Goal: Task Accomplishment & Management: Manage account settings

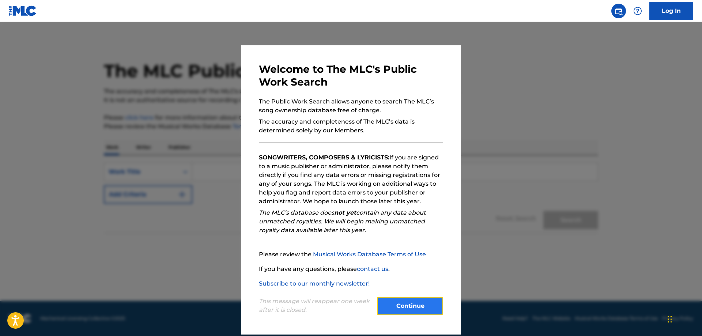
click at [407, 304] on button "Continue" at bounding box center [411, 306] width 66 height 18
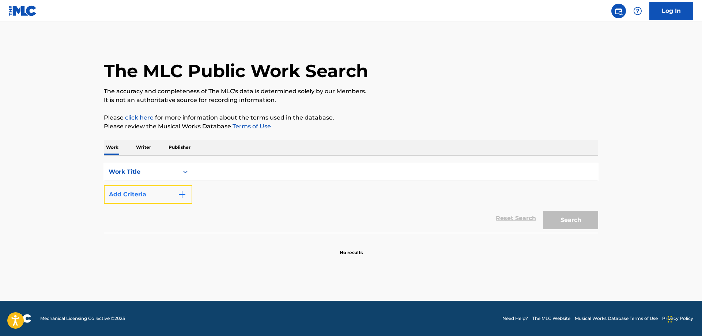
click at [186, 196] on img "Search Form" at bounding box center [182, 194] width 9 height 9
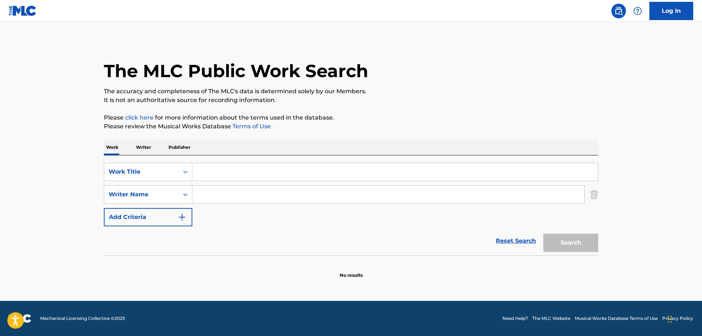
click at [229, 195] on input "Search Form" at bounding box center [388, 195] width 392 height 18
type input "[PERSON_NAME]"
click at [544, 234] on button "Search" at bounding box center [571, 243] width 55 height 18
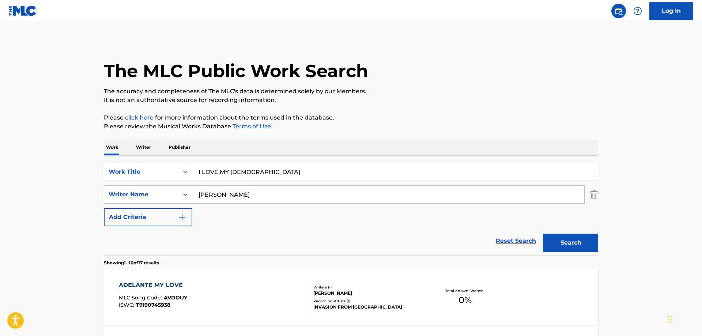
drag, startPoint x: 266, startPoint y: 172, endPoint x: 102, endPoint y: 165, distance: 164.0
click at [192, 166] on input "I LOVE MY [DEMOGRAPHIC_DATA]" at bounding box center [395, 172] width 406 height 18
click at [544, 234] on button "Search" at bounding box center [571, 243] width 55 height 18
drag, startPoint x: 218, startPoint y: 171, endPoint x: 331, endPoint y: 182, distance: 113.6
click at [331, 181] on input "#LOVE MY [DEMOGRAPHIC_DATA]" at bounding box center [395, 172] width 406 height 18
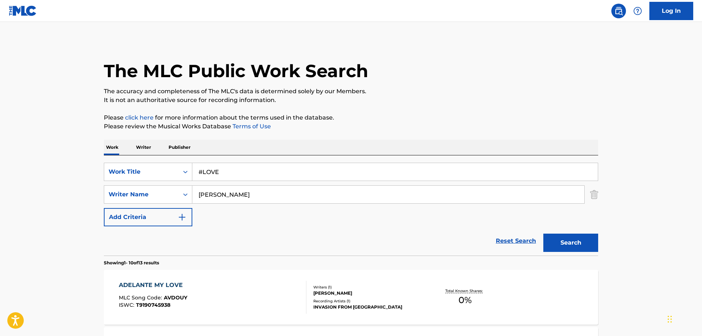
type input "#LOVE"
click at [544, 234] on button "Search" at bounding box center [571, 243] width 55 height 18
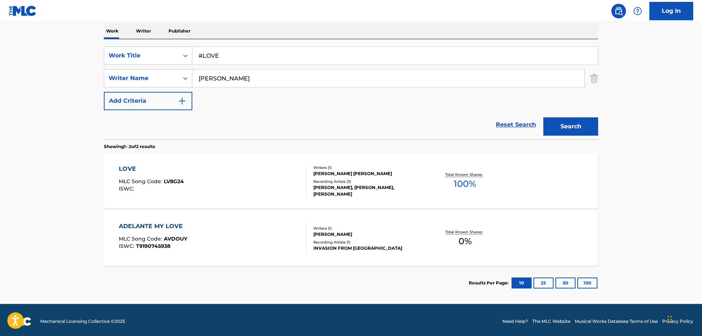
scroll to position [119, 0]
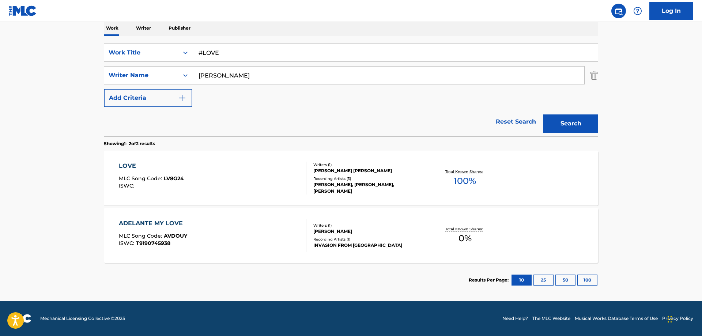
click at [126, 165] on div "LOVE" at bounding box center [151, 166] width 65 height 9
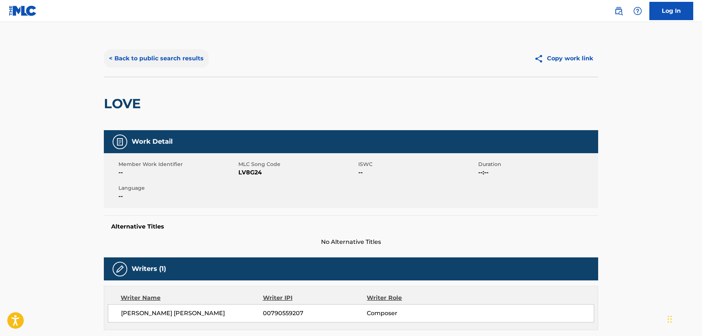
click at [146, 58] on button "< Back to public search results" at bounding box center [156, 58] width 105 height 18
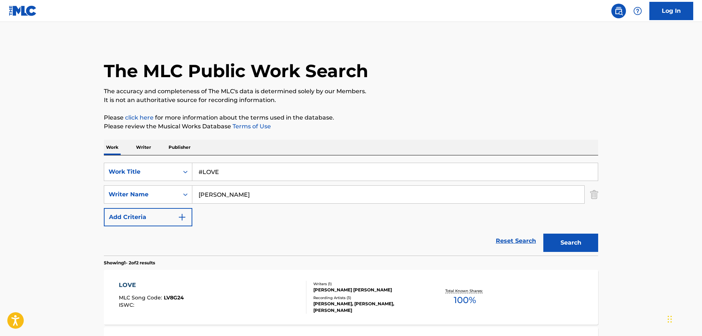
scroll to position [78, 0]
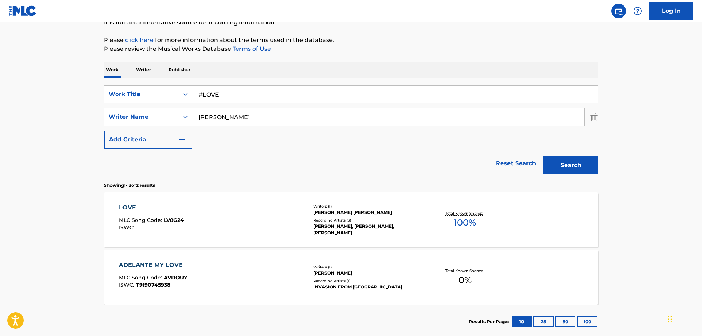
drag, startPoint x: 222, startPoint y: 100, endPoint x: 181, endPoint y: 96, distance: 40.5
click at [192, 96] on input "#LOVE" at bounding box center [395, 95] width 406 height 18
paste input "2BIG!"
click at [567, 166] on button "Search" at bounding box center [571, 165] width 55 height 18
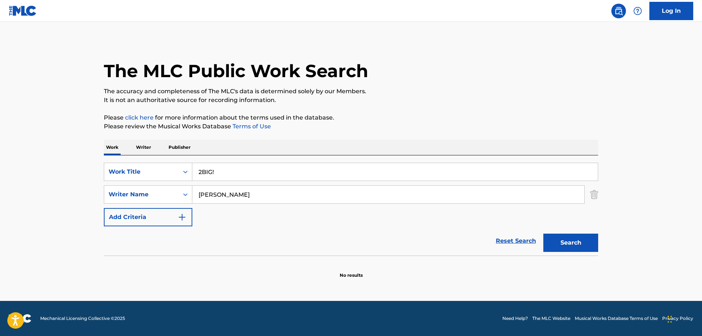
click at [221, 171] on input "2BIG!" at bounding box center [395, 172] width 406 height 18
click at [544, 234] on button "Search" at bounding box center [571, 243] width 55 height 18
click at [221, 170] on input "2BIG" at bounding box center [395, 172] width 406 height 18
click at [202, 172] on input "2BIG" at bounding box center [395, 172] width 406 height 18
click at [571, 243] on button "Search" at bounding box center [571, 243] width 55 height 18
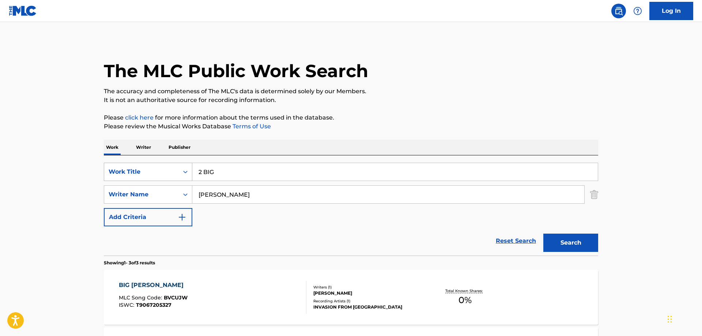
drag, startPoint x: 219, startPoint y: 173, endPoint x: 159, endPoint y: 166, distance: 60.8
click at [192, 167] on input "2 BIG" at bounding box center [395, 172] width 406 height 18
paste input "70 DEGREES"
drag, startPoint x: 240, startPoint y: 171, endPoint x: 156, endPoint y: 171, distance: 83.8
click at [192, 171] on input "70 DEGREES" at bounding box center [395, 172] width 406 height 18
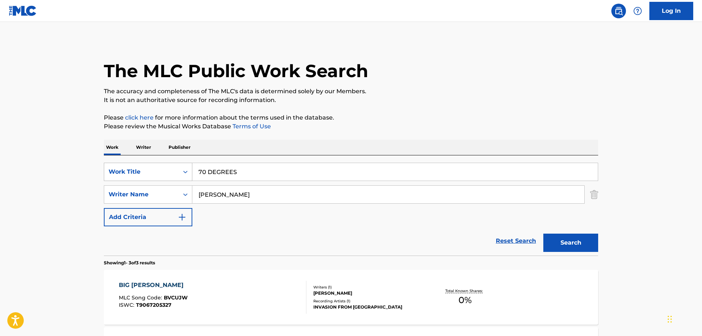
paste input "805 REMIX"
click at [560, 243] on button "Search" at bounding box center [571, 243] width 55 height 18
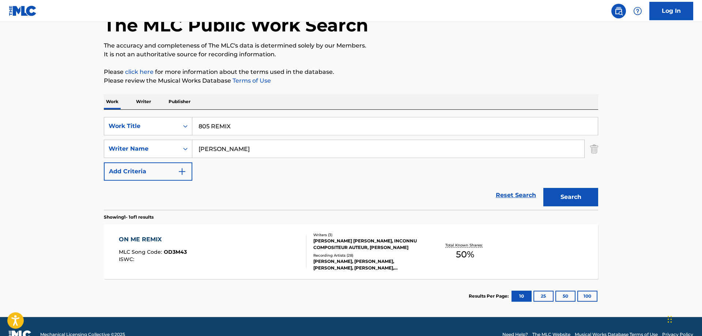
scroll to position [62, 0]
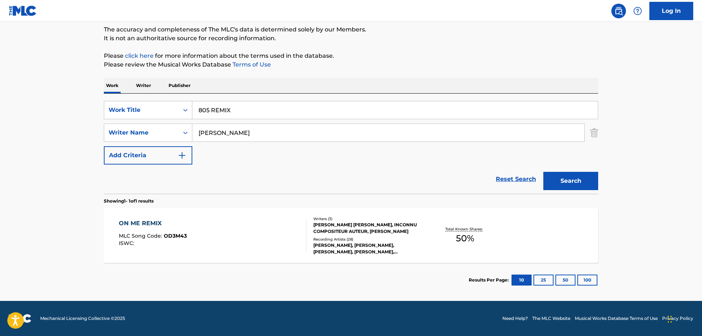
drag, startPoint x: 241, startPoint y: 105, endPoint x: 161, endPoint y: 101, distance: 79.8
click at [192, 101] on input "805 REMIX" at bounding box center [395, 110] width 406 height 18
type input "ACTIVE"
click at [544, 172] on button "Search" at bounding box center [571, 181] width 55 height 18
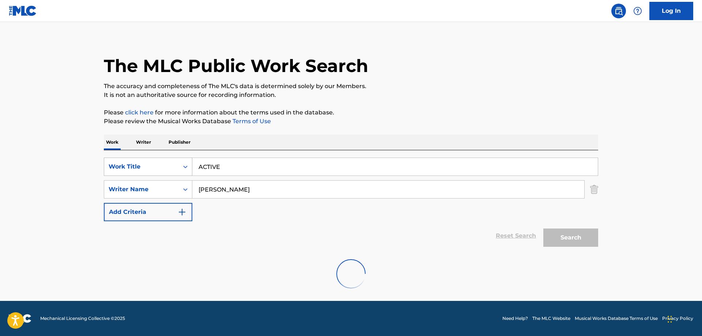
scroll to position [5, 0]
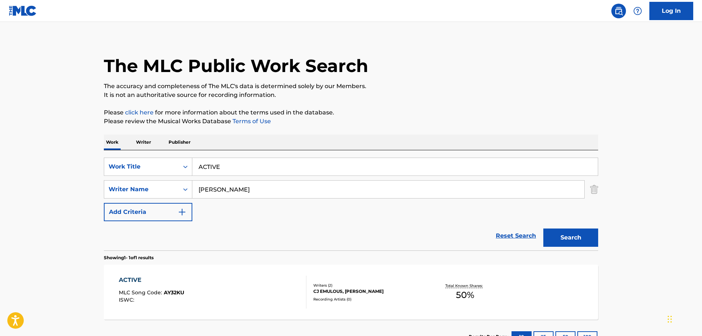
click at [133, 279] on div "ACTIVE" at bounding box center [151, 280] width 65 height 9
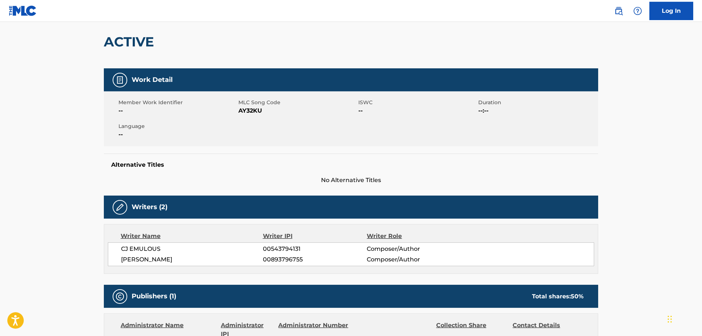
scroll to position [75, 0]
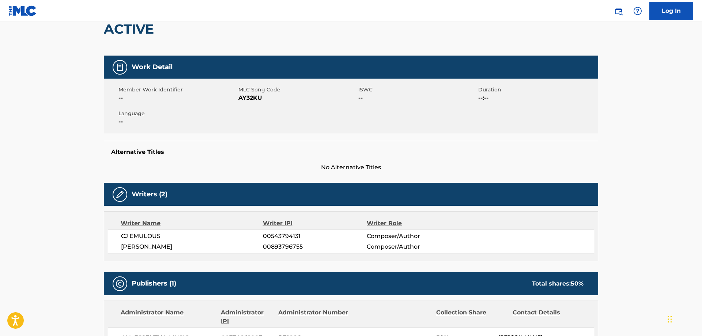
click at [622, 233] on main "< Back to public search results Copy work link ACTIVE Work Detail Member Work I…" at bounding box center [351, 224] width 702 height 555
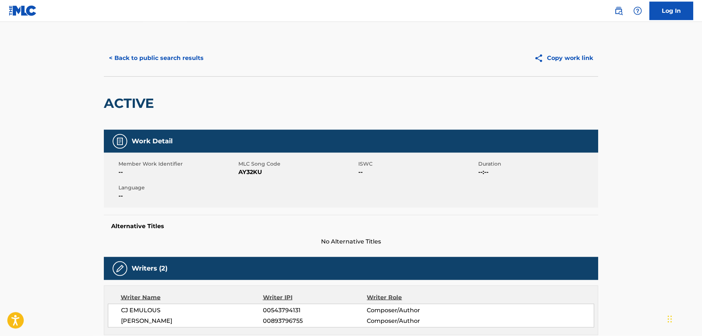
scroll to position [0, 0]
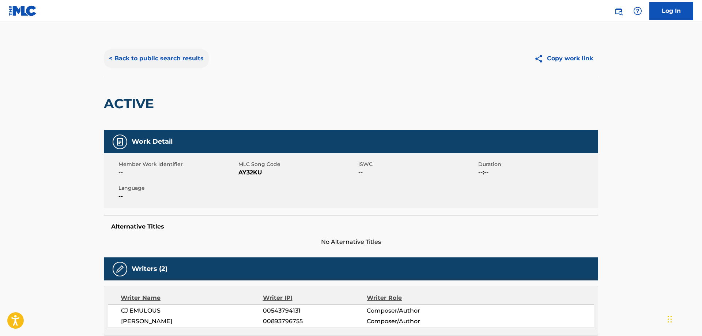
click at [173, 60] on button "< Back to public search results" at bounding box center [156, 58] width 105 height 18
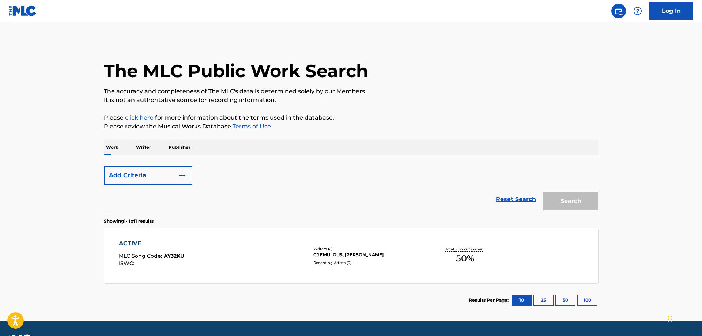
scroll to position [5, 0]
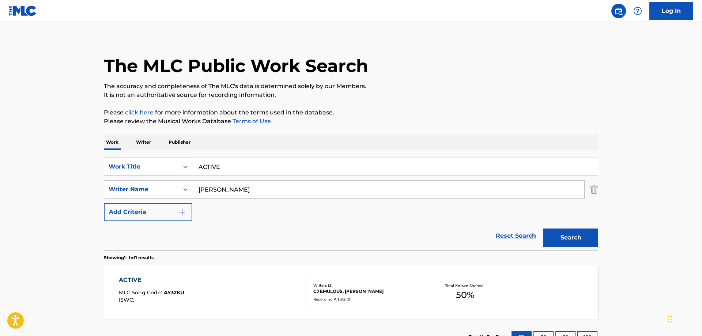
drag, startPoint x: 183, startPoint y: 168, endPoint x: 151, endPoint y: 164, distance: 32.1
click at [192, 165] on input "ACTIVE" at bounding box center [395, 167] width 406 height 18
paste input "LL I NEED"
type input "ALL I NEED"
click at [571, 237] on button "Search" at bounding box center [571, 238] width 55 height 18
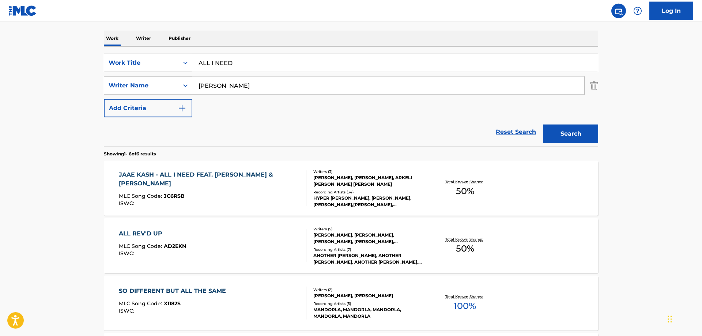
scroll to position [117, 0]
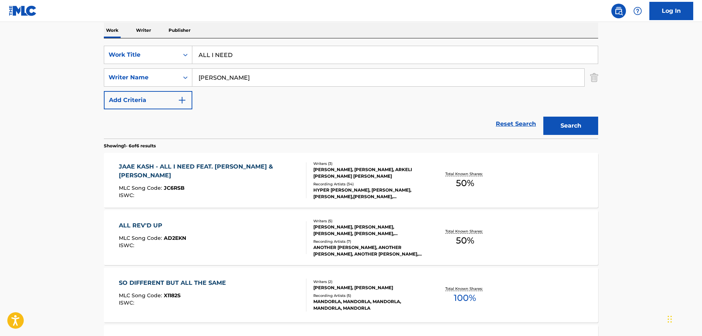
click at [201, 168] on div "JAAE KASH - ALL I NEED FEAT. [PERSON_NAME] & [PERSON_NAME]" at bounding box center [210, 171] width 182 height 18
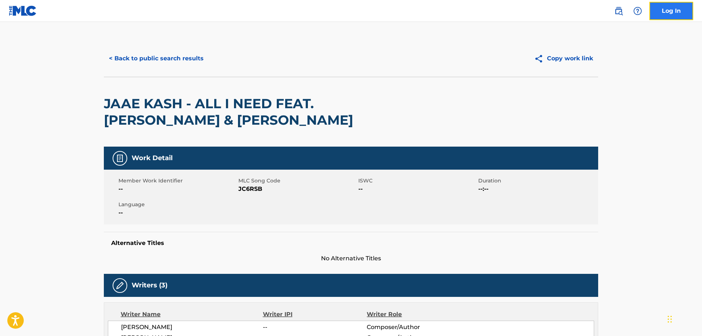
click at [673, 11] on link "Log In" at bounding box center [672, 11] width 44 height 18
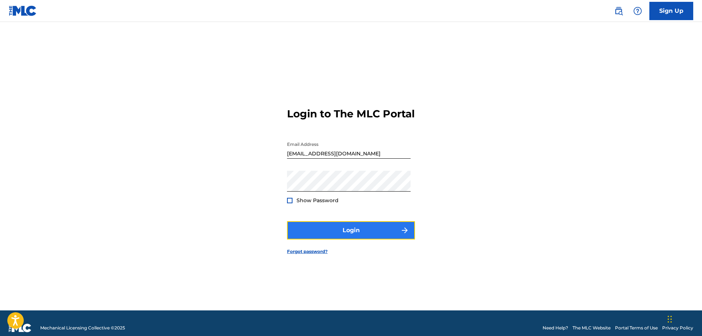
click at [357, 234] on button "Login" at bounding box center [351, 230] width 128 height 18
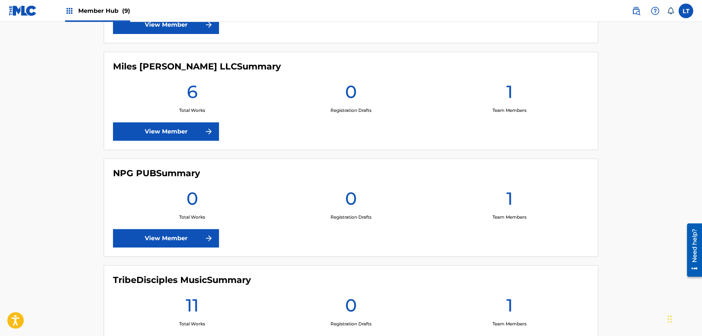
scroll to position [746, 0]
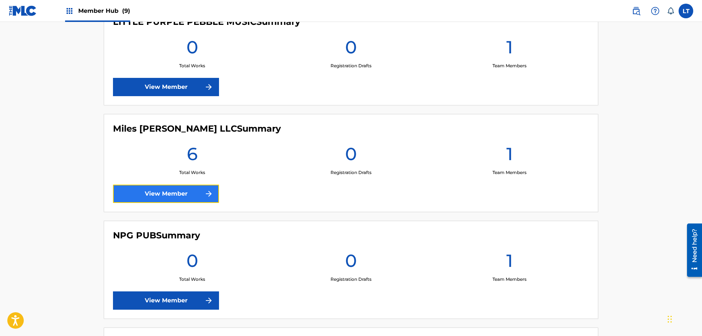
click at [169, 194] on link "View Member" at bounding box center [166, 194] width 106 height 18
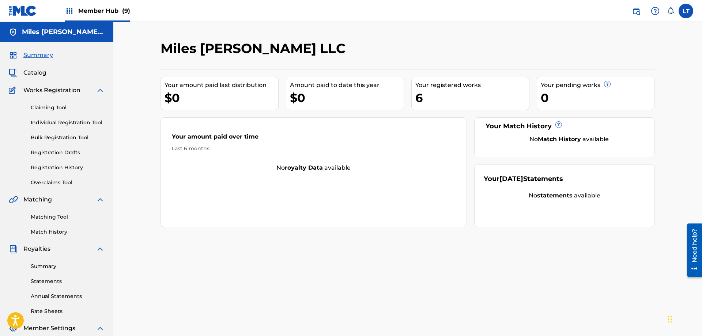
scroll to position [746, 0]
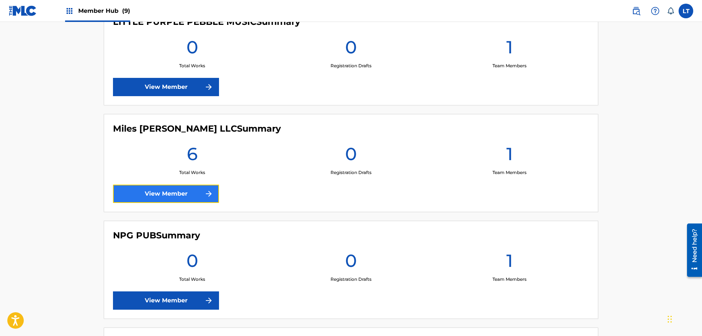
click at [192, 194] on link "View Member" at bounding box center [166, 194] width 106 height 18
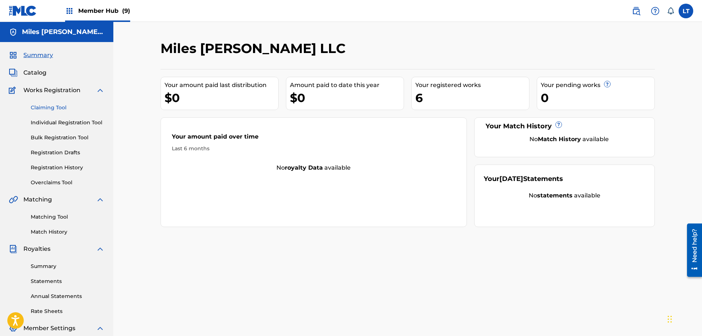
click at [53, 105] on link "Claiming Tool" at bounding box center [68, 108] width 74 height 8
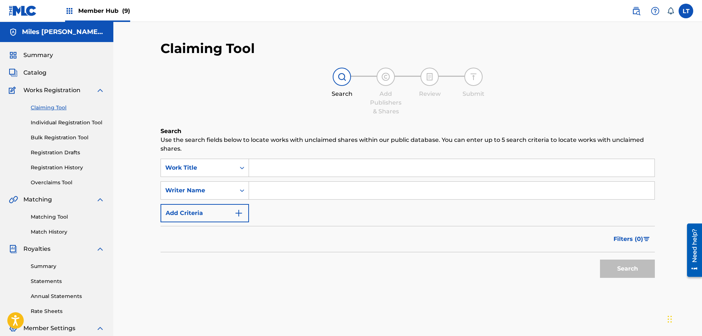
click at [278, 168] on input "Search Form" at bounding box center [452, 168] width 406 height 18
paste input "ALL I NEED"
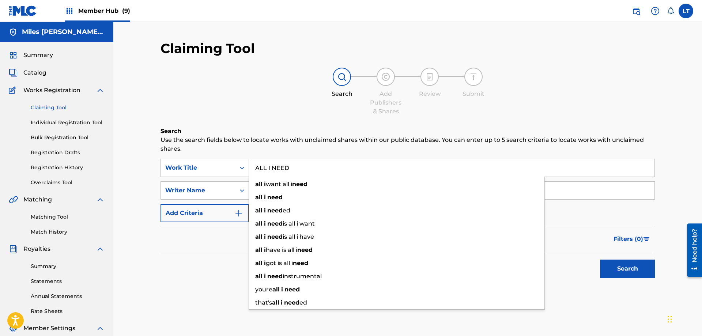
type input "ALL I NEED"
click at [273, 120] on div "Claiming Tool Search Add Publishers & Shares Review Submit Search Use the searc…" at bounding box center [408, 179] width 495 height 278
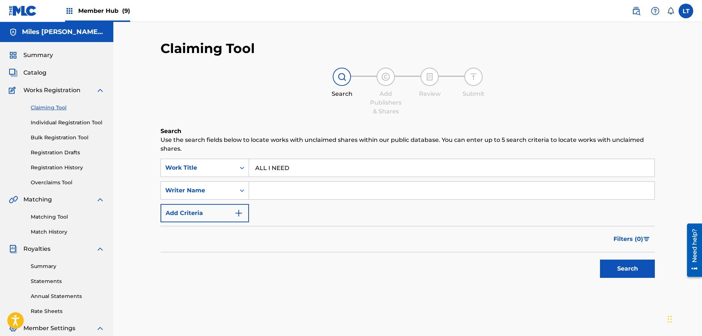
click at [283, 193] on input "Search Form" at bounding box center [452, 191] width 406 height 18
type input "[PERSON_NAME]"
click at [624, 265] on button "Search" at bounding box center [627, 269] width 55 height 18
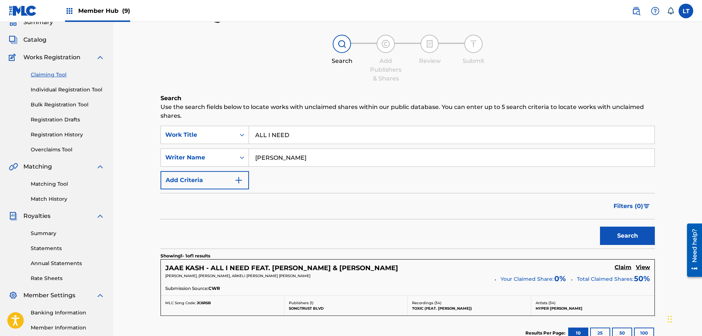
scroll to position [75, 0]
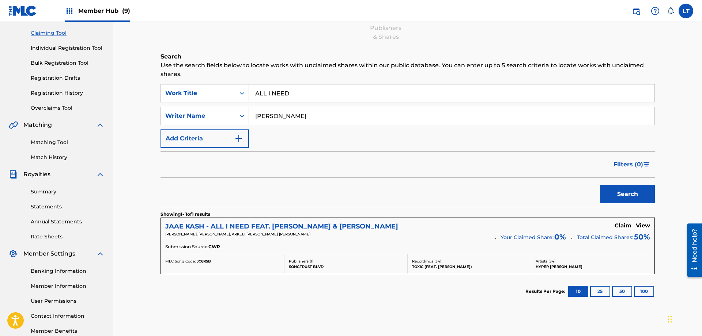
click at [294, 224] on h5 "JAAE KASH - ALL I NEED FEAT. [PERSON_NAME] & [PERSON_NAME]" at bounding box center [281, 226] width 233 height 8
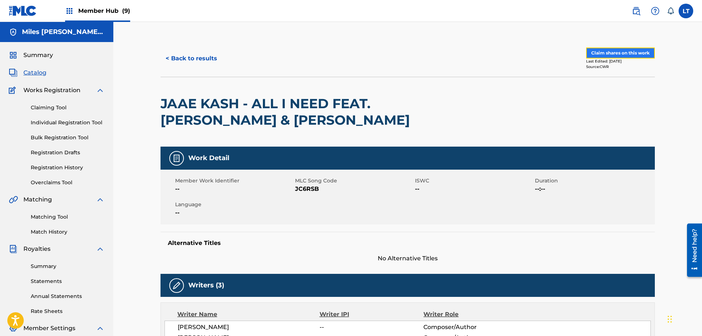
click at [617, 50] on button "Claim shares on this work" at bounding box center [620, 53] width 69 height 11
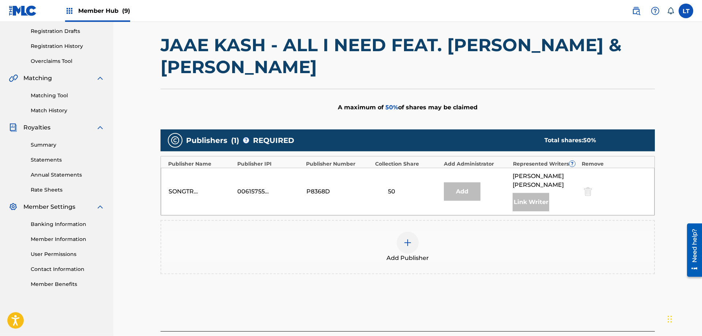
scroll to position [178, 0]
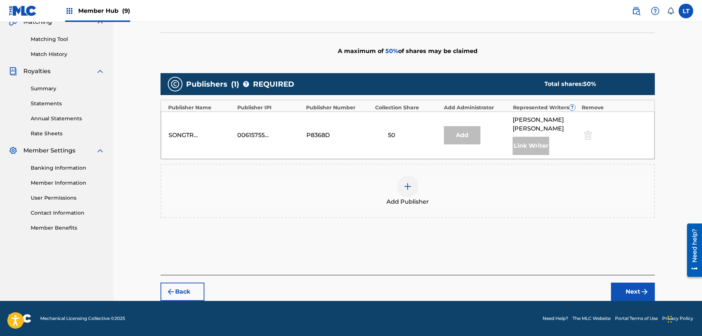
click at [408, 186] on img at bounding box center [407, 186] width 9 height 9
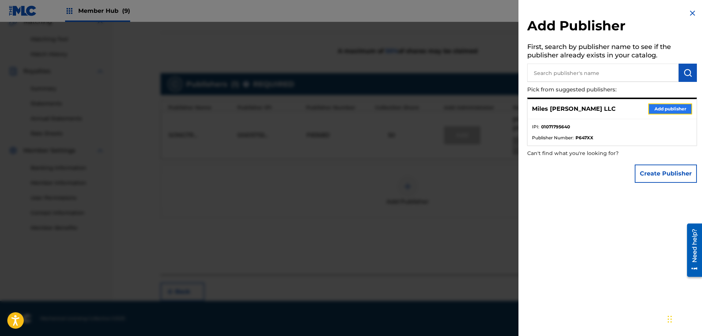
click at [661, 107] on button "Add publisher" at bounding box center [671, 109] width 44 height 11
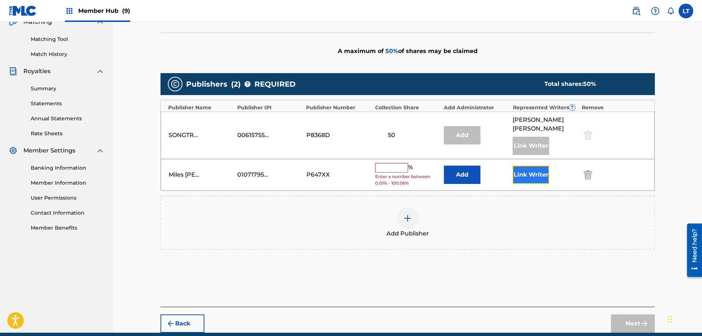
click at [521, 168] on button "Link Writer" at bounding box center [531, 175] width 37 height 18
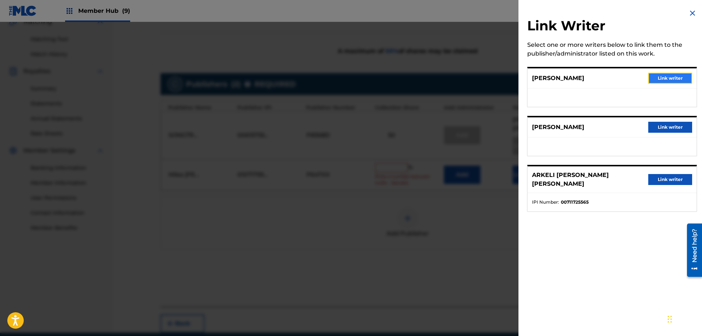
click at [675, 78] on button "Link writer" at bounding box center [671, 78] width 44 height 11
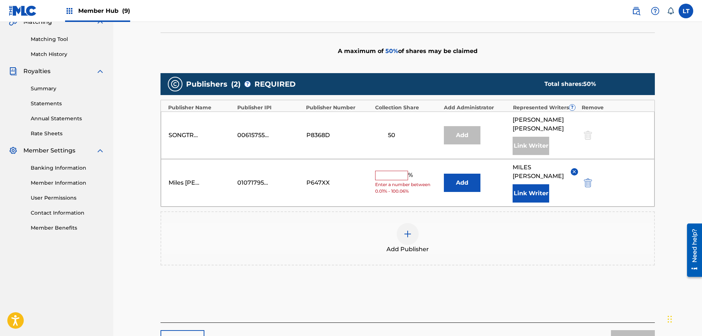
click at [389, 171] on input "text" at bounding box center [391, 176] width 33 height 10
type input "35"
click at [472, 242] on div "Add Publisher" at bounding box center [407, 238] width 493 height 31
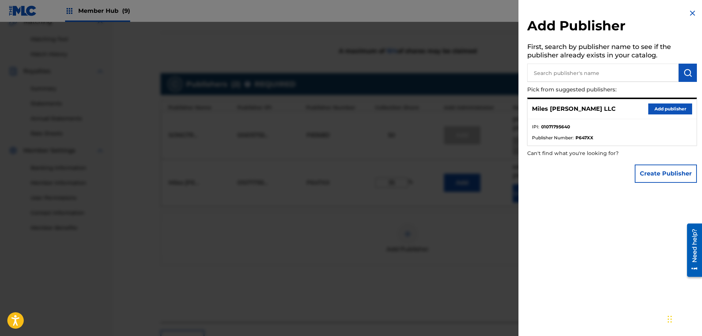
click at [689, 13] on img at bounding box center [692, 13] width 9 height 9
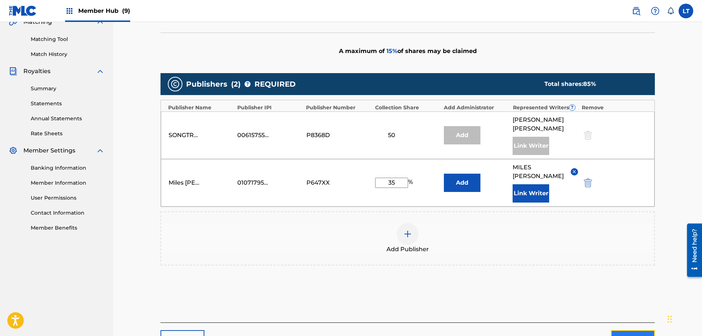
click at [633, 330] on button "Next" at bounding box center [633, 339] width 44 height 18
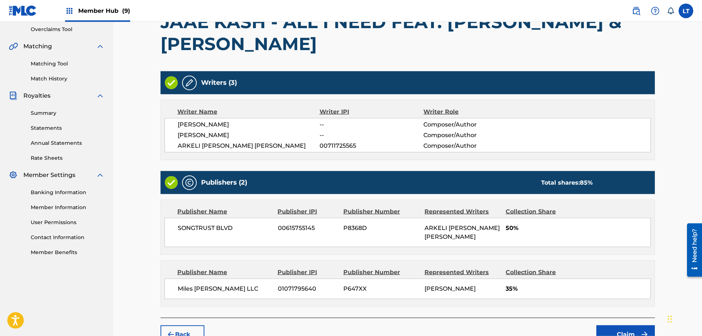
scroll to position [196, 0]
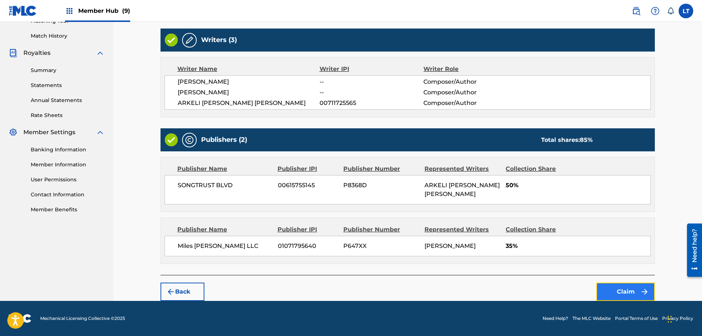
click at [630, 290] on button "Claim" at bounding box center [626, 292] width 59 height 18
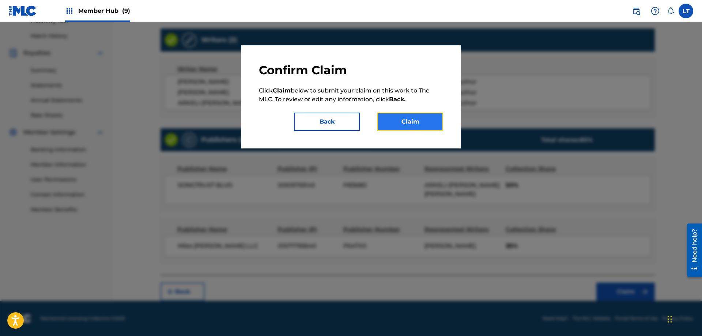
click at [407, 123] on button "Claim" at bounding box center [411, 122] width 66 height 18
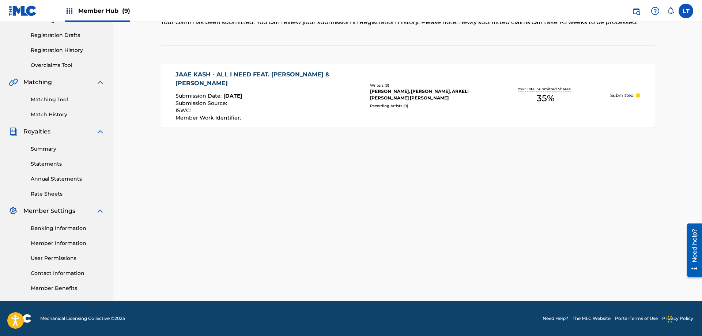
scroll to position [0, 0]
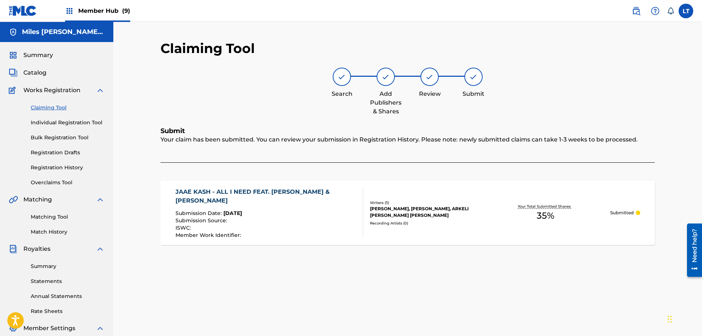
click at [51, 106] on link "Claiming Tool" at bounding box center [68, 108] width 74 height 8
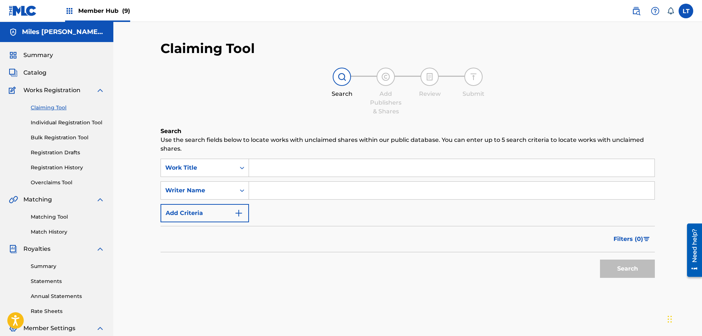
click at [282, 172] on input "Search Form" at bounding box center [452, 168] width 406 height 18
paste input "AZUSA"
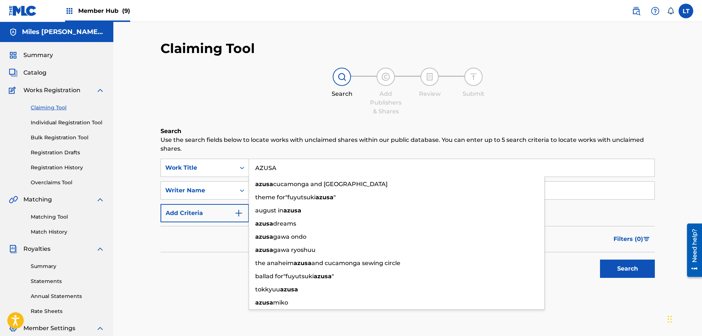
type input "AZUSA"
click at [307, 132] on h6 "Search" at bounding box center [408, 131] width 495 height 9
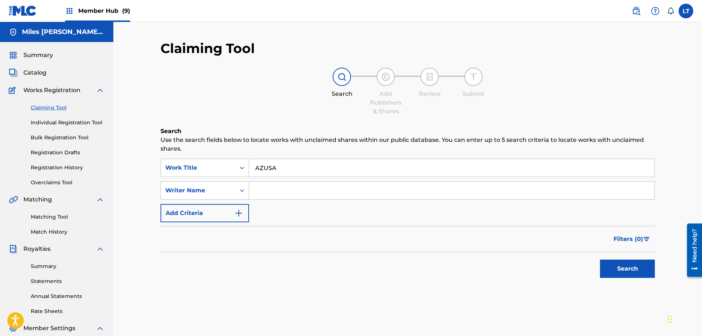
click at [280, 194] on input "Search Form" at bounding box center [452, 191] width 406 height 18
type input "[PERSON_NAME]"
click at [600, 260] on button "Search" at bounding box center [627, 269] width 55 height 18
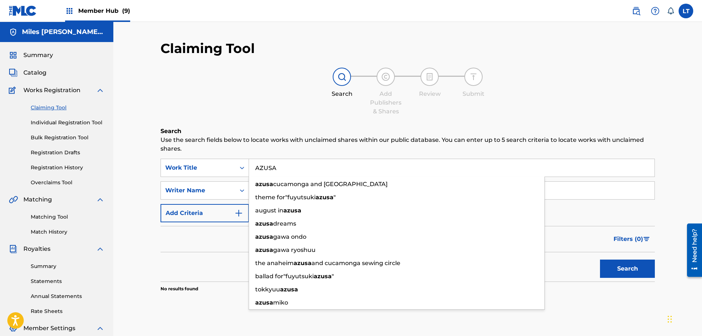
drag, startPoint x: 241, startPoint y: 169, endPoint x: 214, endPoint y: 167, distance: 27.9
click at [249, 167] on input "AZUSA" at bounding box center [452, 168] width 406 height 18
paste input "BAAD!"
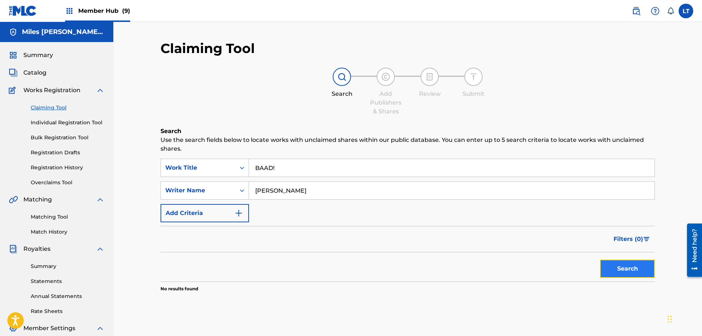
click at [631, 270] on button "Search" at bounding box center [627, 269] width 55 height 18
click at [309, 170] on input "BAAD!" at bounding box center [452, 168] width 406 height 18
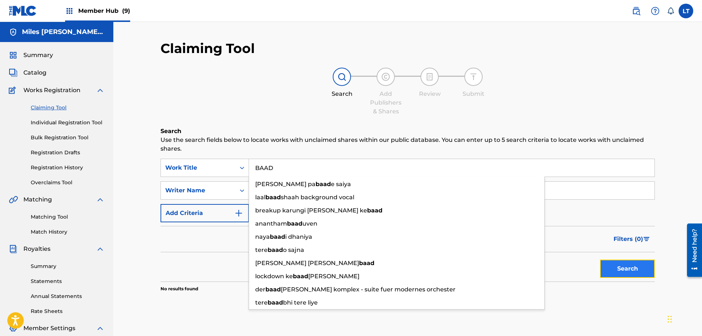
click at [624, 270] on button "Search" at bounding box center [627, 269] width 55 height 18
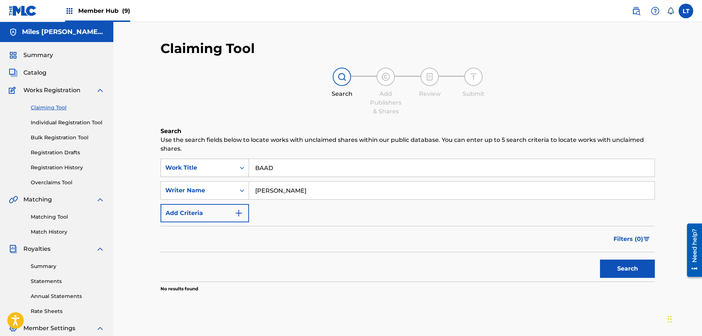
drag, startPoint x: 251, startPoint y: 166, endPoint x: 217, endPoint y: 164, distance: 34.1
click at [249, 165] on input "BAAD" at bounding box center [452, 168] width 406 height 18
paste input "CK TO MY ROOTS"
click at [637, 270] on button "Search" at bounding box center [627, 269] width 55 height 18
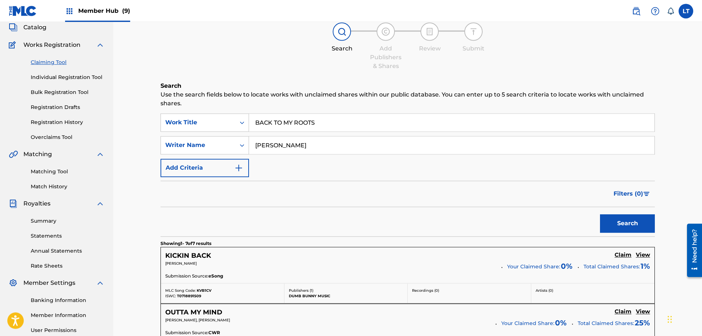
scroll to position [37, 0]
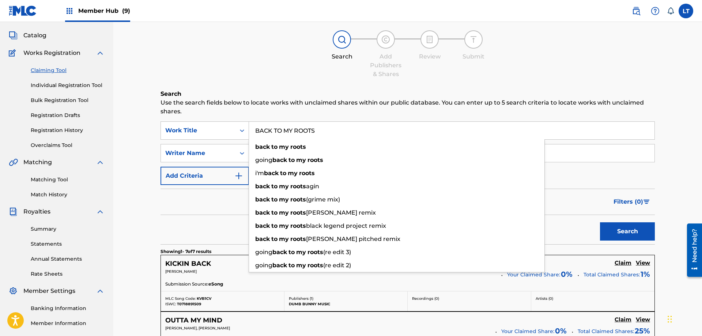
drag, startPoint x: 334, startPoint y: 135, endPoint x: 226, endPoint y: 126, distance: 107.5
click at [249, 126] on input "BACK TO MY ROOTS" at bounding box center [452, 131] width 406 height 18
paste input "EAT THE ODD"
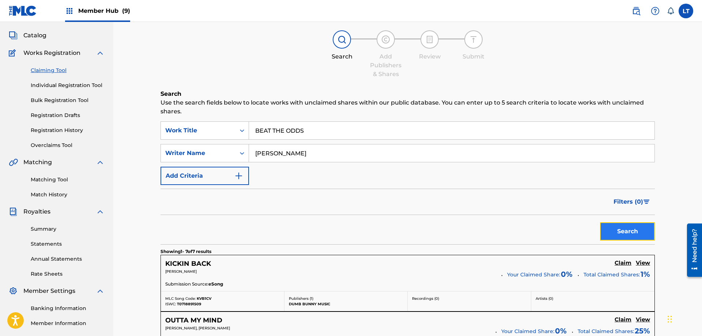
click at [632, 233] on button "Search" at bounding box center [627, 231] width 55 height 18
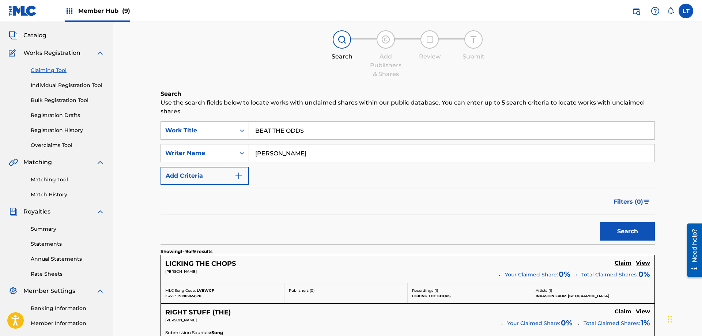
click at [304, 129] on input "BEAT THE ODDS" at bounding box center [452, 131] width 406 height 18
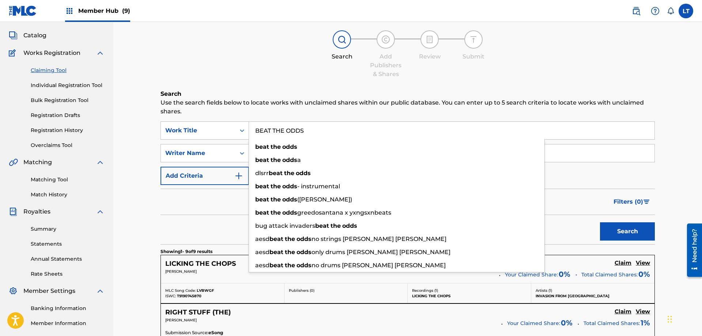
drag, startPoint x: 309, startPoint y: 132, endPoint x: 239, endPoint y: 132, distance: 70.6
click at [249, 132] on input "BEAT THE ODDS" at bounding box center [452, 131] width 406 height 18
paste input "IG!"
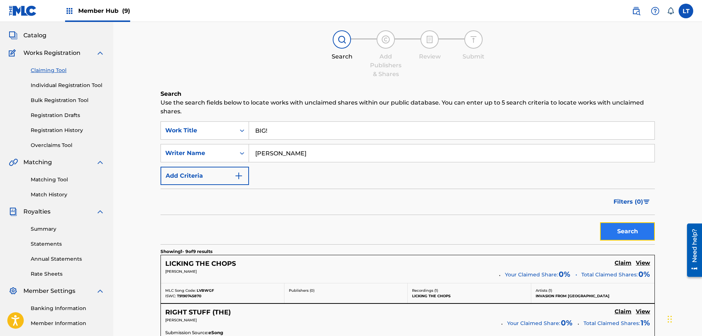
click at [622, 229] on button "Search" at bounding box center [627, 231] width 55 height 18
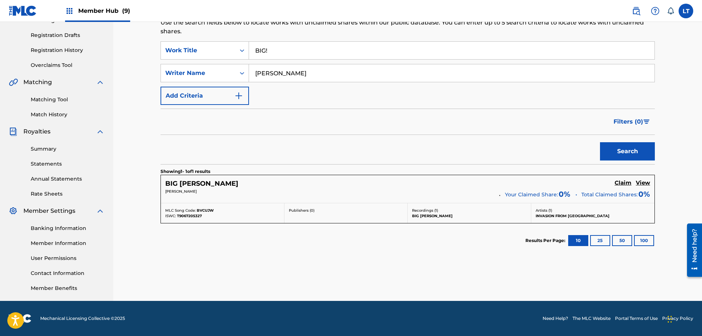
scroll to position [43, 0]
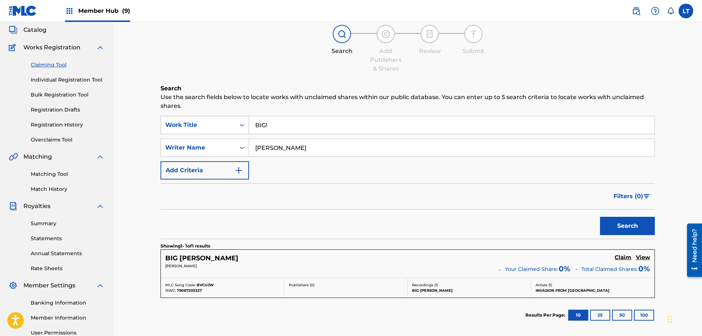
drag, startPoint x: 225, startPoint y: 119, endPoint x: 218, endPoint y: 119, distance: 7.7
click at [249, 119] on input "BIG!" at bounding box center [452, 125] width 406 height 18
paste input "OOST IT UP"
type input "BOOST IT UP"
click at [622, 227] on button "Search" at bounding box center [627, 226] width 55 height 18
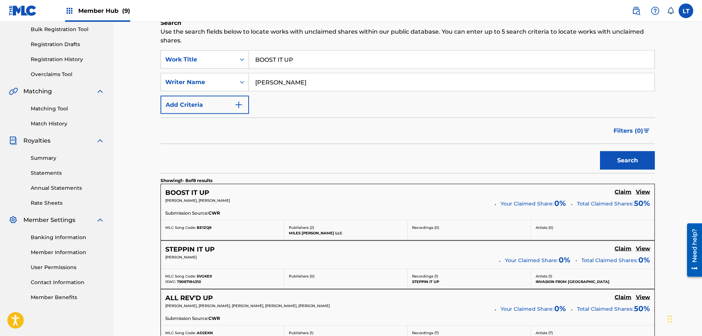
scroll to position [117, 0]
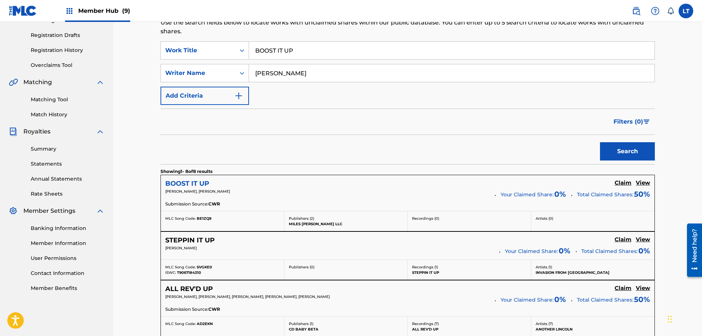
click at [196, 182] on h5 "BOOST IT UP" at bounding box center [187, 184] width 44 height 8
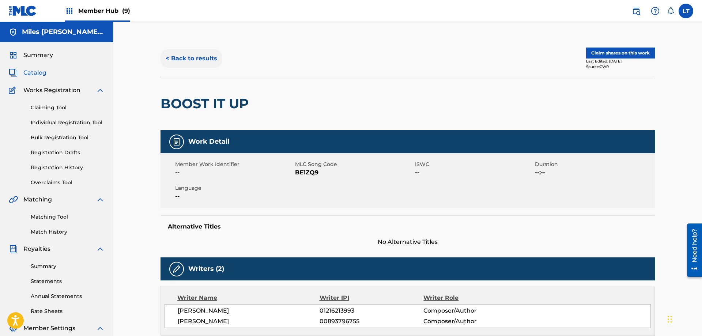
click at [200, 59] on button "< Back to results" at bounding box center [192, 58] width 62 height 18
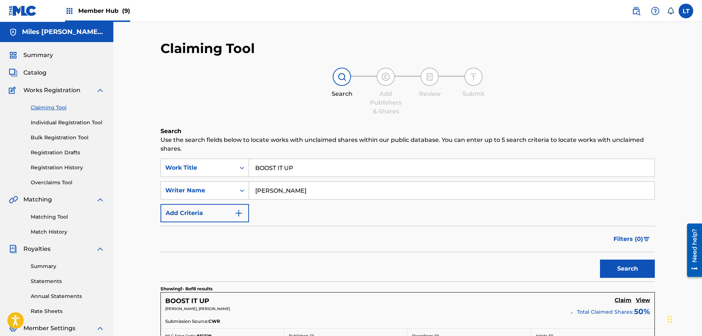
scroll to position [117, 0]
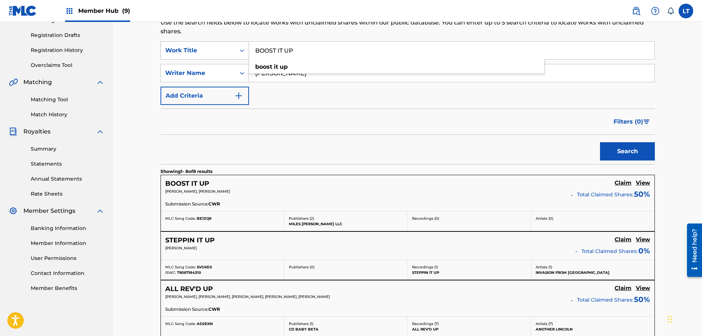
drag, startPoint x: 312, startPoint y: 48, endPoint x: 213, endPoint y: 48, distance: 99.1
click at [249, 45] on input "BOOST IT UP" at bounding box center [452, 51] width 406 height 18
paste input "UT TIME"
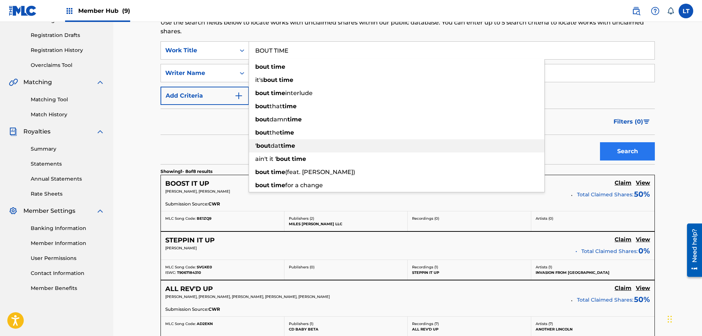
type input "BOUT TIME"
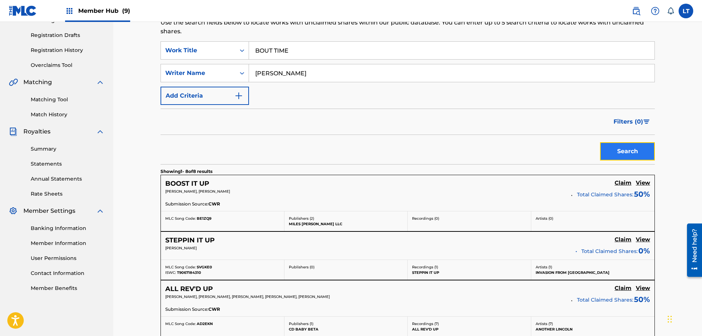
click at [614, 154] on button "Search" at bounding box center [627, 151] width 55 height 18
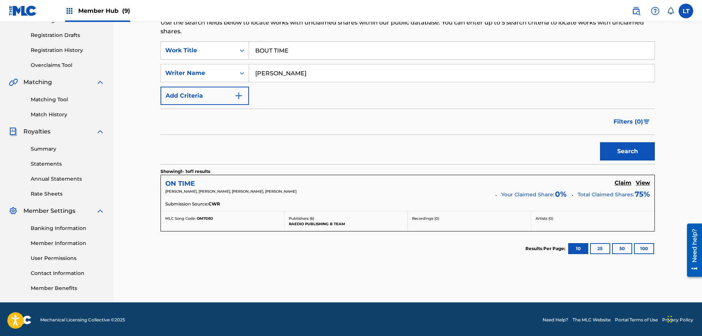
click at [184, 182] on h5 "ON TIME" at bounding box center [180, 184] width 30 height 8
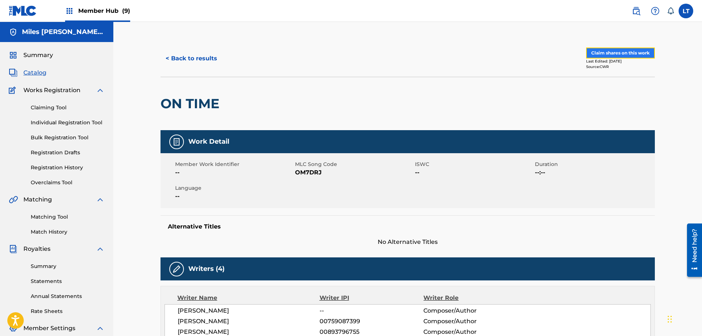
click at [621, 53] on button "Claim shares on this work" at bounding box center [620, 53] width 69 height 11
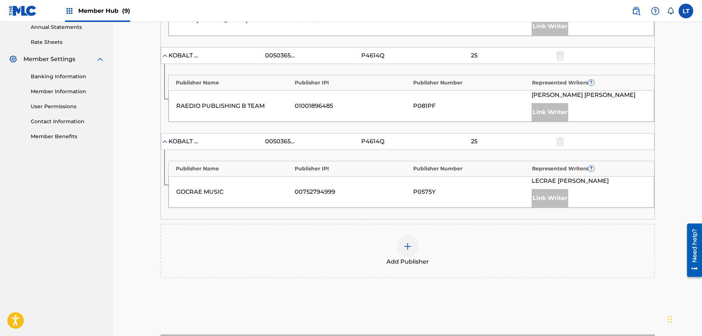
scroll to position [299, 0]
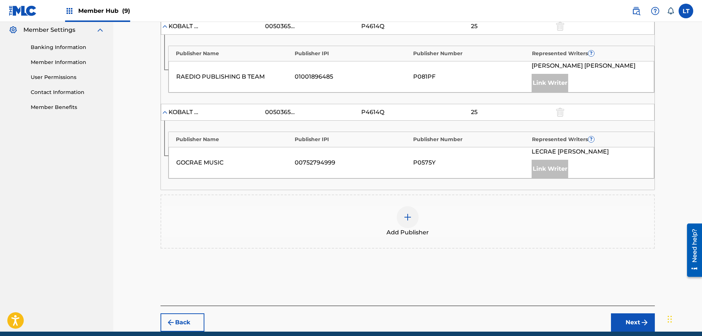
click at [408, 218] on img at bounding box center [407, 217] width 9 height 9
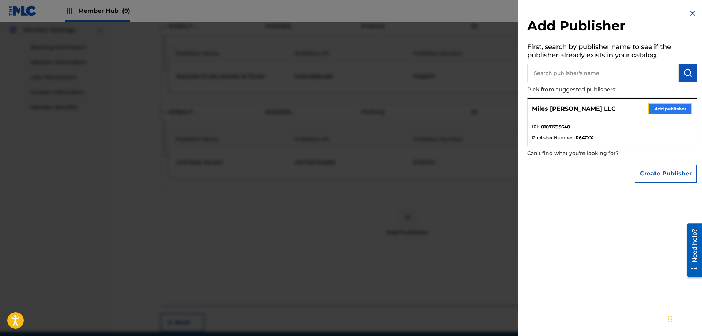
click at [660, 109] on button "Add publisher" at bounding box center [671, 109] width 44 height 11
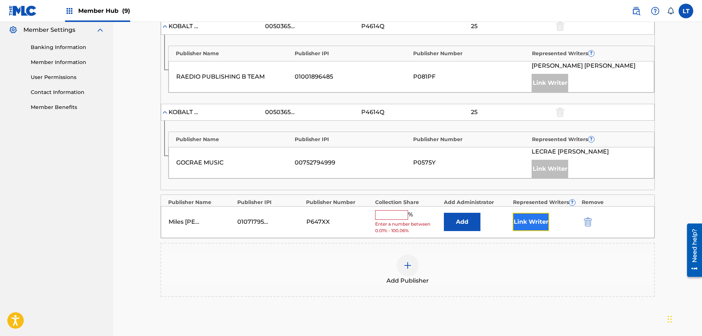
click at [529, 221] on button "Link Writer" at bounding box center [531, 222] width 37 height 18
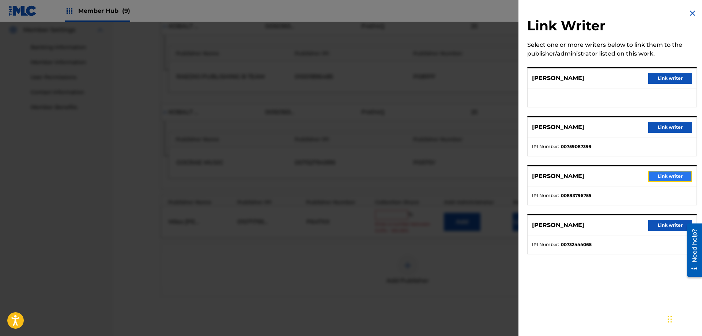
click at [673, 179] on button "Link writer" at bounding box center [671, 176] width 44 height 11
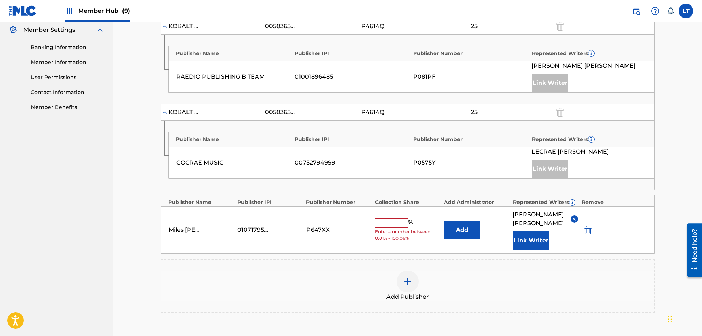
click at [386, 222] on input "text" at bounding box center [391, 223] width 33 height 10
type input "25"
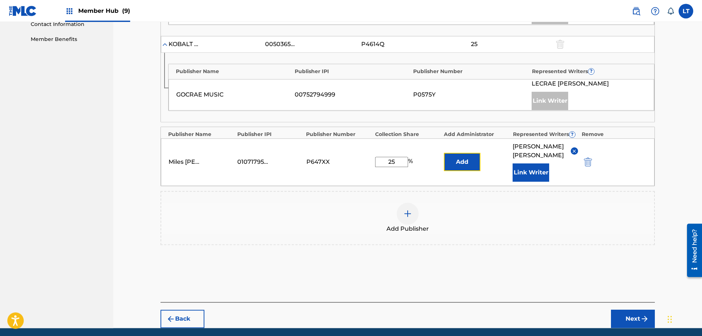
scroll to position [394, 0]
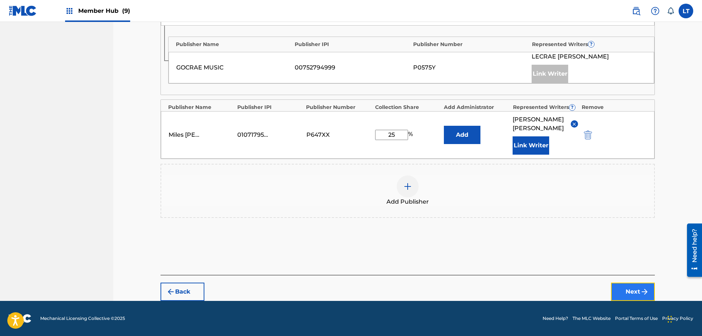
click at [635, 289] on button "Next" at bounding box center [633, 292] width 44 height 18
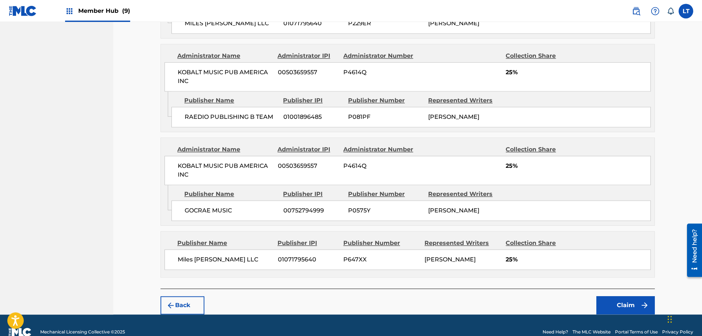
scroll to position [405, 0]
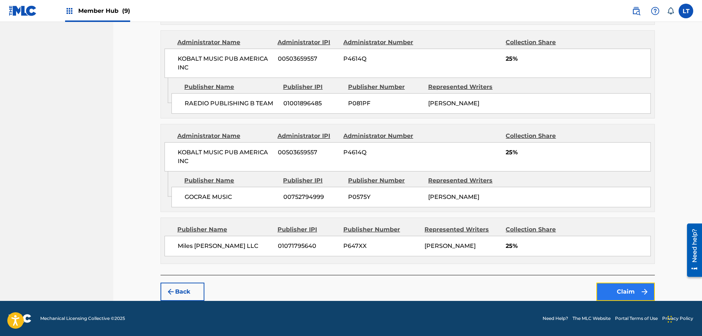
click at [628, 294] on button "Claim" at bounding box center [626, 292] width 59 height 18
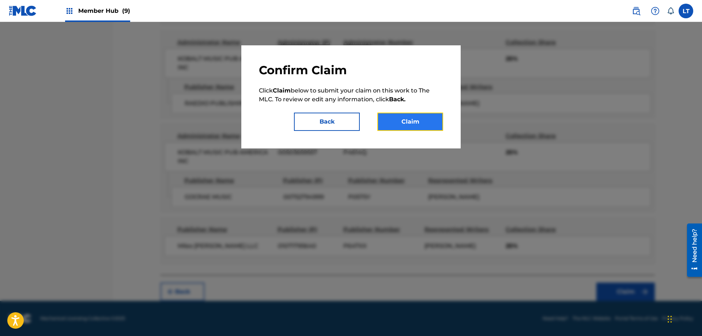
click at [413, 124] on button "Claim" at bounding box center [411, 122] width 66 height 18
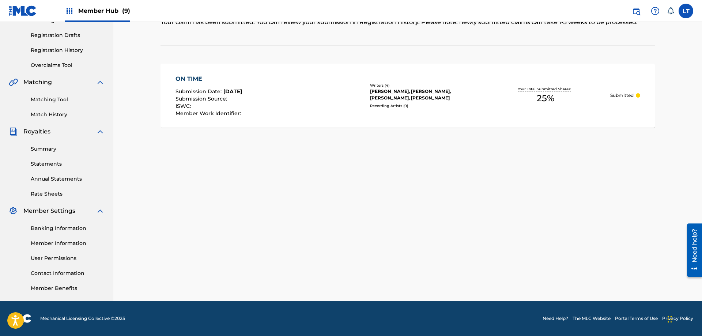
scroll to position [0, 0]
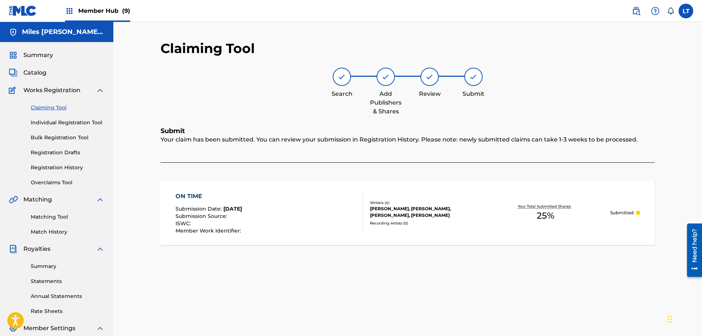
click at [51, 109] on link "Claiming Tool" at bounding box center [68, 108] width 74 height 8
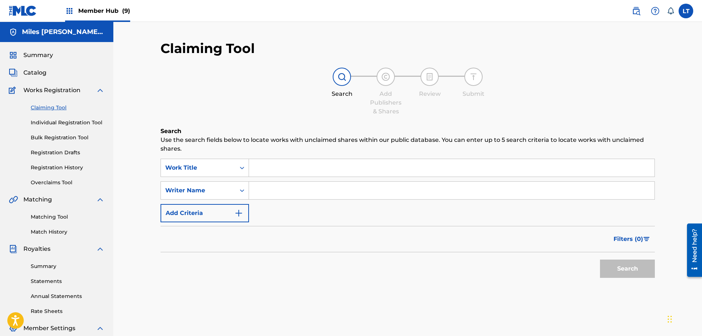
click at [277, 168] on input "Search Form" at bounding box center [452, 168] width 406 height 18
paste input "ON ME REMIX"
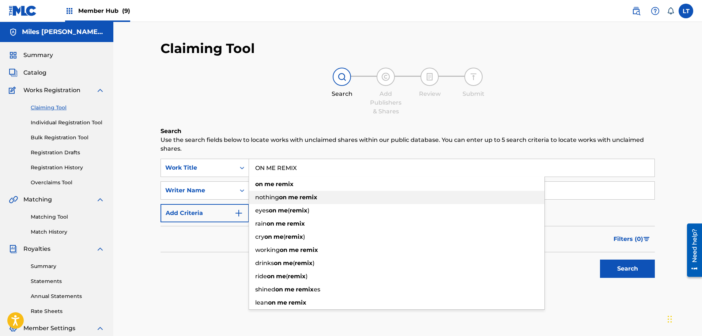
click at [282, 191] on div "nothing on me remix" at bounding box center [397, 197] width 296 height 13
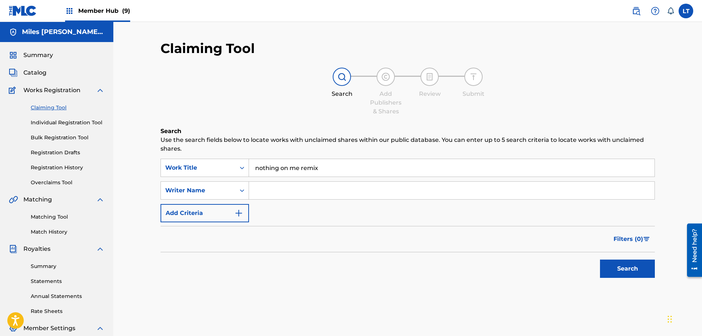
drag, startPoint x: 326, startPoint y: 167, endPoint x: 124, endPoint y: 158, distance: 201.8
click at [249, 159] on input "nothing on me remix" at bounding box center [452, 168] width 406 height 18
paste input "ON ME REMIX"
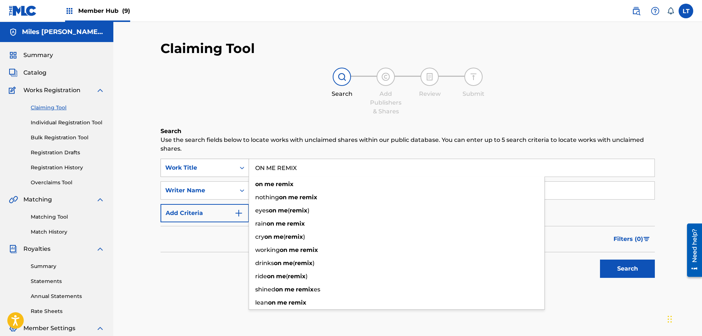
type input "ON ME REMIX"
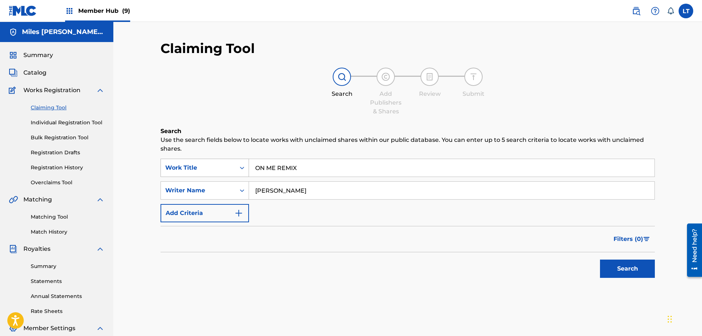
type input "[PERSON_NAME]"
click at [600, 260] on button "Search" at bounding box center [627, 269] width 55 height 18
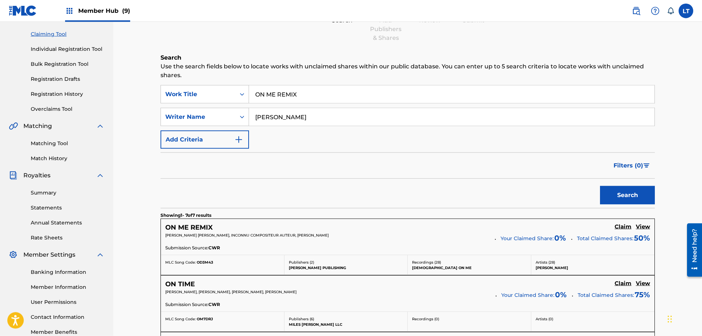
scroll to position [75, 0]
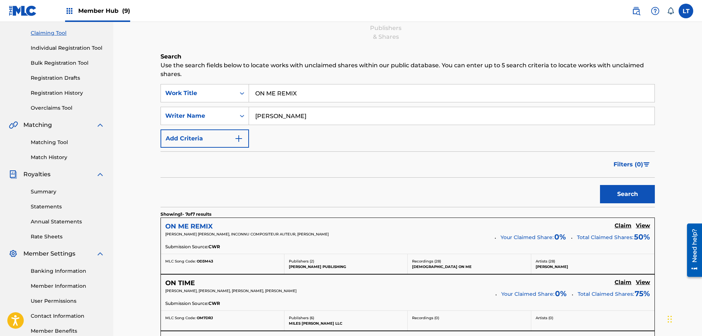
click at [201, 227] on h5 "ON ME REMIX" at bounding box center [189, 226] width 48 height 8
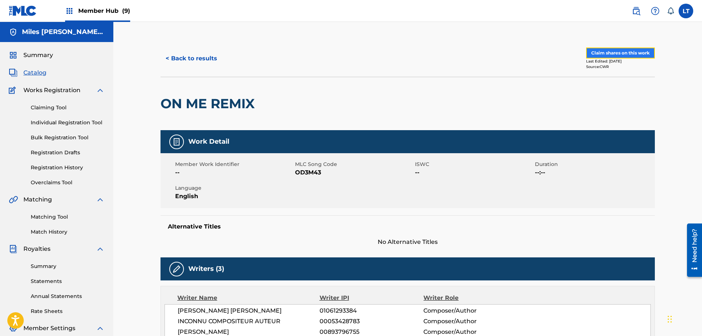
click at [621, 54] on button "Claim shares on this work" at bounding box center [620, 53] width 69 height 11
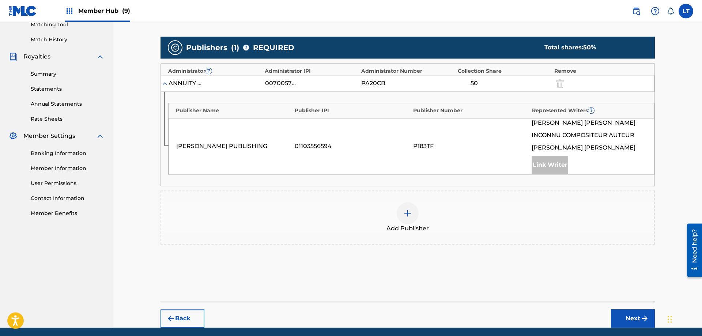
scroll to position [219, 0]
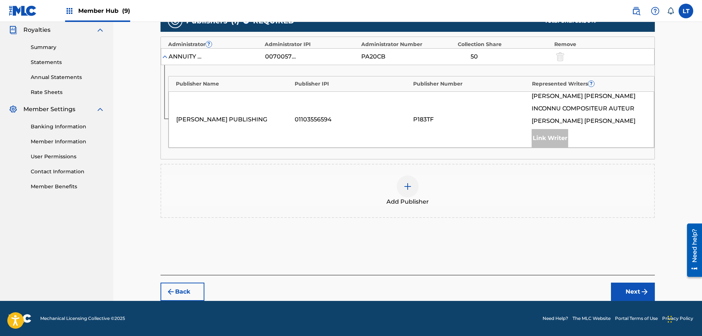
click at [411, 186] on img at bounding box center [407, 186] width 9 height 9
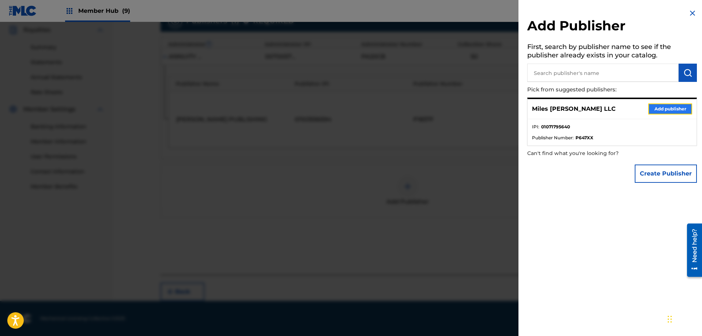
click at [662, 106] on button "Add publisher" at bounding box center [671, 109] width 44 height 11
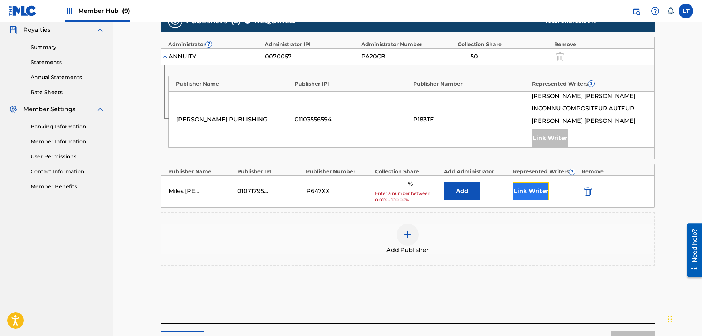
click at [533, 189] on button "Link Writer" at bounding box center [531, 191] width 37 height 18
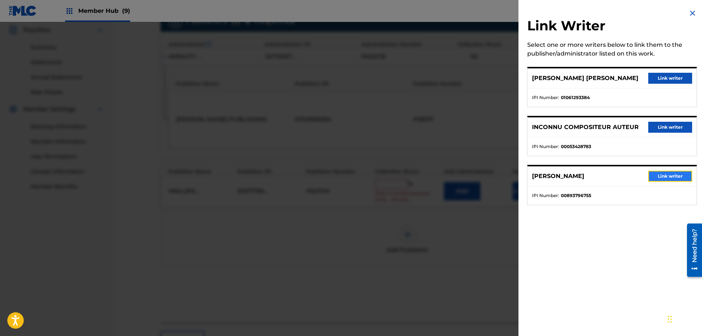
click at [664, 173] on button "Link writer" at bounding box center [671, 176] width 44 height 11
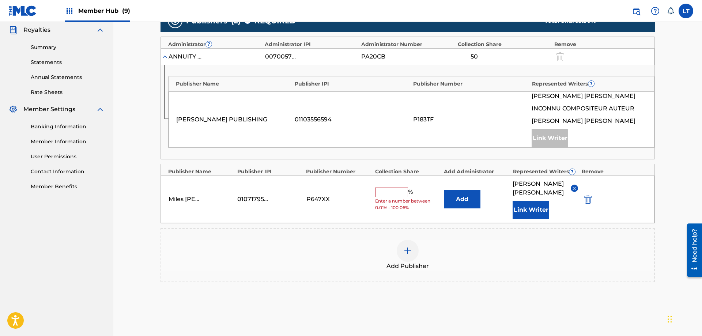
click at [390, 190] on input "text" at bounding box center [391, 193] width 33 height 10
type input "15"
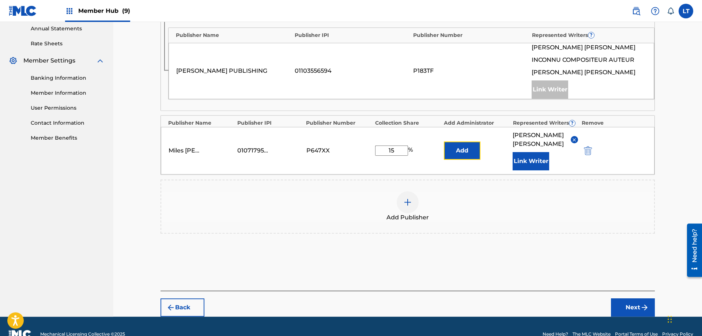
scroll to position [284, 0]
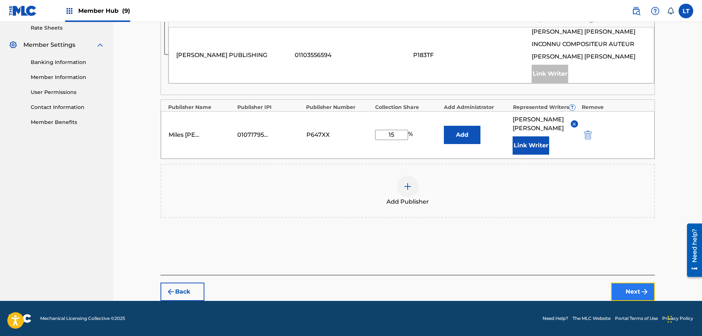
click at [632, 290] on button "Next" at bounding box center [633, 292] width 44 height 18
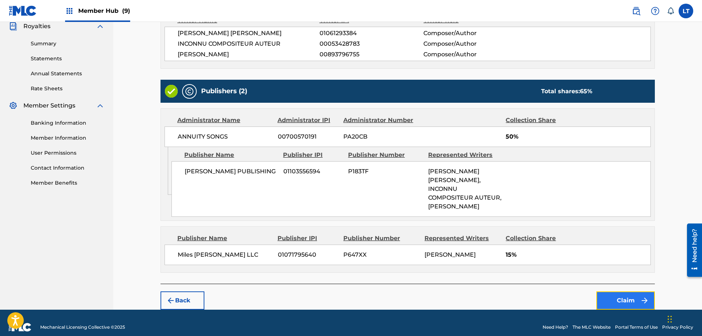
click at [623, 292] on button "Claim" at bounding box center [626, 301] width 59 height 18
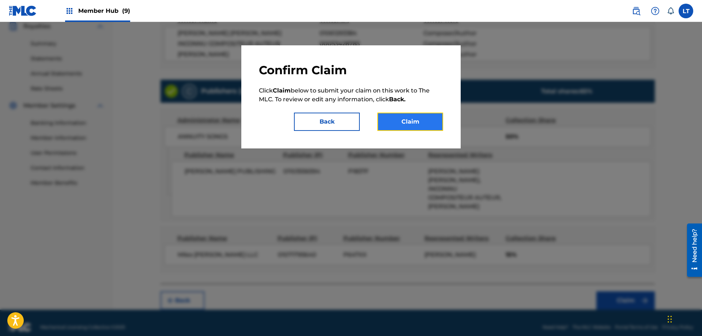
click at [413, 124] on button "Claim" at bounding box center [411, 122] width 66 height 18
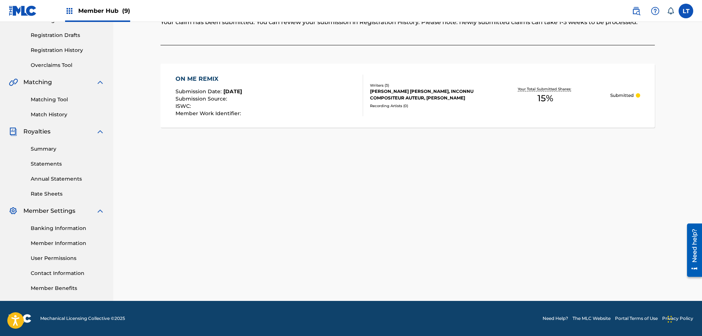
scroll to position [0, 0]
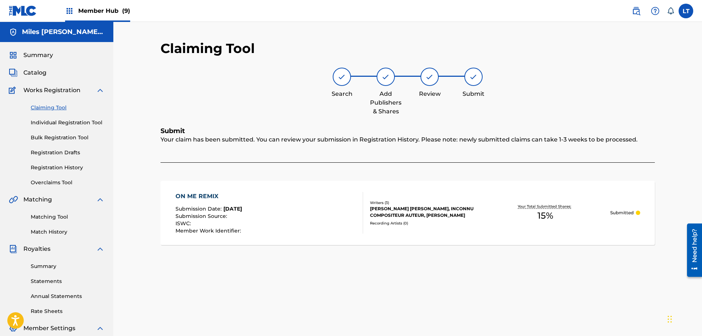
click at [50, 107] on link "Claiming Tool" at bounding box center [68, 108] width 74 height 8
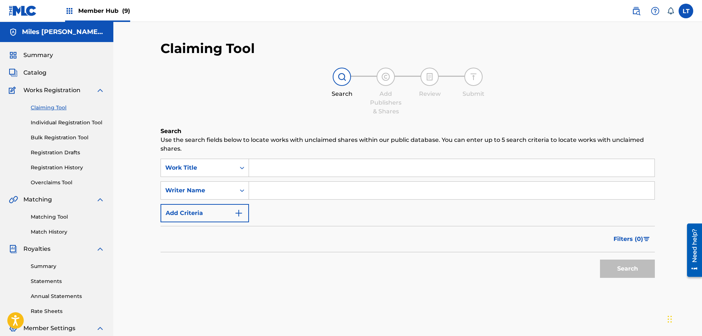
click at [279, 166] on input "Search Form" at bounding box center [452, 168] width 406 height 18
paste input "OLD WAYS 2"
type input "OLD WAYS 2"
click at [293, 188] on input "Search Form" at bounding box center [452, 191] width 406 height 18
type input "[PERSON_NAME]"
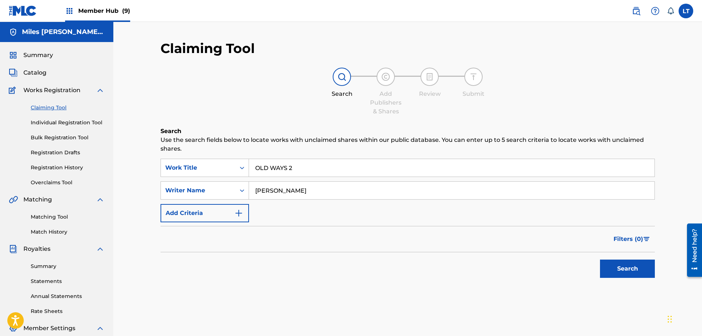
click at [600, 260] on button "Search" at bounding box center [627, 269] width 55 height 18
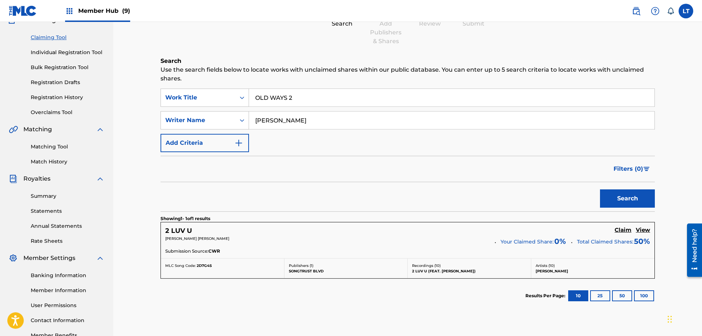
scroll to position [119, 0]
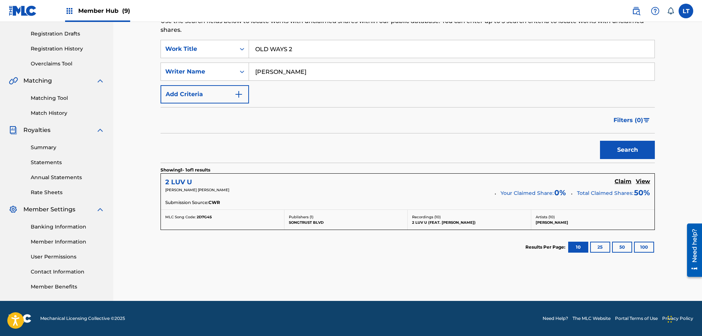
click at [183, 179] on h5 "2 LUV U" at bounding box center [178, 182] width 27 height 8
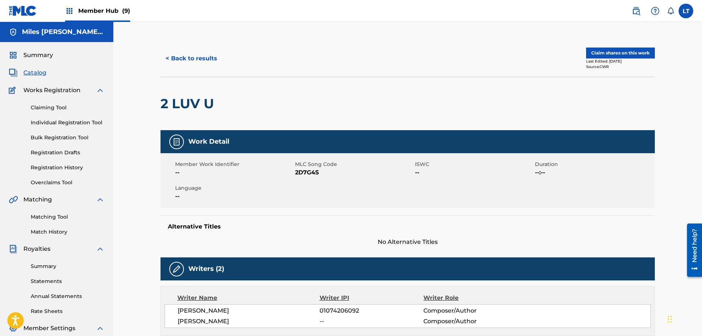
click at [311, 239] on span "No Alternative Titles" at bounding box center [408, 242] width 495 height 9
click at [184, 59] on button "< Back to results" at bounding box center [192, 58] width 62 height 18
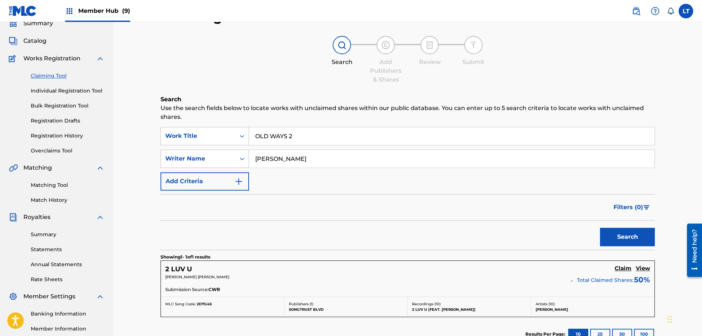
scroll to position [5, 0]
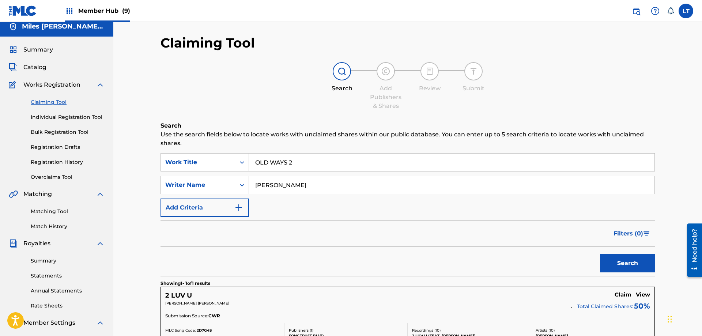
drag, startPoint x: 305, startPoint y: 163, endPoint x: 187, endPoint y: 157, distance: 118.7
click at [249, 157] on input "OLD WAYS 2" at bounding box center [452, 163] width 406 height 18
paste input "CHAPO"
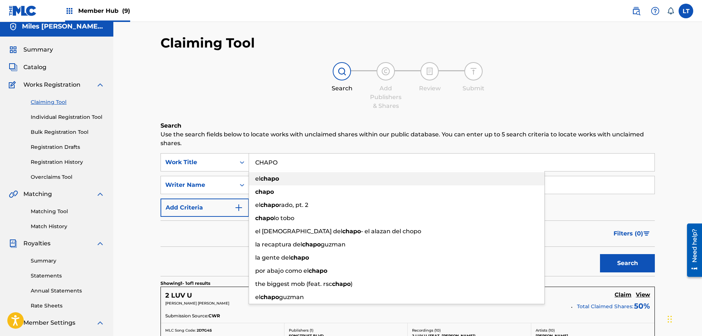
type input "CHAPO"
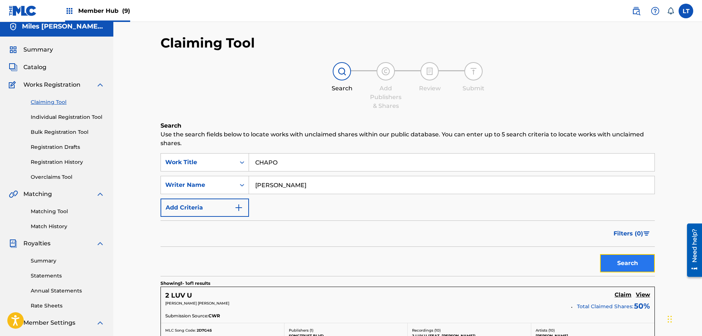
click at [637, 263] on button "Search" at bounding box center [627, 263] width 55 height 18
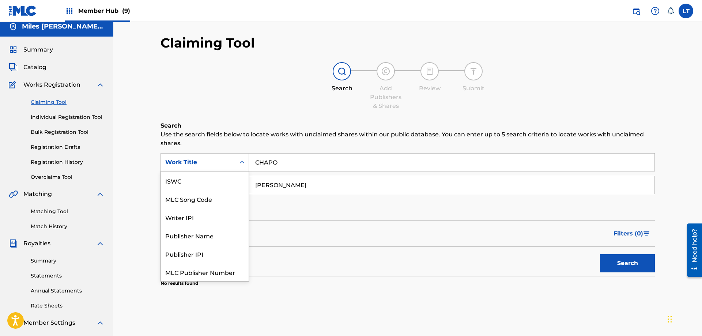
click at [241, 163] on icon "Search Form" at bounding box center [242, 162] width 4 height 3
click at [218, 184] on div "MLC Song Code" at bounding box center [205, 181] width 88 height 18
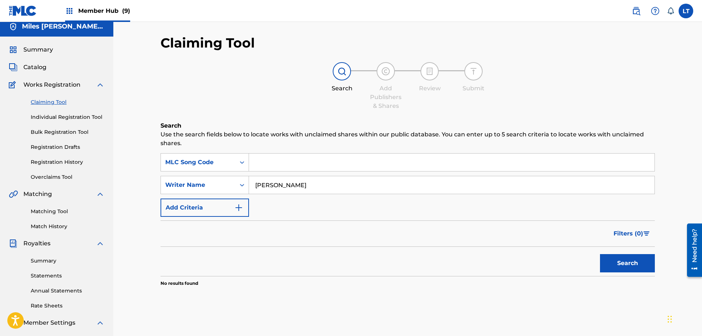
click at [278, 161] on input "Search Form" at bounding box center [452, 163] width 406 height 18
paste input "CVD06O"
type input "CVD06O"
click at [624, 268] on button "Search" at bounding box center [627, 263] width 55 height 18
drag, startPoint x: 175, startPoint y: 172, endPoint x: 128, endPoint y: 167, distance: 46.8
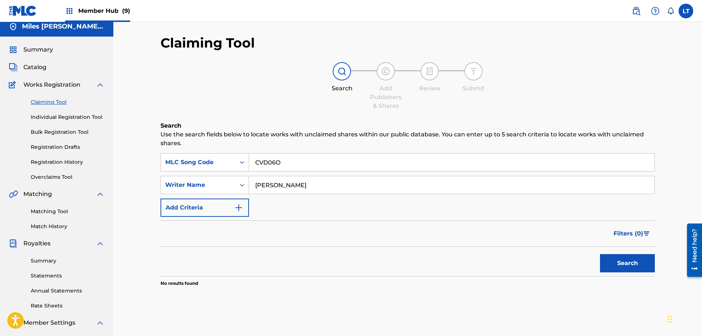
click at [249, 176] on input "[PERSON_NAME]" at bounding box center [452, 185] width 406 height 18
click at [623, 265] on button "Search" at bounding box center [627, 263] width 55 height 18
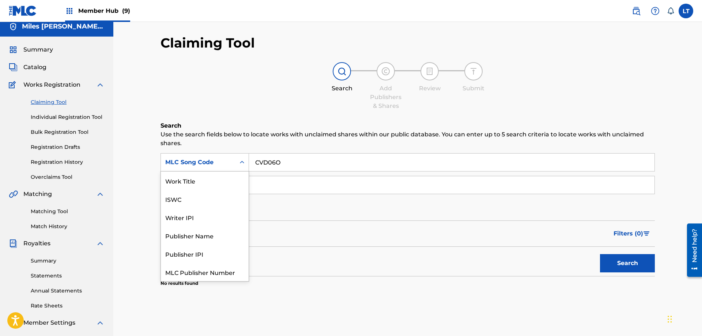
click at [242, 163] on icon "Search Form" at bounding box center [242, 162] width 7 height 7
click at [207, 183] on div "Work Title" at bounding box center [205, 181] width 88 height 18
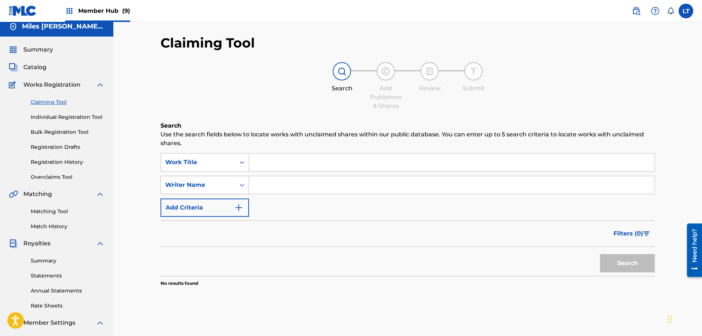
click at [237, 186] on div "Search Form" at bounding box center [242, 185] width 13 height 13
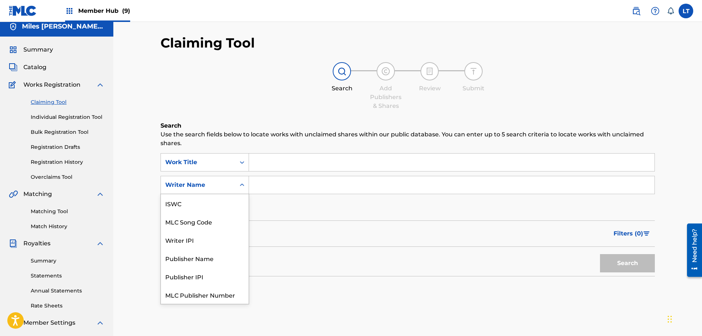
scroll to position [18, 0]
click at [225, 206] on div "MLC Song Code" at bounding box center [205, 203] width 88 height 18
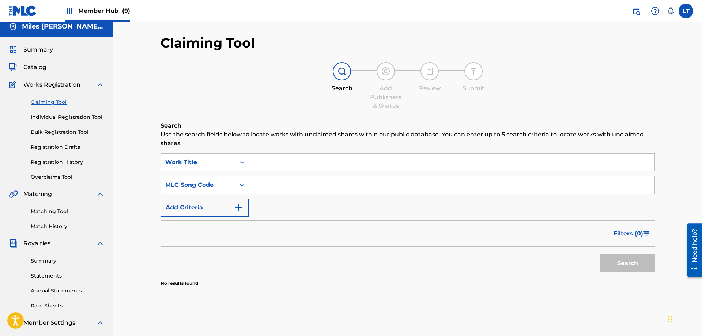
click at [281, 185] on input "Search Form" at bounding box center [452, 185] width 406 height 18
paste input "CVD06O"
type input "CVD06O"
click at [275, 160] on input "Search Form" at bounding box center [452, 163] width 406 height 18
click at [629, 264] on button "Search" at bounding box center [627, 263] width 55 height 18
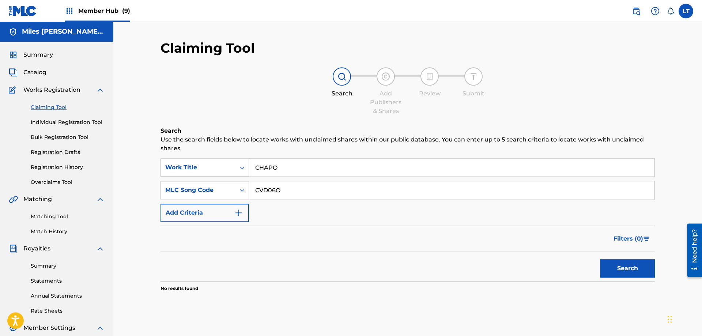
scroll to position [0, 0]
drag, startPoint x: 262, startPoint y: 167, endPoint x: 204, endPoint y: 163, distance: 57.2
click at [249, 165] on input "CHAPO" at bounding box center [452, 168] width 406 height 18
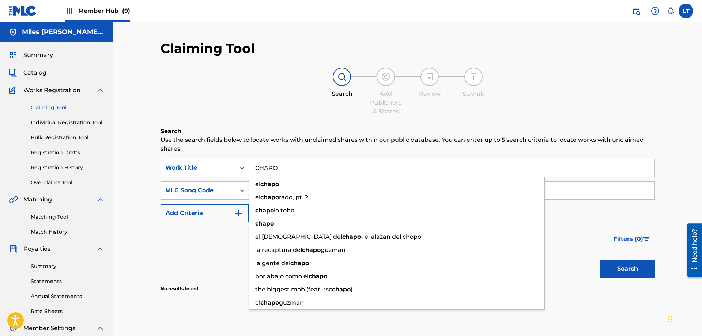
paste input "OKEHOLD"
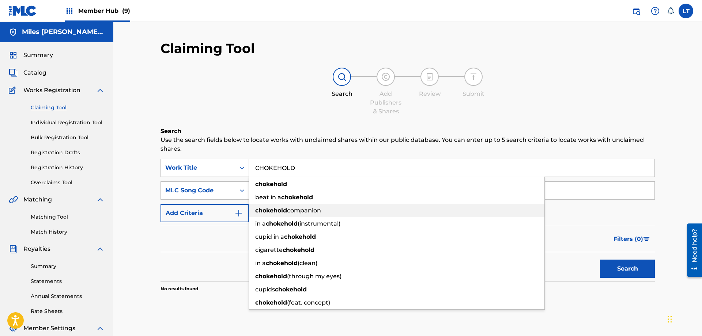
type input "CHOKEHOLD"
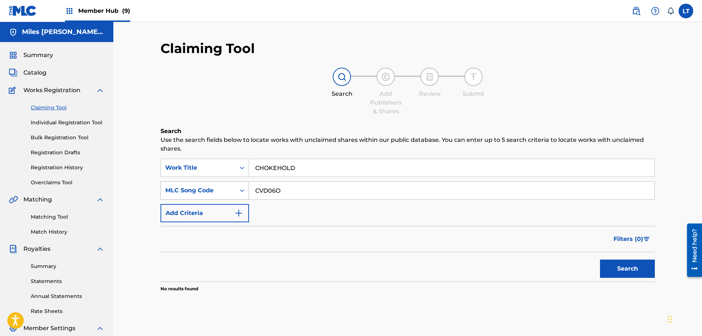
drag, startPoint x: 279, startPoint y: 191, endPoint x: 174, endPoint y: 185, distance: 105.2
click at [249, 187] on input "CVD06O" at bounding box center [452, 191] width 406 height 18
click at [244, 190] on icon "Search Form" at bounding box center [242, 190] width 7 height 7
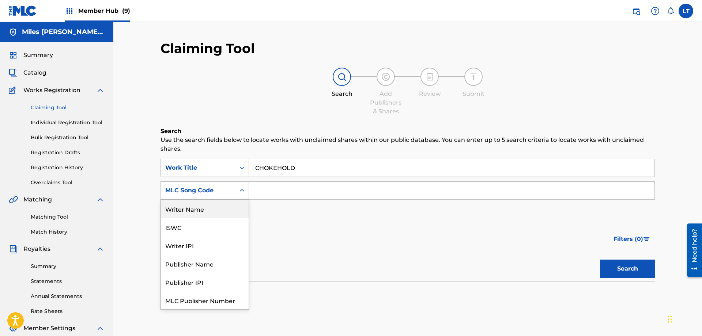
click at [211, 214] on div "Writer Name" at bounding box center [205, 209] width 88 height 18
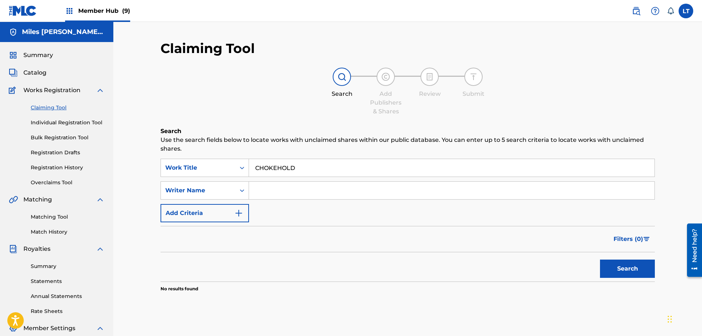
click at [287, 186] on input "Search Form" at bounding box center [452, 191] width 406 height 18
type input "[PERSON_NAME]"
click at [600, 260] on button "Search" at bounding box center [627, 269] width 55 height 18
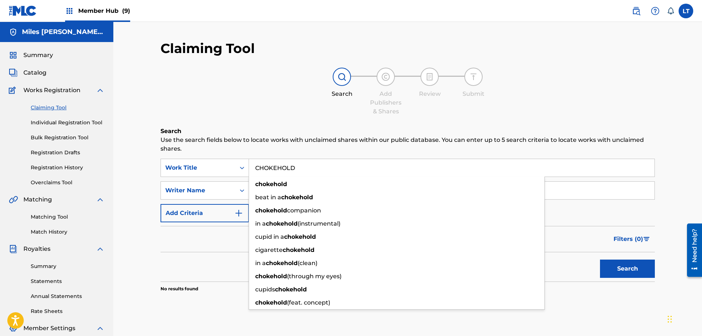
drag, startPoint x: 305, startPoint y: 170, endPoint x: 202, endPoint y: 154, distance: 104.7
click at [249, 159] on input "CHOKEHOLD" at bounding box center [452, 168] width 406 height 18
paste input "RISTLIKE"
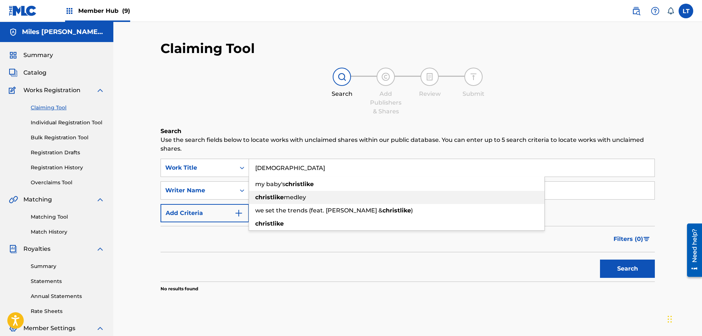
type input "[DEMOGRAPHIC_DATA]"
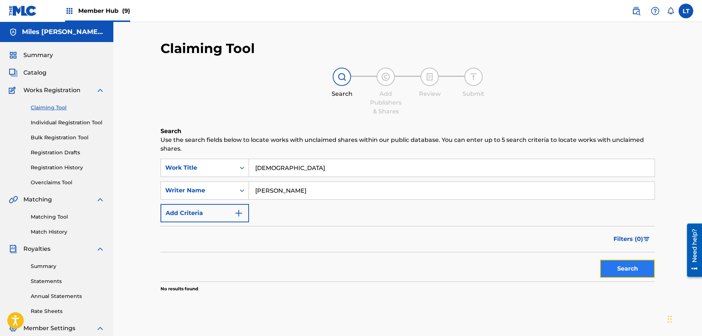
click at [632, 269] on button "Search" at bounding box center [627, 269] width 55 height 18
click at [243, 191] on icon "Search Form" at bounding box center [242, 190] width 7 height 7
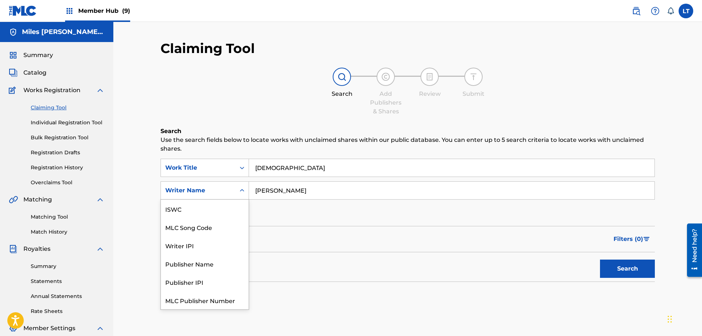
scroll to position [18, 0]
click at [215, 207] on div "MLC Song Code" at bounding box center [205, 209] width 88 height 18
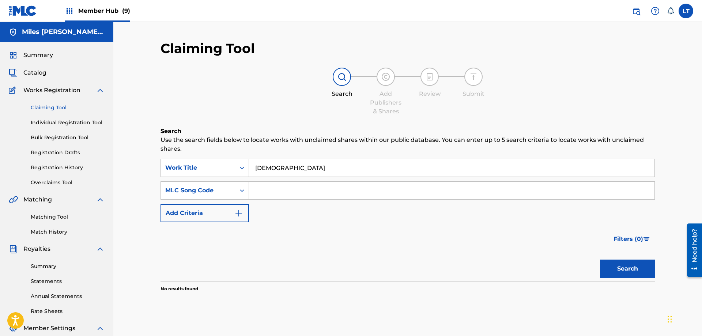
click at [302, 193] on input "Search Form" at bounding box center [452, 191] width 406 height 18
paste input "CK6AFU"
type input "CK6AFU"
click at [615, 271] on button "Search" at bounding box center [627, 269] width 55 height 18
click at [242, 168] on icon "Search Form" at bounding box center [242, 167] width 7 height 7
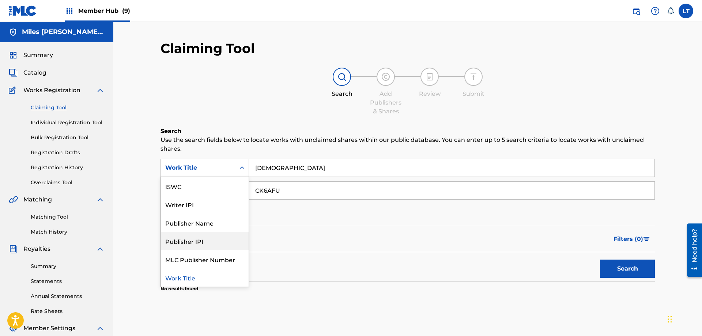
scroll to position [0, 0]
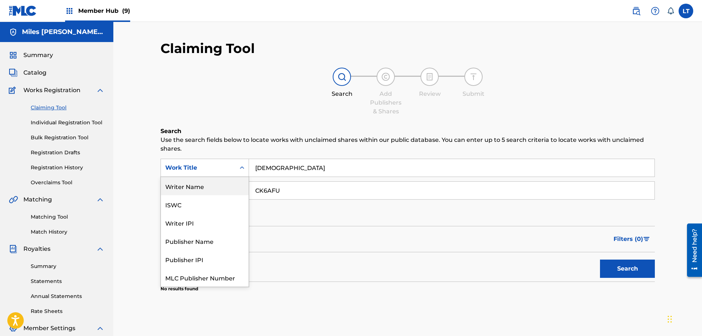
click at [249, 112] on div "Search Add Publishers & Shares Review Submit" at bounding box center [408, 92] width 495 height 48
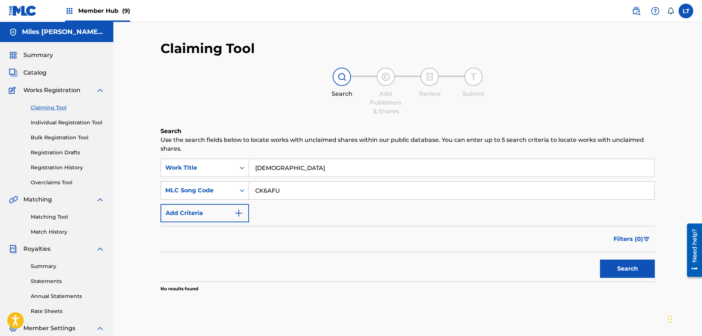
drag, startPoint x: 304, startPoint y: 192, endPoint x: 219, endPoint y: 183, distance: 85.6
click at [249, 183] on input "CK6AFU" at bounding box center [452, 191] width 406 height 18
click at [627, 266] on button "Search" at bounding box center [627, 269] width 55 height 18
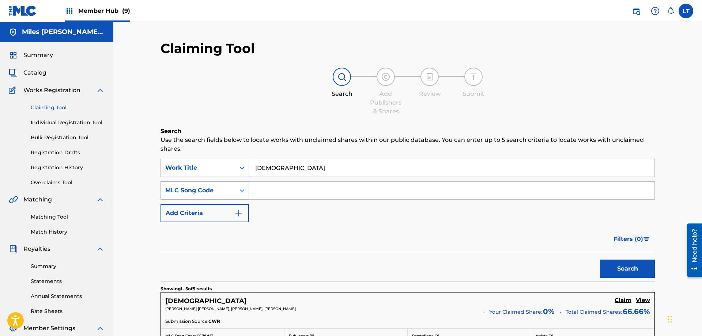
click at [242, 191] on icon "Search Form" at bounding box center [242, 190] width 7 height 7
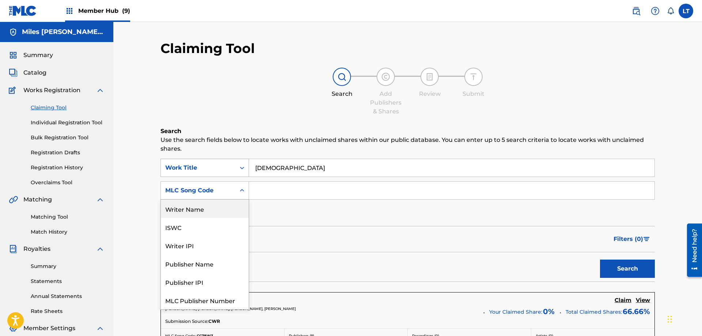
click at [241, 166] on icon "Search Form" at bounding box center [242, 167] width 7 height 7
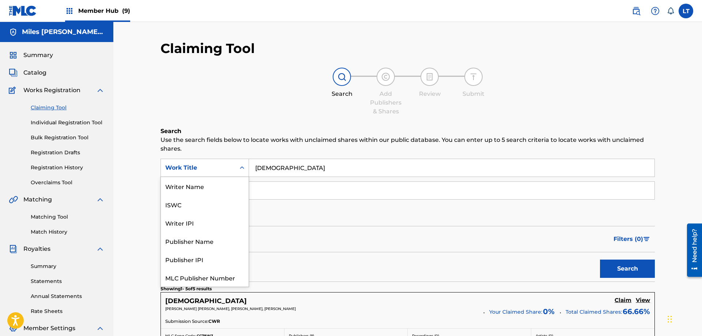
scroll to position [18, 0]
click at [219, 189] on div "ISWC" at bounding box center [205, 186] width 88 height 18
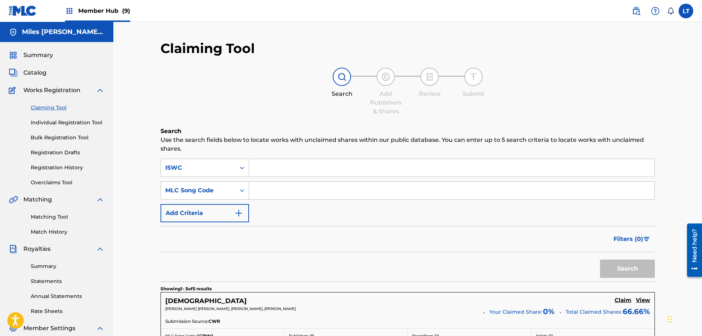
click at [298, 170] on input "Search Form" at bounding box center [452, 168] width 406 height 18
paste input "T3244624708"
type input "T3244624708"
click at [636, 267] on button "Search" at bounding box center [627, 269] width 55 height 18
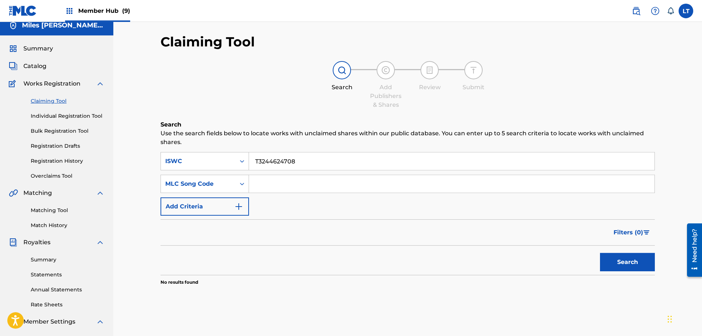
scroll to position [0, 0]
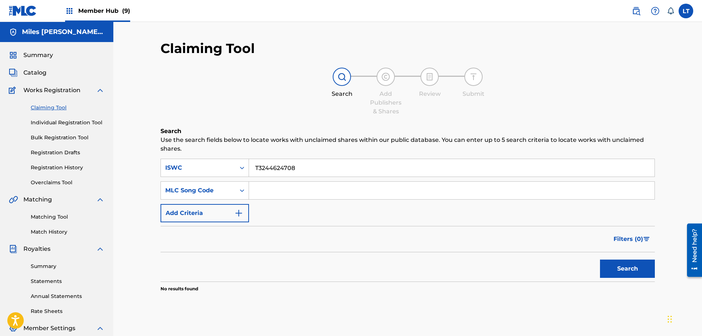
drag, startPoint x: 273, startPoint y: 172, endPoint x: 196, endPoint y: 169, distance: 77.6
click at [249, 169] on input "T3244624708" at bounding box center [452, 168] width 406 height 18
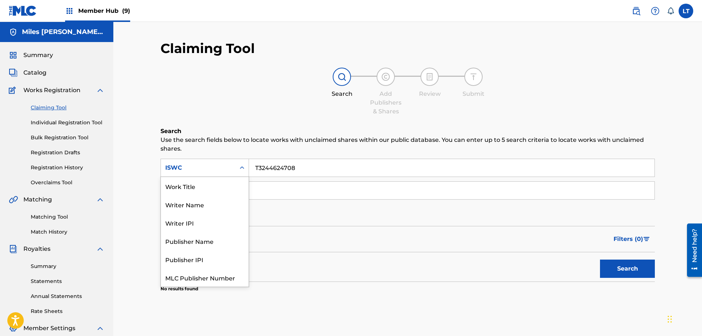
click at [239, 168] on icon "Search Form" at bounding box center [242, 167] width 7 height 7
click at [210, 185] on div "Work Title" at bounding box center [205, 186] width 88 height 18
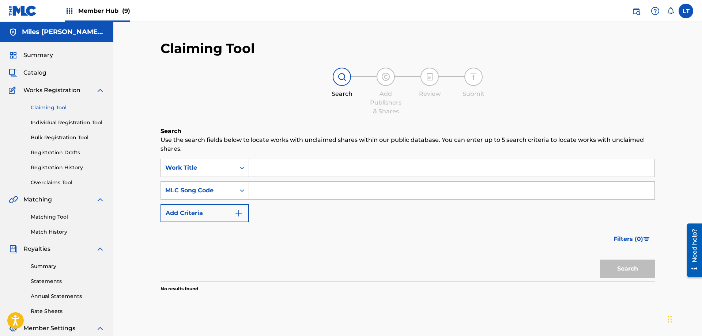
click at [293, 168] on input "Search Form" at bounding box center [452, 168] width 406 height 18
paste input "CIRCLE"
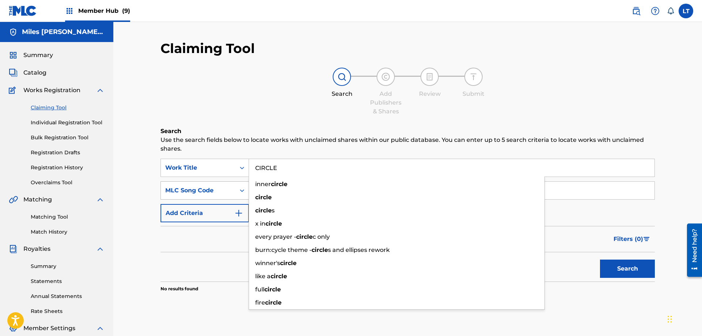
type input "CIRCLE"
click at [240, 189] on icon "Search Form" at bounding box center [242, 190] width 7 height 7
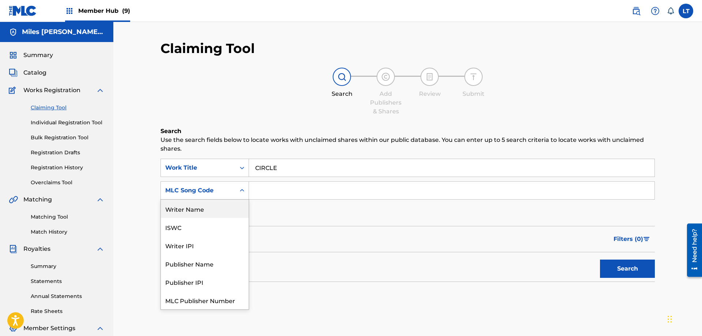
click at [217, 208] on div "Writer Name" at bounding box center [205, 209] width 88 height 18
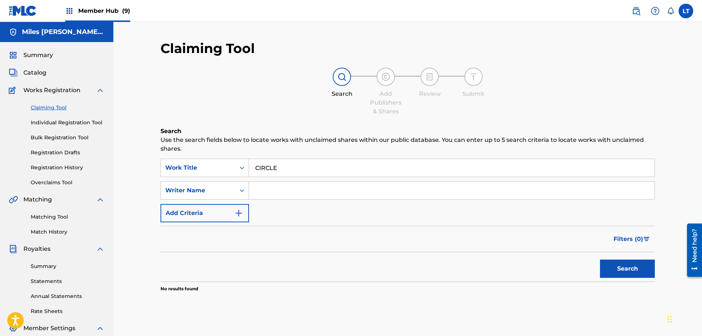
click at [291, 189] on input "Search Form" at bounding box center [452, 191] width 406 height 18
type input "[PERSON_NAME]"
click at [622, 268] on button "Search" at bounding box center [627, 269] width 55 height 18
drag, startPoint x: 284, startPoint y: 166, endPoint x: 234, endPoint y: 168, distance: 49.8
click at [249, 162] on input "CIRCLE" at bounding box center [452, 168] width 406 height 18
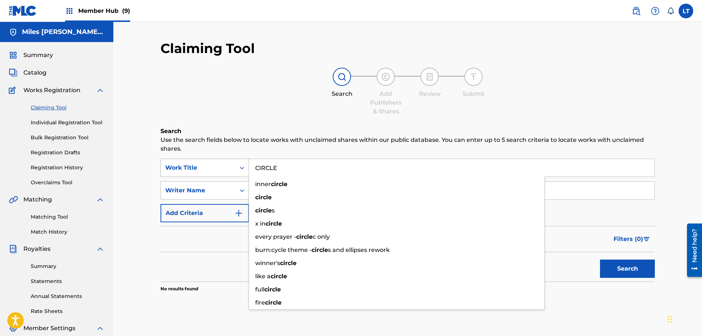
paste input "LCA"
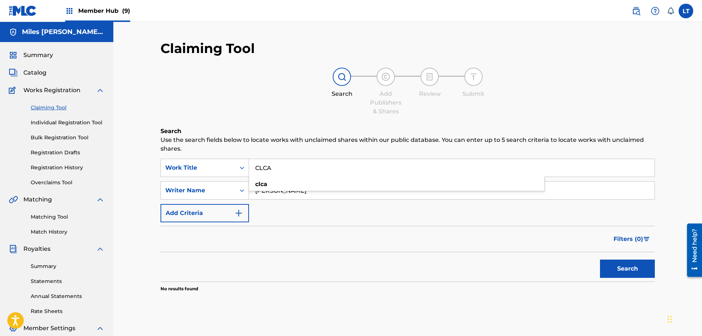
type input "CLCA"
click at [632, 269] on button "Search" at bounding box center [627, 269] width 55 height 18
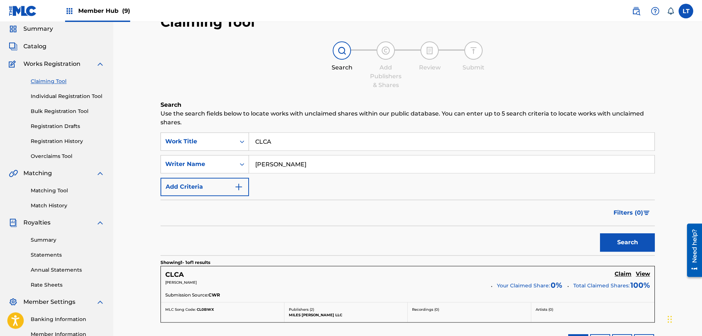
scroll to position [75, 0]
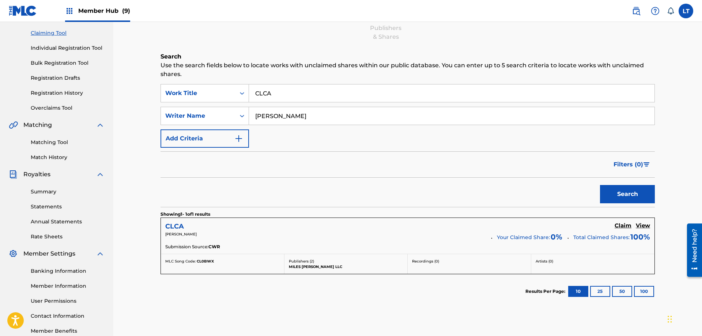
click at [173, 226] on h5 "CLCA" at bounding box center [174, 226] width 19 height 8
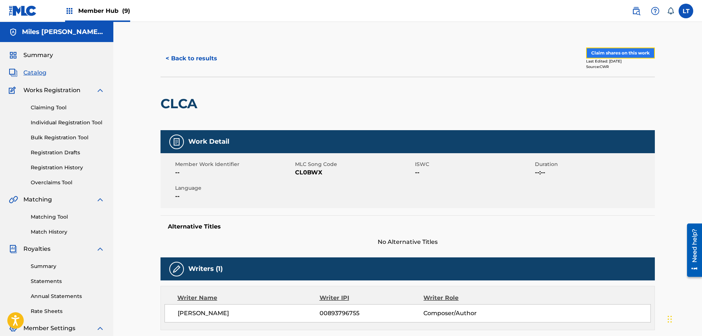
click at [613, 52] on button "Claim shares on this work" at bounding box center [620, 53] width 69 height 11
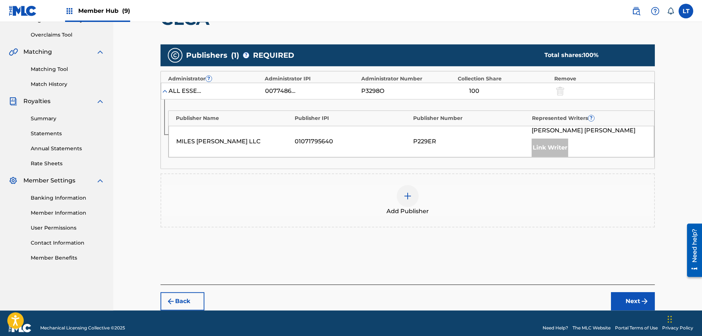
scroll to position [149, 0]
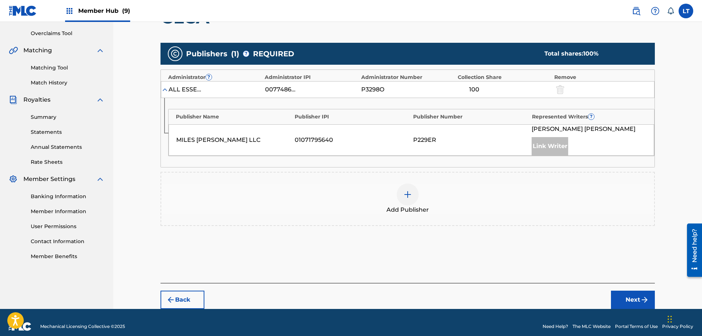
click at [410, 195] on img at bounding box center [407, 194] width 9 height 9
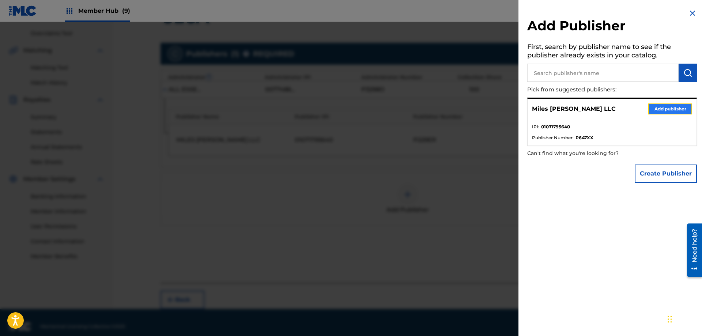
click at [657, 109] on button "Add publisher" at bounding box center [671, 109] width 44 height 11
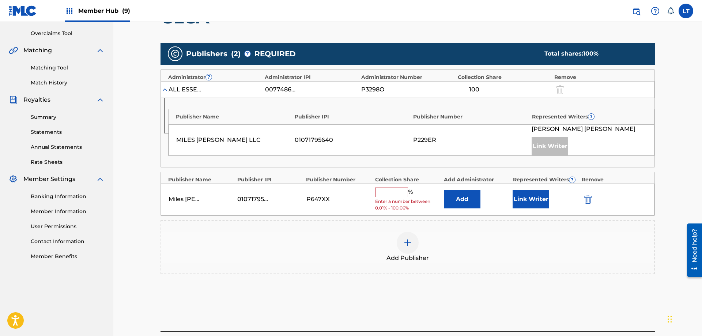
click at [388, 191] on input "text" at bounding box center [391, 193] width 33 height 10
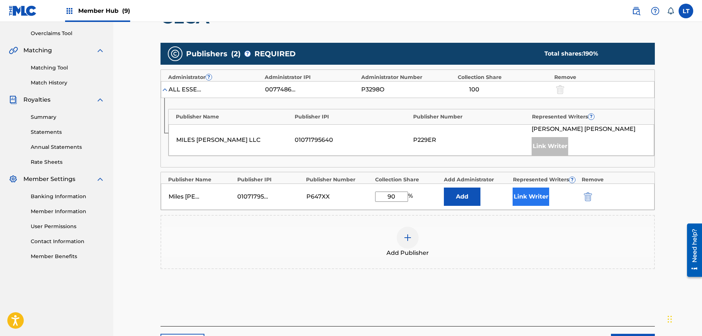
type input "90"
click at [535, 197] on button "Link Writer" at bounding box center [531, 197] width 37 height 18
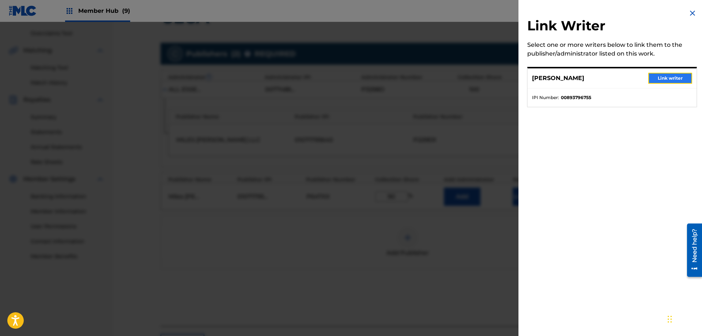
click at [670, 79] on button "Link writer" at bounding box center [671, 78] width 44 height 11
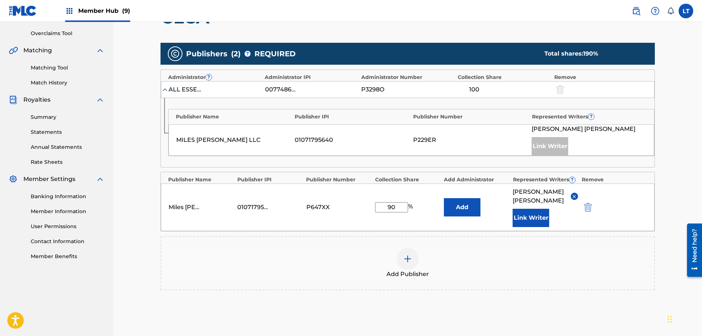
scroll to position [222, 0]
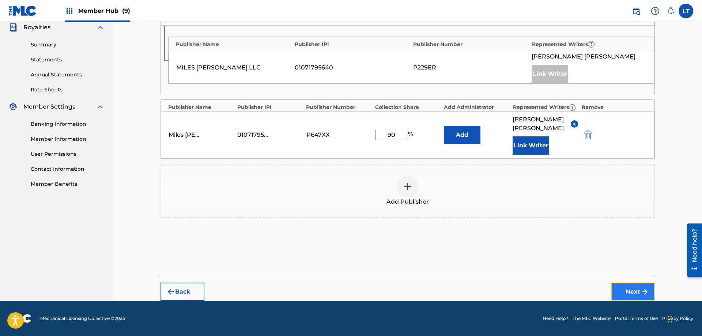
click at [633, 289] on button "Next" at bounding box center [633, 292] width 44 height 18
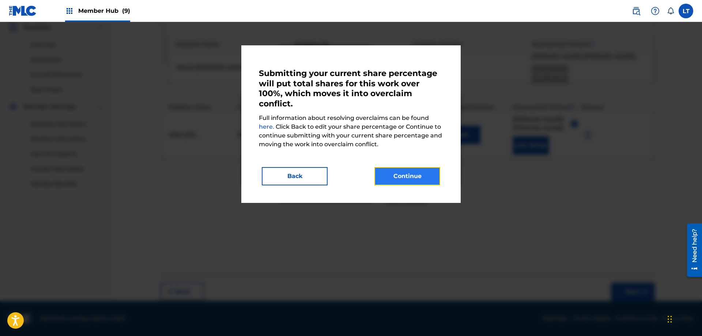
click at [418, 177] on button "Continue" at bounding box center [408, 176] width 66 height 18
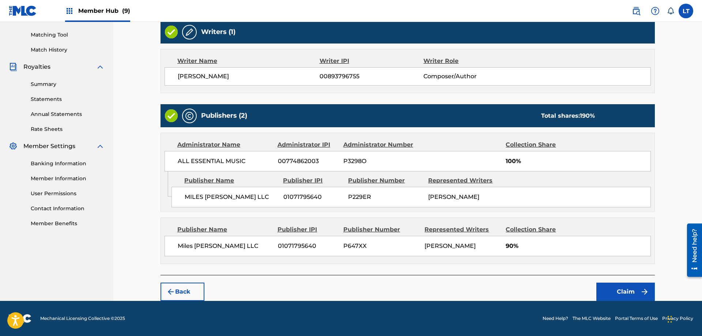
scroll to position [182, 0]
click at [626, 291] on button "Claim" at bounding box center [626, 292] width 59 height 18
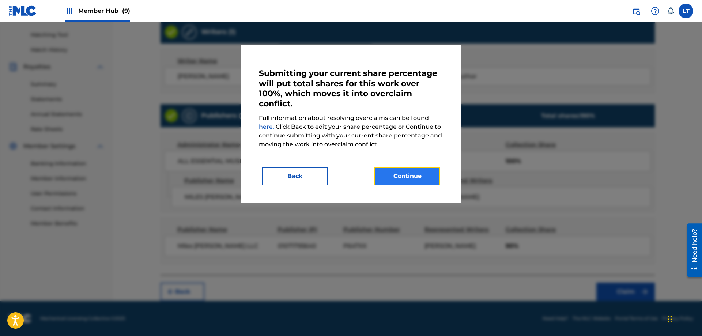
click at [424, 176] on button "Continue" at bounding box center [408, 176] width 66 height 18
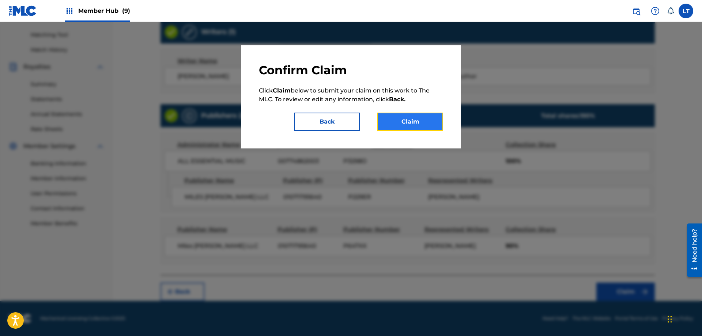
click at [406, 116] on button "Claim" at bounding box center [411, 122] width 66 height 18
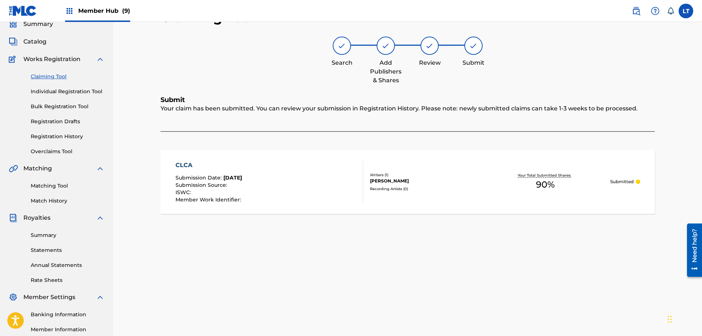
scroll to position [0, 0]
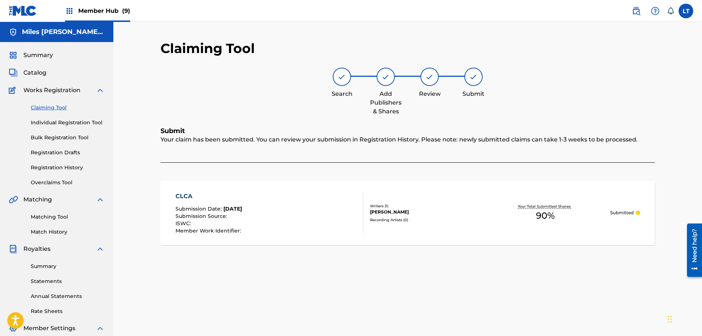
click at [56, 108] on link "Claiming Tool" at bounding box center [68, 108] width 74 height 8
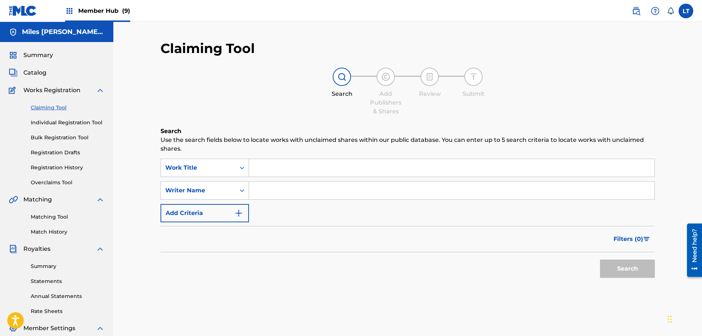
click at [286, 165] on input "Search Form" at bounding box center [452, 168] width 406 height 18
paste input "CIRCLE"
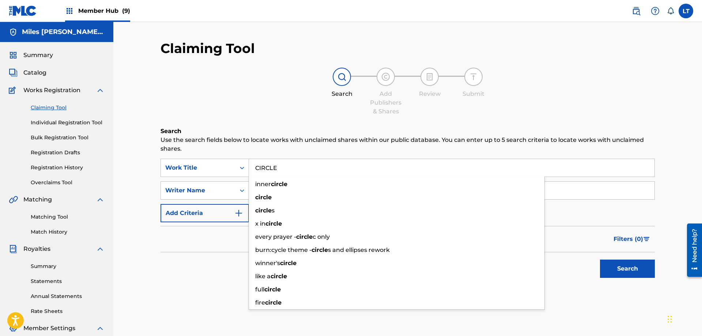
type input "CIRCLE"
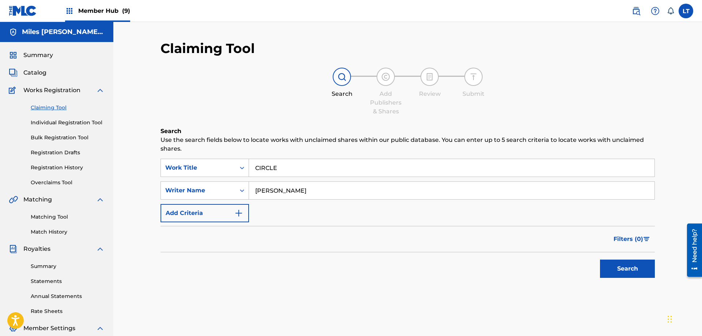
type input "[PERSON_NAME]"
click at [600, 260] on button "Search" at bounding box center [627, 269] width 55 height 18
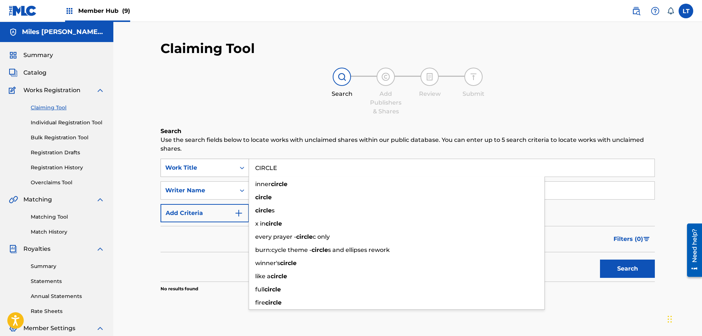
drag, startPoint x: 283, startPoint y: 166, endPoint x: 203, endPoint y: 168, distance: 79.8
click at [249, 166] on input "CIRCLE" at bounding box center [452, 168] width 406 height 18
paste input "LEARLY (INTERLUDE)"
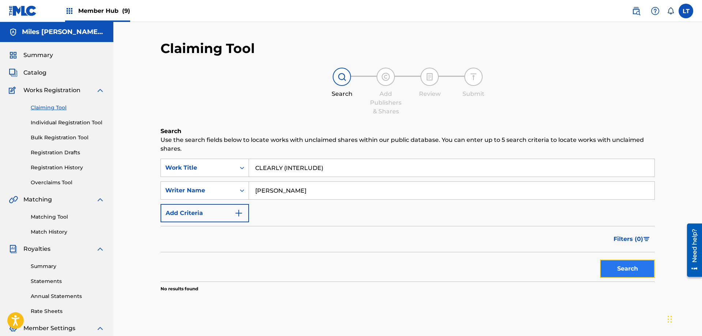
click at [627, 271] on button "Search" at bounding box center [627, 269] width 55 height 18
drag, startPoint x: 333, startPoint y: 169, endPoint x: 170, endPoint y: 162, distance: 162.6
click at [249, 161] on input "CLEARLY (INTERLUDE)" at bounding box center [452, 168] width 406 height 18
paste input "UB"
click at [613, 264] on button "Search" at bounding box center [627, 269] width 55 height 18
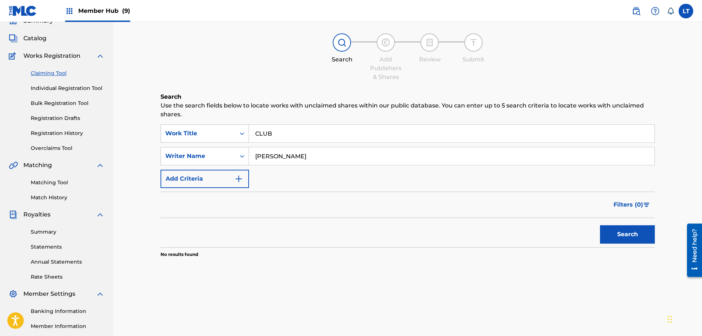
scroll to position [112, 0]
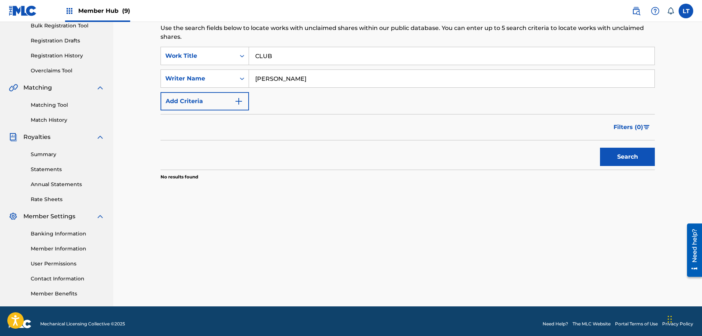
drag, startPoint x: 281, startPoint y: 59, endPoint x: 202, endPoint y: 56, distance: 78.7
click at [249, 56] on input "CLUB" at bounding box center [452, 56] width 406 height 18
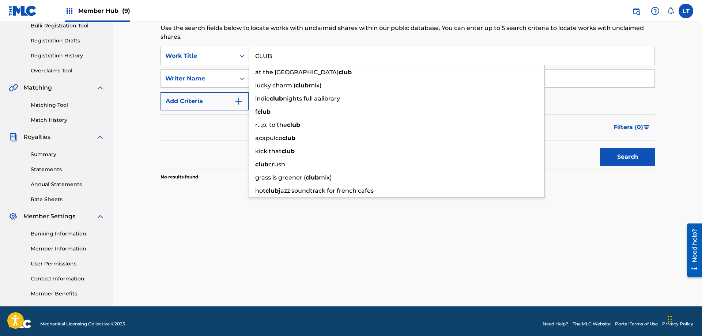
paste input "TCH"
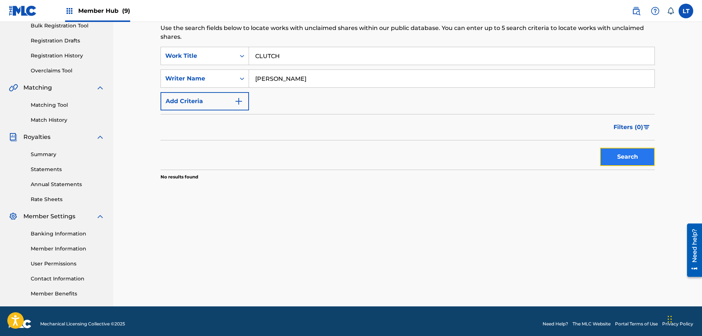
click at [623, 158] on button "Search" at bounding box center [627, 157] width 55 height 18
click at [279, 52] on input "CLUTCH" at bounding box center [452, 56] width 406 height 18
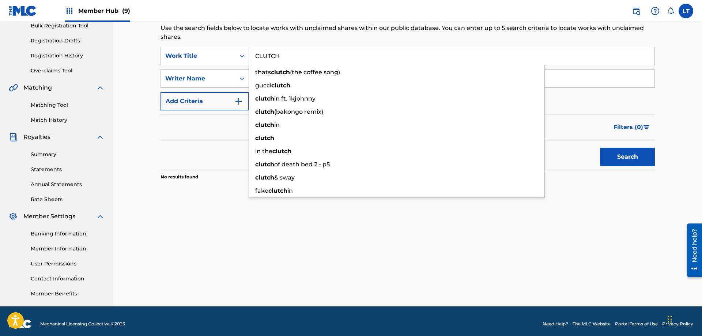
drag, startPoint x: 289, startPoint y: 56, endPoint x: 206, endPoint y: 55, distance: 83.0
click at [249, 55] on input "CLUTCH" at bounding box center [452, 56] width 406 height 18
paste input "DNA!"
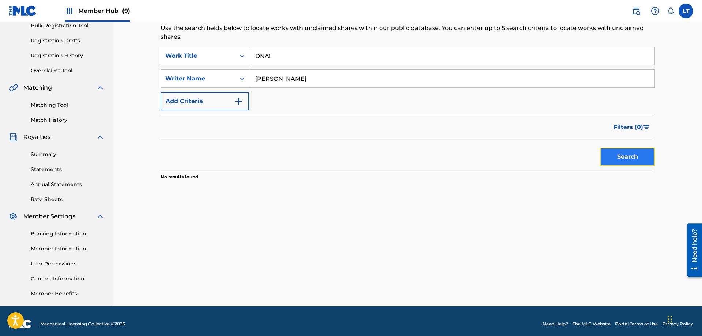
click at [629, 157] on button "Search" at bounding box center [627, 157] width 55 height 18
drag, startPoint x: 280, startPoint y: 57, endPoint x: 233, endPoint y: 55, distance: 47.6
click at [249, 55] on input "DNA!" at bounding box center [452, 56] width 406 height 18
paste input "ONT FORGET"
click at [620, 158] on button "Search" at bounding box center [627, 157] width 55 height 18
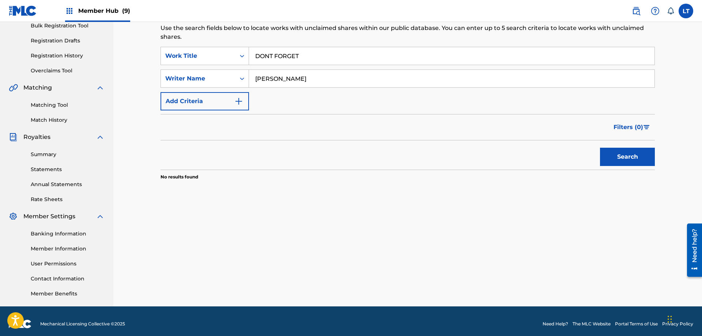
click at [268, 55] on input "DONT FORGET" at bounding box center [452, 56] width 406 height 18
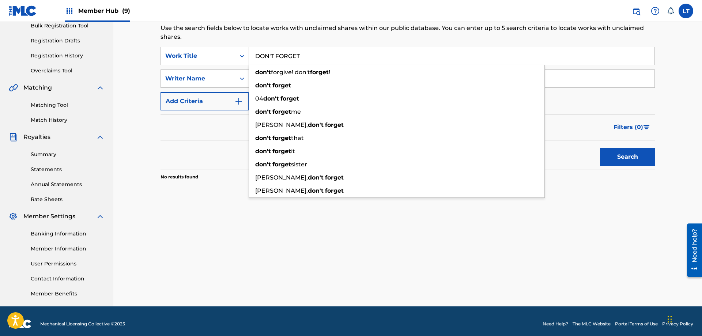
click at [600, 148] on button "Search" at bounding box center [627, 157] width 55 height 18
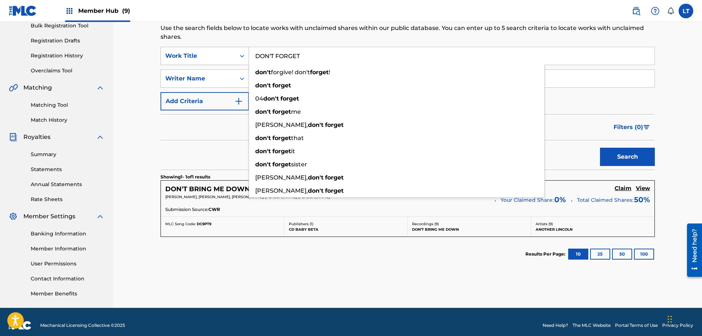
drag, startPoint x: 301, startPoint y: 52, endPoint x: 207, endPoint y: 48, distance: 93.7
click at [249, 48] on input "DON'T FORGET" at bounding box center [452, 56] width 406 height 18
paste input "EVERYTHING PAID"
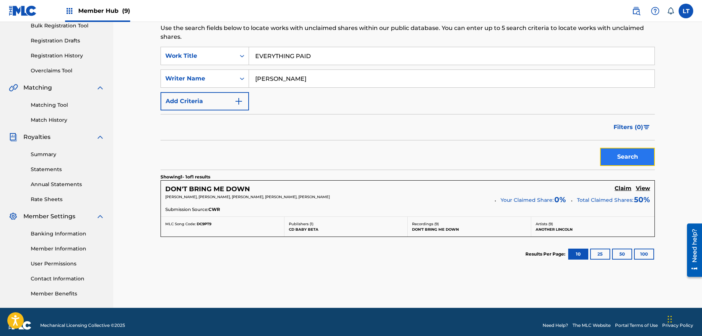
click at [630, 157] on button "Search" at bounding box center [627, 157] width 55 height 18
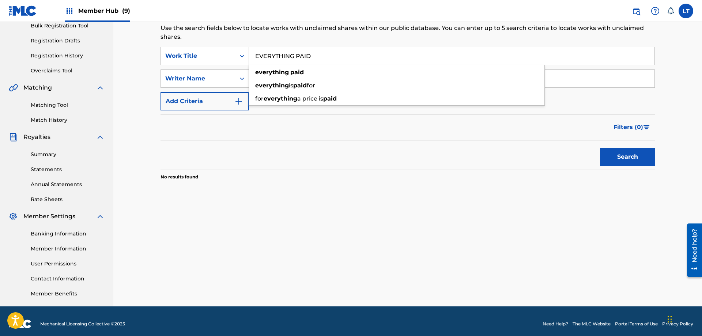
click at [249, 47] on input "EVERYTHING PAID" at bounding box center [452, 56] width 406 height 18
paste input "FALL ON ME"
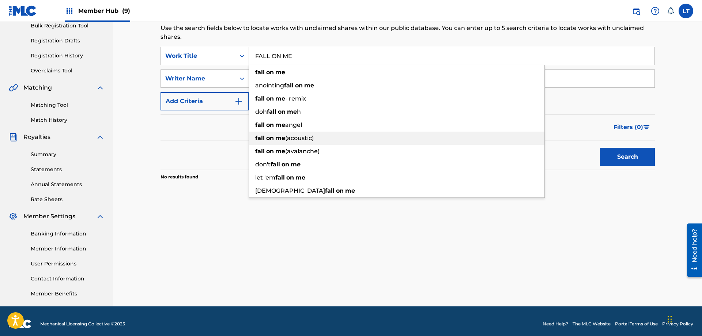
type input "FALL ON ME"
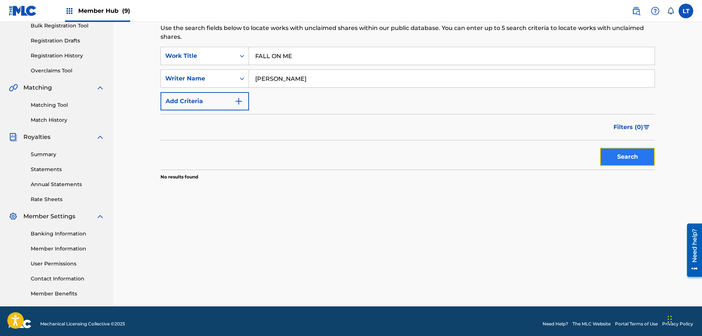
click at [626, 156] on button "Search" at bounding box center [627, 157] width 55 height 18
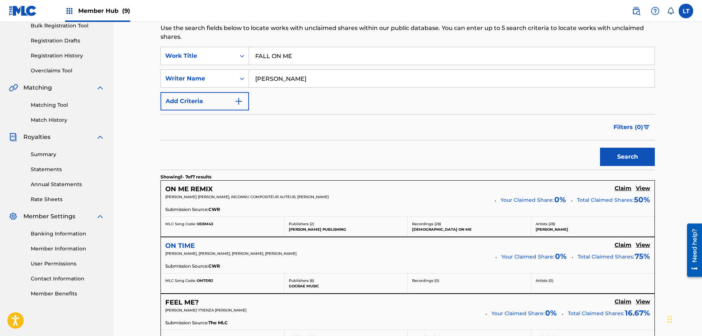
click at [177, 246] on h5 "ON TIME" at bounding box center [180, 246] width 30 height 8
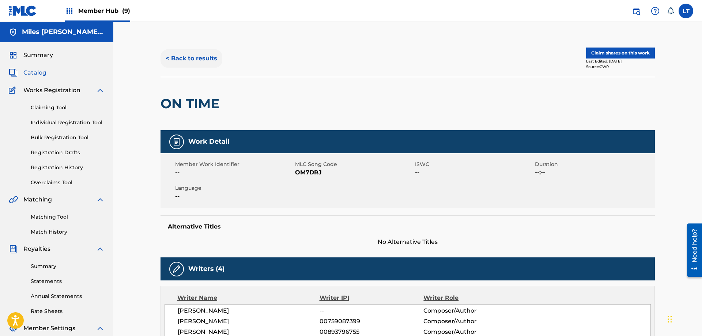
click at [199, 57] on button "< Back to results" at bounding box center [192, 58] width 62 height 18
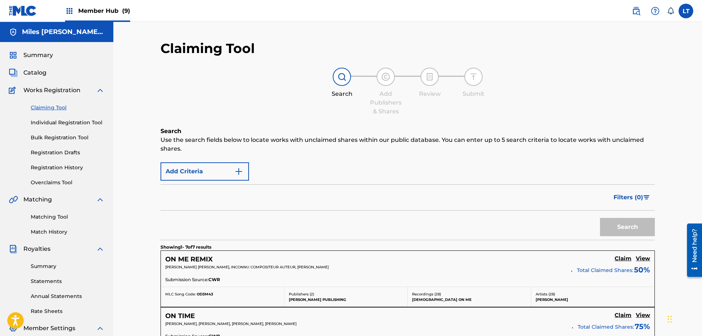
scroll to position [112, 0]
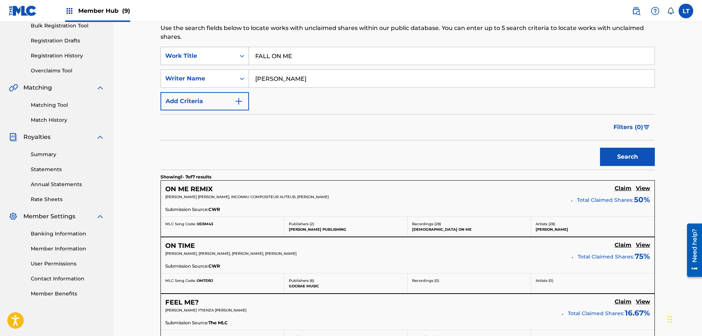
drag, startPoint x: 297, startPoint y: 56, endPoint x: 186, endPoint y: 49, distance: 111.1
click at [249, 50] on input "FALL ON ME" at bounding box center [452, 56] width 406 height 18
paste input "EEL ME?"
type input "FEEL ME?"
click at [621, 154] on button "Search" at bounding box center [627, 157] width 55 height 18
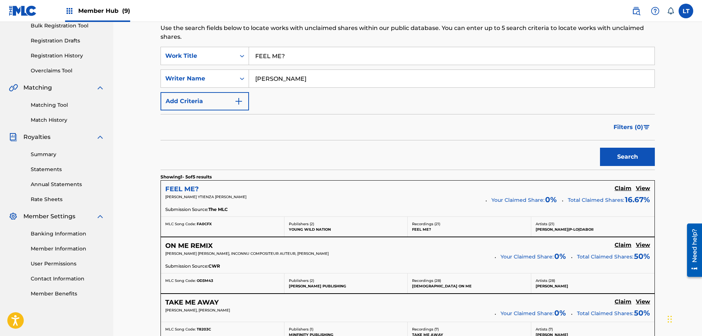
click at [187, 187] on h5 "FEEL ME?" at bounding box center [182, 189] width 34 height 8
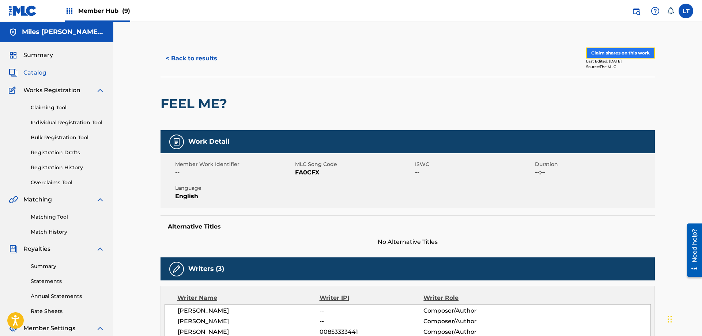
click at [606, 55] on button "Claim shares on this work" at bounding box center [620, 53] width 69 height 11
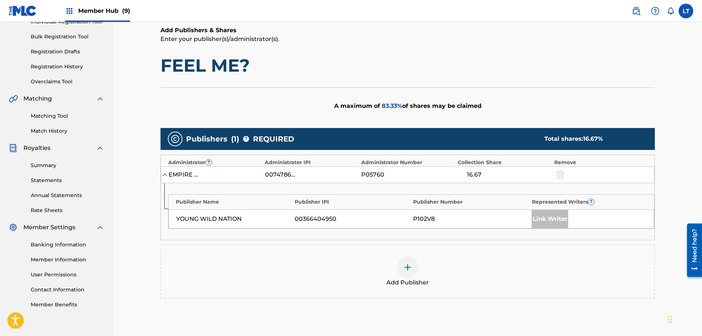
scroll to position [182, 0]
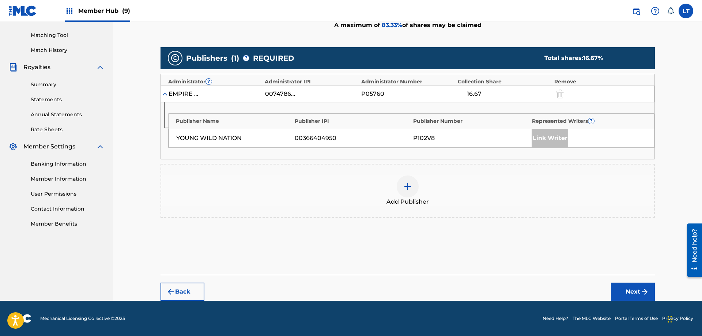
click at [408, 188] on img at bounding box center [407, 186] width 9 height 9
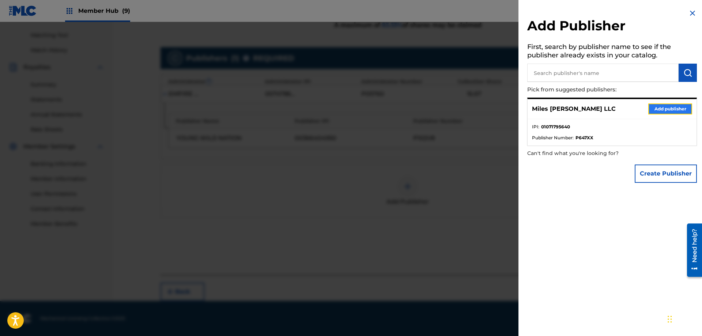
click at [665, 107] on button "Add publisher" at bounding box center [671, 109] width 44 height 11
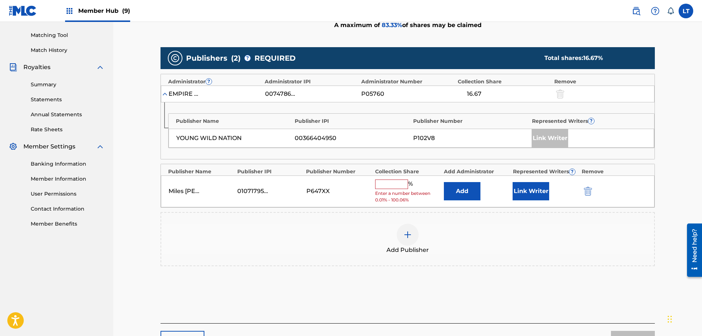
click at [388, 184] on input "text" at bounding box center [391, 185] width 33 height 10
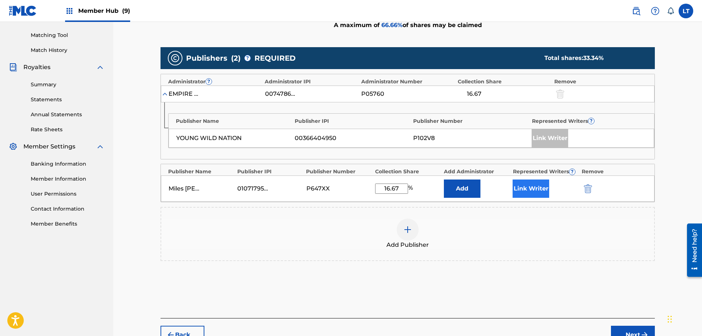
type input "16.67"
click at [533, 190] on button "Link Writer" at bounding box center [531, 189] width 37 height 18
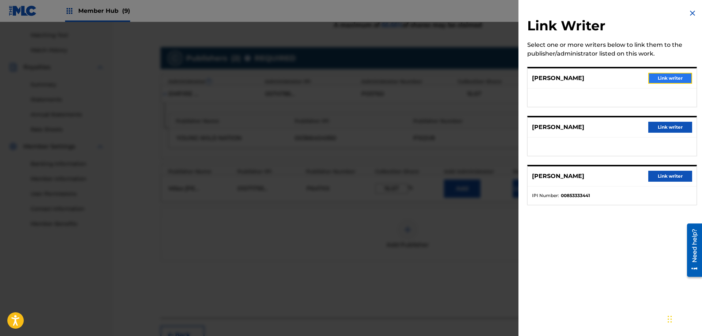
click at [668, 78] on button "Link writer" at bounding box center [671, 78] width 44 height 11
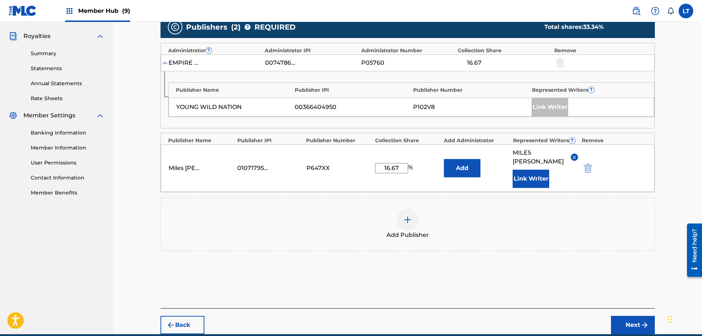
scroll to position [237, 0]
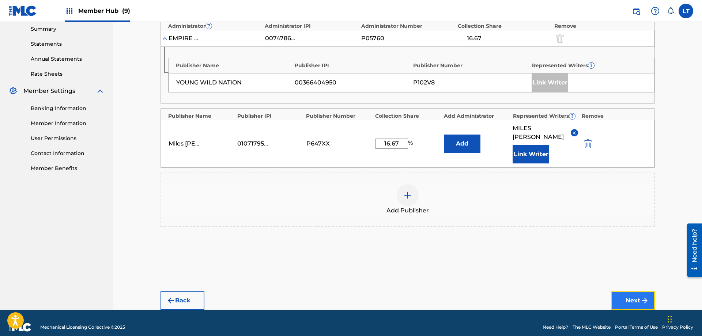
click at [633, 292] on button "Next" at bounding box center [633, 301] width 44 height 18
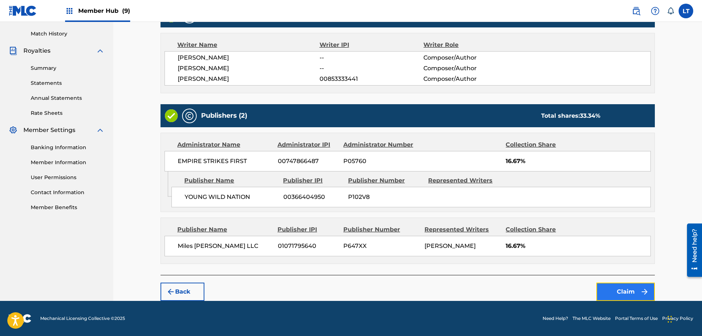
click at [633, 292] on button "Claim" at bounding box center [626, 292] width 59 height 18
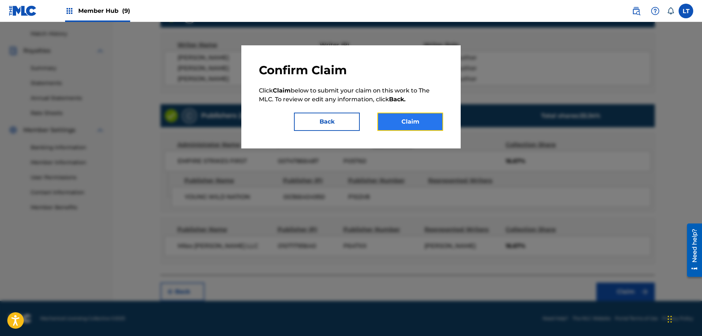
click at [416, 125] on button "Claim" at bounding box center [411, 122] width 66 height 18
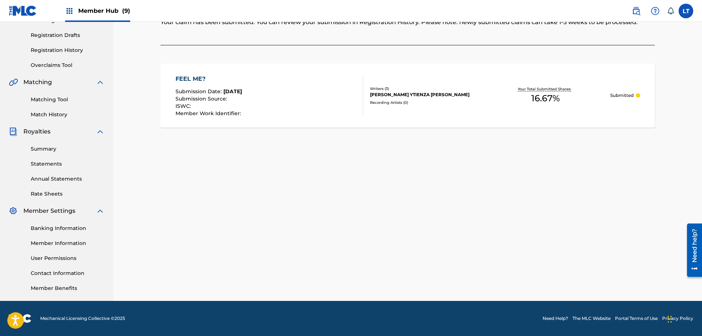
scroll to position [0, 0]
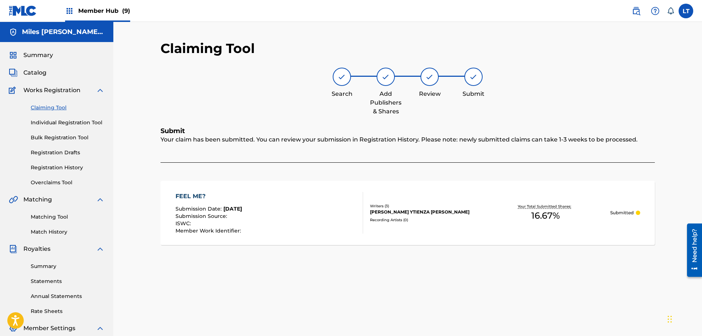
click at [44, 107] on link "Claiming Tool" at bounding box center [68, 108] width 74 height 8
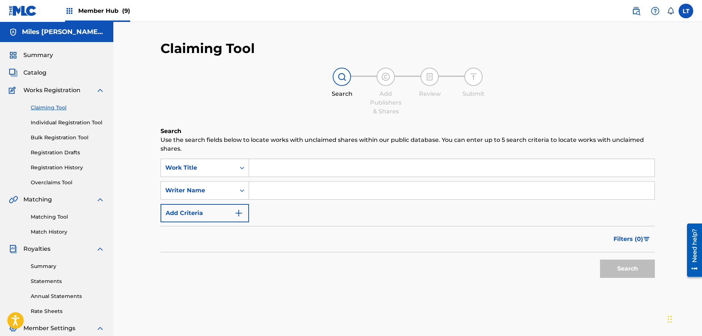
click at [281, 171] on input "Search Form" at bounding box center [452, 168] width 406 height 18
paste input "FIND MY WAY"
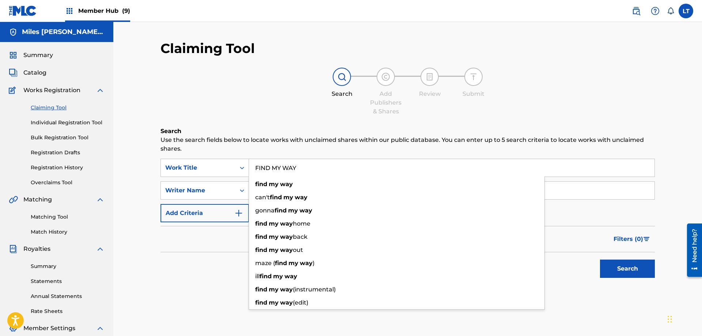
type input "FIND MY WAY"
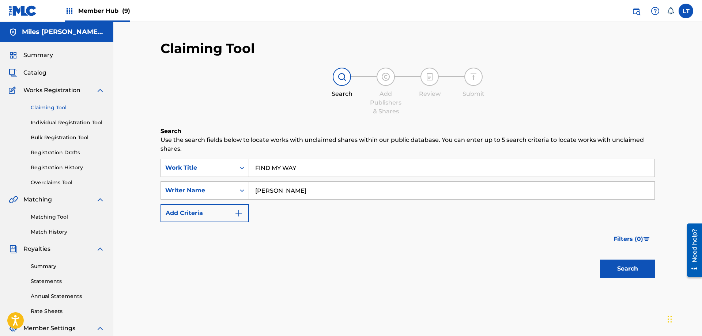
type input "[PERSON_NAME]"
click at [600, 260] on button "Search" at bounding box center [627, 269] width 55 height 18
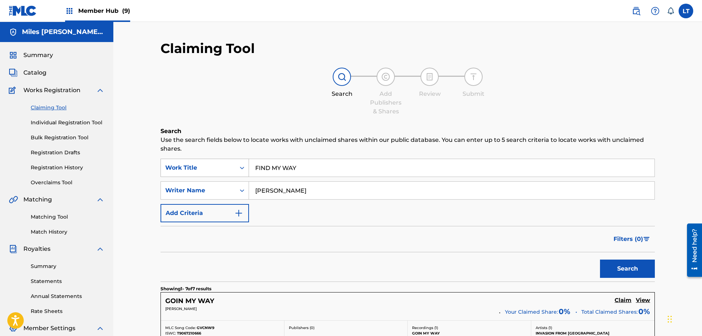
click at [240, 165] on icon "Search Form" at bounding box center [242, 167] width 7 height 7
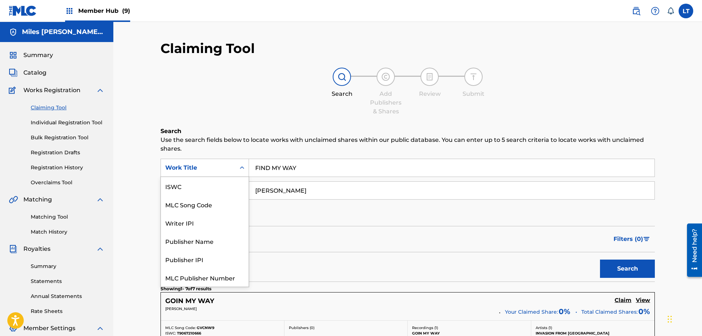
scroll to position [18, 0]
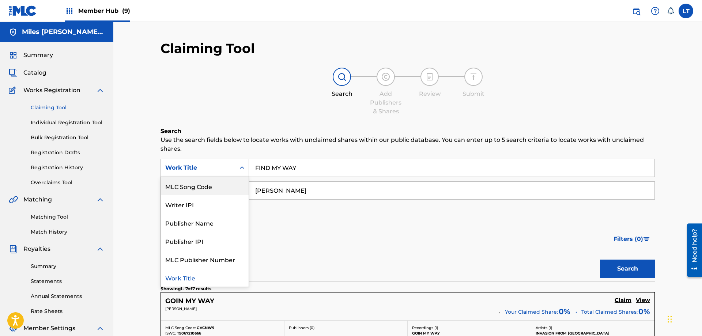
click at [222, 187] on div "MLC Song Code" at bounding box center [205, 186] width 88 height 18
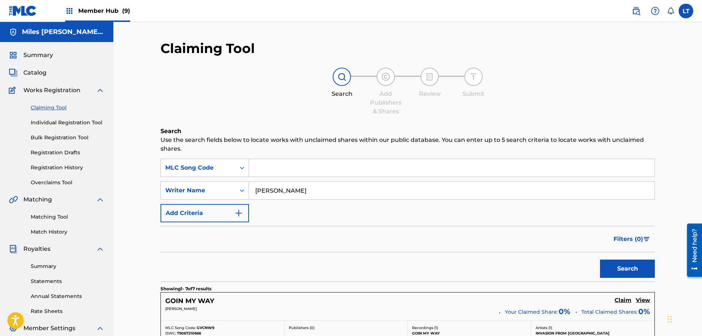
click at [291, 169] on input "Search Form" at bounding box center [452, 168] width 406 height 18
paste input "FB337B"
type input "FB337B"
click at [624, 269] on button "Search" at bounding box center [627, 269] width 55 height 18
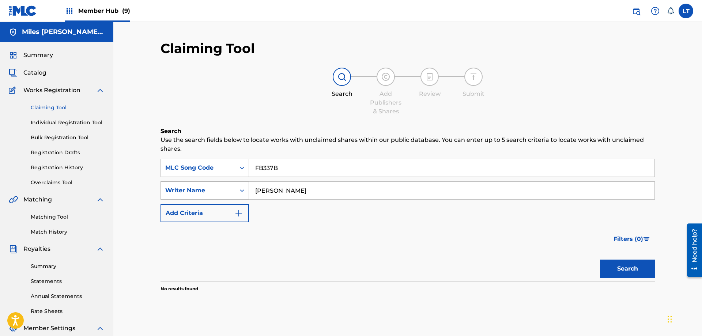
drag, startPoint x: 286, startPoint y: 192, endPoint x: 203, endPoint y: 189, distance: 82.7
click at [249, 190] on input "[PERSON_NAME]" at bounding box center [452, 191] width 406 height 18
click at [620, 268] on button "Search" at bounding box center [627, 269] width 55 height 18
drag, startPoint x: 287, startPoint y: 167, endPoint x: 172, endPoint y: 159, distance: 115.5
click at [249, 161] on input "FB337B" at bounding box center [452, 168] width 406 height 18
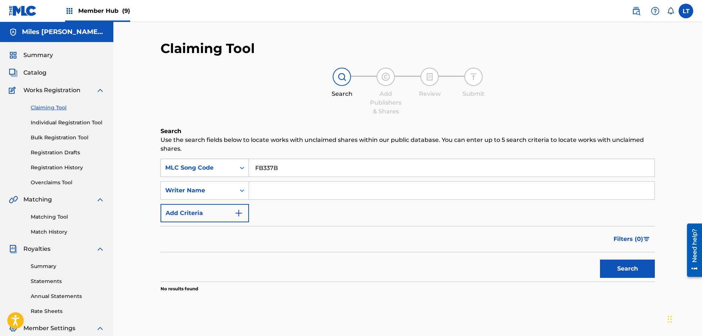
paste input "IND OUT"
type input "FIND OUT"
click at [243, 168] on icon "Search Form" at bounding box center [242, 167] width 7 height 7
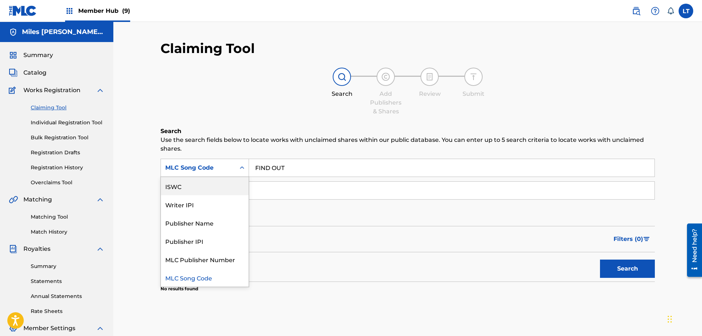
scroll to position [0, 0]
click at [208, 189] on div "Work Title" at bounding box center [205, 186] width 88 height 18
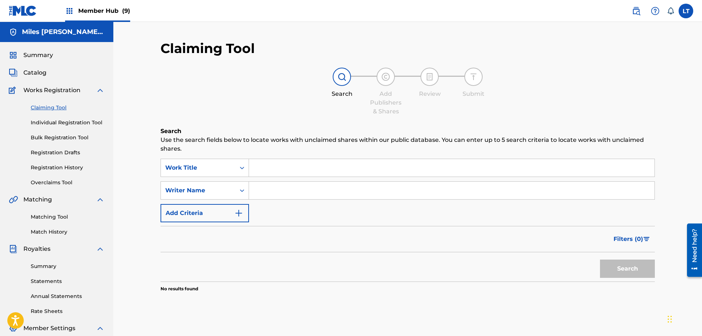
click at [288, 169] on input "Search Form" at bounding box center [452, 168] width 406 height 18
paste input "FIND OUT"
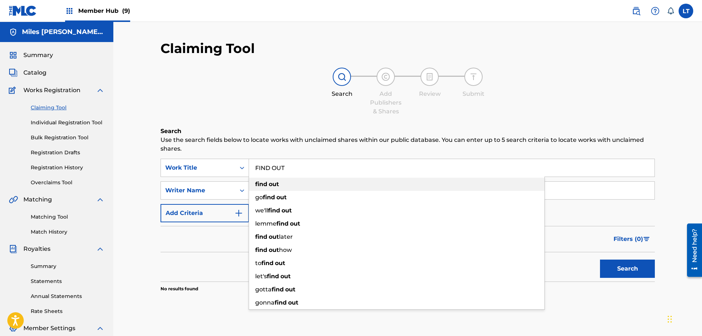
type input "FIND OUT"
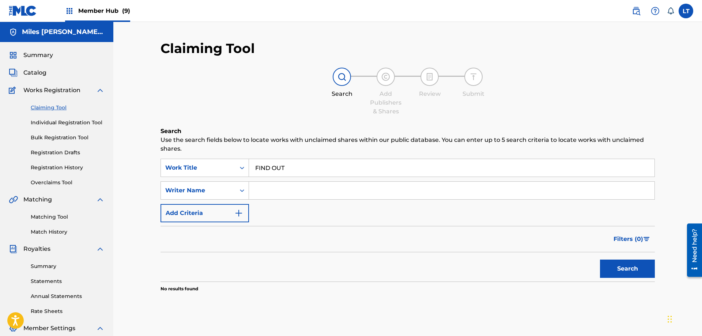
click at [280, 192] on input "Search Form" at bounding box center [452, 191] width 406 height 18
type input "[PERSON_NAME]"
click at [600, 260] on button "Search" at bounding box center [627, 269] width 55 height 18
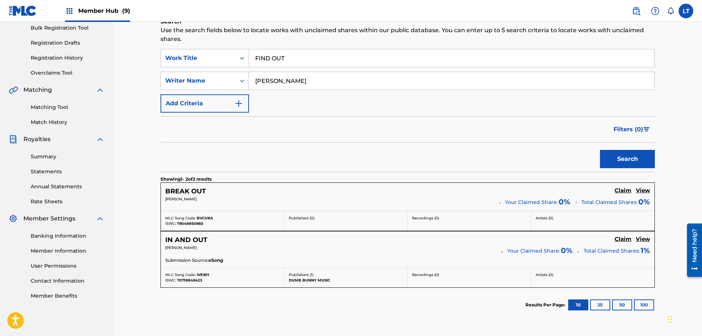
scroll to position [112, 0]
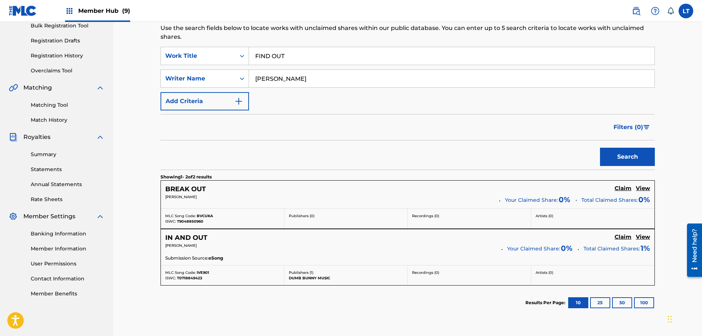
click at [249, 50] on input "FIND OUT" at bounding box center [452, 56] width 406 height 18
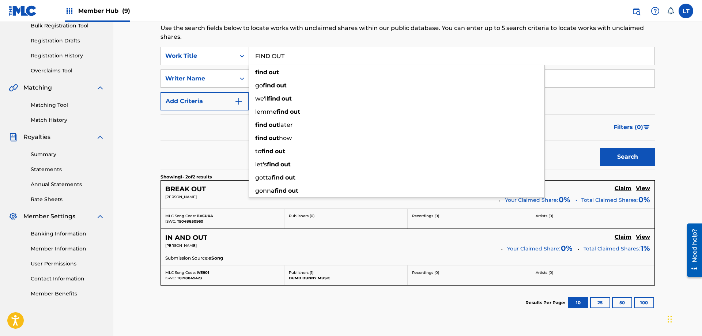
paste input "URTHER"
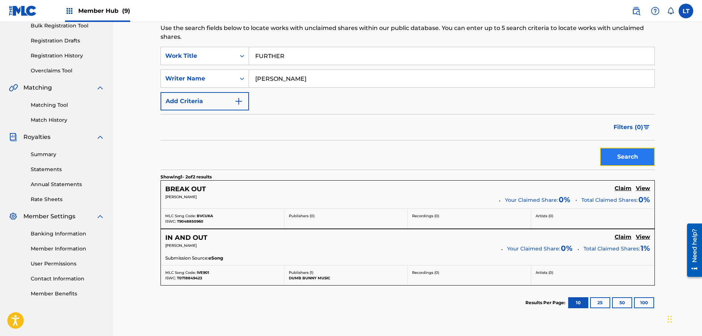
click at [625, 157] on button "Search" at bounding box center [627, 157] width 55 height 18
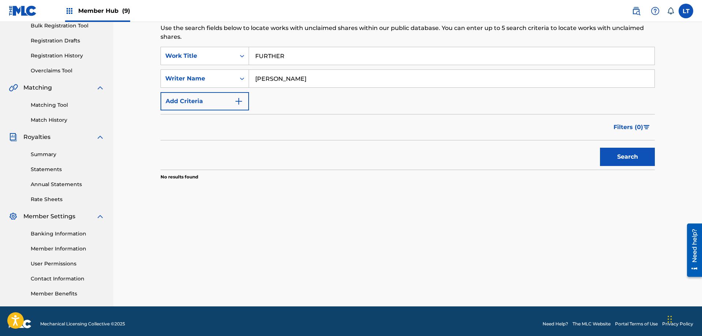
drag, startPoint x: 235, startPoint y: 52, endPoint x: 192, endPoint y: 46, distance: 43.6
click at [249, 47] on input "FURTHER" at bounding box center [452, 56] width 406 height 18
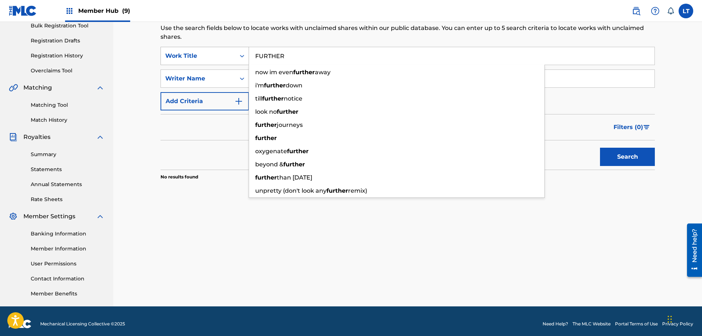
paste input "GANG"
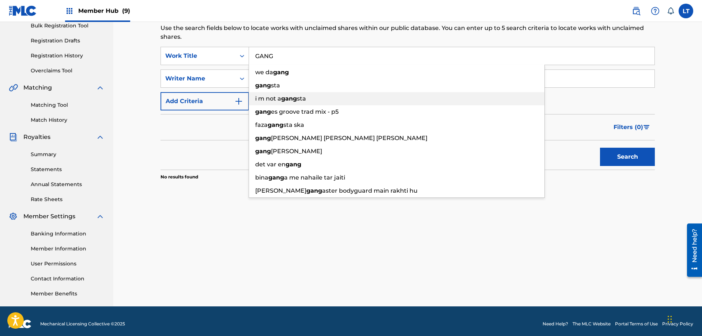
type input "GANG"
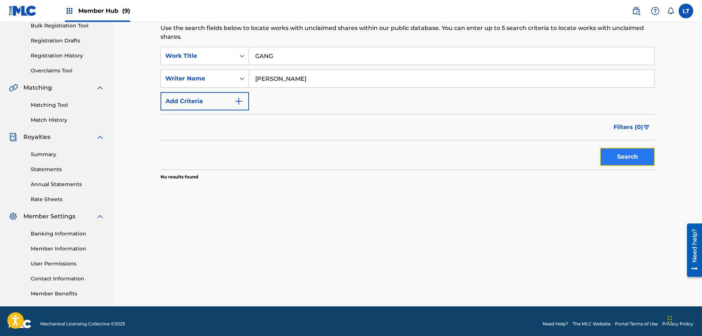
click at [617, 155] on button "Search" at bounding box center [627, 157] width 55 height 18
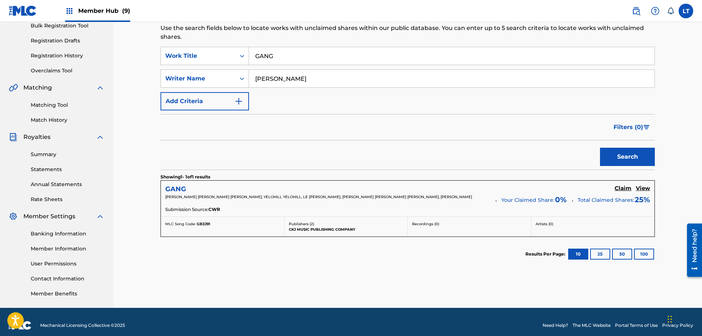
click at [174, 188] on h5 "GANG" at bounding box center [175, 189] width 21 height 8
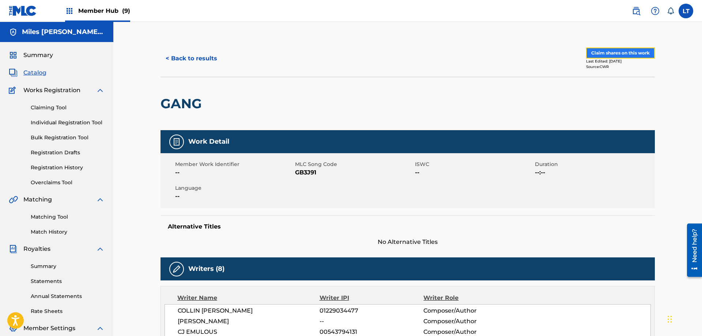
click at [621, 52] on button "Claim shares on this work" at bounding box center [620, 53] width 69 height 11
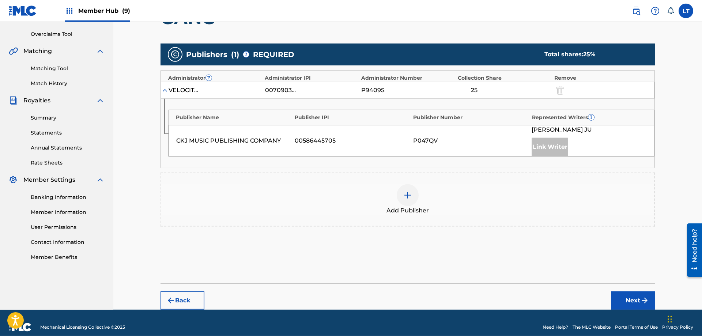
scroll to position [149, 0]
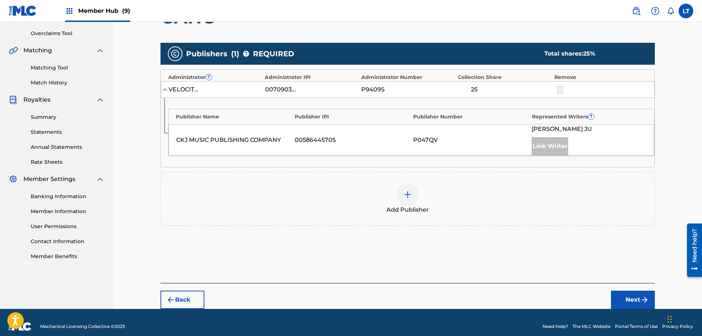
click at [408, 192] on img at bounding box center [407, 194] width 9 height 9
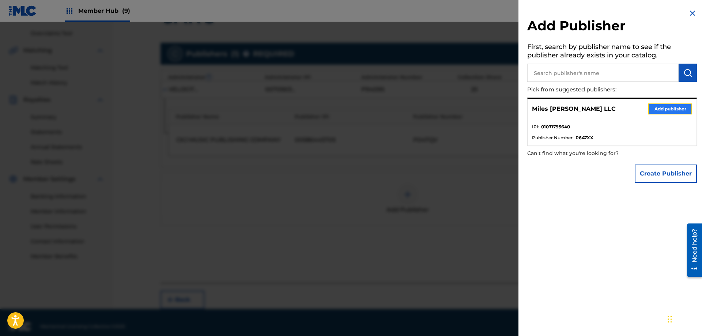
click at [669, 109] on button "Add publisher" at bounding box center [671, 109] width 44 height 11
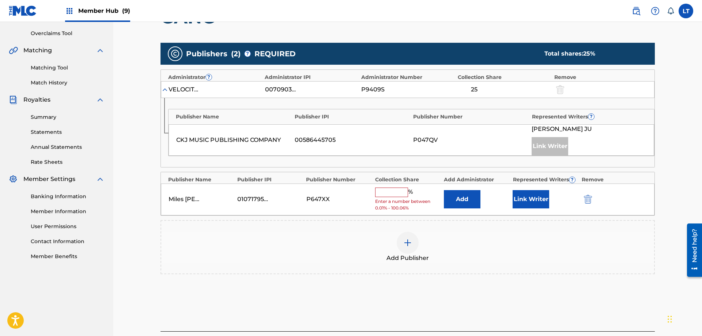
click at [390, 195] on input "text" at bounding box center [391, 193] width 33 height 10
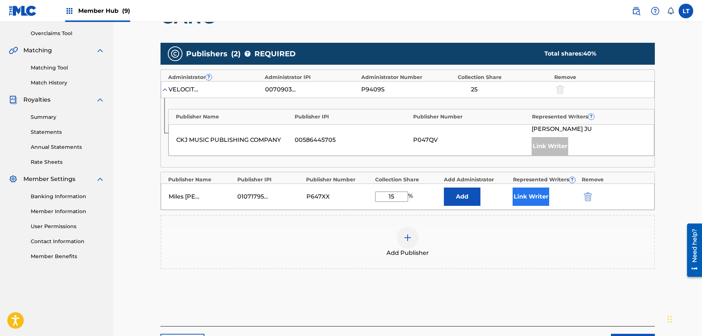
type input "15"
click at [531, 198] on button "Link Writer" at bounding box center [531, 197] width 37 height 18
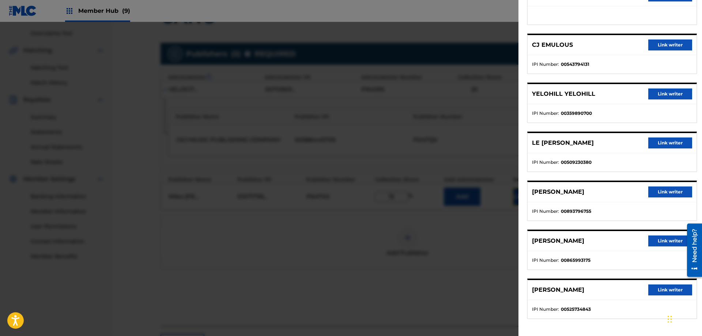
scroll to position [132, 0]
click at [669, 240] on button "Link writer" at bounding box center [671, 240] width 44 height 11
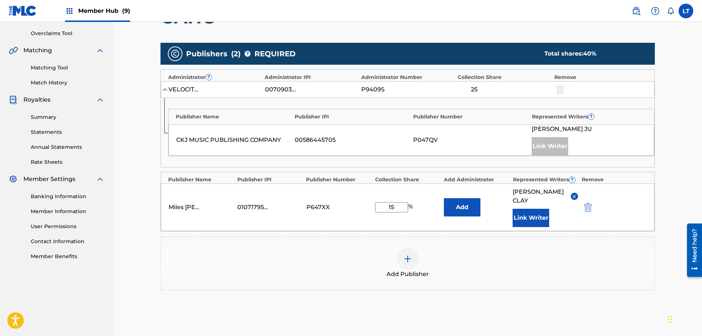
click at [574, 196] on img at bounding box center [574, 196] width 5 height 5
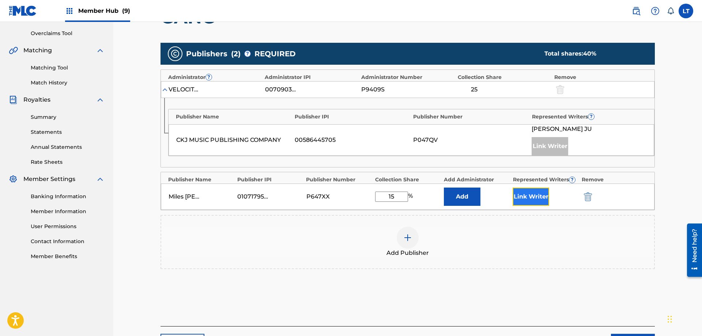
click at [526, 199] on button "Link Writer" at bounding box center [531, 197] width 37 height 18
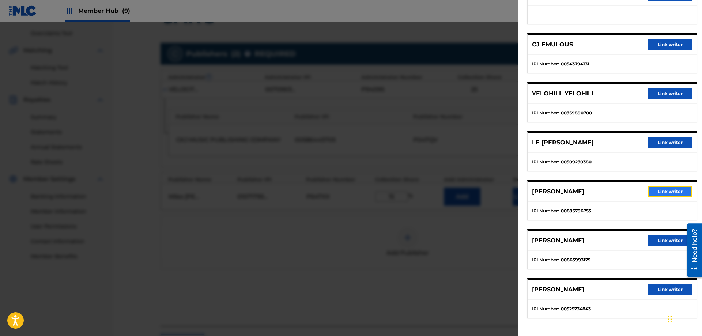
click at [662, 194] on button "Link writer" at bounding box center [671, 191] width 44 height 11
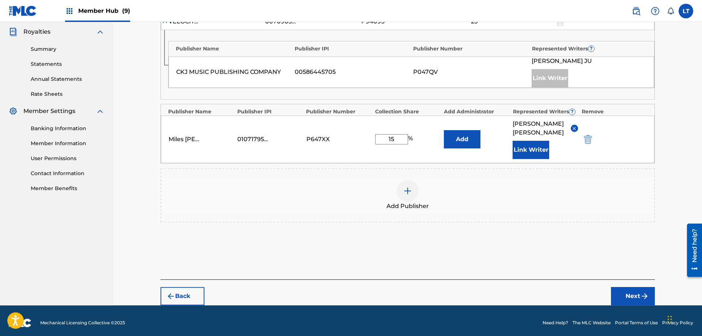
scroll to position [222, 0]
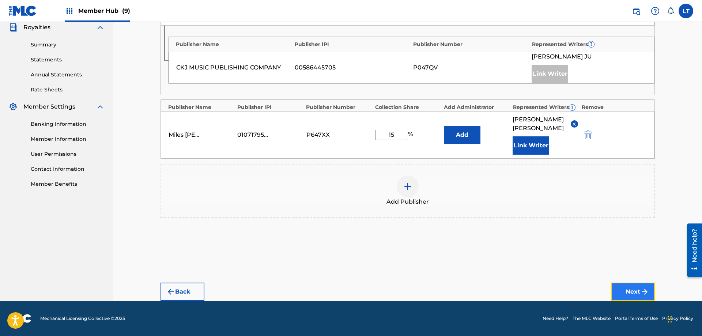
click at [636, 289] on button "Next" at bounding box center [633, 292] width 44 height 18
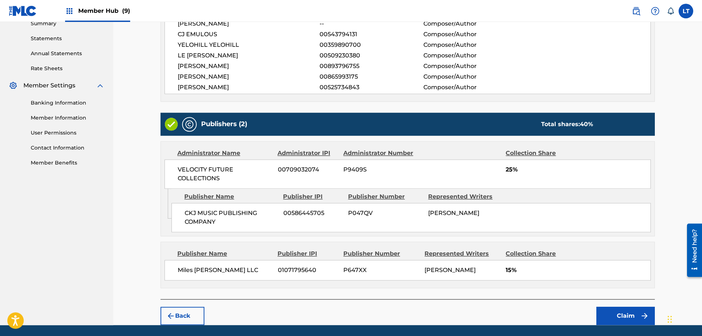
scroll to position [257, 0]
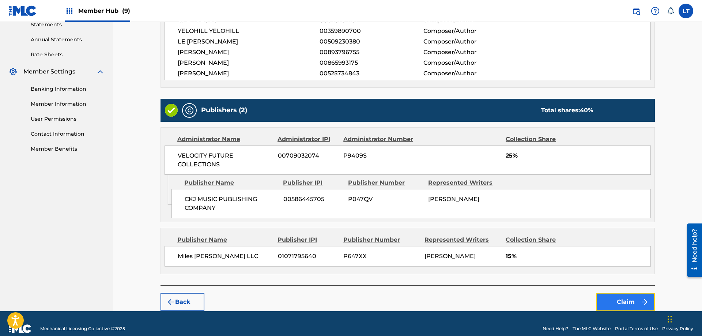
click at [631, 301] on button "Claim" at bounding box center [626, 302] width 59 height 18
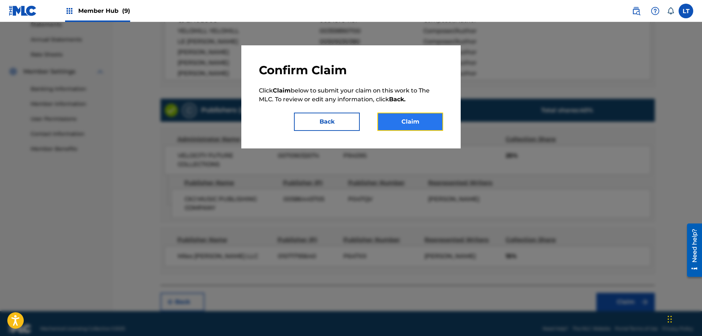
click at [416, 124] on button "Claim" at bounding box center [411, 122] width 66 height 18
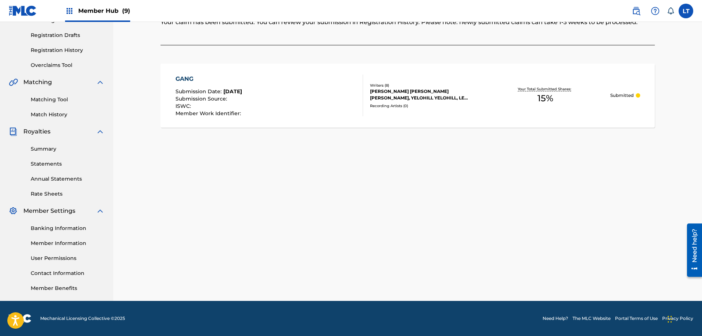
scroll to position [0, 0]
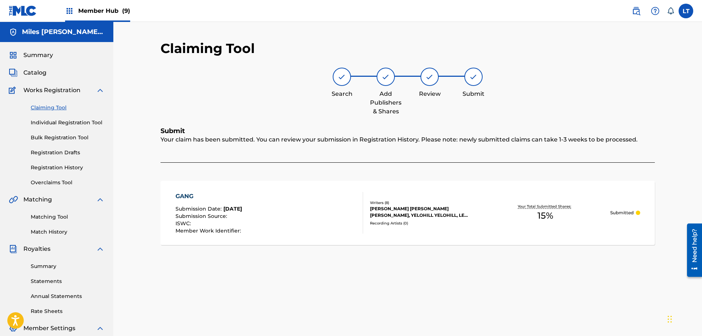
click at [50, 108] on link "Claiming Tool" at bounding box center [68, 108] width 74 height 8
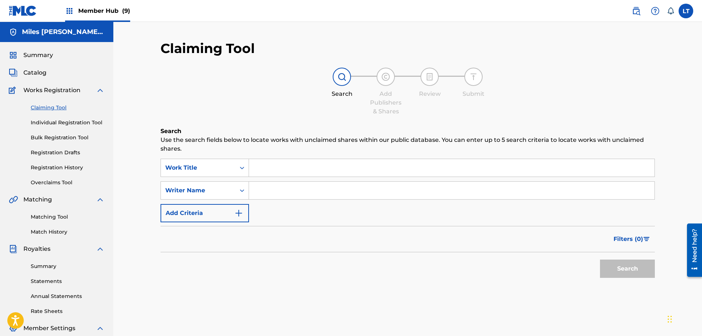
click at [288, 169] on input "Search Form" at bounding box center [452, 168] width 406 height 18
paste input "GET IT TOGETHER"
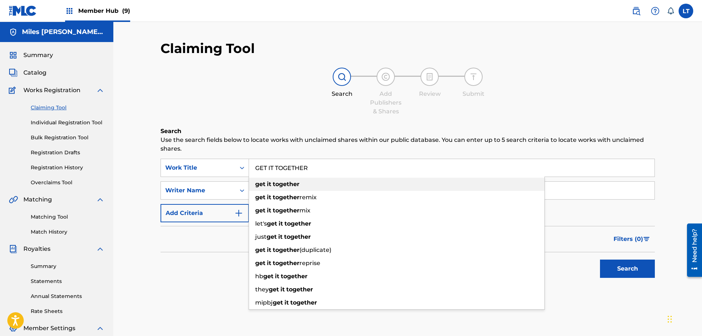
type input "GET IT TOGETHER"
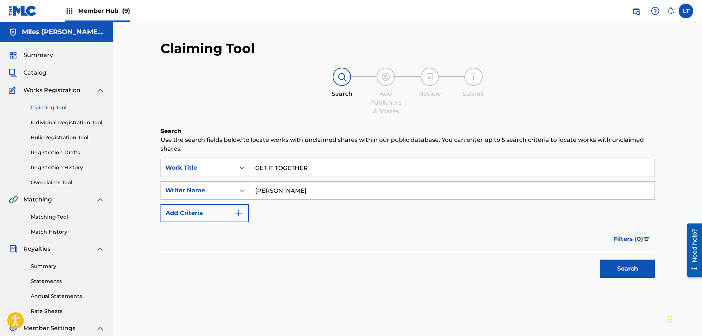
type input "[PERSON_NAME]"
click at [600, 260] on button "Search" at bounding box center [627, 269] width 55 height 18
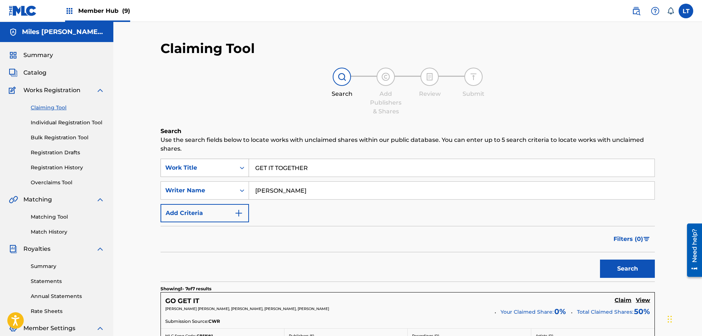
drag, startPoint x: 319, startPoint y: 165, endPoint x: 205, endPoint y: 165, distance: 113.8
click at [249, 159] on input "GET IT TOGETHER" at bounding box center [452, 168] width 406 height 18
paste input "HETTO"
click at [620, 270] on button "Search" at bounding box center [627, 269] width 55 height 18
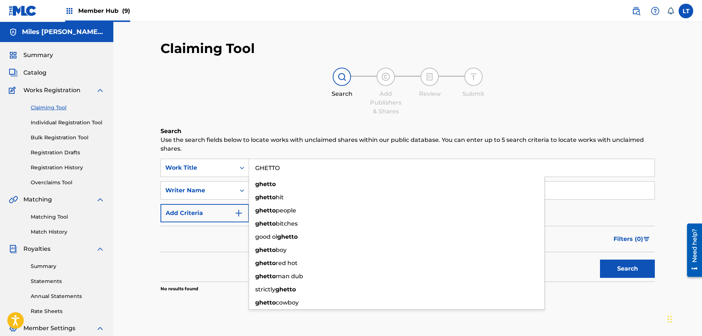
drag, startPoint x: 237, startPoint y: 164, endPoint x: 193, endPoint y: 155, distance: 45.1
click at [249, 159] on input "GHETTO" at bounding box center [452, 168] width 406 height 18
paste input "OST"
type input "GHOST"
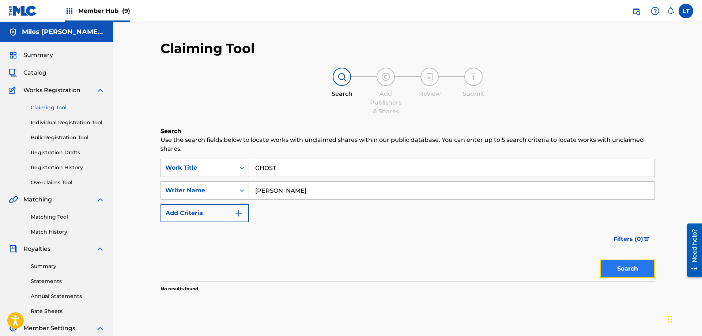
click at [624, 268] on button "Search" at bounding box center [627, 269] width 55 height 18
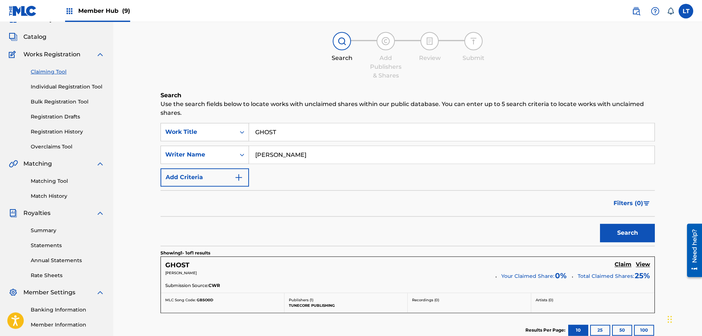
scroll to position [75, 0]
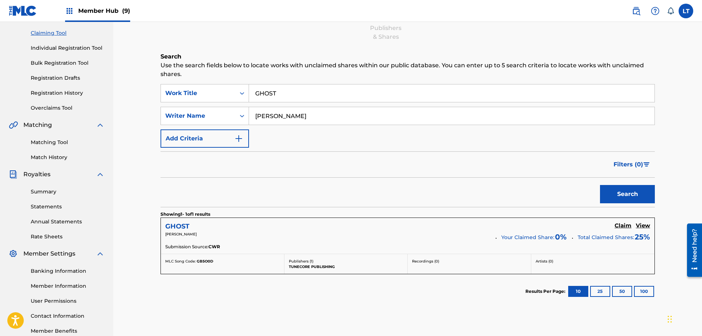
click at [181, 225] on h5 "GHOST" at bounding box center [177, 226] width 24 height 8
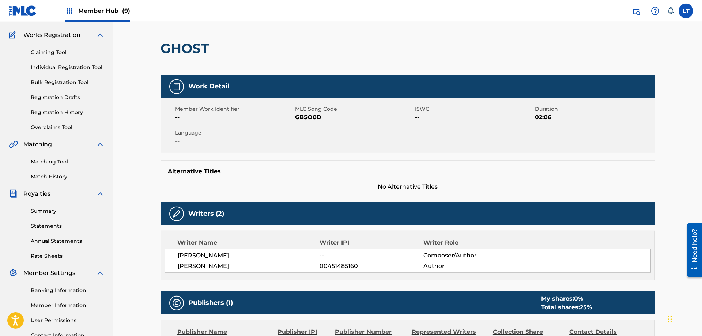
scroll to position [27, 0]
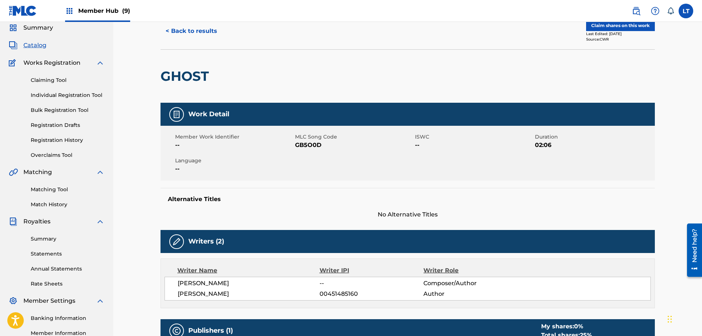
click at [308, 146] on span "GB5O0D" at bounding box center [354, 145] width 118 height 9
copy span "GB5O0D"
click at [601, 27] on button "Claim shares on this work" at bounding box center [620, 25] width 69 height 11
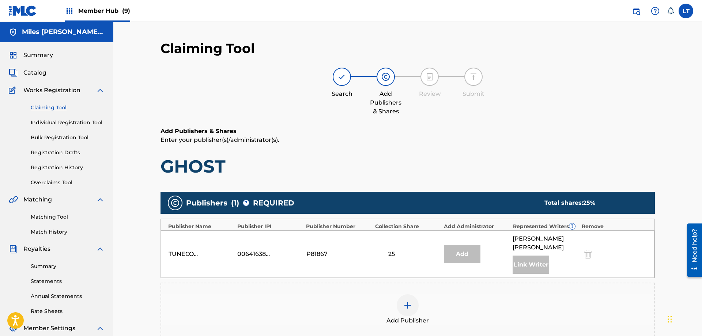
click at [409, 301] on img at bounding box center [407, 305] width 9 height 9
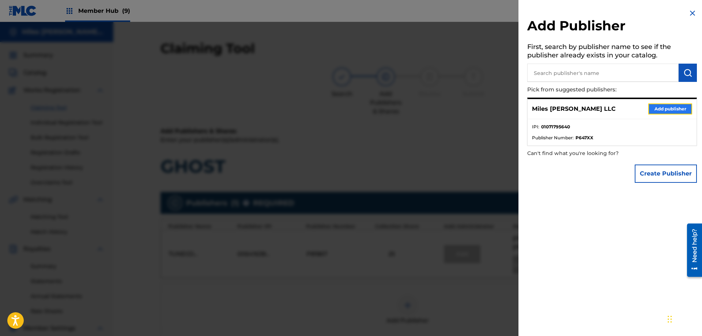
click at [672, 109] on button "Add publisher" at bounding box center [671, 109] width 44 height 11
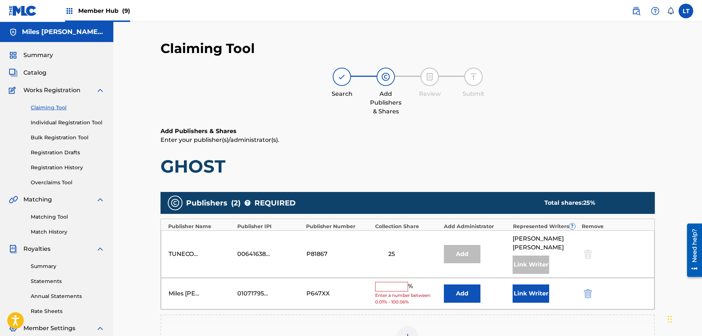
click at [390, 282] on input "text" at bounding box center [391, 287] width 33 height 10
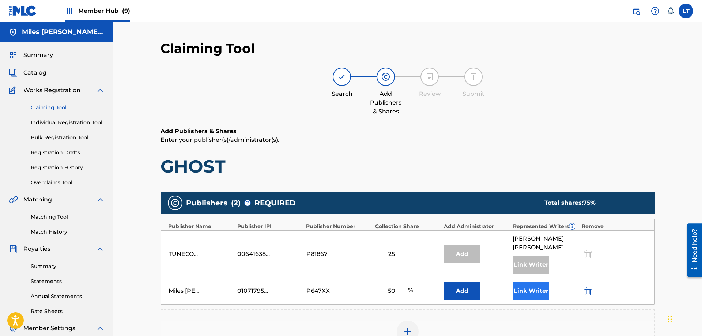
type input "50"
click at [528, 285] on button "Link Writer" at bounding box center [531, 291] width 37 height 18
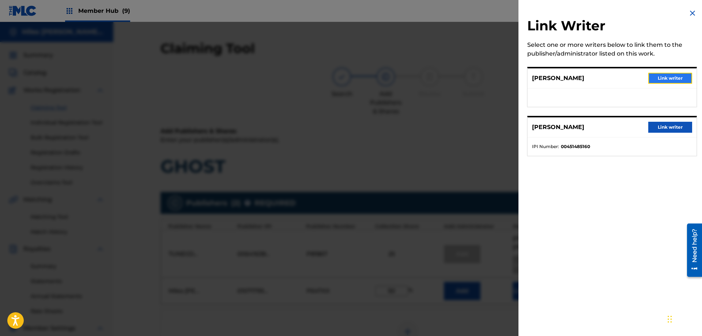
click at [677, 79] on button "Link writer" at bounding box center [671, 78] width 44 height 11
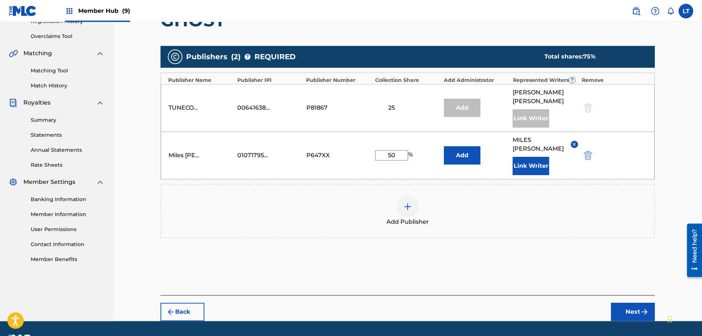
scroll to position [149, 0]
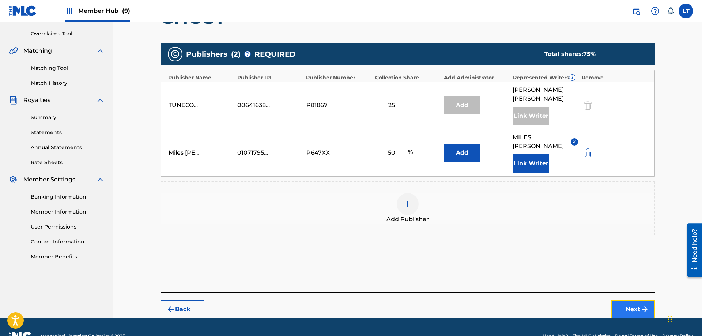
click at [625, 300] on button "Next" at bounding box center [633, 309] width 44 height 18
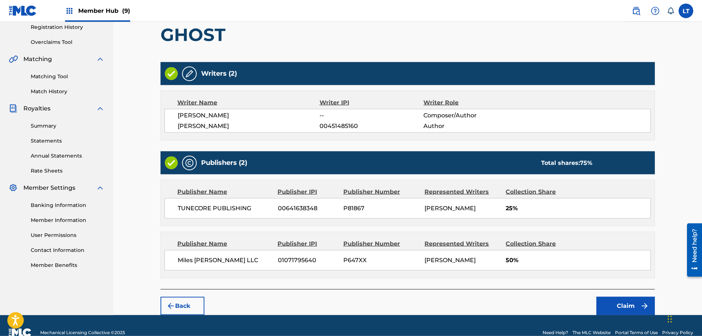
scroll to position [155, 0]
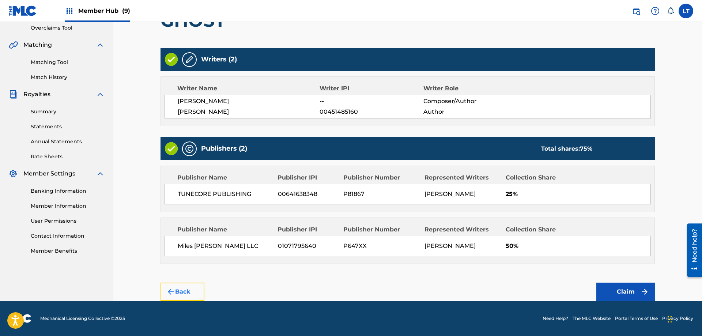
click at [187, 292] on button "Back" at bounding box center [183, 292] width 44 height 18
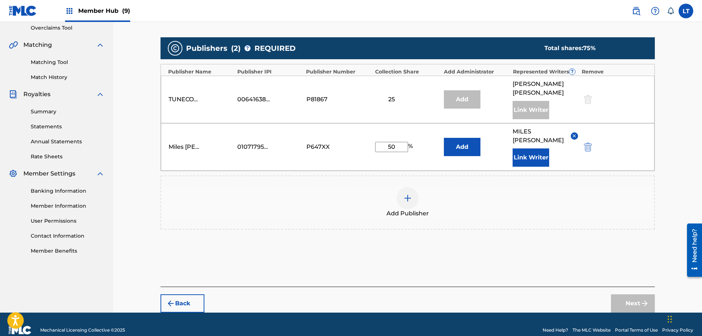
scroll to position [149, 0]
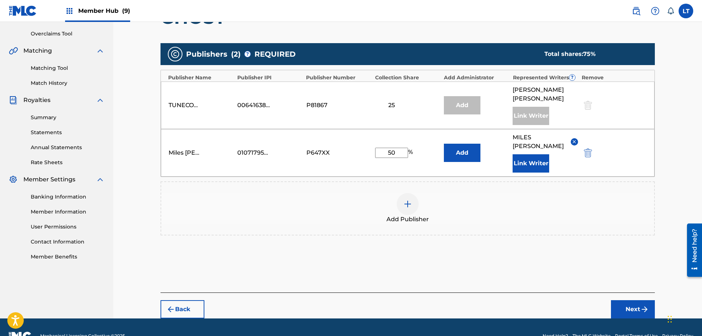
drag, startPoint x: 398, startPoint y: 140, endPoint x: 314, endPoint y: 119, distance: 87.4
click at [375, 148] on input "50" at bounding box center [391, 153] width 33 height 10
type input "75"
click at [645, 305] on img "submit" at bounding box center [645, 309] width 9 height 9
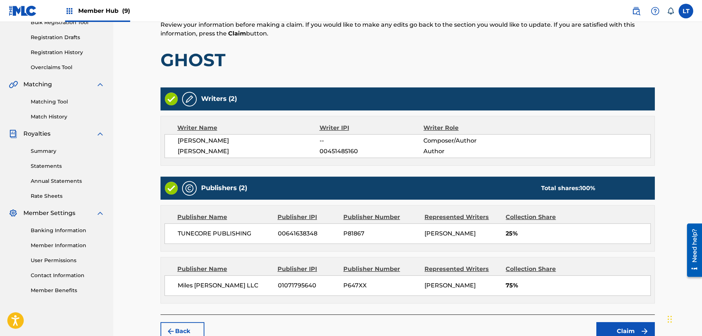
scroll to position [155, 0]
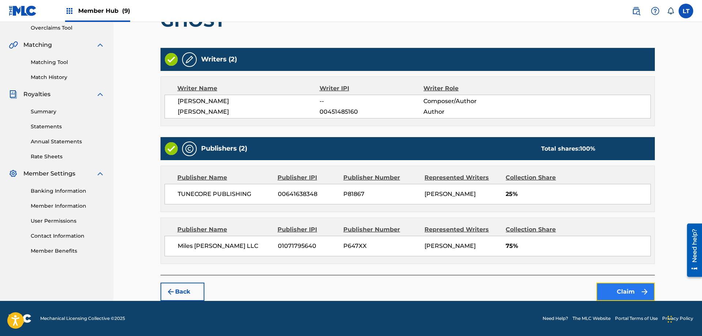
click at [635, 296] on button "Claim" at bounding box center [626, 292] width 59 height 18
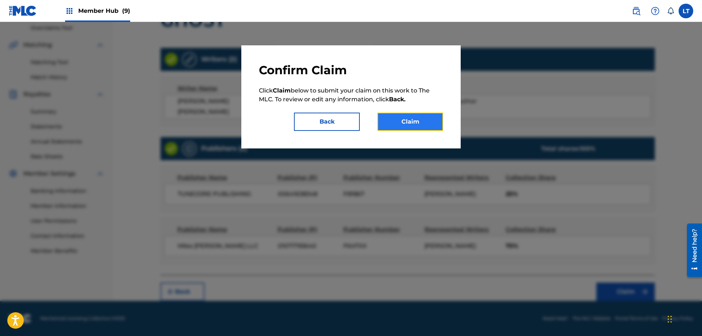
click at [417, 121] on button "Claim" at bounding box center [411, 122] width 66 height 18
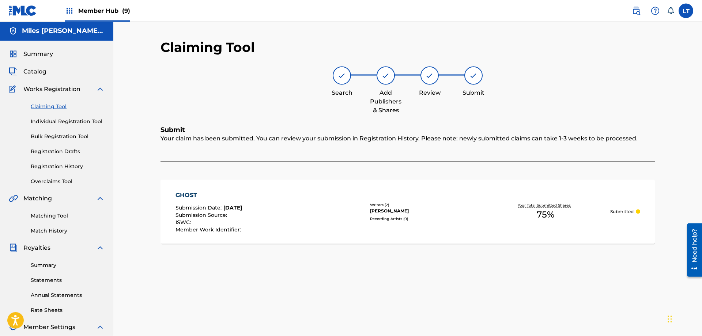
scroll to position [0, 0]
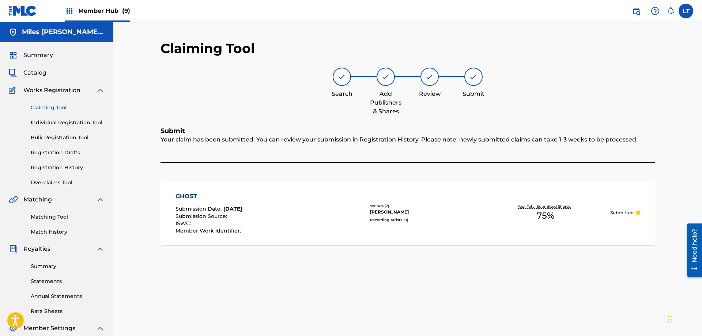
click at [52, 106] on link "Claiming Tool" at bounding box center [68, 108] width 74 height 8
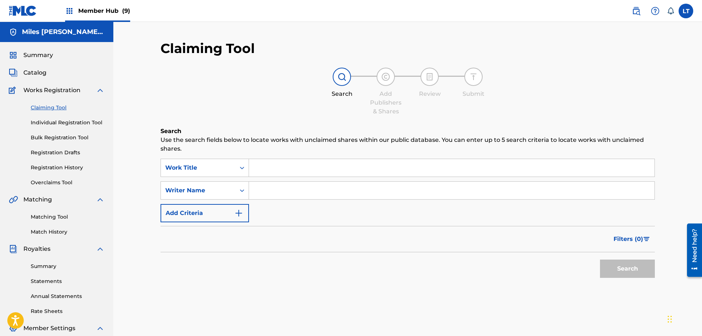
click at [284, 164] on input "Search Form" at bounding box center [452, 168] width 406 height 18
paste input "GLO TIME"
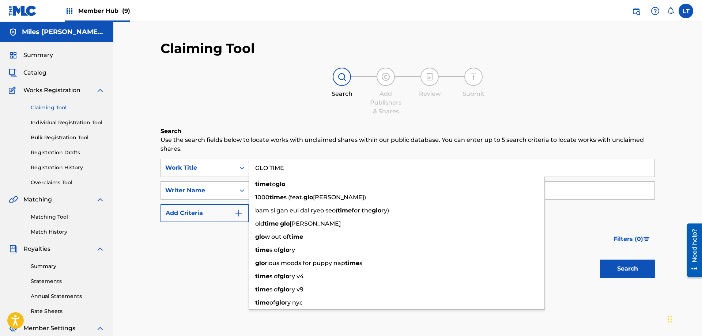
type input "GLO TIME"
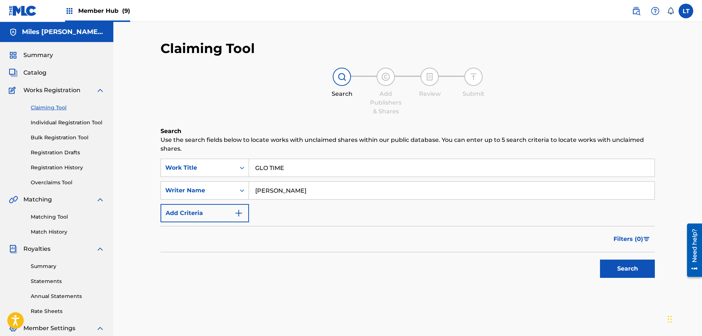
type input "[PERSON_NAME]"
click at [600, 260] on button "Search" at bounding box center [627, 269] width 55 height 18
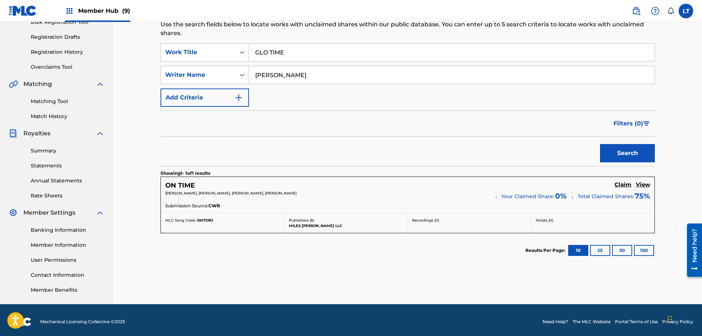
scroll to position [119, 0]
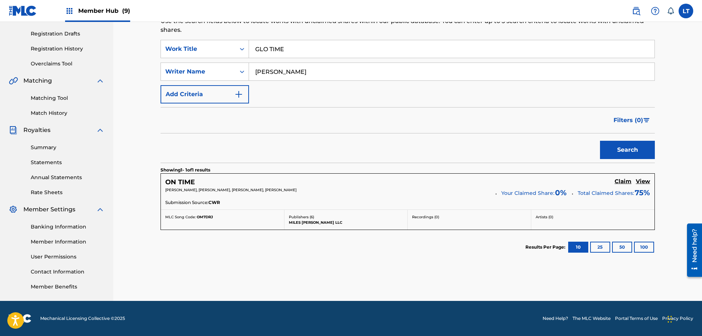
drag, startPoint x: 295, startPoint y: 50, endPoint x: 222, endPoint y: 45, distance: 73.3
click at [249, 45] on input "GLO TIME" at bounding box center [452, 49] width 406 height 18
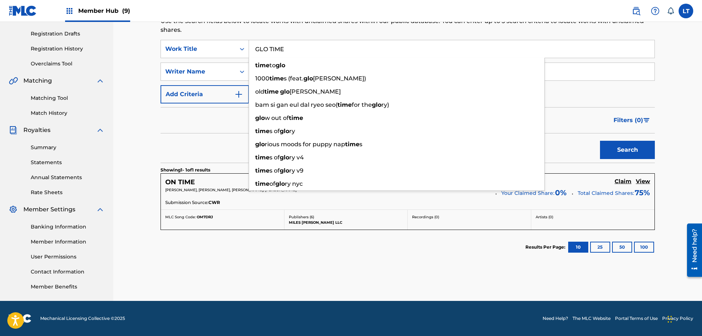
paste input "HETTO"
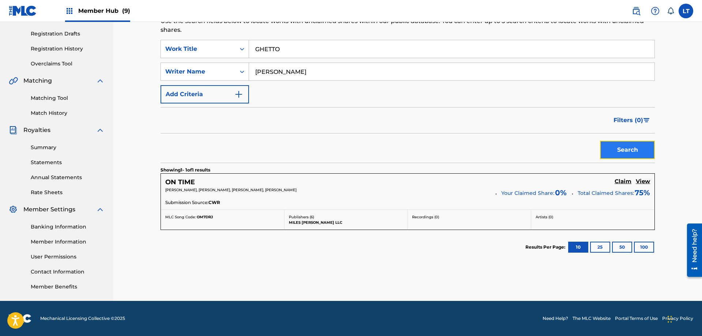
click at [634, 152] on button "Search" at bounding box center [627, 150] width 55 height 18
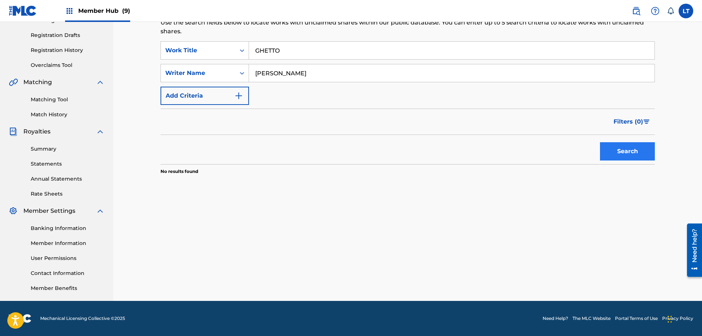
scroll to position [117, 0]
click at [255, 53] on input "GHETTO" at bounding box center [452, 51] width 406 height 18
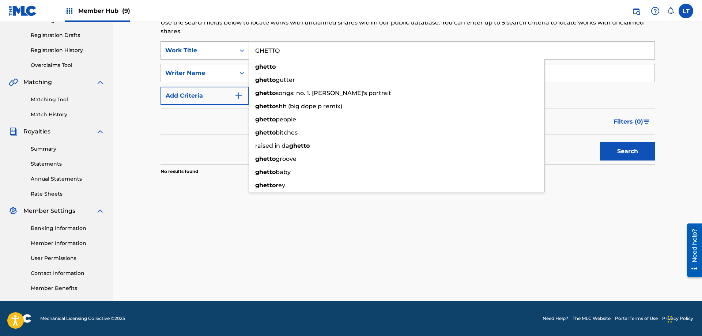
drag, startPoint x: 289, startPoint y: 51, endPoint x: 225, endPoint y: 46, distance: 63.8
click at [249, 47] on input "GHETTO" at bounding box center [452, 51] width 406 height 18
paste input "L"
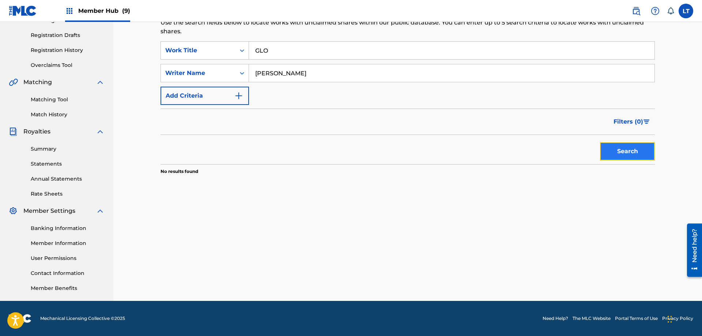
click at [623, 151] on button "Search" at bounding box center [627, 151] width 55 height 18
drag, startPoint x: 279, startPoint y: 48, endPoint x: 247, endPoint y: 49, distance: 32.6
click at [249, 50] on input "GLO" at bounding box center [452, 51] width 406 height 18
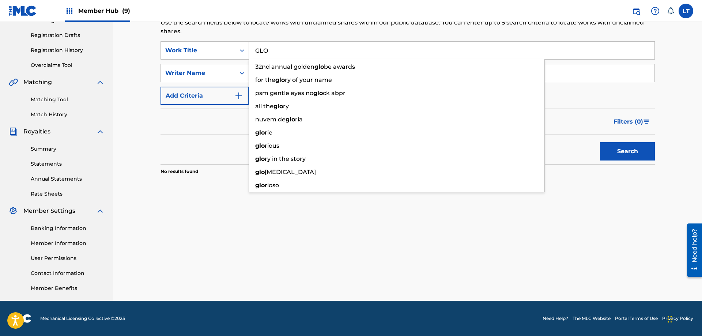
paste input "O GET IT"
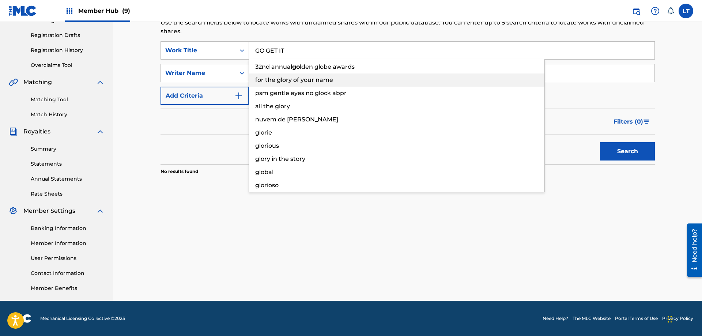
type input "GO GET IT"
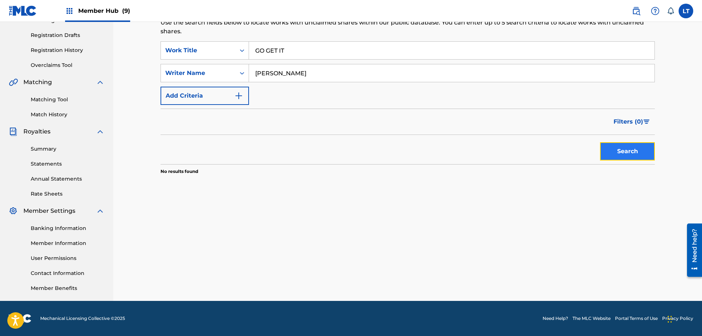
click at [615, 155] on button "Search" at bounding box center [627, 151] width 55 height 18
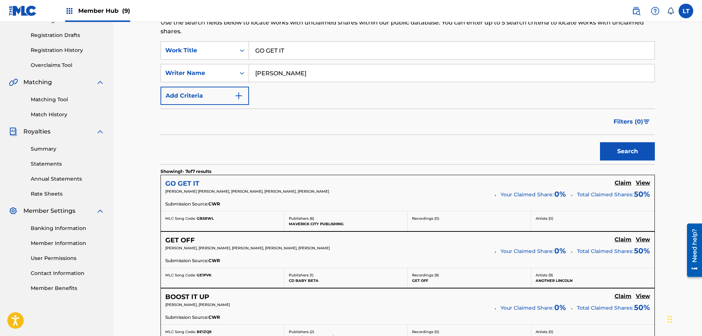
click at [180, 184] on h5 "GO GET IT" at bounding box center [182, 184] width 34 height 8
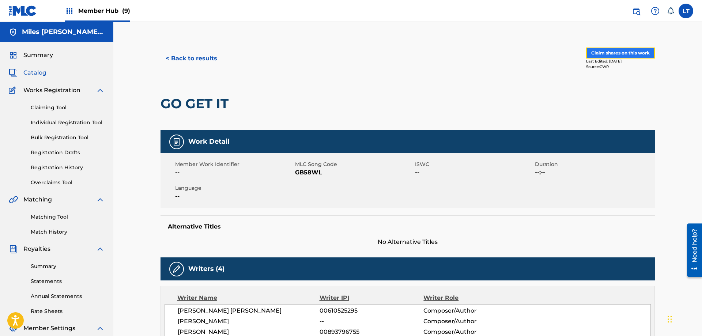
click at [631, 53] on button "Claim shares on this work" at bounding box center [620, 53] width 69 height 11
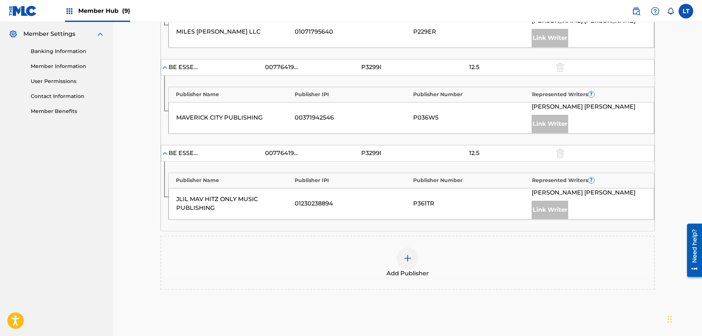
scroll to position [366, 0]
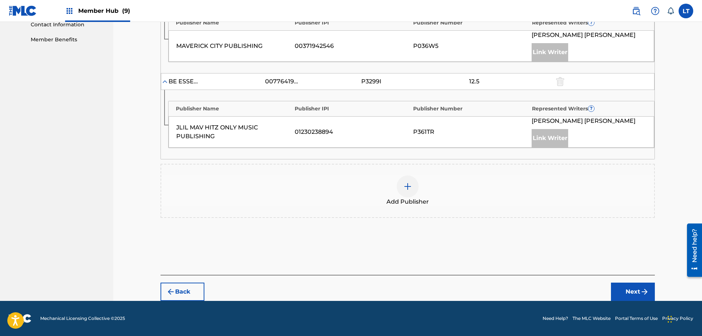
click at [405, 188] on img at bounding box center [407, 186] width 9 height 9
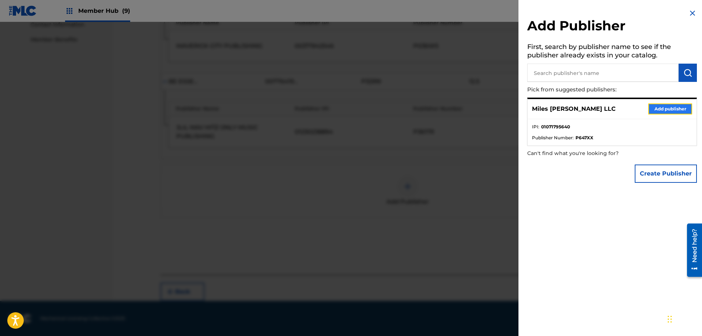
click at [675, 110] on button "Add publisher" at bounding box center [671, 109] width 44 height 11
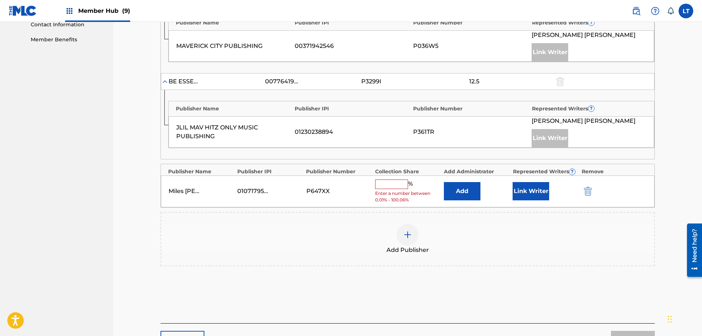
click at [388, 182] on input "text" at bounding box center [391, 185] width 33 height 10
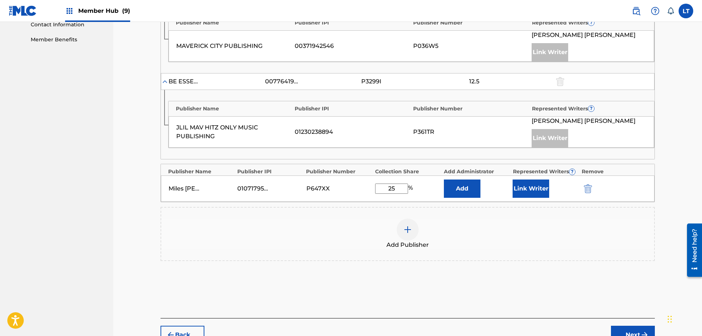
type input "25"
click at [537, 192] on button "Link Writer" at bounding box center [531, 189] width 37 height 18
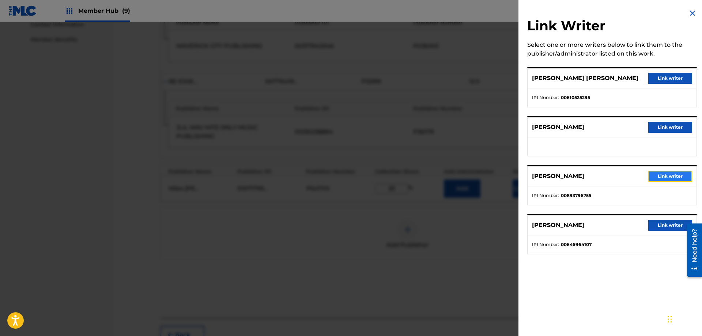
click at [672, 176] on button "Link writer" at bounding box center [671, 176] width 44 height 11
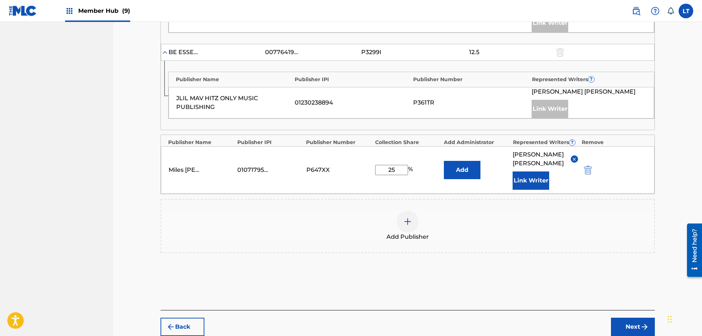
scroll to position [431, 0]
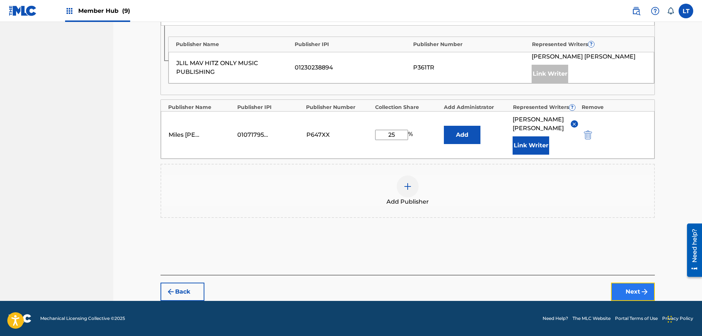
click at [629, 292] on button "Next" at bounding box center [633, 292] width 44 height 18
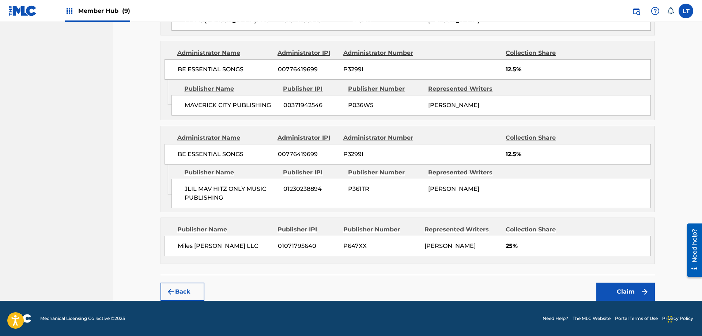
scroll to position [393, 0]
click at [623, 293] on button "Claim" at bounding box center [626, 292] width 59 height 18
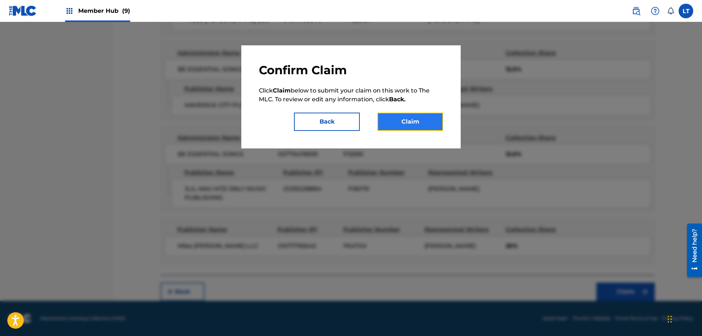
click at [421, 126] on button "Claim" at bounding box center [411, 122] width 66 height 18
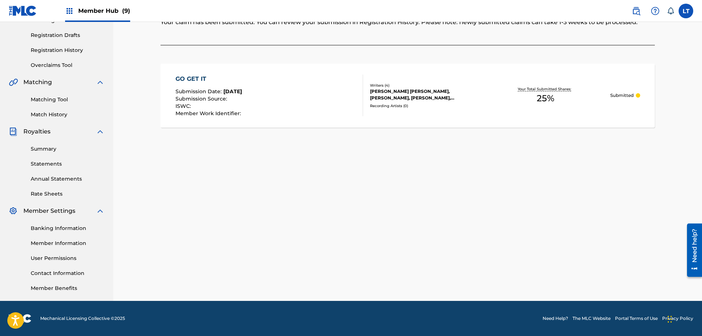
scroll to position [0, 0]
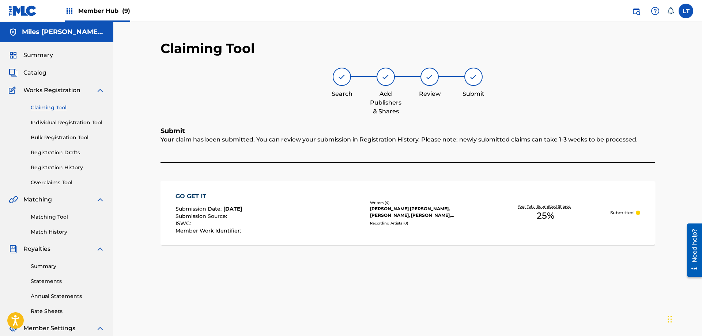
click at [50, 109] on link "Claiming Tool" at bounding box center [68, 108] width 74 height 8
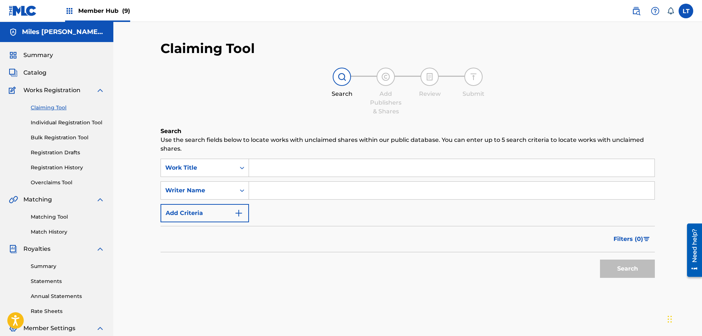
click at [287, 170] on input "Search Form" at bounding box center [452, 168] width 406 height 18
paste input "[DEMOGRAPHIC_DATA] AIN'T DONE"
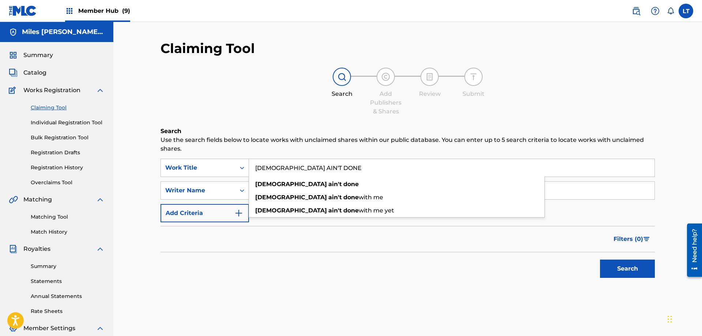
type input "[DEMOGRAPHIC_DATA] AIN'T DONE"
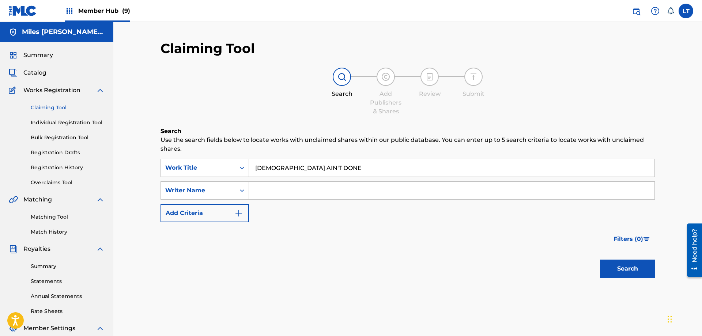
click at [321, 168] on input "[DEMOGRAPHIC_DATA] AIN'T DONE" at bounding box center [452, 168] width 406 height 18
click at [279, 188] on input "Search Form" at bounding box center [452, 191] width 406 height 18
type input "[PERSON_NAME]"
click at [600, 260] on button "Search" at bounding box center [627, 269] width 55 height 18
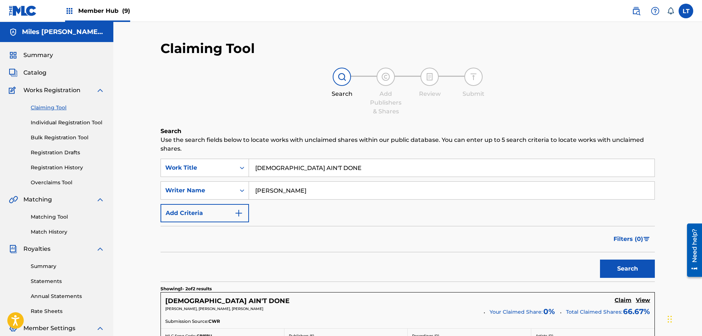
scroll to position [149, 0]
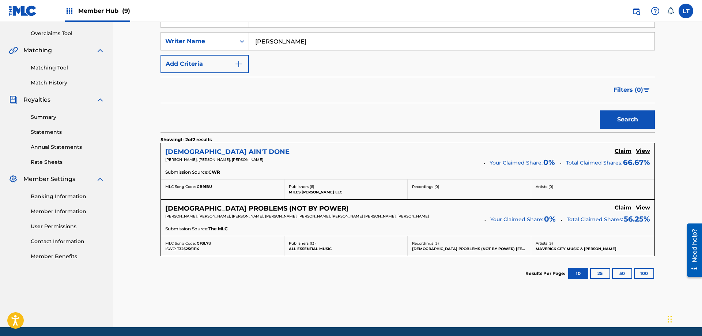
click at [204, 152] on h5 "[DEMOGRAPHIC_DATA] AIN'T DONE" at bounding box center [227, 152] width 124 height 8
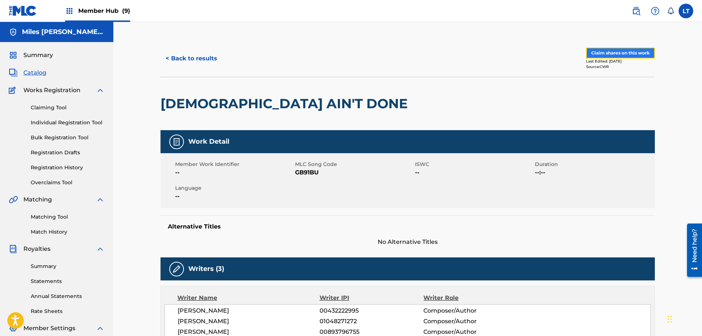
click at [616, 52] on button "Claim shares on this work" at bounding box center [620, 53] width 69 height 11
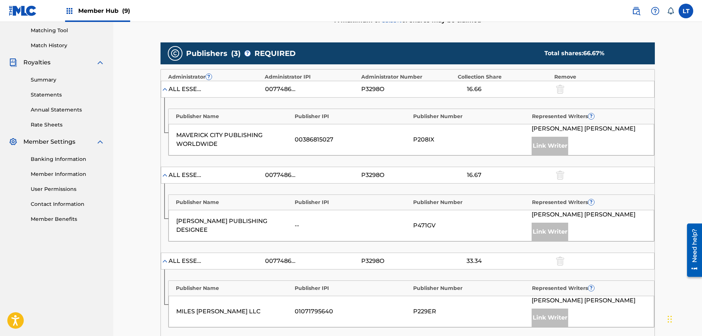
scroll to position [366, 0]
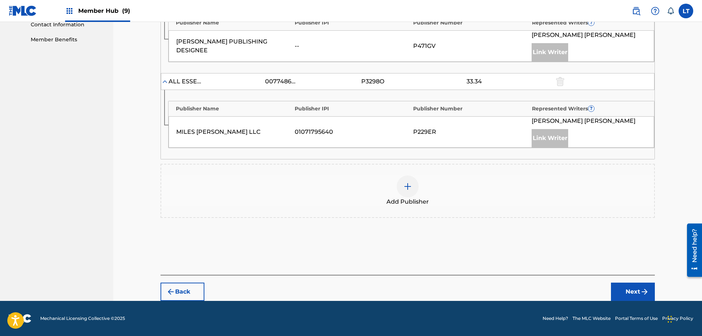
click at [408, 187] on img at bounding box center [407, 186] width 9 height 9
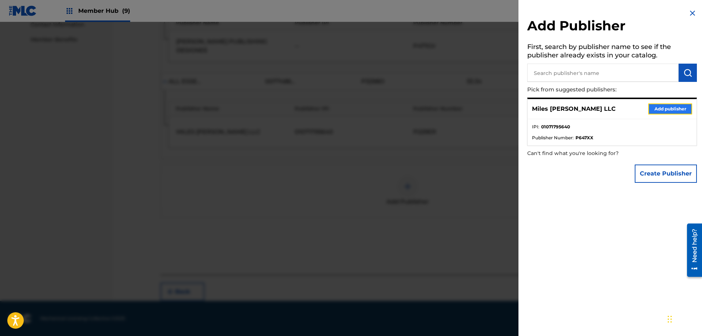
click at [667, 108] on button "Add publisher" at bounding box center [671, 109] width 44 height 11
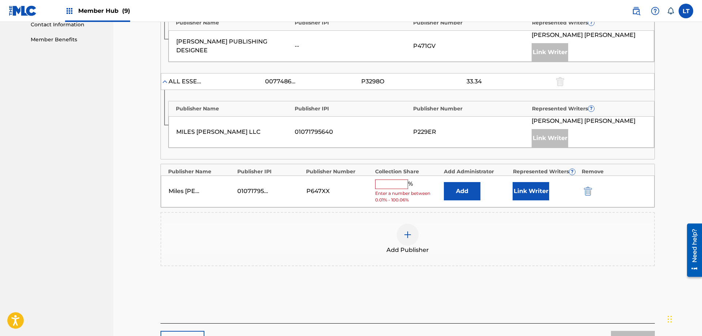
click at [390, 183] on input "text" at bounding box center [391, 185] width 33 height 10
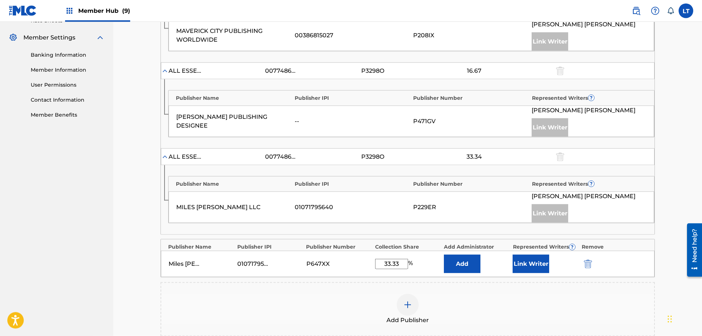
scroll to position [292, 0]
type input "33.33"
click at [535, 265] on button "Link Writer" at bounding box center [531, 263] width 37 height 18
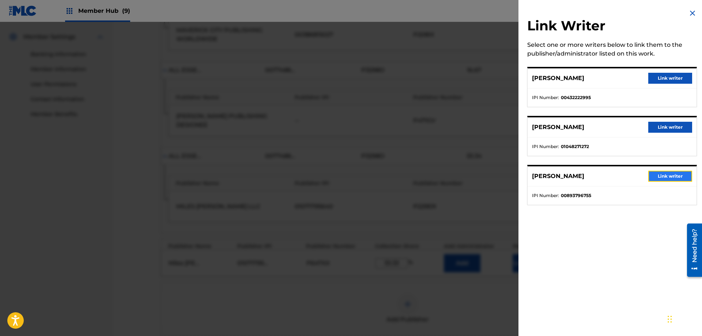
click at [667, 178] on button "Link writer" at bounding box center [671, 176] width 44 height 11
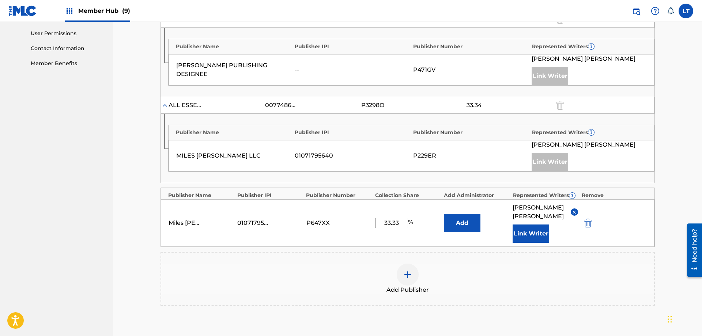
scroll to position [431, 0]
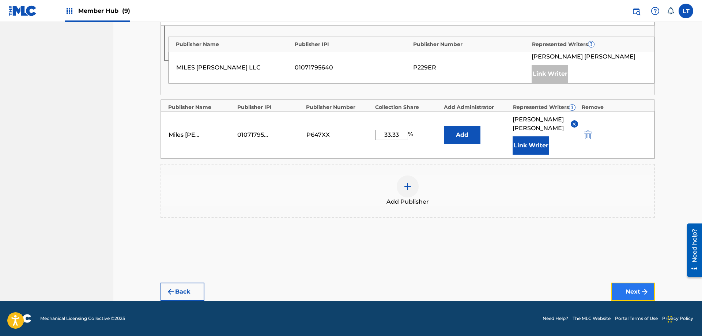
click at [638, 292] on button "Next" at bounding box center [633, 292] width 44 height 18
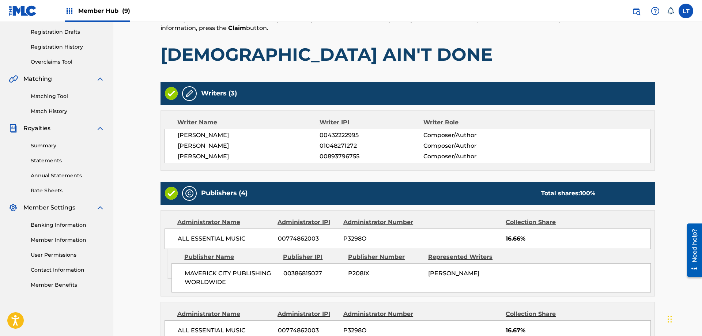
scroll to position [382, 0]
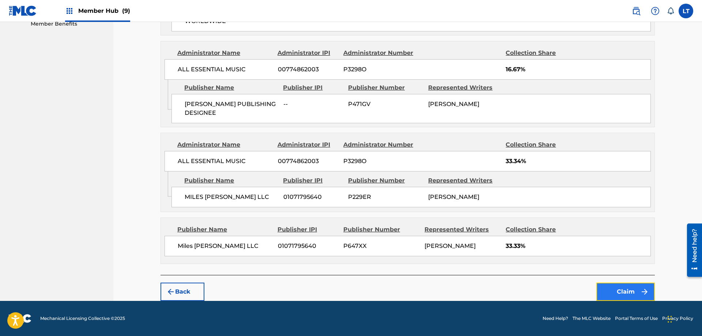
click at [630, 292] on button "Claim" at bounding box center [626, 292] width 59 height 18
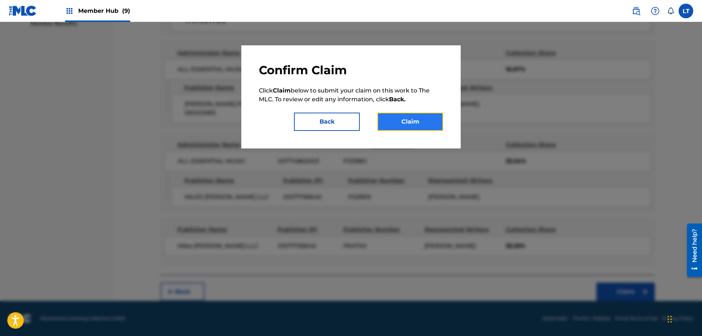
click at [413, 125] on button "Claim" at bounding box center [411, 122] width 66 height 18
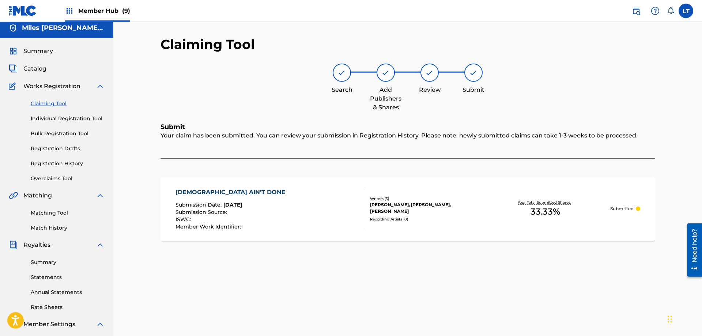
scroll to position [0, 0]
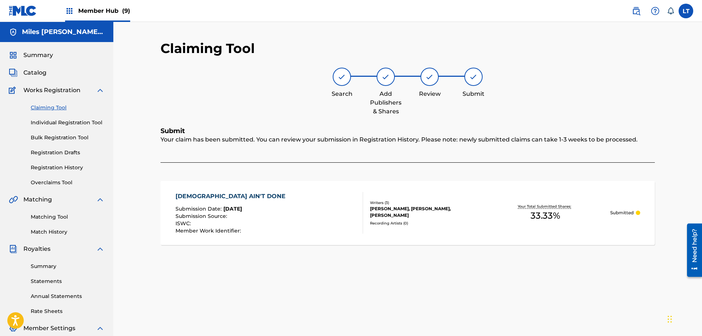
click at [48, 106] on link "Claiming Tool" at bounding box center [68, 108] width 74 height 8
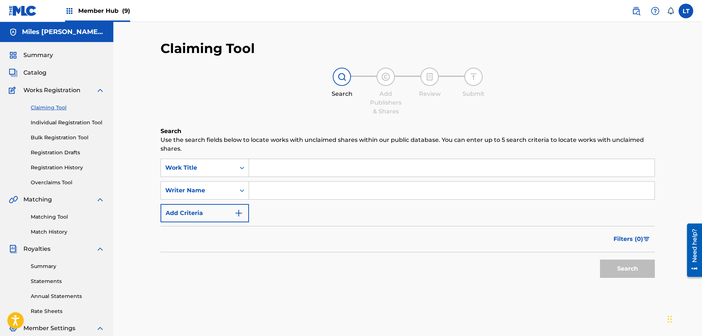
click at [290, 166] on input "Search Form" at bounding box center [452, 168] width 406 height 18
paste input "[DEMOGRAPHIC_DATA] ON ME"
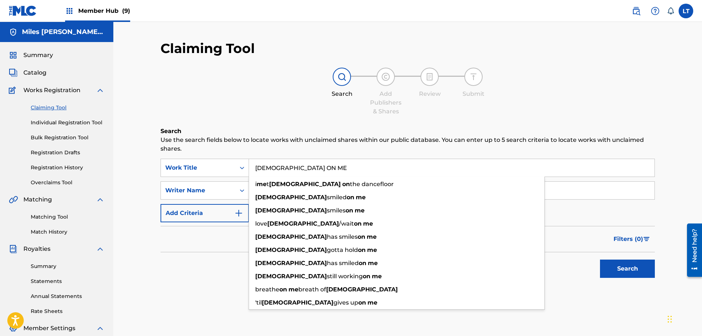
type input "[DEMOGRAPHIC_DATA] ON ME"
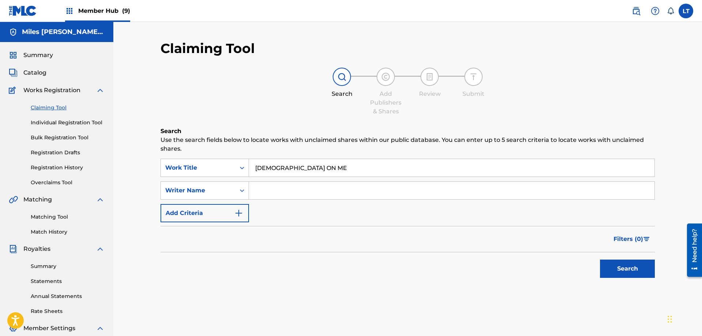
click at [291, 194] on input "Search Form" at bounding box center [452, 191] width 406 height 18
type input "[PERSON_NAME]"
click at [600, 260] on button "Search" at bounding box center [627, 269] width 55 height 18
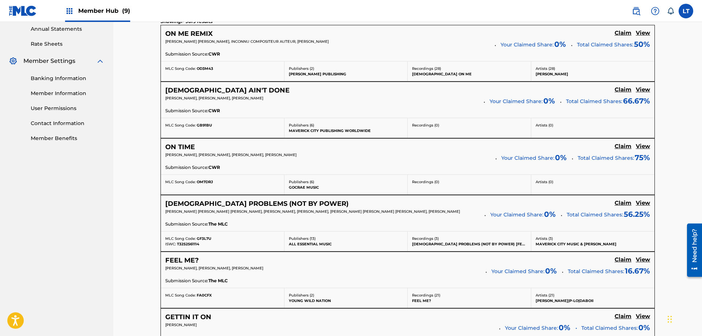
scroll to position [299, 0]
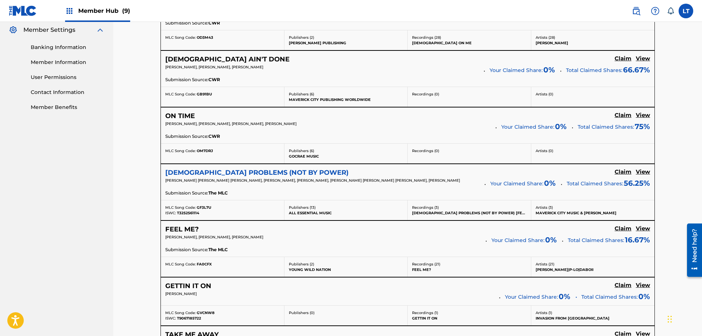
click at [254, 172] on h5 "[DEMOGRAPHIC_DATA] PROBLEMS (NOT BY POWER)" at bounding box center [256, 173] width 183 height 8
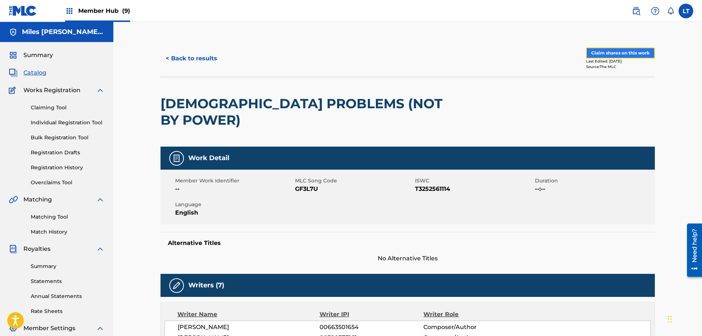
click at [608, 52] on button "Claim shares on this work" at bounding box center [620, 53] width 69 height 11
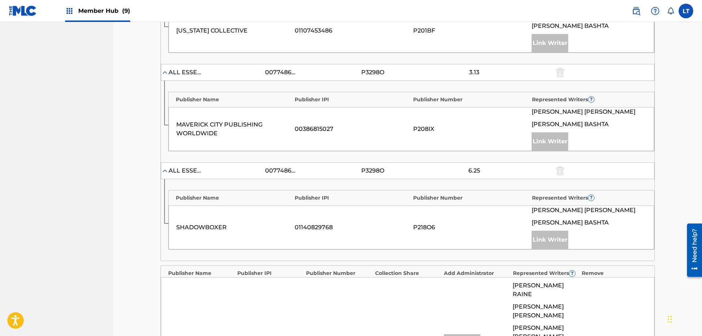
scroll to position [830, 0]
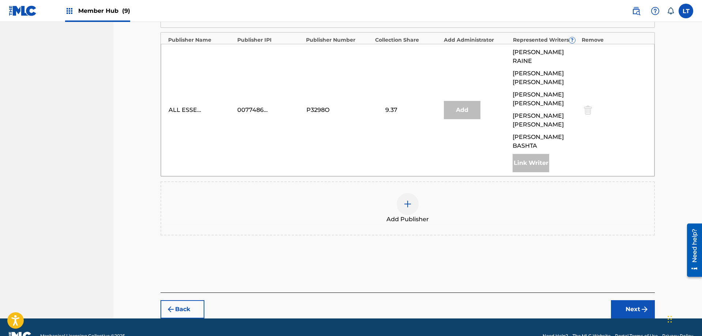
click at [410, 200] on img at bounding box center [407, 204] width 9 height 9
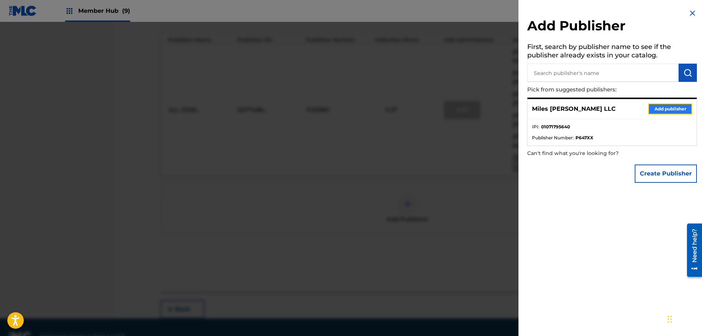
click at [667, 110] on button "Add publisher" at bounding box center [671, 109] width 44 height 11
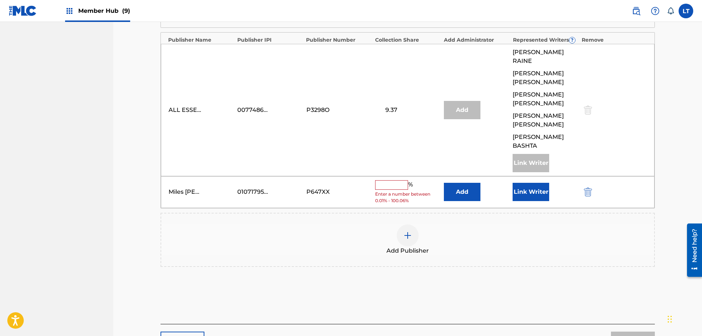
click at [379, 180] on input "text" at bounding box center [391, 185] width 33 height 10
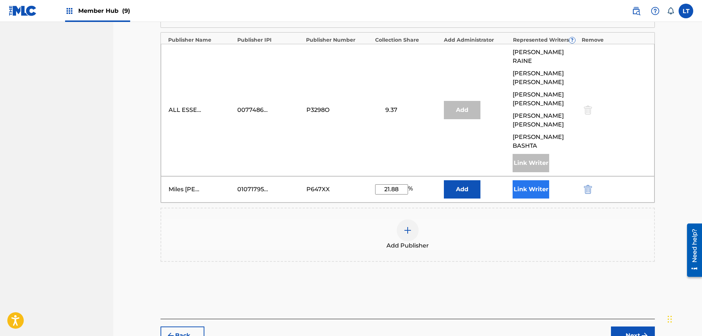
type input "21.88"
click at [536, 180] on button "Link Writer" at bounding box center [531, 189] width 37 height 18
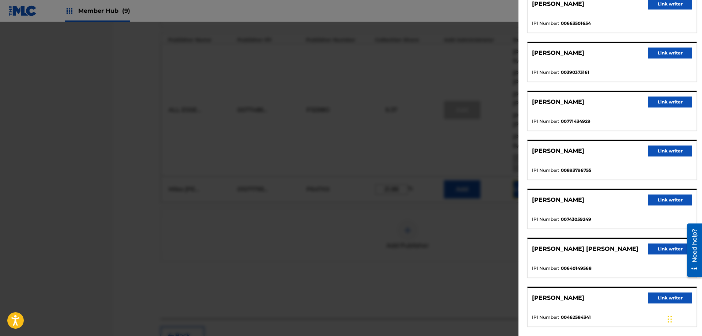
scroll to position [83, 0]
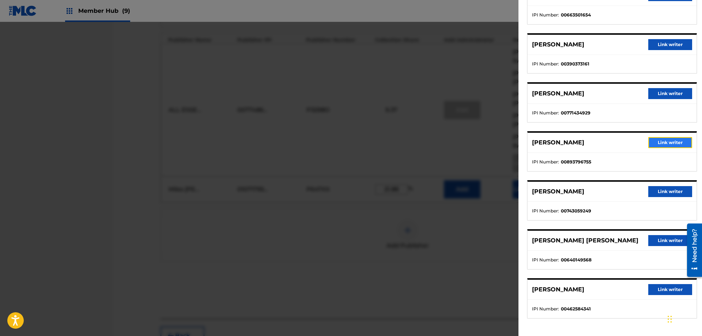
click at [673, 142] on button "Link writer" at bounding box center [671, 142] width 44 height 11
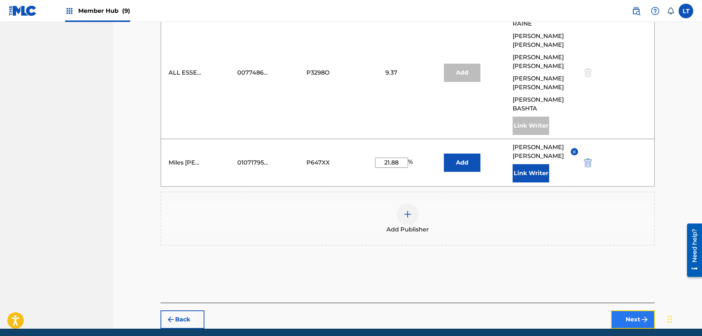
click at [634, 311] on button "Next" at bounding box center [633, 320] width 44 height 18
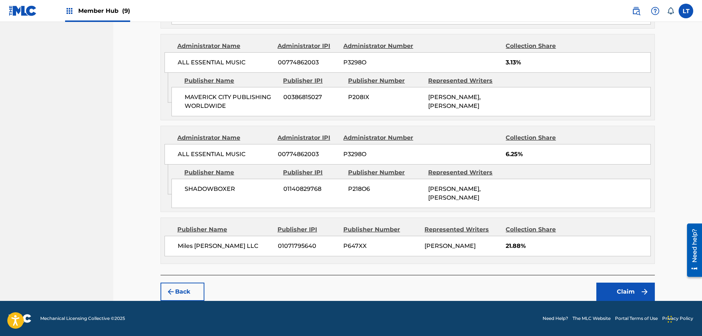
scroll to position [803, 0]
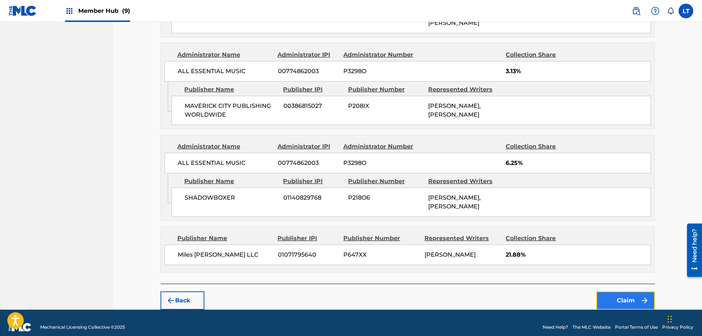
click at [617, 292] on button "Claim" at bounding box center [626, 301] width 59 height 18
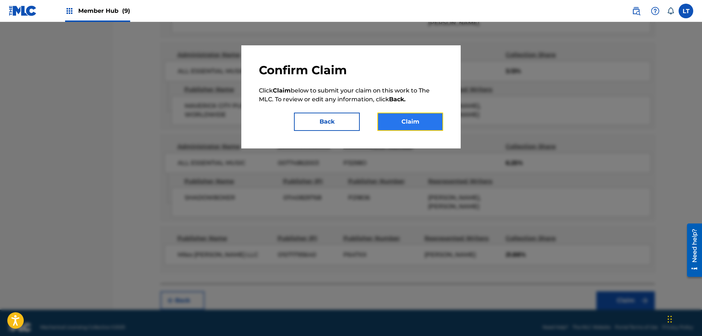
click at [411, 124] on button "Claim" at bounding box center [411, 122] width 66 height 18
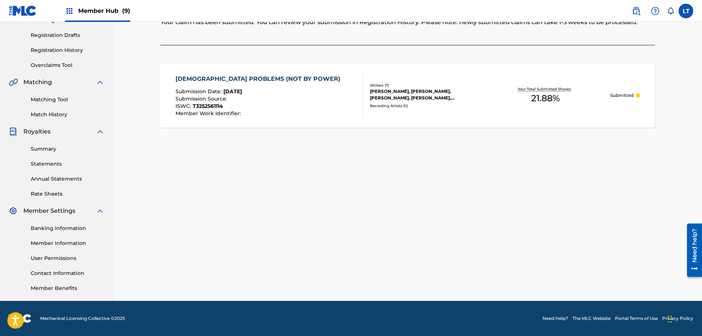
scroll to position [0, 0]
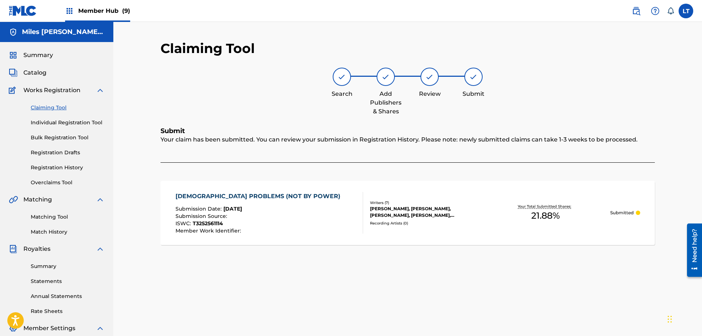
click at [43, 109] on link "Claiming Tool" at bounding box center [68, 108] width 74 height 8
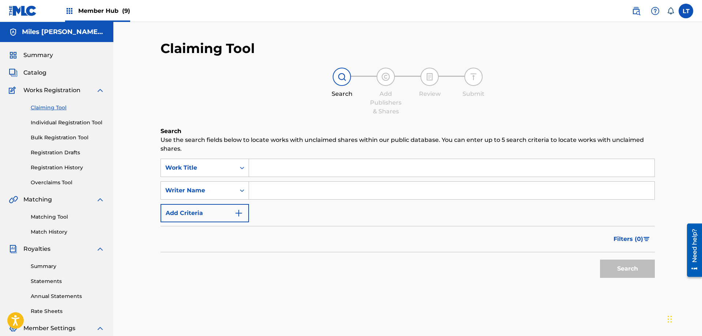
click at [274, 167] on input "Search Form" at bounding box center [452, 168] width 406 height 18
paste input "GOD PUT ME ON"
type input "GOD PUT ME ON"
type input "[PERSON_NAME]"
click at [600, 260] on button "Search" at bounding box center [627, 269] width 55 height 18
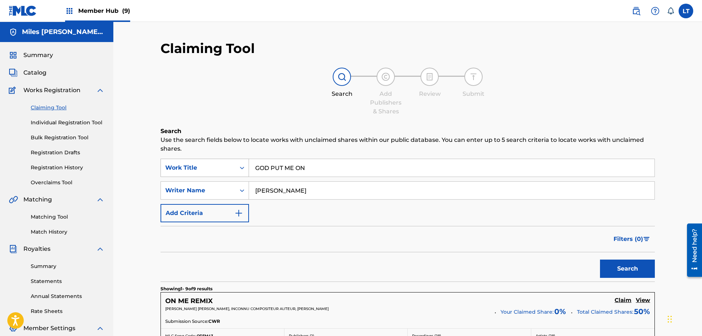
drag, startPoint x: 318, startPoint y: 168, endPoint x: 195, endPoint y: 162, distance: 123.0
click at [249, 163] on input "GOD PUT ME ON" at bounding box center [452, 168] width 406 height 18
paste input "WAS RIGHT"
click at [631, 269] on button "Search" at bounding box center [627, 269] width 55 height 18
drag, startPoint x: 219, startPoint y: 167, endPoint x: 168, endPoint y: 160, distance: 51.3
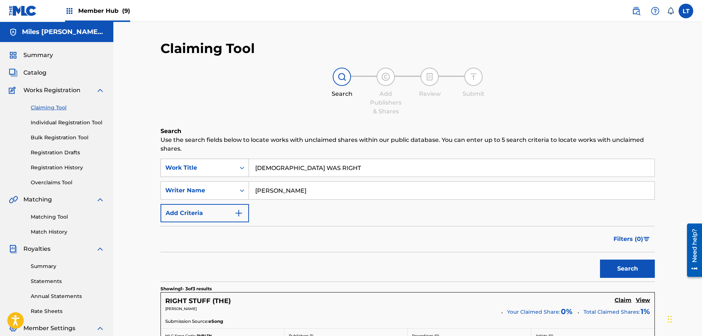
click at [249, 161] on input "[DEMOGRAPHIC_DATA] WAS RIGHT" at bounding box center [452, 168] width 406 height 18
paste input "SPEED"
click at [631, 271] on button "Search" at bounding box center [627, 269] width 55 height 18
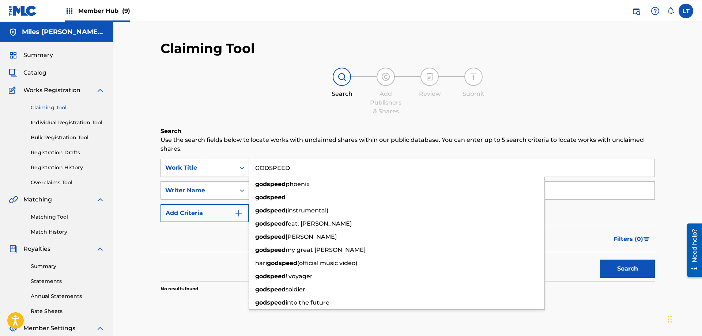
drag, startPoint x: 300, startPoint y: 168, endPoint x: 183, endPoint y: 168, distance: 117.4
click at [249, 161] on input "GODSPEED" at bounding box center [452, 168] width 406 height 18
paste input "RACED UP"
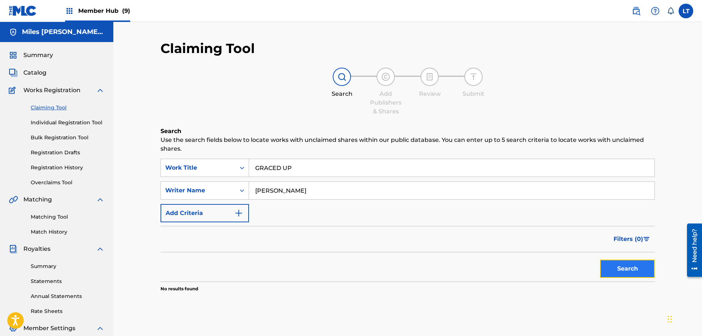
click at [627, 276] on button "Search" at bounding box center [627, 269] width 55 height 18
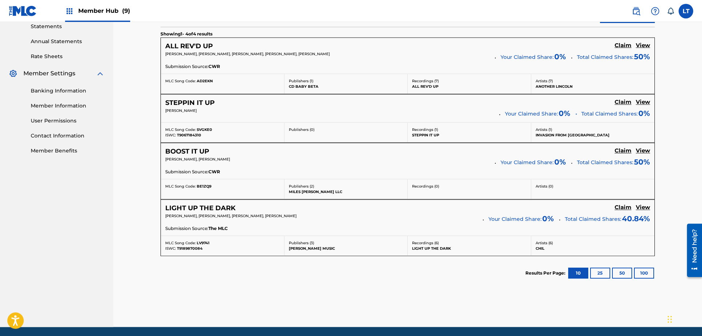
scroll to position [261, 0]
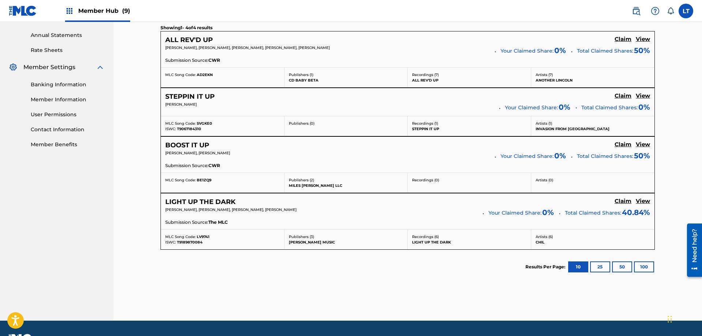
click at [230, 108] on div "[PERSON_NAME]" at bounding box center [329, 107] width 329 height 10
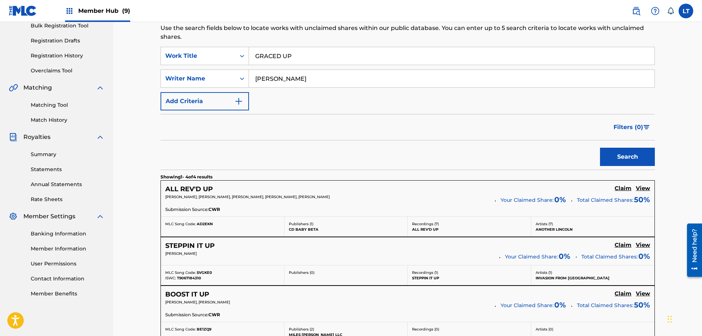
scroll to position [0, 0]
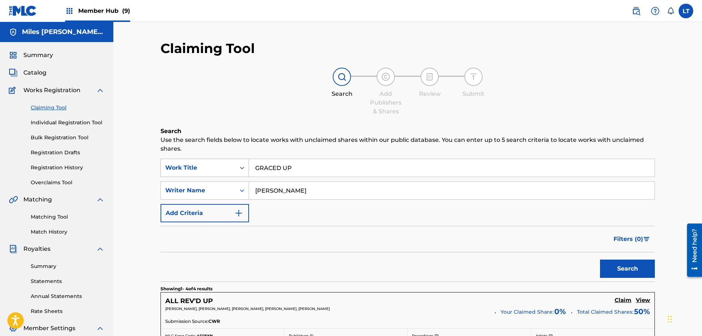
drag, startPoint x: 302, startPoint y: 170, endPoint x: 242, endPoint y: 173, distance: 60.1
click at [249, 168] on input "GRACED UP" at bounding box center [452, 168] width 406 height 18
paste input "TA (GOT THAT ANOINTING)"
type input "GTA (GOT THAT ANOINTING)"
click at [620, 273] on button "Search" at bounding box center [627, 269] width 55 height 18
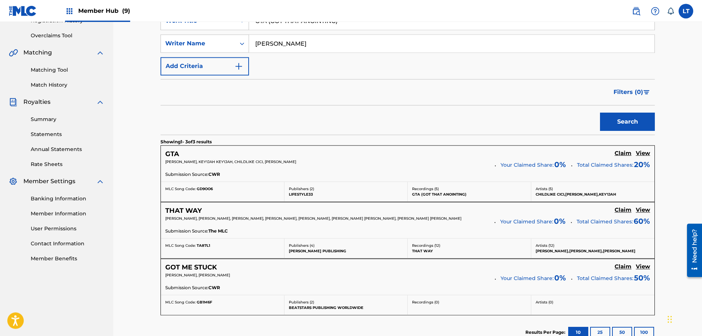
scroll to position [149, 0]
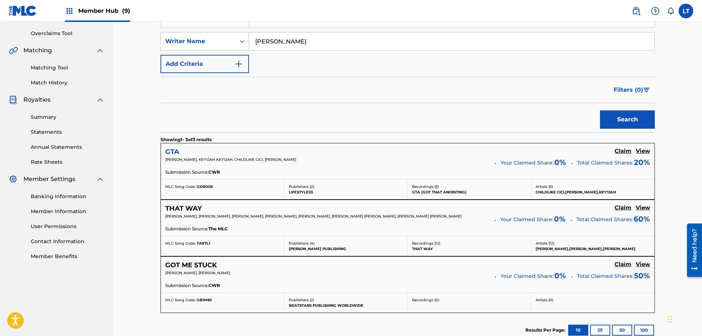
click at [173, 150] on h5 "GTA" at bounding box center [172, 152] width 14 height 8
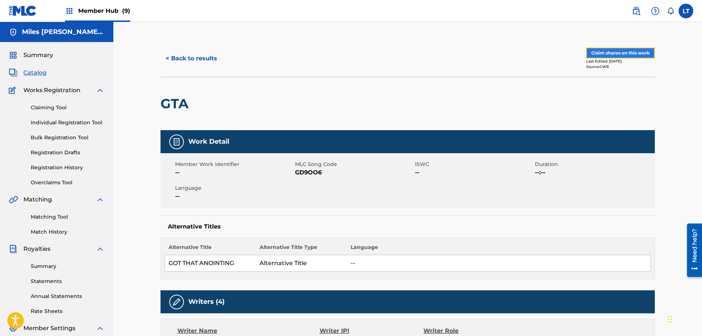
click at [620, 53] on button "Claim shares on this work" at bounding box center [620, 53] width 69 height 11
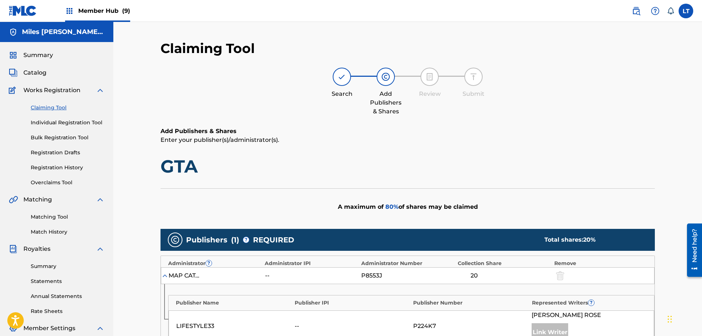
scroll to position [194, 0]
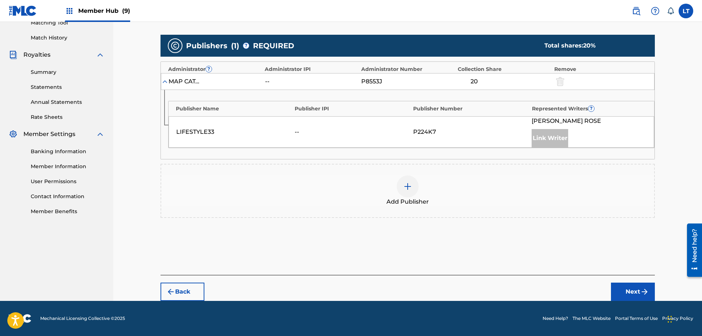
click at [407, 188] on img at bounding box center [407, 186] width 9 height 9
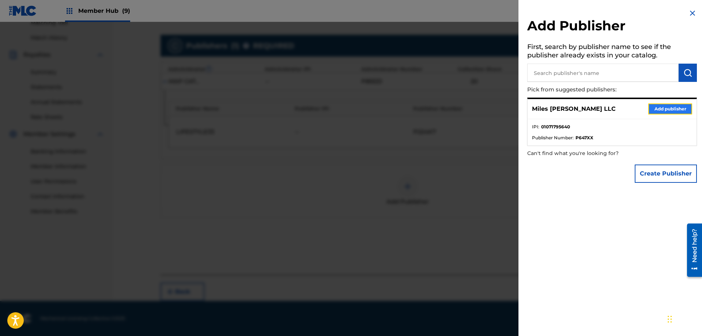
click at [667, 111] on button "Add publisher" at bounding box center [671, 109] width 44 height 11
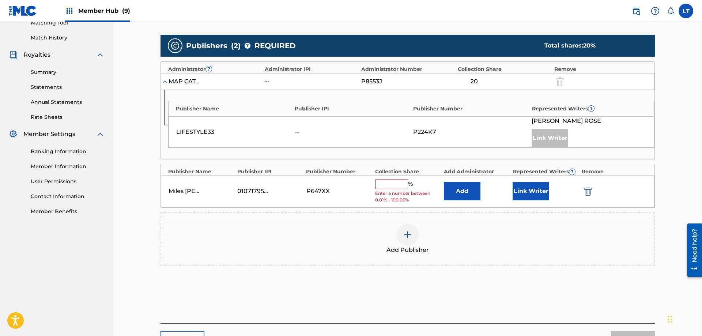
click at [388, 183] on input "text" at bounding box center [391, 185] width 33 height 10
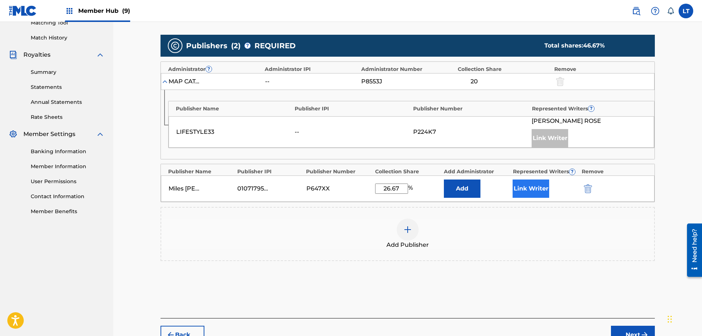
type input "26.67"
click at [539, 189] on button "Link Writer" at bounding box center [531, 189] width 37 height 18
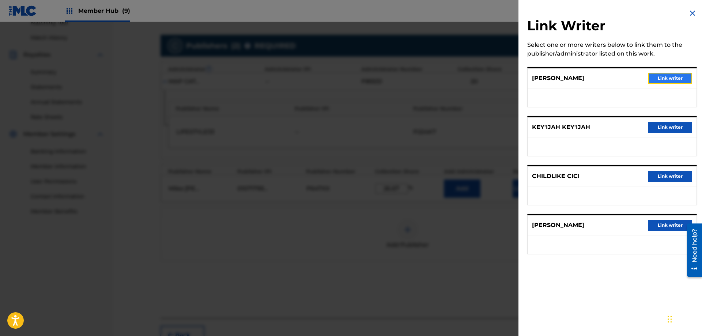
click at [665, 77] on button "Link writer" at bounding box center [671, 78] width 44 height 11
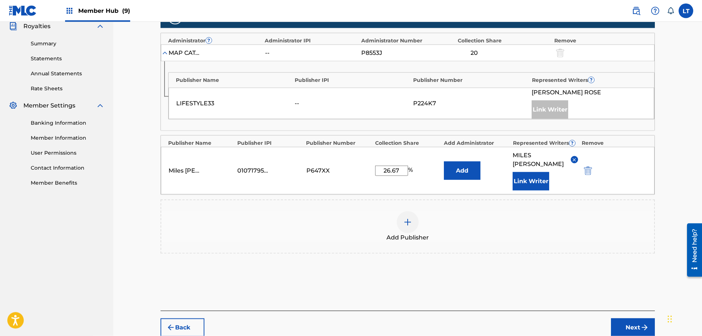
scroll to position [250, 0]
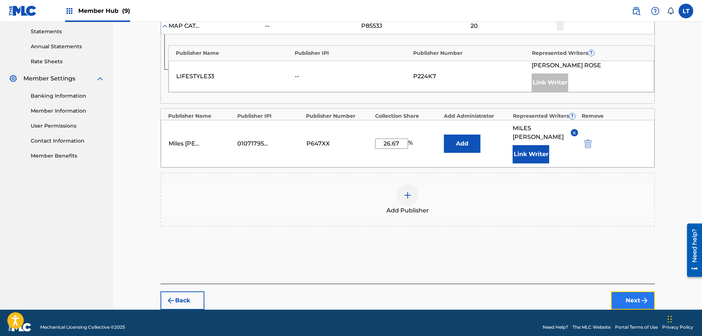
click at [636, 292] on button "Next" at bounding box center [633, 301] width 44 height 18
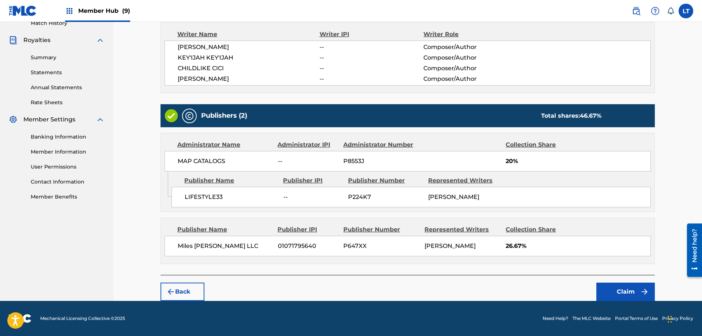
scroll to position [209, 0]
click at [629, 290] on button "Claim" at bounding box center [626, 292] width 59 height 18
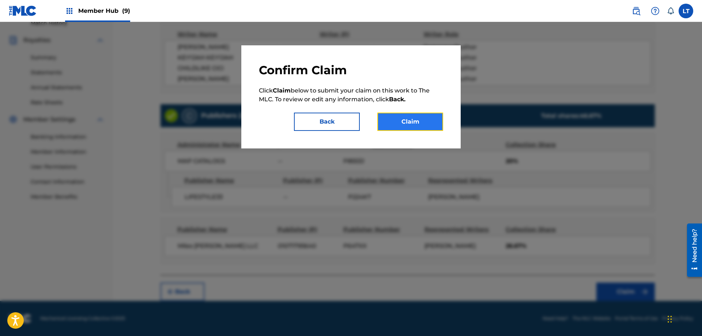
click at [416, 124] on button "Claim" at bounding box center [411, 122] width 66 height 18
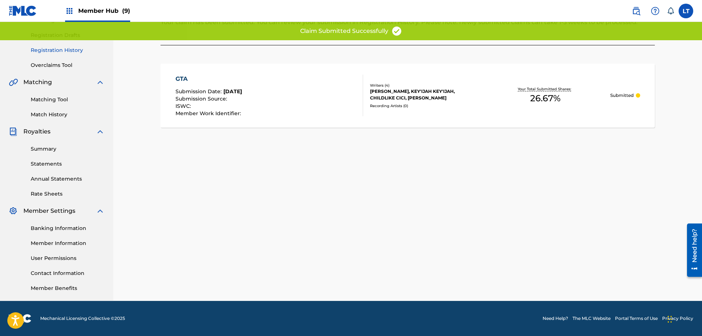
scroll to position [0, 0]
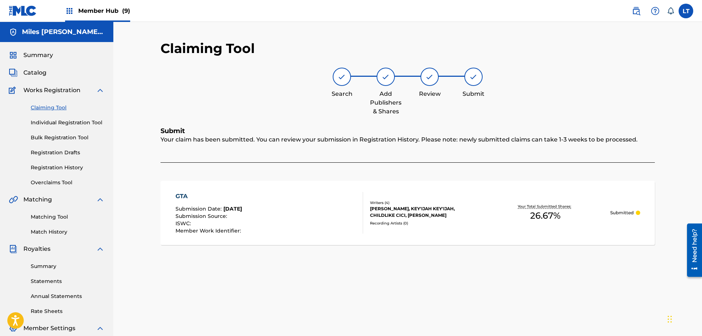
click at [45, 109] on link "Claiming Tool" at bounding box center [68, 108] width 74 height 8
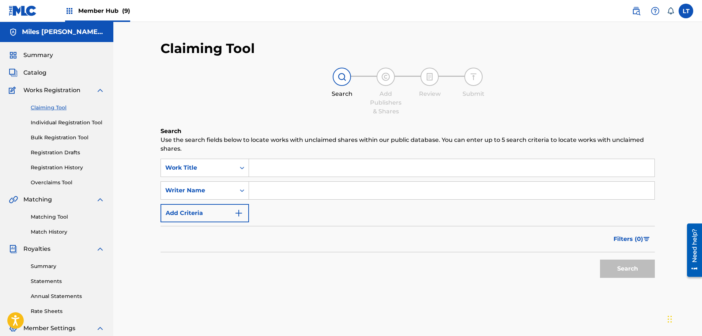
click at [303, 169] on input "Search Form" at bounding box center [452, 168] width 406 height 18
paste input "HEAVEN SENT"
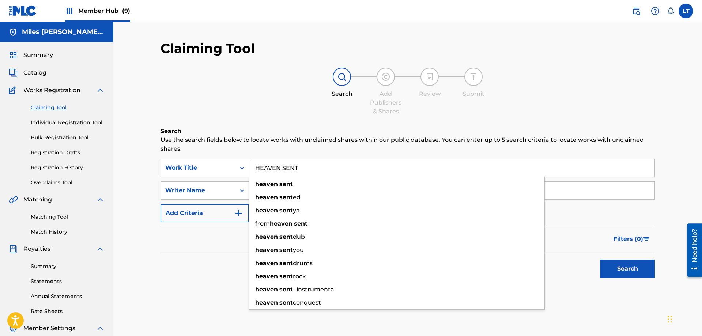
type input "HEAVEN SENT"
click at [303, 126] on div "Claiming Tool Search Add Publishers & Shares Review Submit Search Use the searc…" at bounding box center [408, 179] width 495 height 278
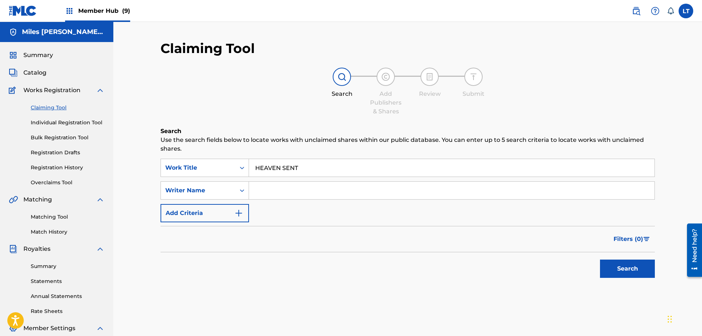
click at [287, 189] on input "Search Form" at bounding box center [452, 191] width 406 height 18
type input "[PERSON_NAME]"
click at [600, 260] on button "Search" at bounding box center [627, 269] width 55 height 18
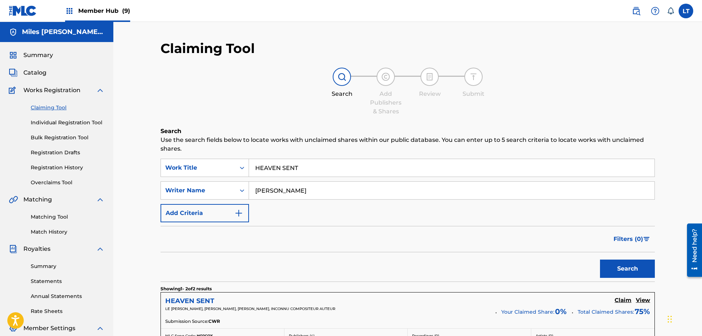
click at [191, 301] on h5 "HEAVEN SENT" at bounding box center [189, 301] width 49 height 8
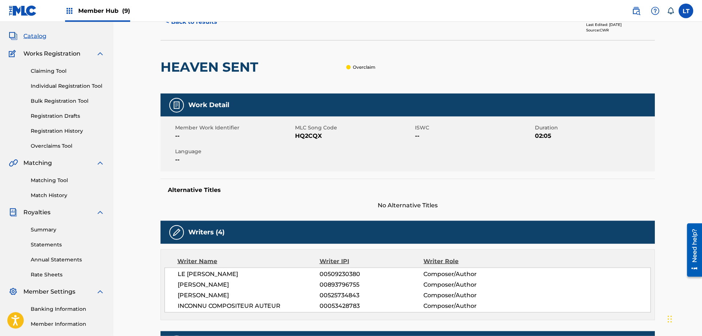
scroll to position [4, 0]
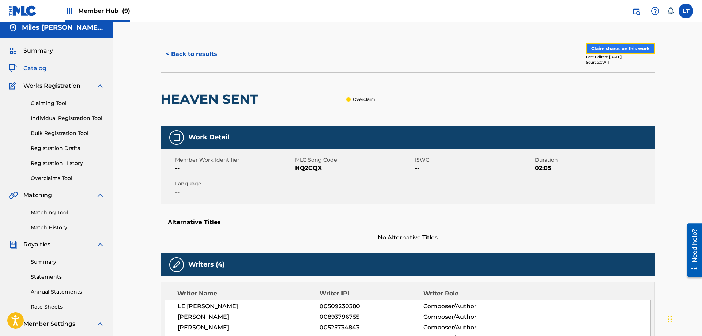
click at [620, 49] on button "Claim shares on this work" at bounding box center [620, 48] width 69 height 11
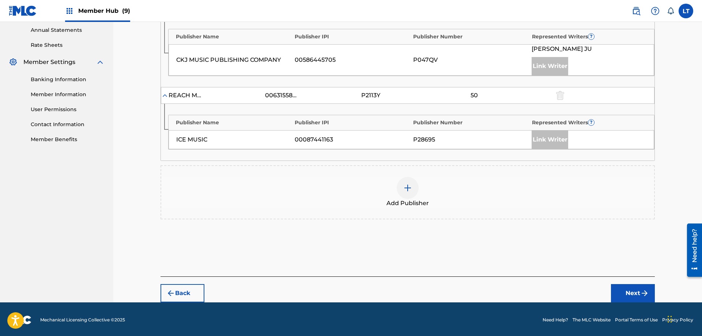
scroll to position [268, 0]
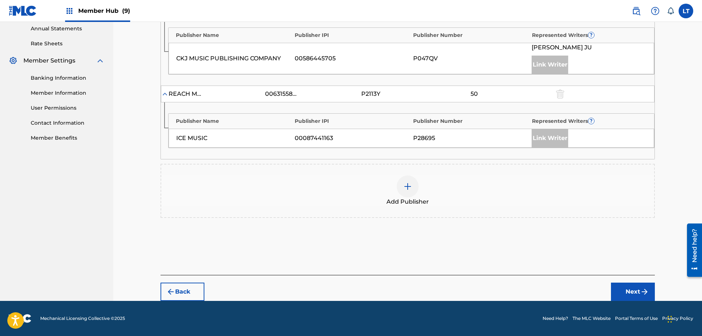
click at [414, 187] on div at bounding box center [408, 187] width 22 height 22
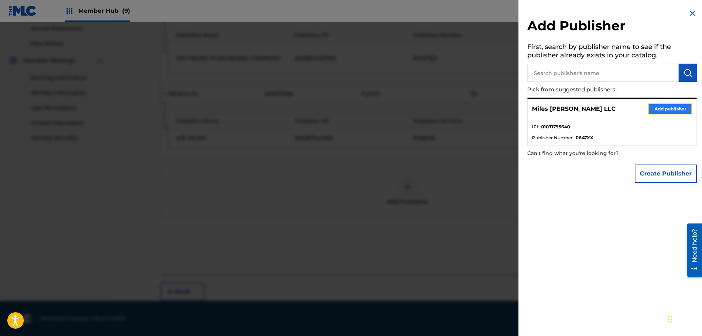
click at [674, 106] on button "Add publisher" at bounding box center [671, 109] width 44 height 11
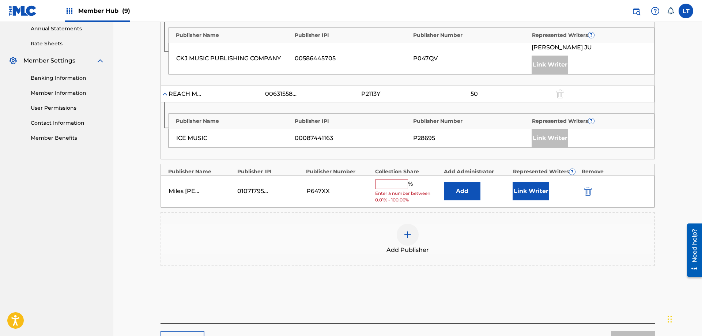
click at [389, 181] on input "text" at bounding box center [391, 185] width 33 height 10
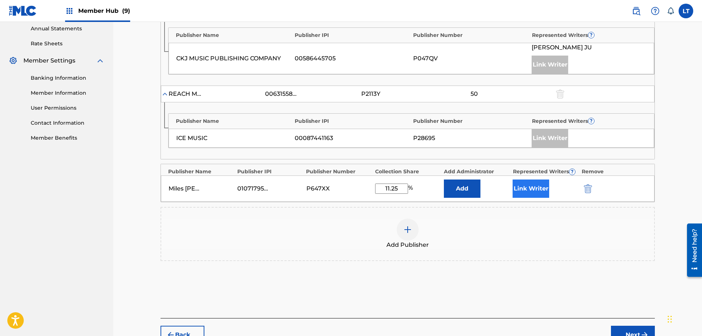
type input "11.25"
click at [534, 189] on button "Link Writer" at bounding box center [531, 189] width 37 height 18
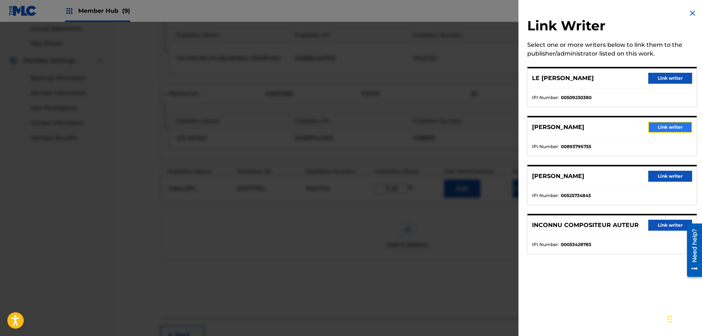
click at [677, 127] on button "Link writer" at bounding box center [671, 127] width 44 height 11
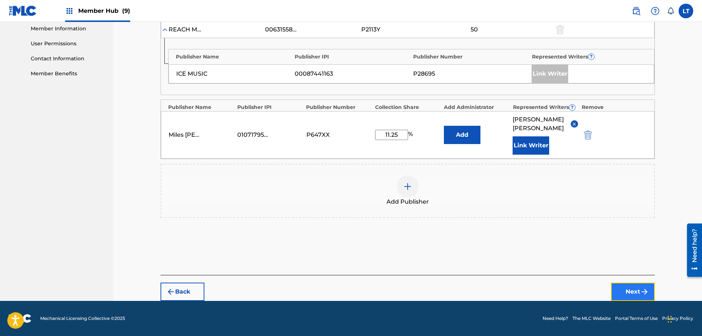
click at [632, 289] on button "Next" at bounding box center [633, 292] width 44 height 18
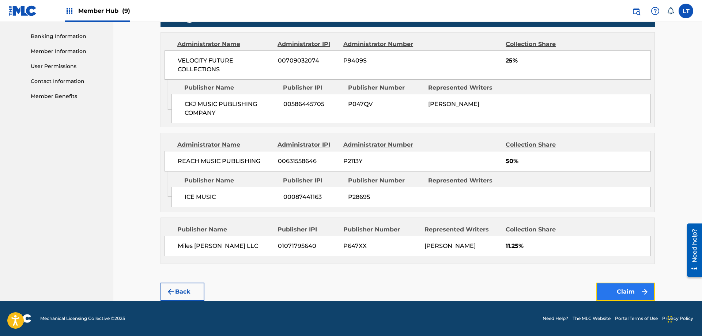
click at [623, 291] on button "Claim" at bounding box center [626, 292] width 59 height 18
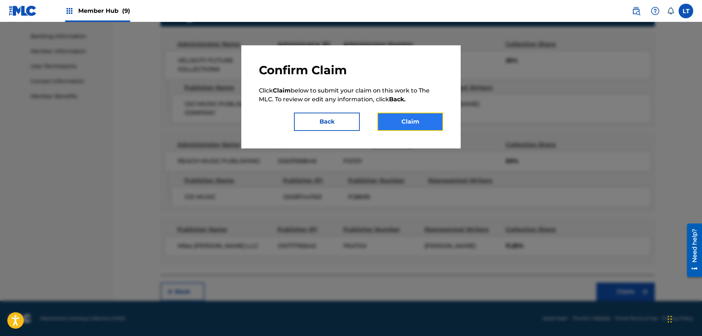
click at [412, 119] on button "Claim" at bounding box center [411, 122] width 66 height 18
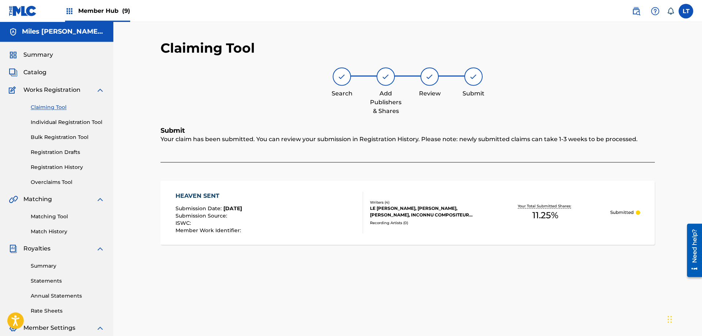
scroll to position [0, 0]
click at [48, 109] on link "Claiming Tool" at bounding box center [68, 108] width 74 height 8
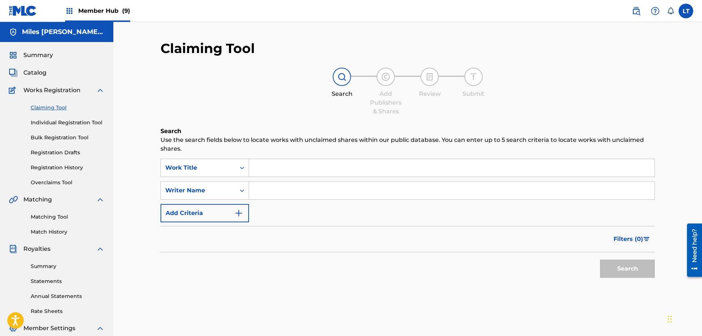
click at [289, 168] on input "Search Form" at bounding box center [452, 168] width 406 height 18
paste input "HIDDEN HILLS"
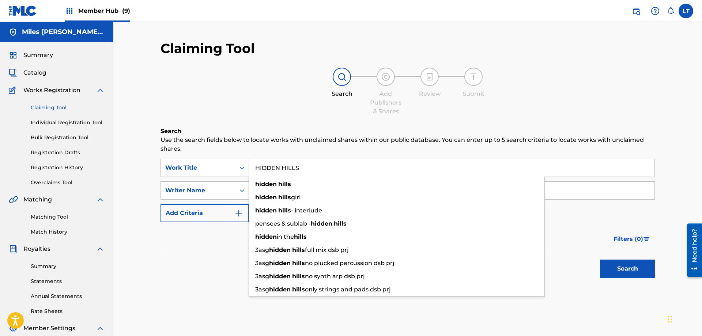
type input "HIDDEN HILLS"
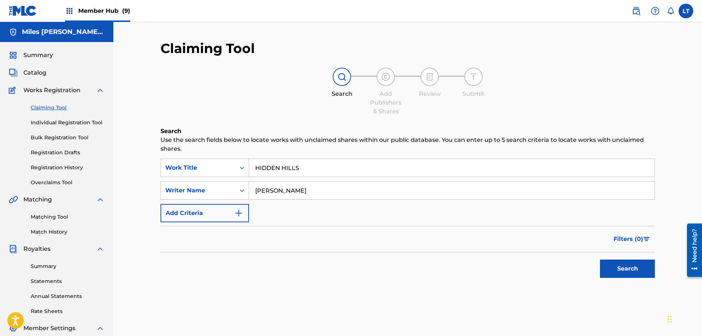
type input "[PERSON_NAME]"
click at [600, 260] on button "Search" at bounding box center [627, 269] width 55 height 18
click at [295, 166] on input "HIDDEN HILLS" at bounding box center [452, 168] width 406 height 18
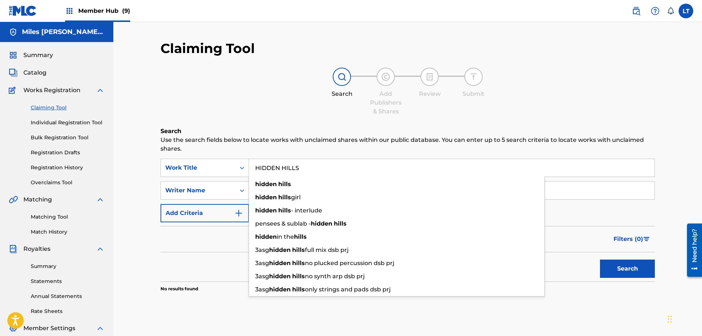
drag, startPoint x: 306, startPoint y: 168, endPoint x: 196, endPoint y: 169, distance: 110.5
click at [249, 169] on input "HIDDEN HILLS" at bounding box center [452, 168] width 406 height 18
paste input "(WITH G-EAZY)"
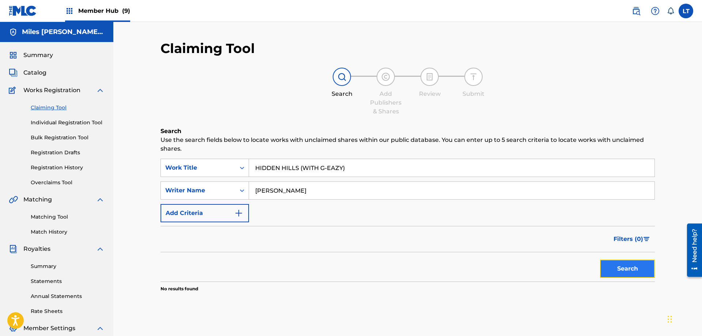
click at [622, 270] on button "Search" at bounding box center [627, 269] width 55 height 18
drag, startPoint x: 350, startPoint y: 165, endPoint x: 169, endPoint y: 158, distance: 180.8
click at [249, 159] on input "HIDDEN HILLS (WITH G-EAZY)" at bounding box center [452, 168] width 406 height 18
paste input "GH SPEED"
click at [620, 267] on button "Search" at bounding box center [627, 269] width 55 height 18
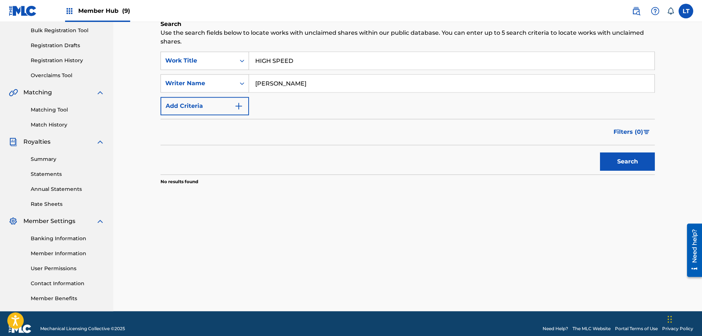
scroll to position [117, 0]
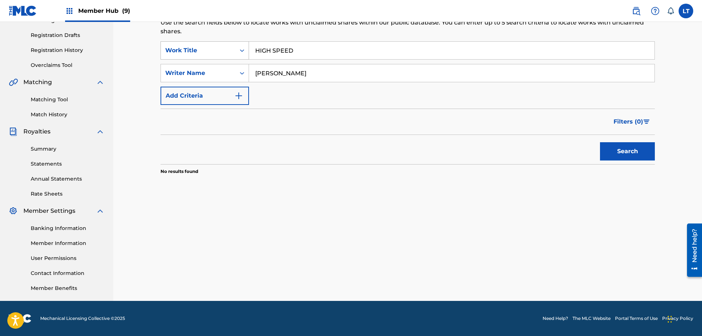
drag, startPoint x: 215, startPoint y: 46, endPoint x: 197, endPoint y: 46, distance: 18.3
click at [249, 45] on input "HIGH SPEED" at bounding box center [452, 51] width 406 height 18
paste input "M"
click at [624, 151] on button "Search" at bounding box center [627, 151] width 55 height 18
drag, startPoint x: 273, startPoint y: 51, endPoint x: 232, endPoint y: 48, distance: 41.1
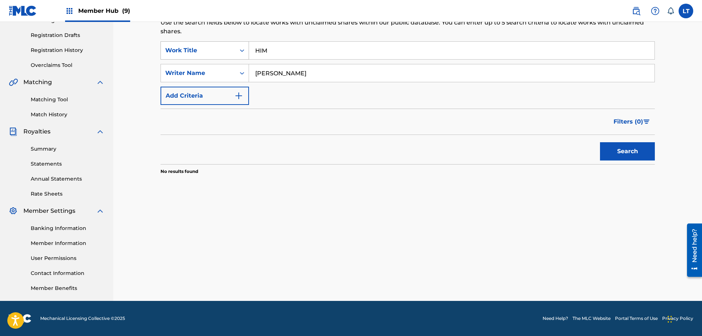
click at [249, 48] on input "HIM" at bounding box center [452, 51] width 406 height 18
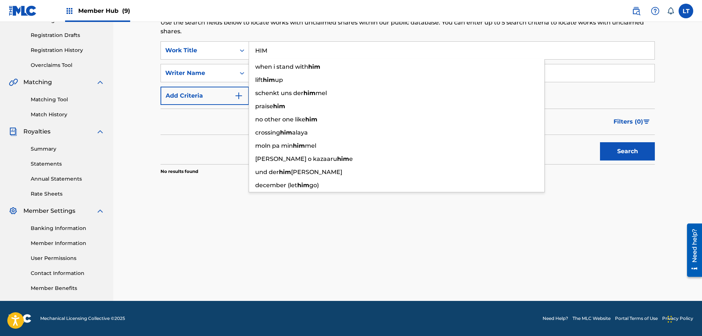
paste input "STORY IN THE MAKING"
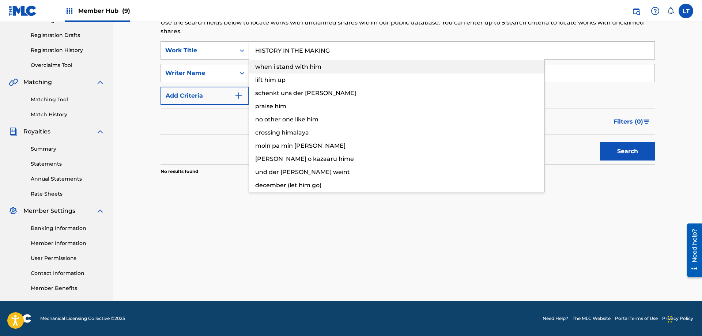
type input "HISTORY IN THE MAKING"
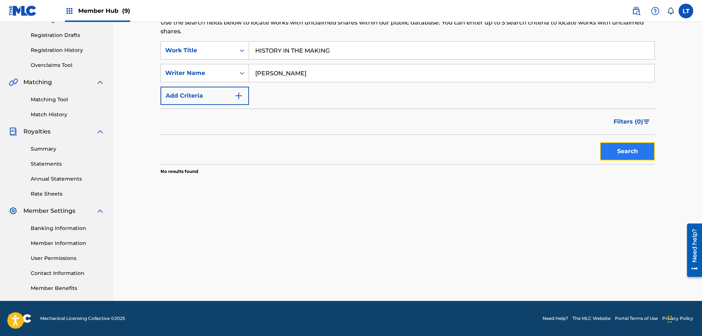
click at [628, 153] on button "Search" at bounding box center [627, 151] width 55 height 18
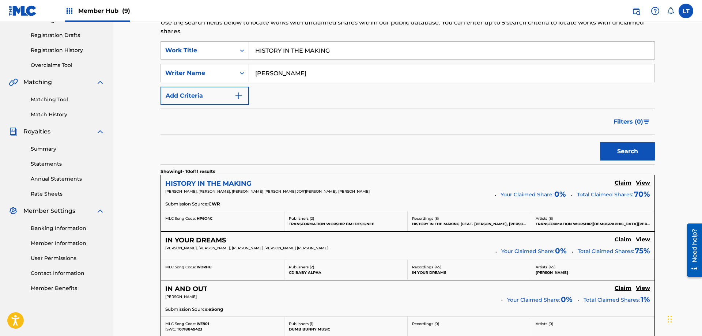
click at [213, 183] on h5 "HISTORY IN THE MAKING" at bounding box center [208, 184] width 86 height 8
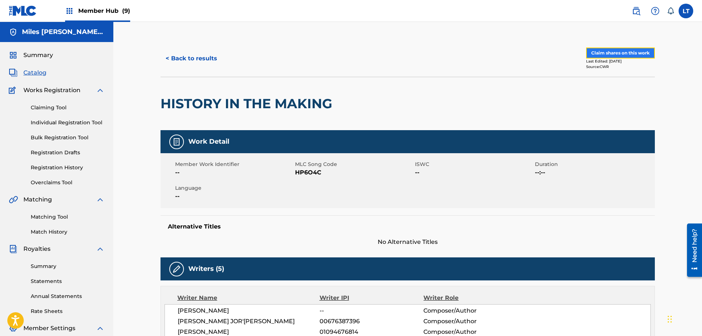
click at [636, 53] on button "Claim shares on this work" at bounding box center [620, 53] width 69 height 11
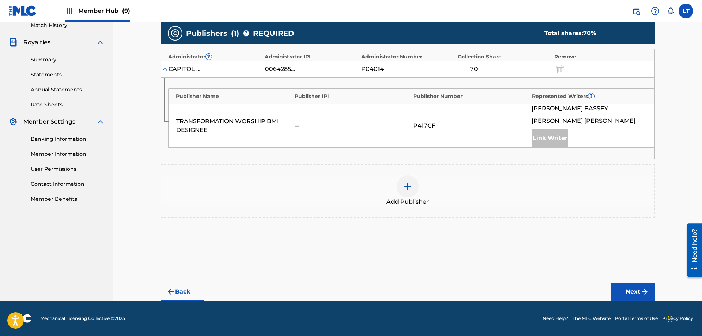
scroll to position [169, 0]
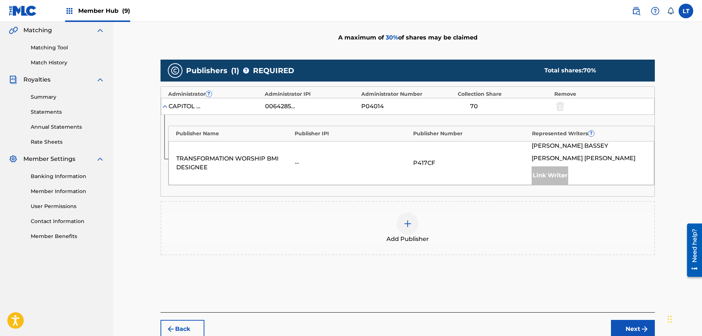
click at [412, 223] on img at bounding box center [407, 223] width 9 height 9
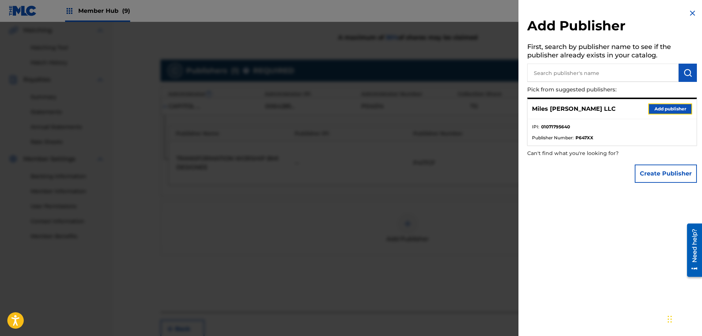
click at [668, 104] on button "Add publisher" at bounding box center [671, 109] width 44 height 11
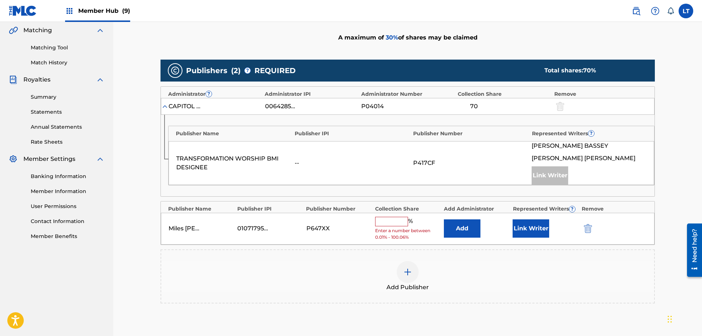
click at [386, 221] on input "text" at bounding box center [391, 222] width 33 height 10
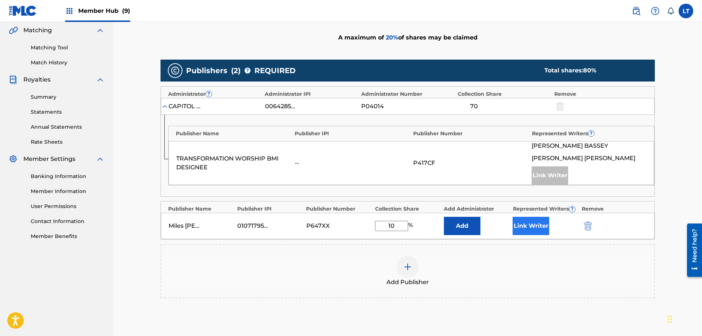
type input "10"
click at [540, 228] on button "Link Writer" at bounding box center [531, 226] width 37 height 18
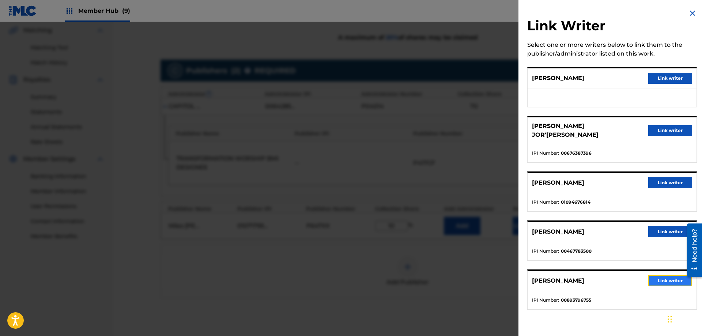
click at [662, 275] on button "Link writer" at bounding box center [671, 280] width 44 height 11
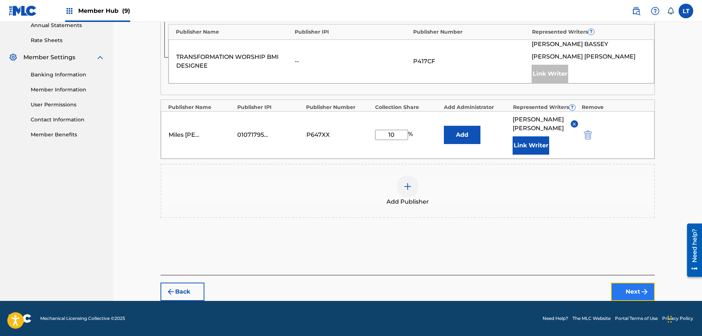
click at [628, 290] on button "Next" at bounding box center [633, 292] width 44 height 18
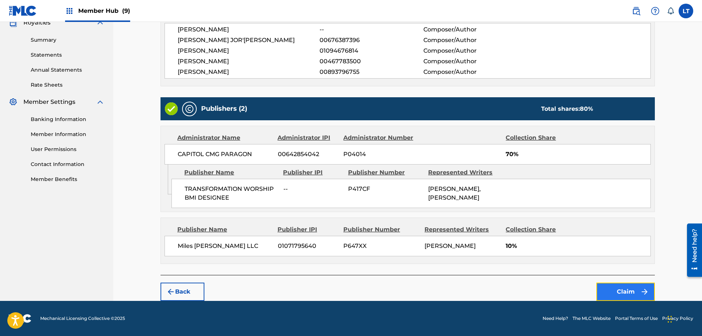
click at [629, 290] on button "Claim" at bounding box center [626, 292] width 59 height 18
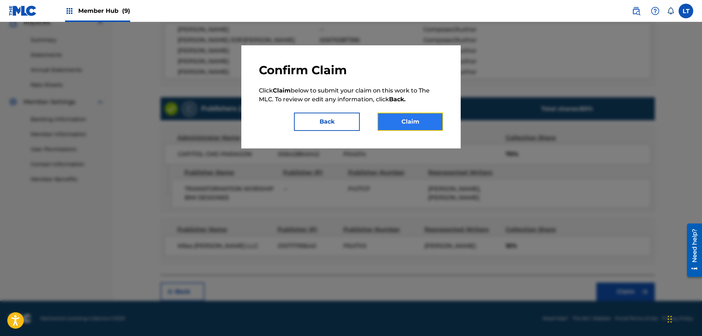
click at [409, 122] on button "Claim" at bounding box center [411, 122] width 66 height 18
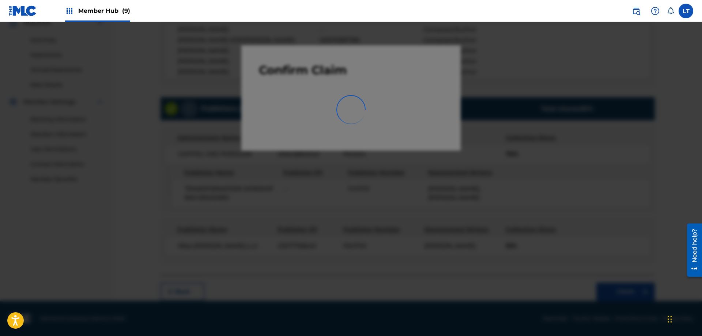
scroll to position [117, 0]
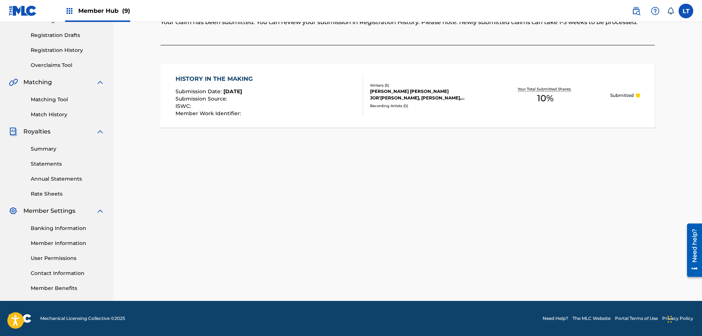
click at [198, 225] on div "Claiming Tool Search Add Publishers & Shares Review Submit Submit Your claim ha…" at bounding box center [408, 112] width 512 height 378
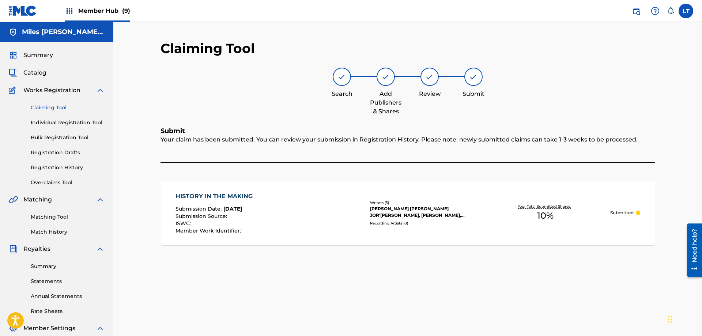
click at [49, 112] on div "Claiming Tool Individual Registration Tool Bulk Registration Tool Registration …" at bounding box center [57, 141] width 96 height 92
click at [49, 110] on link "Claiming Tool" at bounding box center [68, 108] width 74 height 8
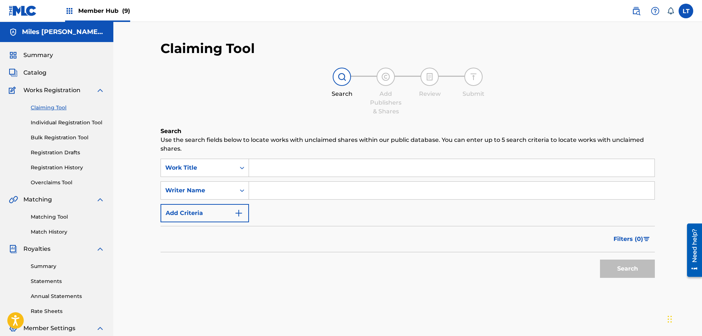
click at [275, 164] on input "Search Form" at bounding box center [452, 168] width 406 height 18
paste input "HIT THAT NUBIRTH"
type input "HIT THAT NUBIRTH"
click at [278, 188] on input "Search Form" at bounding box center [452, 191] width 406 height 18
type input "[PERSON_NAME]"
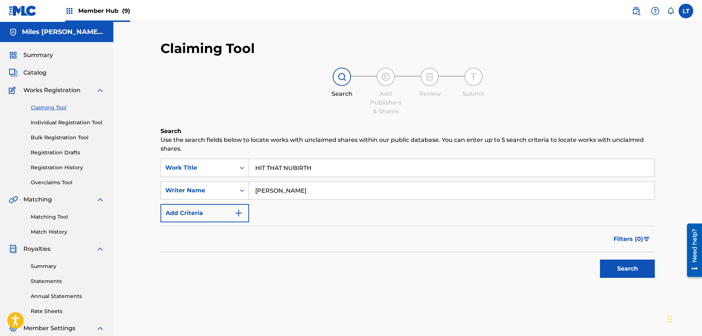
click at [600, 260] on button "Search" at bounding box center [627, 269] width 55 height 18
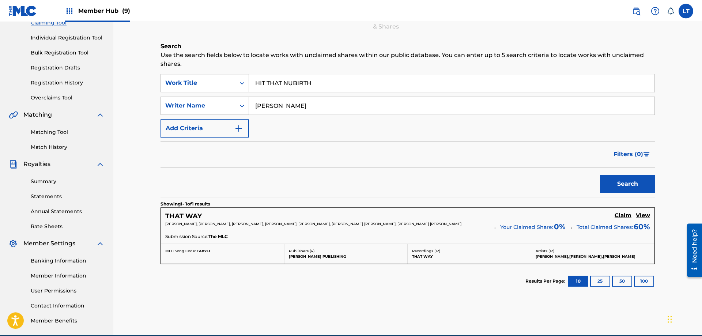
scroll to position [112, 0]
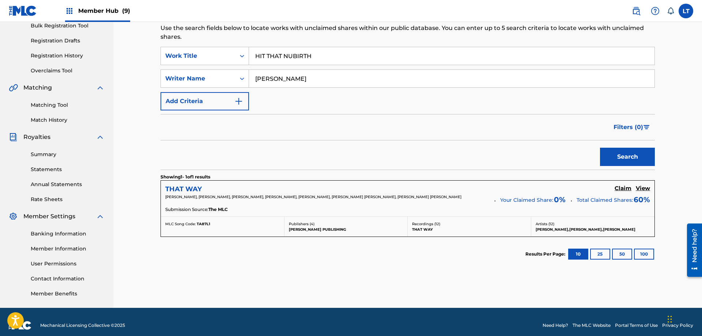
click at [188, 189] on h5 "THAT WAY" at bounding box center [183, 189] width 37 height 8
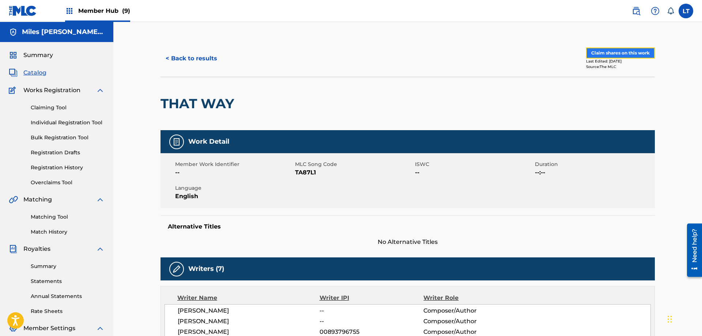
click at [608, 52] on button "Claim shares on this work" at bounding box center [620, 53] width 69 height 11
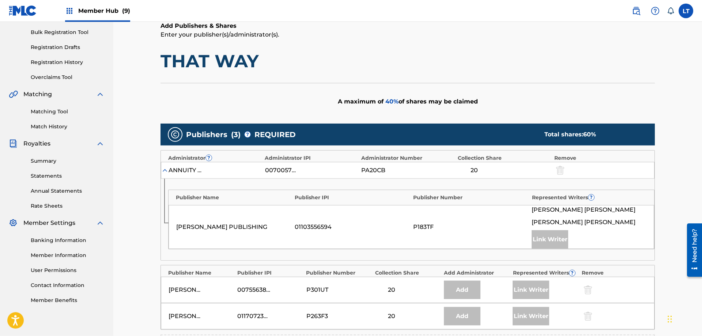
scroll to position [149, 0]
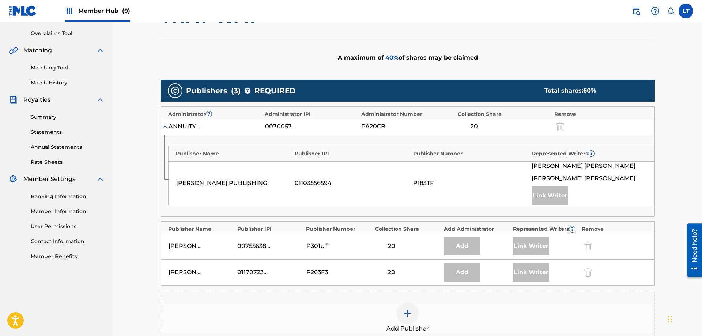
click at [406, 316] on img at bounding box center [407, 313] width 9 height 9
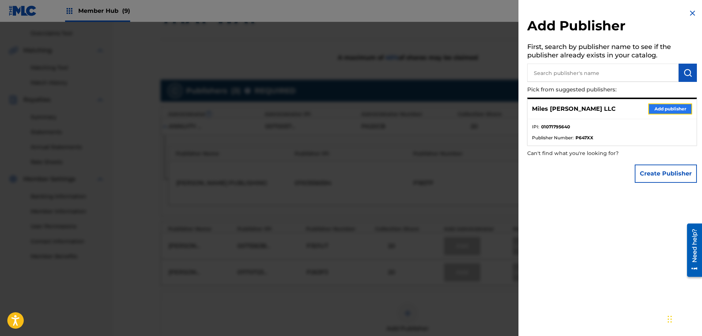
click at [668, 109] on button "Add publisher" at bounding box center [671, 109] width 44 height 11
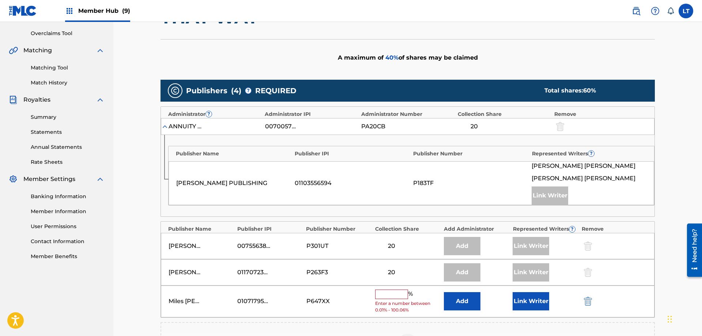
click at [386, 294] on input "text" at bounding box center [391, 295] width 33 height 10
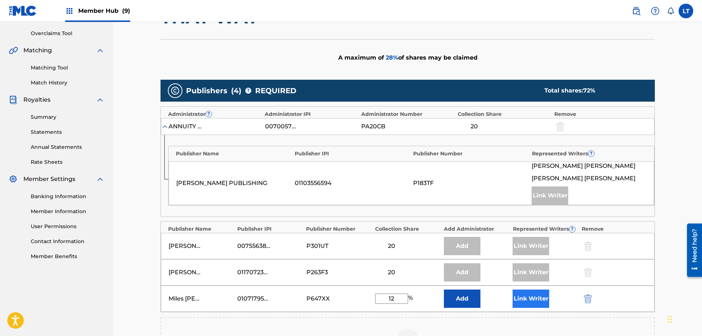
type input "12"
click at [529, 297] on button "Link Writer" at bounding box center [531, 299] width 37 height 18
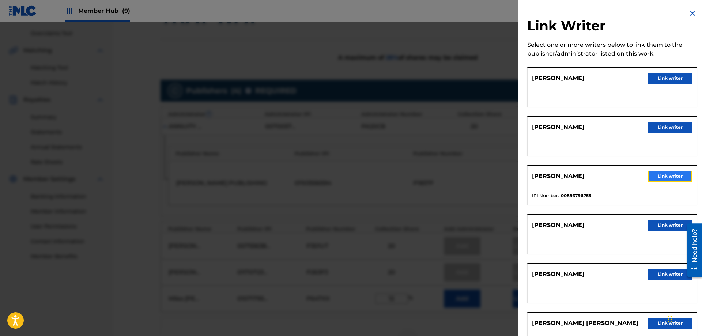
click at [665, 178] on button "Link writer" at bounding box center [671, 176] width 44 height 11
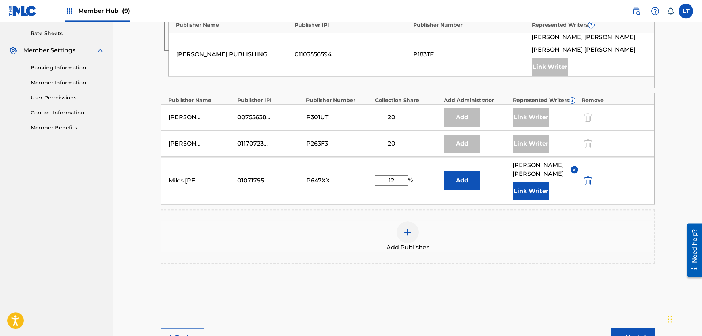
scroll to position [324, 0]
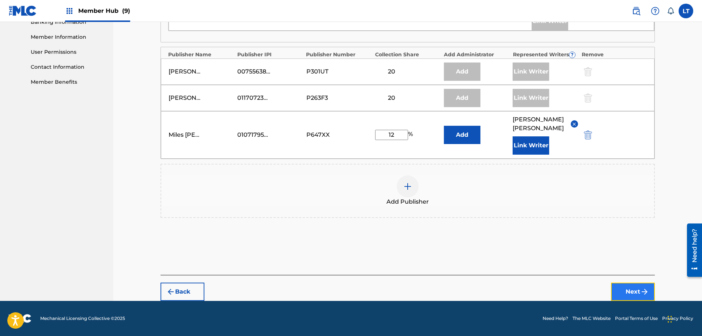
click at [639, 293] on button "Next" at bounding box center [633, 292] width 44 height 18
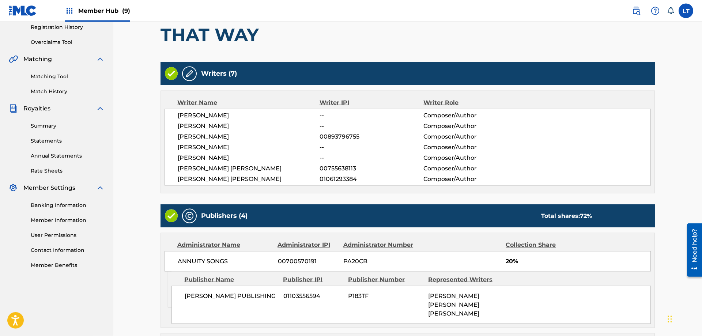
scroll to position [331, 0]
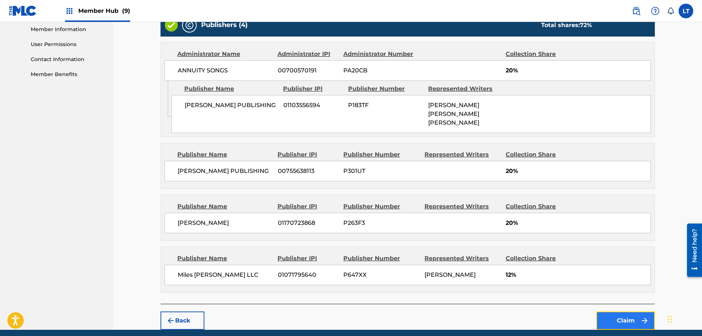
click at [635, 321] on button "Claim" at bounding box center [626, 321] width 59 height 18
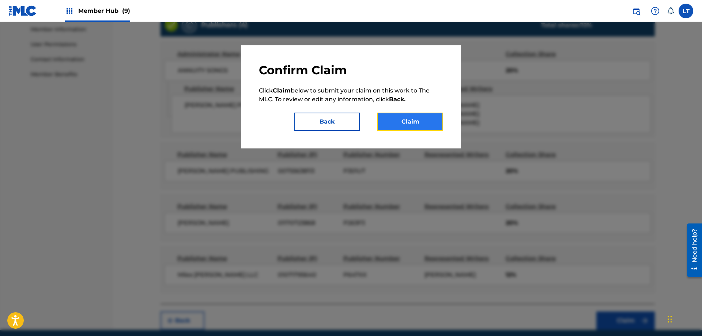
click at [426, 124] on button "Claim" at bounding box center [411, 122] width 66 height 18
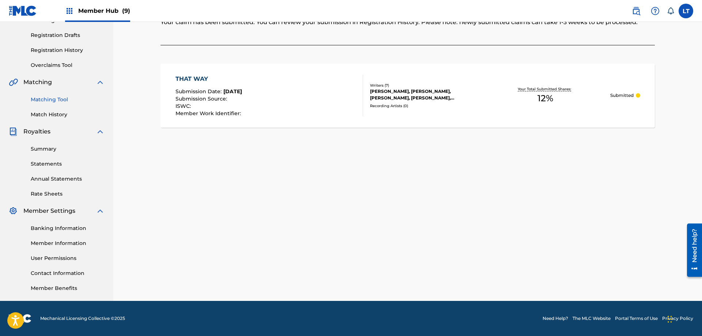
scroll to position [0, 0]
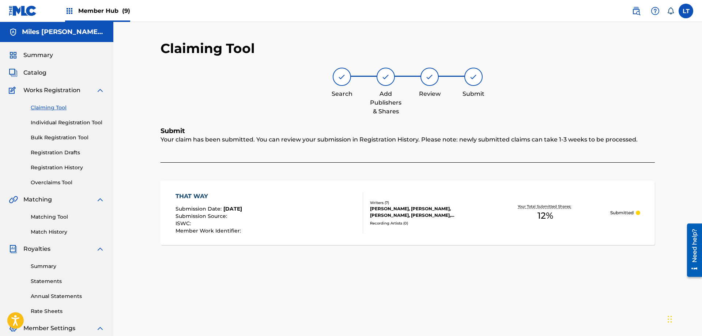
click at [51, 106] on link "Claiming Tool" at bounding box center [68, 108] width 74 height 8
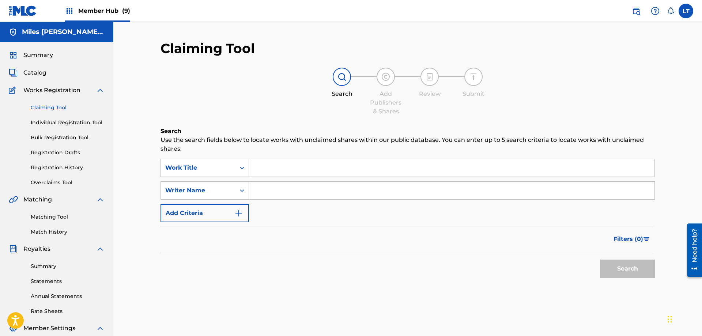
click at [278, 166] on input "Search Form" at bounding box center [452, 168] width 406 height 18
paste input "STEPPIN"
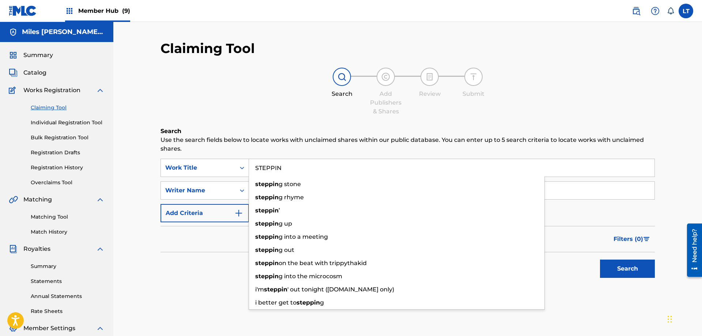
type input "STEPPIN"
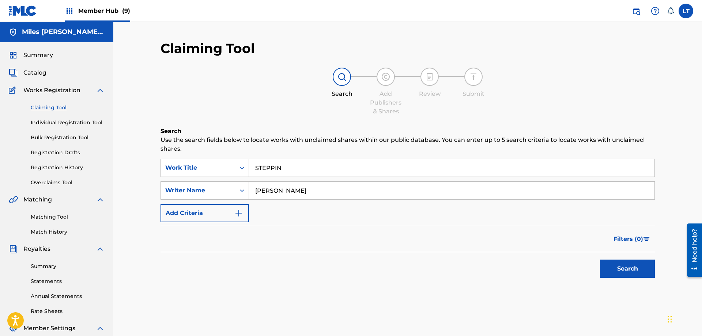
type input "[PERSON_NAME]"
click at [600, 260] on button "Search" at bounding box center [627, 269] width 55 height 18
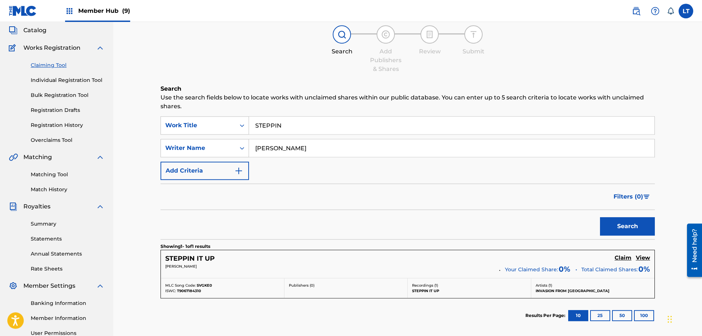
scroll to position [117, 0]
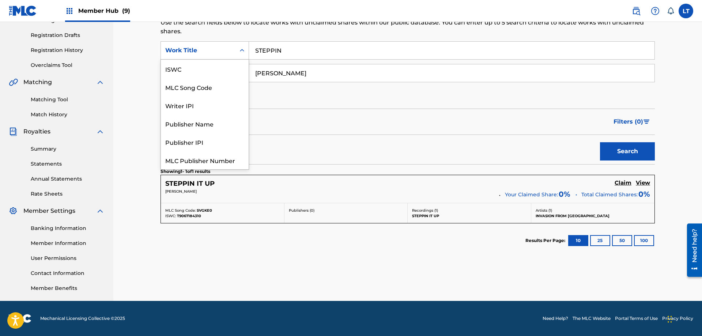
click at [244, 52] on icon "Search Form" at bounding box center [242, 50] width 7 height 7
click at [216, 90] on div "MLC Song Code" at bounding box center [205, 87] width 88 height 18
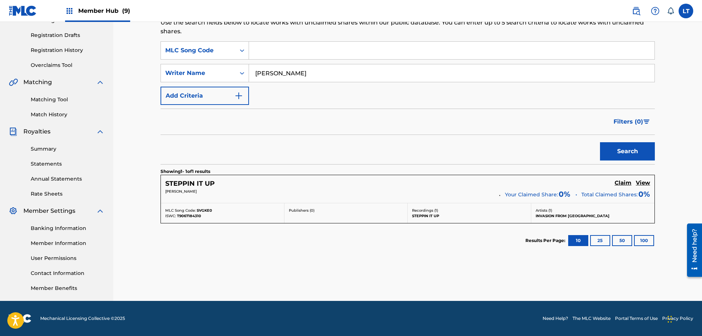
click at [279, 51] on input "Search Form" at bounding box center [452, 51] width 406 height 18
paste input "SA2DK4"
type input "SA2DK4"
click at [633, 154] on button "Search" at bounding box center [627, 151] width 55 height 18
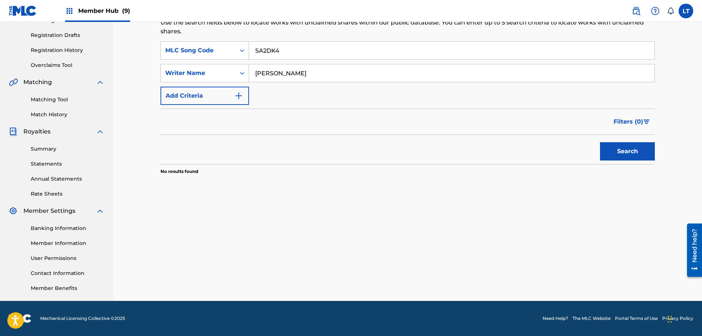
drag, startPoint x: 293, startPoint y: 76, endPoint x: 143, endPoint y: 64, distance: 150.8
click at [249, 64] on input "[PERSON_NAME]" at bounding box center [452, 73] width 406 height 18
click at [627, 145] on button "Search" at bounding box center [627, 151] width 55 height 18
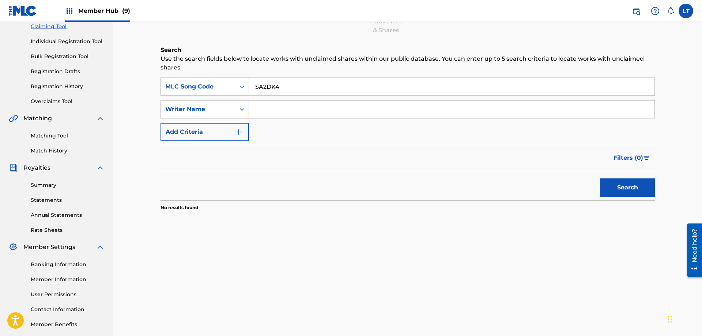
scroll to position [80, 0]
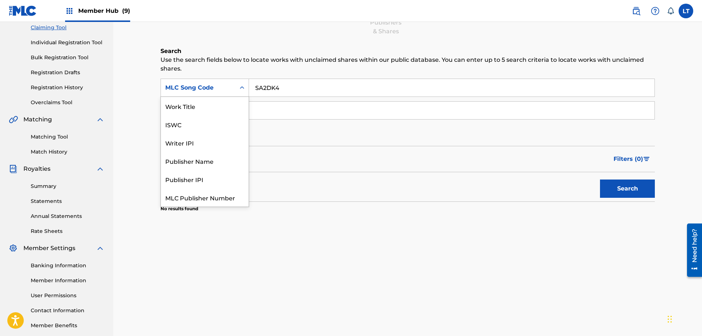
click at [247, 86] on div "Search Form" at bounding box center [242, 87] width 13 height 13
click at [217, 110] on div "Work Title" at bounding box center [205, 106] width 88 height 18
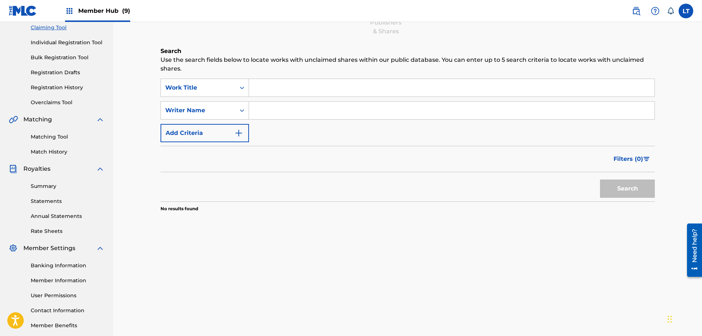
click at [291, 88] on input "Search Form" at bounding box center [452, 88] width 406 height 18
paste input "SQUABBLE"
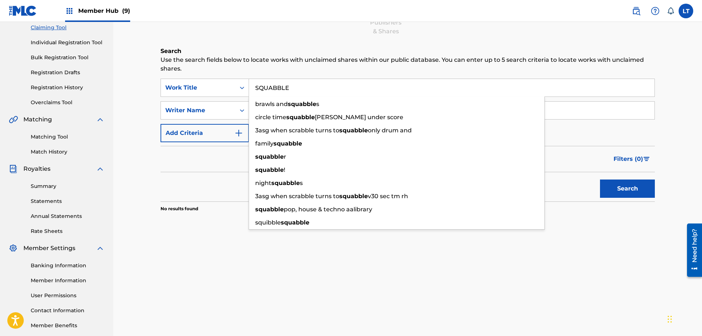
type input "SQUABBLE"
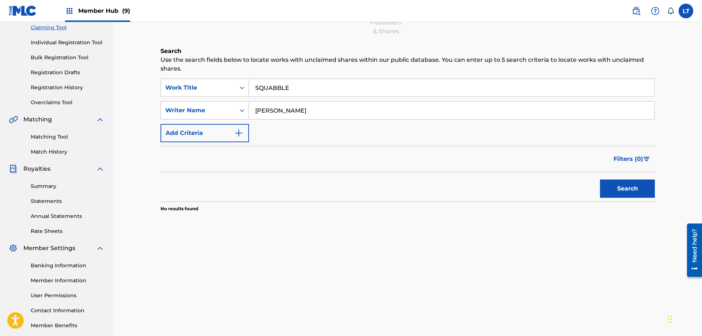
type input "[PERSON_NAME]"
click at [600, 180] on button "Search" at bounding box center [627, 189] width 55 height 18
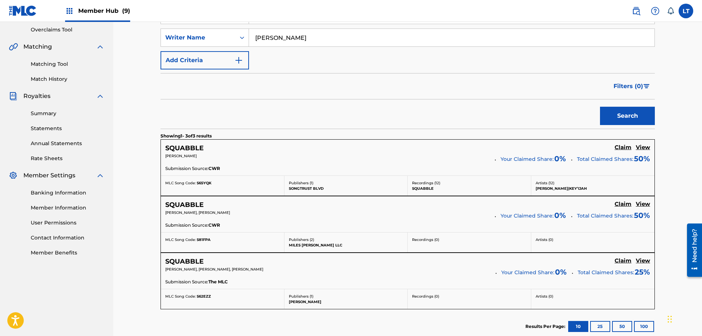
scroll to position [155, 0]
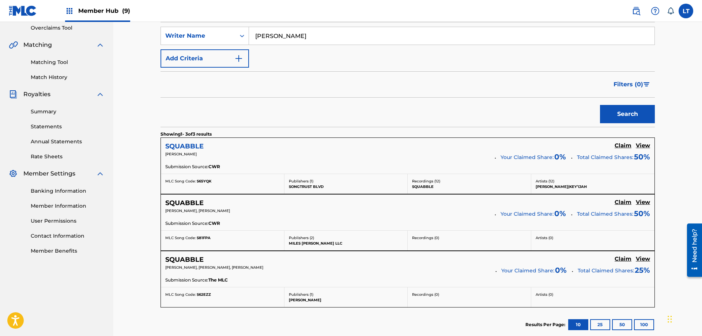
click at [192, 146] on h5 "SQUABBLE" at bounding box center [184, 146] width 38 height 8
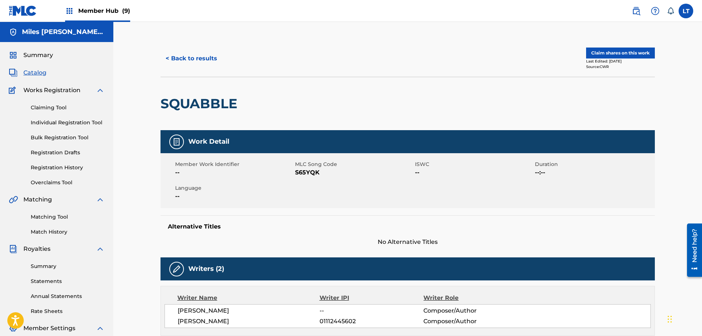
click at [305, 172] on span "S65YQK" at bounding box center [354, 172] width 118 height 9
copy span "S65YQK"
click at [625, 53] on button "Claim shares on this work" at bounding box center [620, 53] width 69 height 11
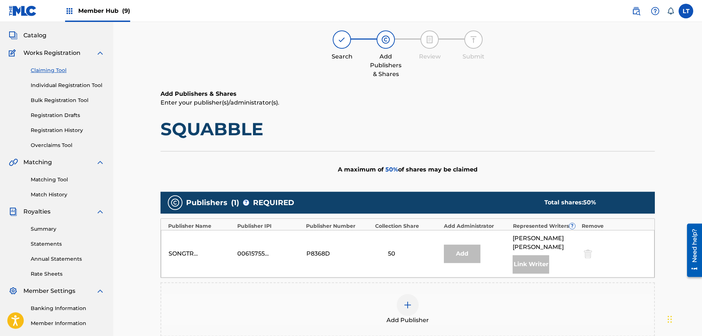
scroll to position [147, 0]
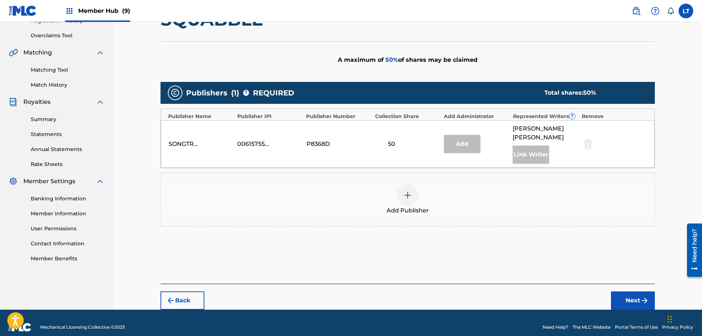
click at [407, 191] on img at bounding box center [407, 195] width 9 height 9
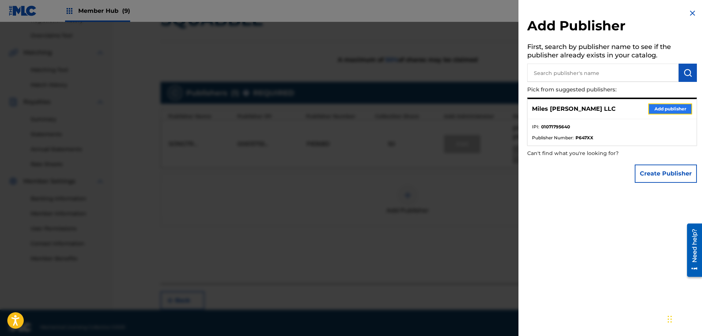
click at [661, 112] on button "Add publisher" at bounding box center [671, 109] width 44 height 11
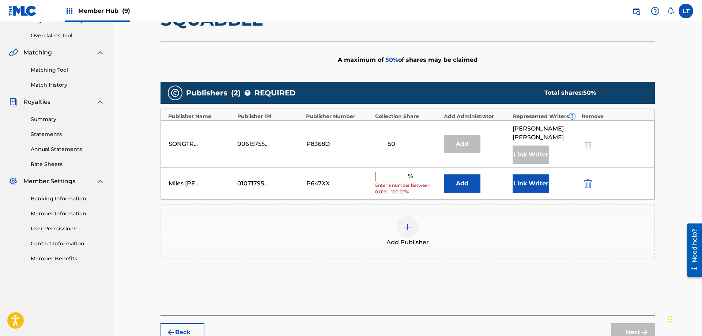
click at [392, 172] on input "text" at bounding box center [391, 177] width 33 height 10
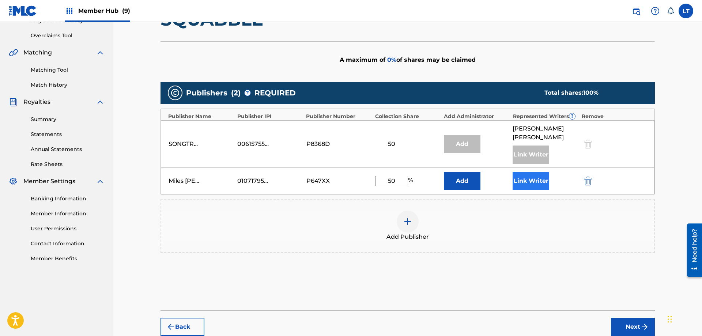
type input "50"
click at [531, 172] on button "Link Writer" at bounding box center [531, 181] width 37 height 18
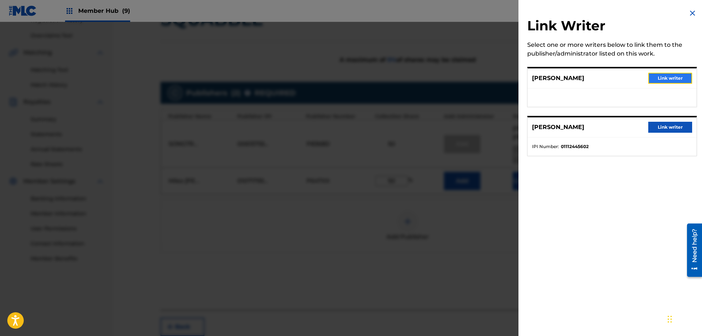
click at [666, 78] on button "Link writer" at bounding box center [671, 78] width 44 height 11
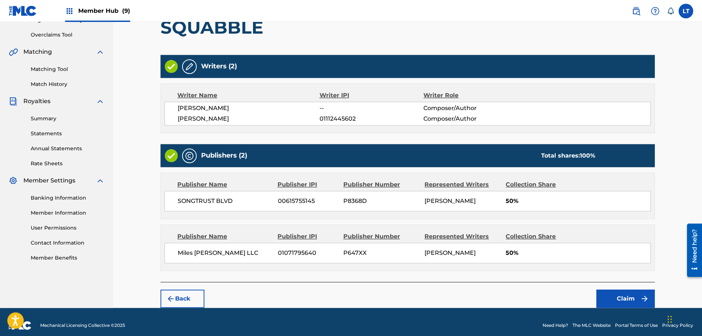
scroll to position [155, 0]
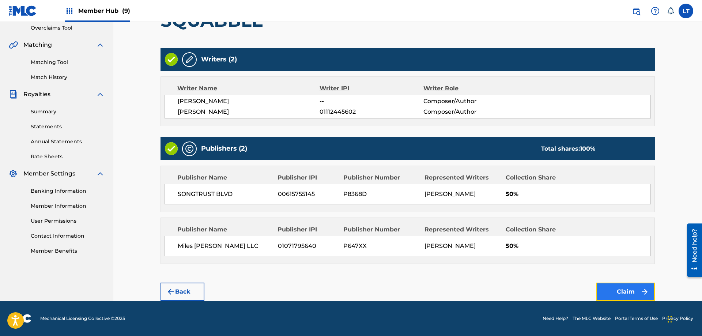
click at [630, 293] on button "Claim" at bounding box center [626, 292] width 59 height 18
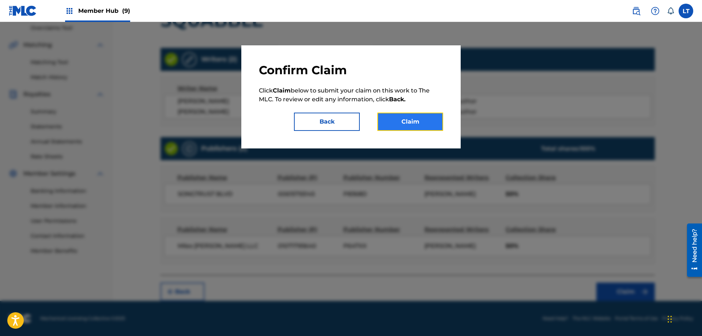
click at [412, 121] on button "Claim" at bounding box center [411, 122] width 66 height 18
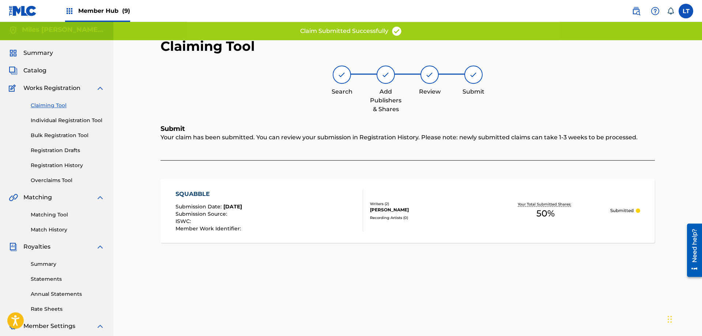
scroll to position [0, 0]
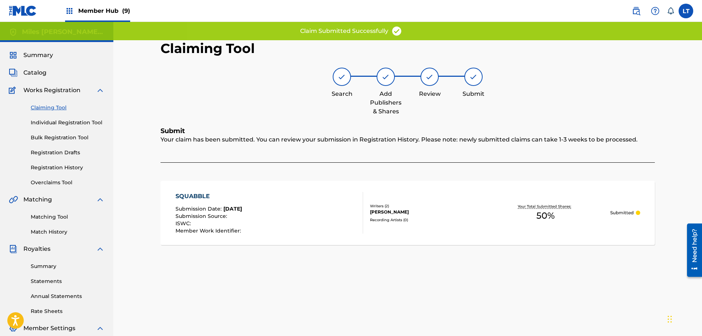
click at [48, 108] on link "Claiming Tool" at bounding box center [68, 108] width 74 height 8
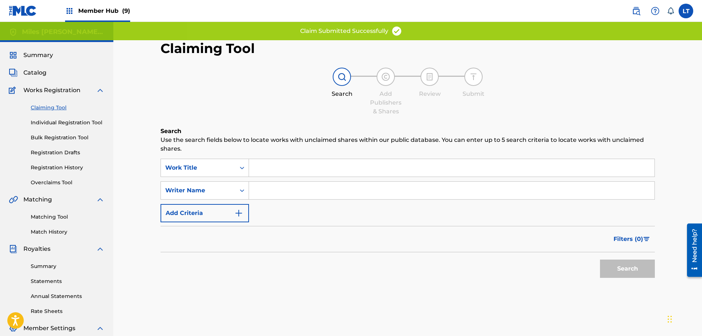
click at [294, 170] on input "Search Form" at bounding box center [452, 168] width 406 height 18
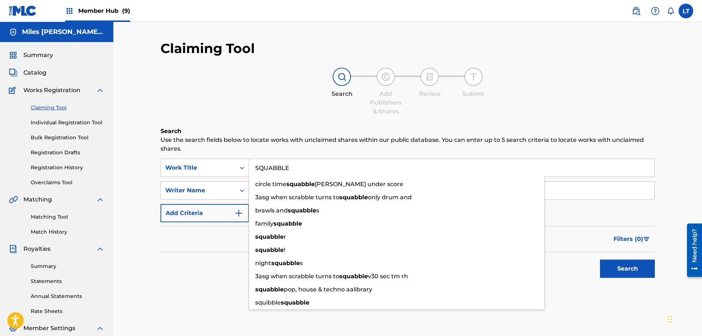
type input "SQUABBLE"
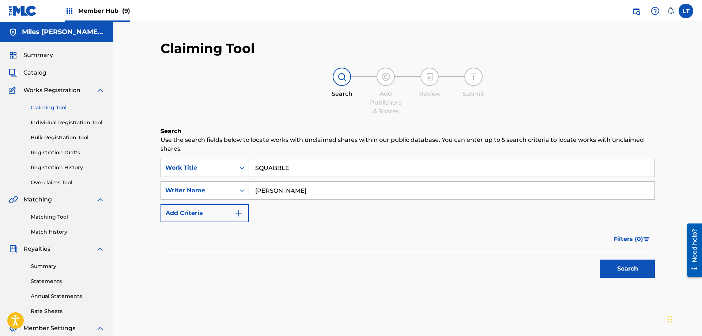
type input "[PERSON_NAME]"
click at [600, 260] on button "Search" at bounding box center [627, 269] width 55 height 18
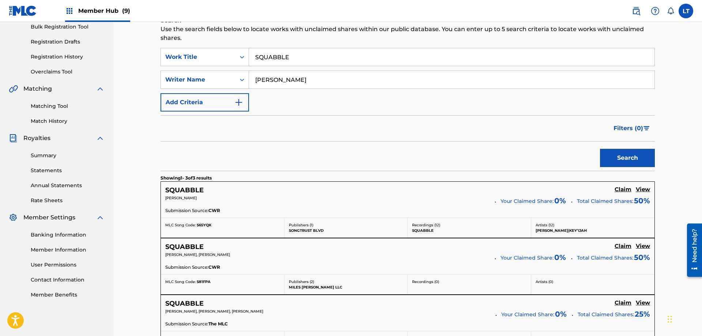
scroll to position [224, 0]
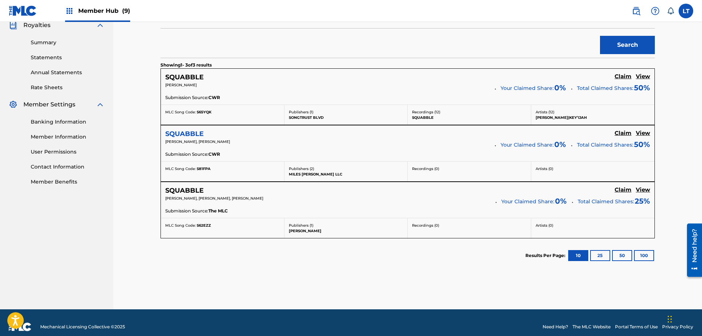
click at [189, 134] on h5 "SQUABBLE" at bounding box center [184, 134] width 38 height 8
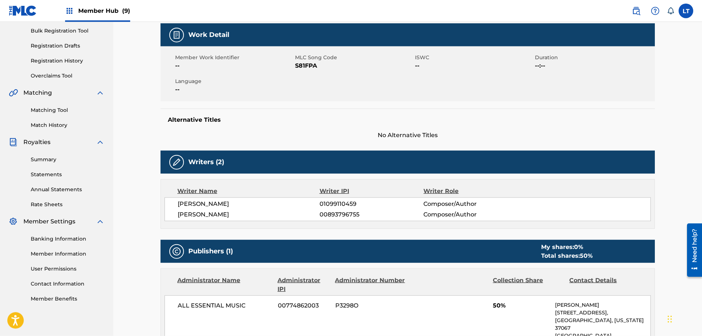
scroll to position [75, 0]
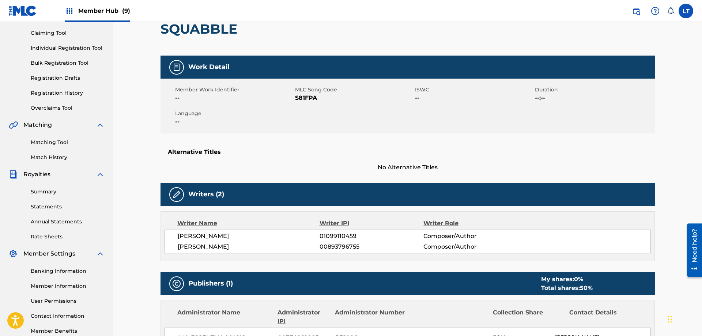
click at [309, 97] on span "S81FPA" at bounding box center [354, 98] width 118 height 9
copy span "S81FPA"
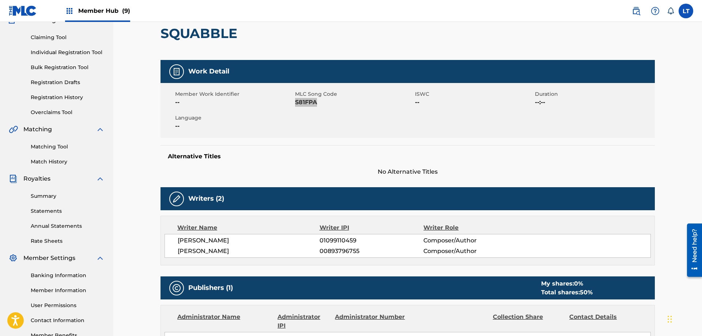
scroll to position [0, 0]
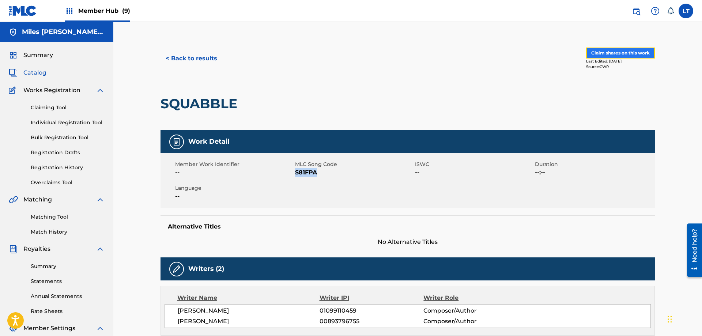
click at [638, 51] on button "Claim shares on this work" at bounding box center [620, 53] width 69 height 11
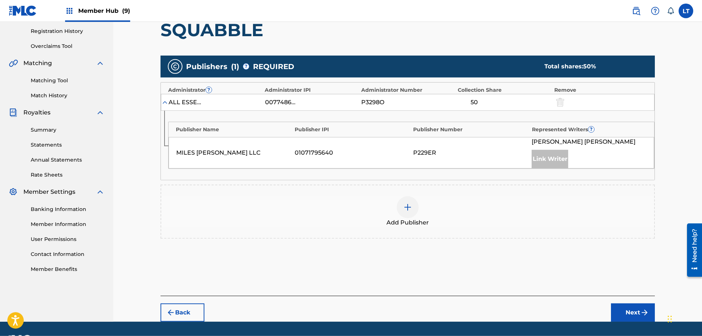
scroll to position [157, 0]
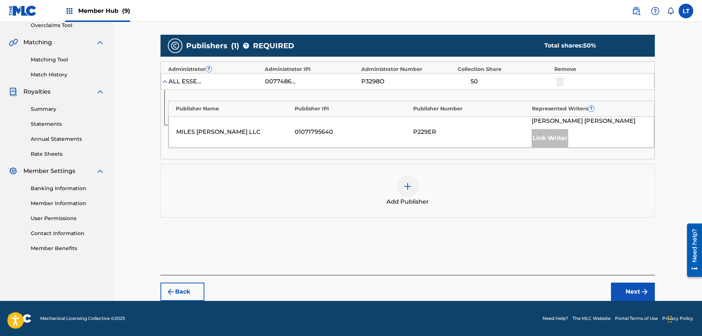
click at [408, 183] on img at bounding box center [407, 186] width 9 height 9
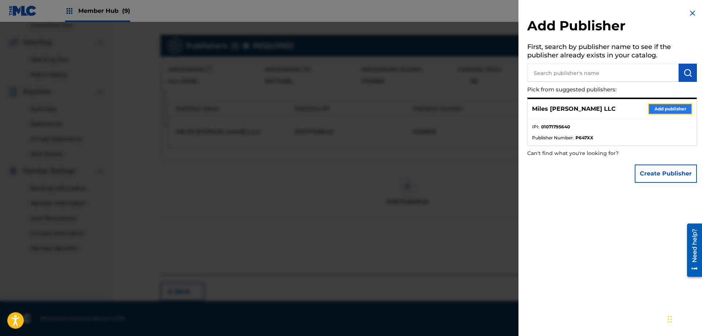
click at [675, 109] on button "Add publisher" at bounding box center [671, 109] width 44 height 11
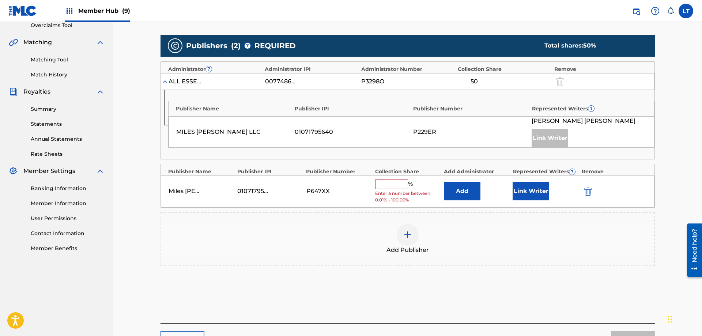
click at [387, 187] on input "text" at bounding box center [391, 185] width 33 height 10
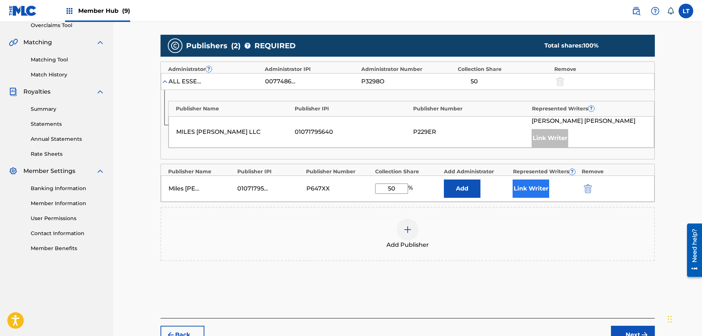
type input "50"
click at [541, 192] on button "Link Writer" at bounding box center [531, 189] width 37 height 18
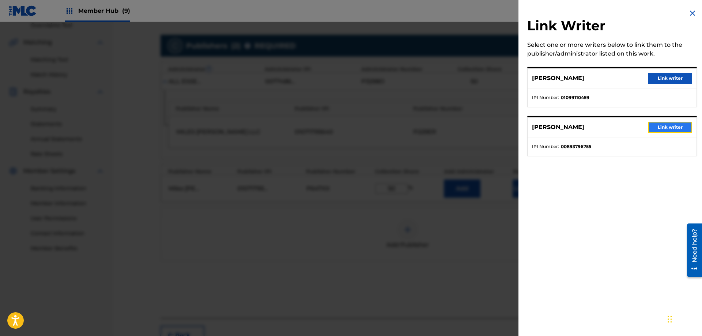
click at [675, 127] on button "Link writer" at bounding box center [671, 127] width 44 height 11
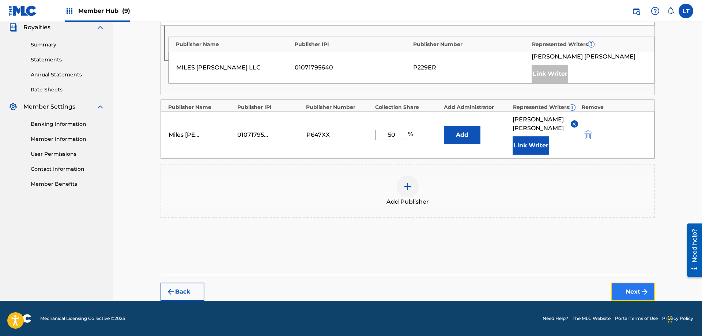
click at [628, 290] on button "Next" at bounding box center [633, 292] width 44 height 18
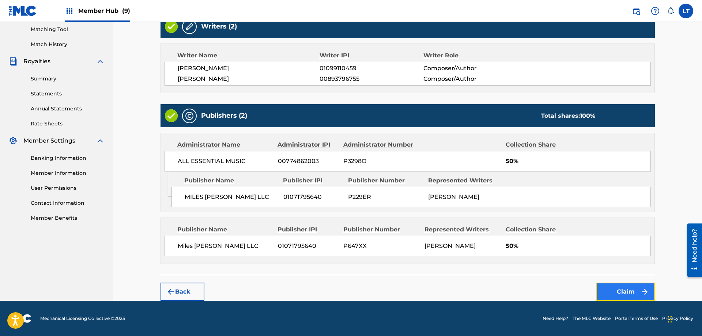
click at [620, 290] on button "Claim" at bounding box center [626, 292] width 59 height 18
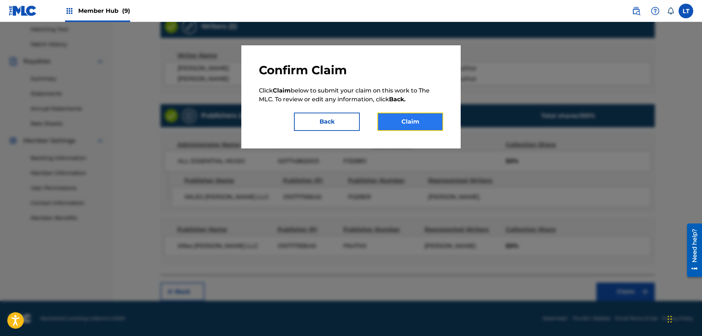
click at [409, 124] on button "Claim" at bounding box center [411, 122] width 66 height 18
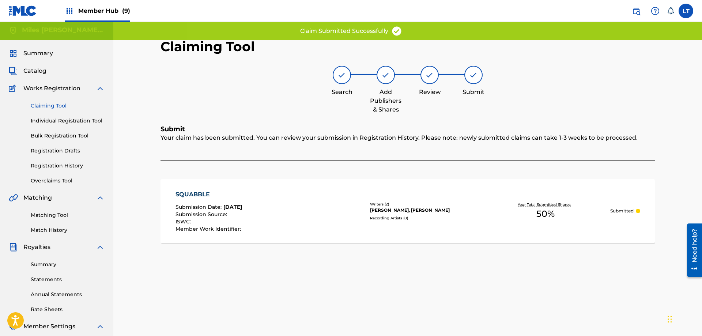
scroll to position [0, 0]
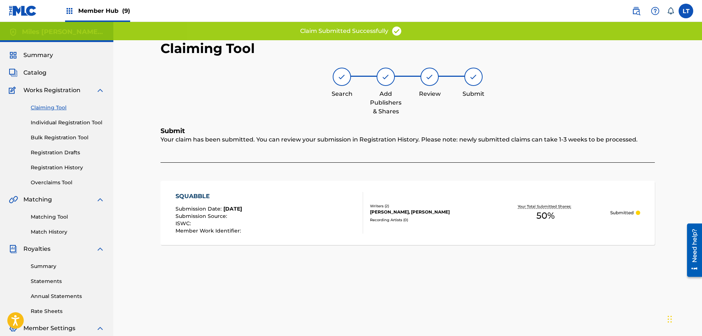
click at [52, 108] on link "Claiming Tool" at bounding box center [68, 108] width 74 height 8
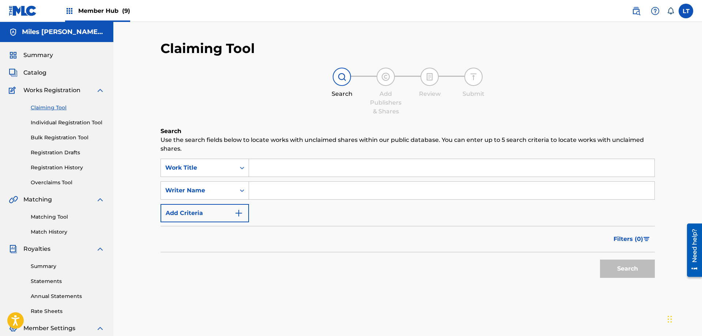
click at [286, 173] on input "Search Form" at bounding box center [452, 168] width 406 height 18
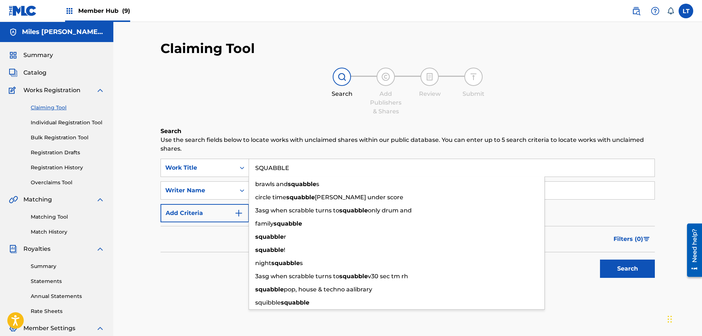
type input "SQUABBLE"
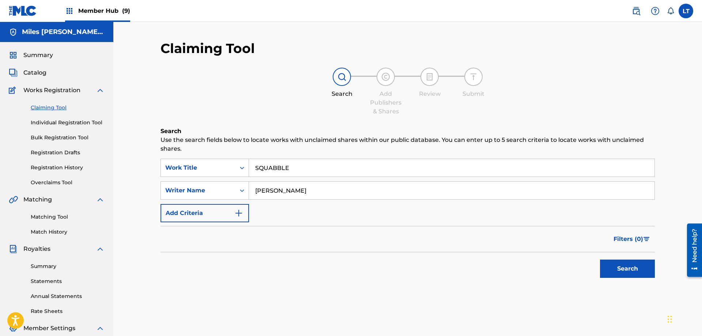
type input "[PERSON_NAME]"
click at [600, 260] on button "Search" at bounding box center [627, 269] width 55 height 18
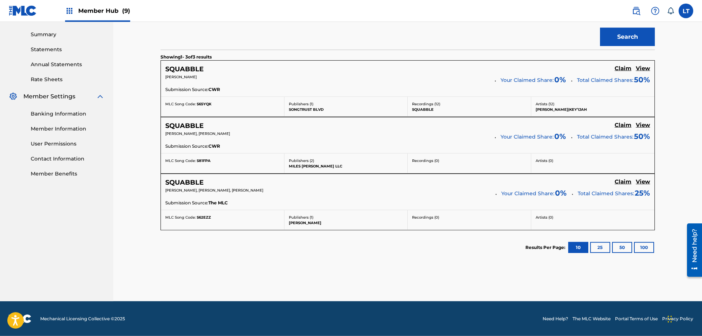
scroll to position [232, 0]
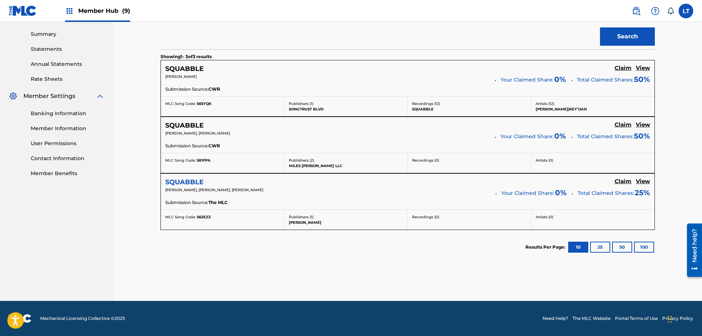
click at [187, 182] on h5 "SQUABBLE" at bounding box center [184, 182] width 38 height 8
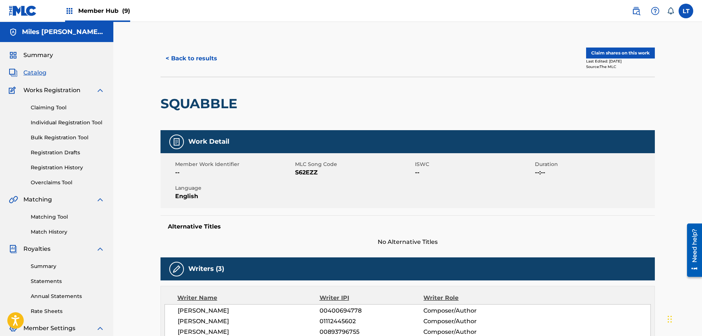
click at [304, 173] on span "S62EZZ" at bounding box center [354, 172] width 118 height 9
copy span "S62EZZ"
click at [633, 52] on button "Claim shares on this work" at bounding box center [620, 53] width 69 height 11
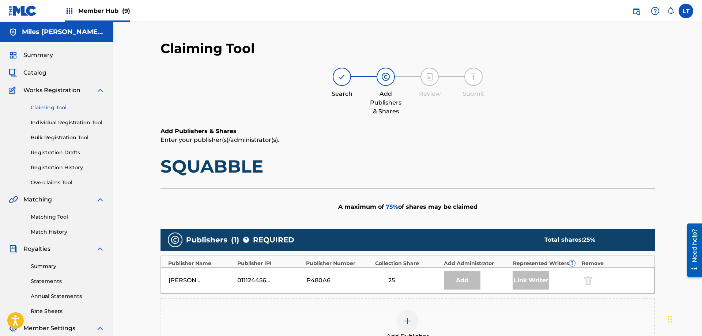
scroll to position [135, 0]
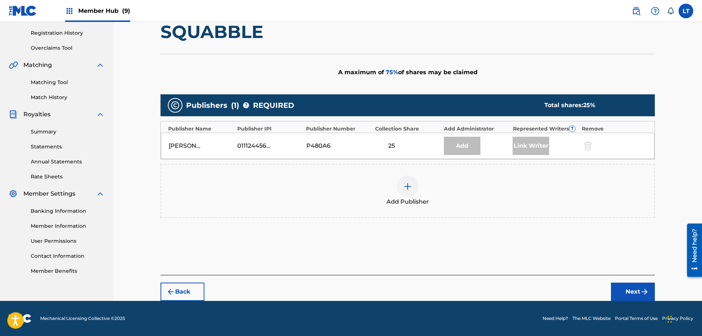
click at [408, 190] on img at bounding box center [407, 186] width 9 height 9
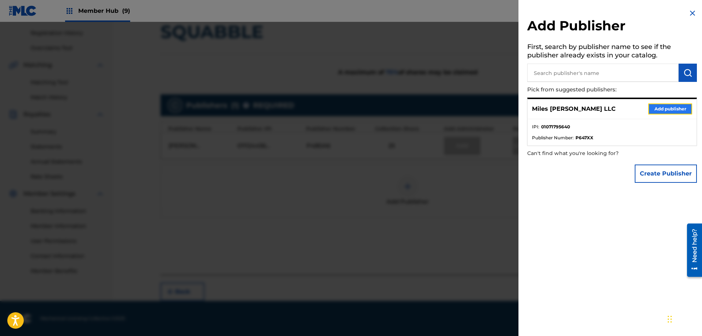
click at [665, 109] on button "Add publisher" at bounding box center [671, 109] width 44 height 11
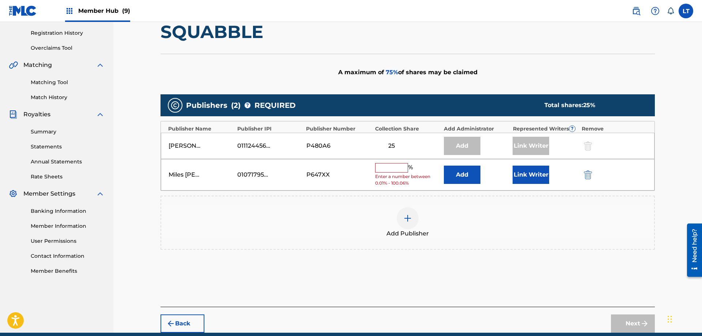
click at [396, 170] on input "text" at bounding box center [391, 168] width 33 height 10
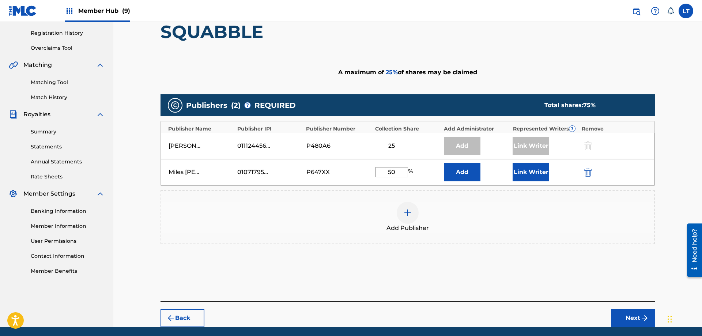
type input "50"
click at [534, 170] on button "Link Writer" at bounding box center [531, 172] width 37 height 18
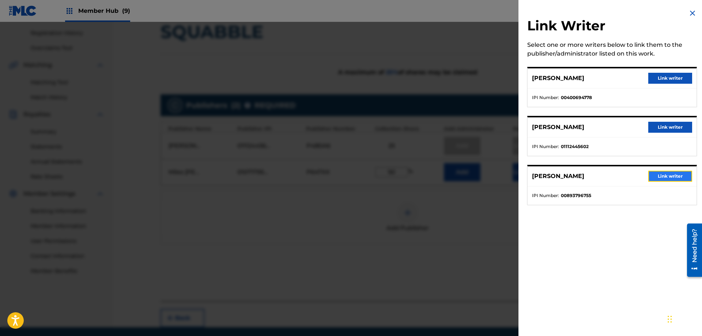
click at [676, 178] on button "Link writer" at bounding box center [671, 176] width 44 height 11
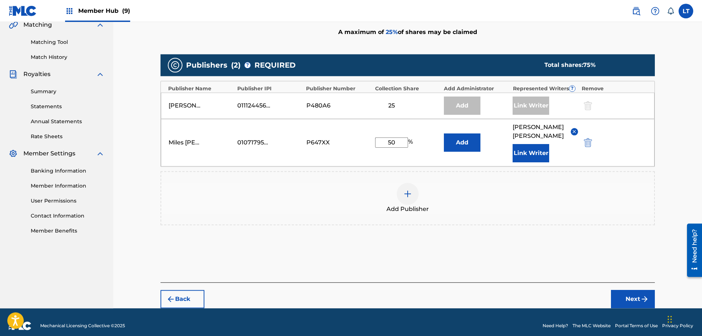
scroll to position [182, 0]
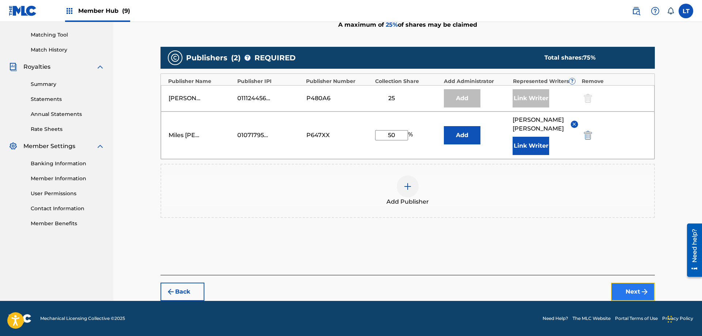
click at [639, 292] on button "Next" at bounding box center [633, 292] width 44 height 18
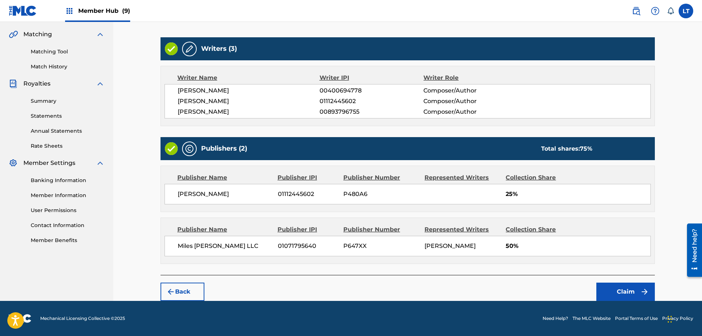
scroll to position [165, 0]
click at [624, 292] on button "Claim" at bounding box center [626, 292] width 59 height 18
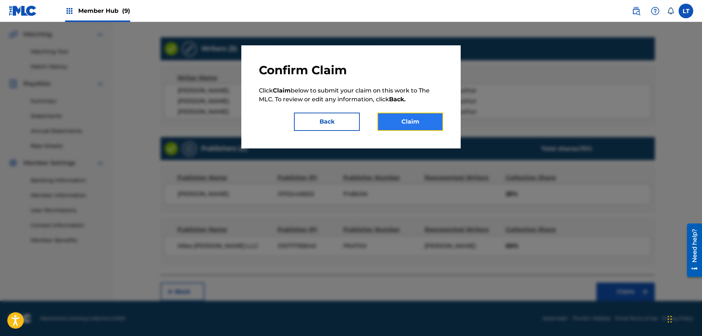
click at [412, 121] on button "Claim" at bounding box center [411, 122] width 66 height 18
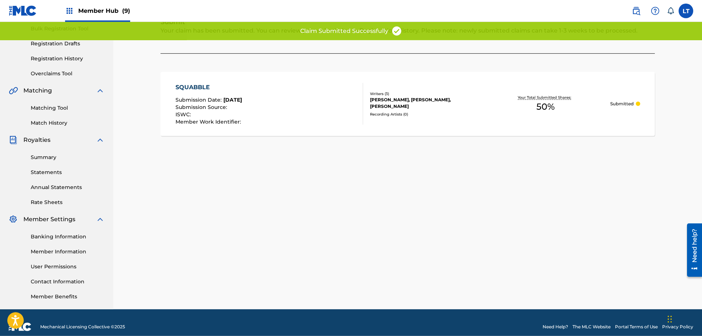
scroll to position [0, 0]
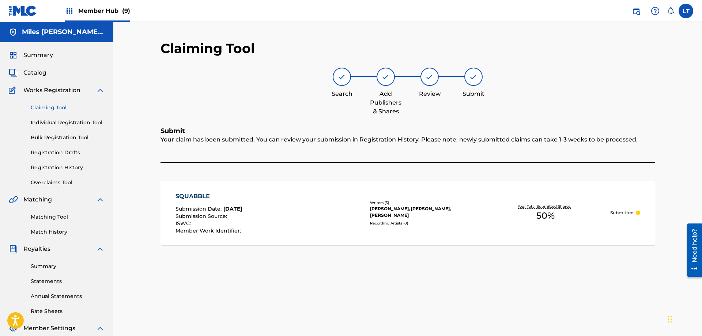
click at [47, 108] on link "Claiming Tool" at bounding box center [68, 108] width 74 height 8
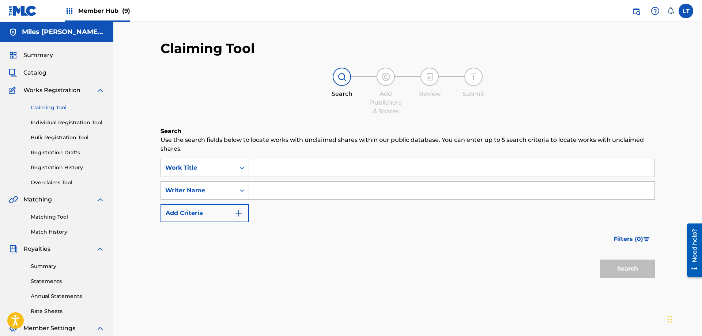
click at [292, 166] on input "Search Form" at bounding box center [452, 168] width 406 height 18
paste input "STEP INTO THE LIGHT"
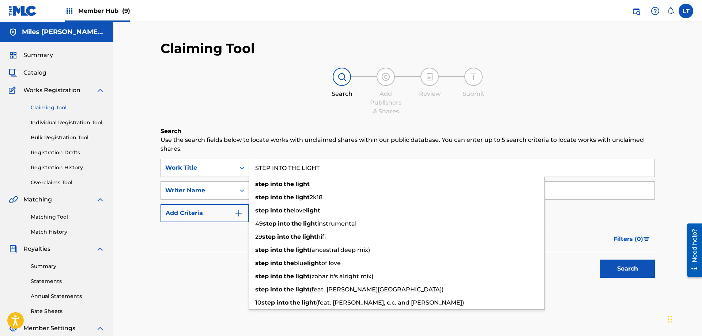
type input "STEP INTO THE LIGHT"
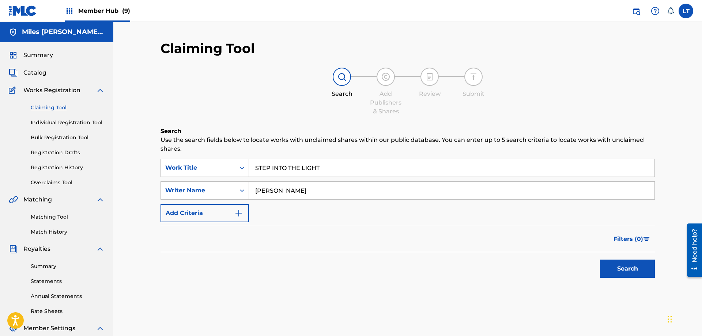
type input "[PERSON_NAME]"
click at [600, 260] on button "Search" at bounding box center [627, 269] width 55 height 18
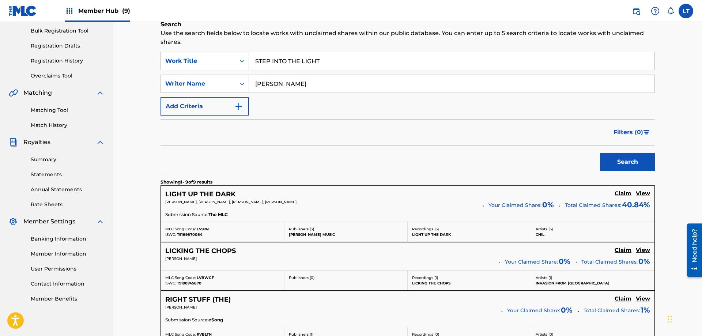
scroll to position [112, 0]
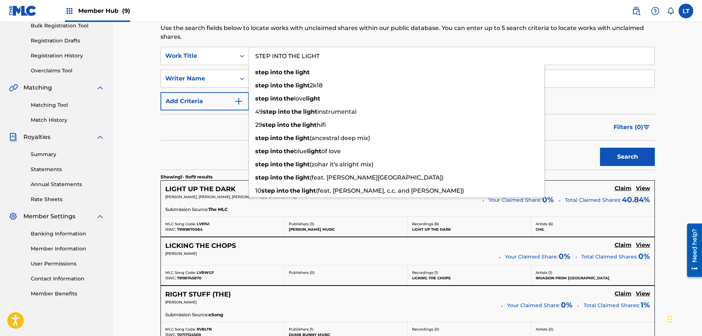
drag, startPoint x: 297, startPoint y: 57, endPoint x: 180, endPoint y: 52, distance: 116.8
click at [249, 52] on input "STEP INTO THE LIGHT" at bounding box center [452, 56] width 406 height 18
paste input "[PERSON_NAME]!"
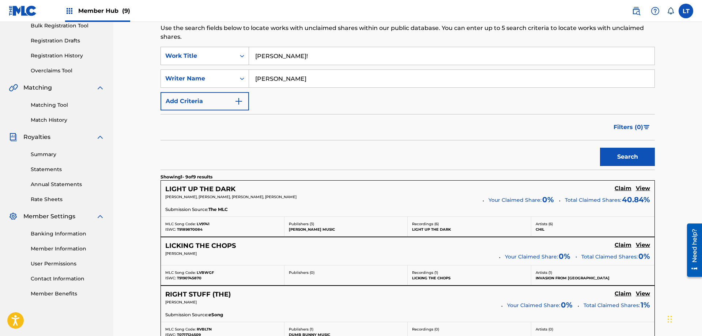
type input "[PERSON_NAME]!"
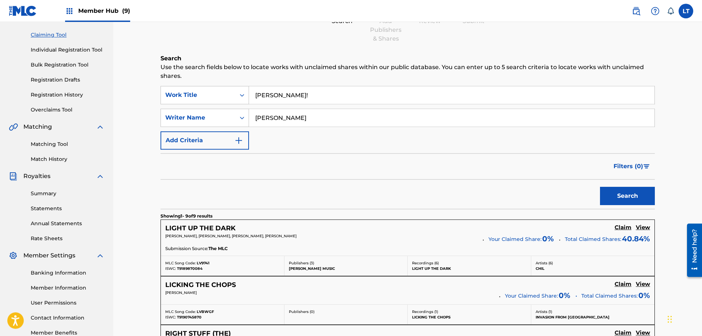
scroll to position [37, 0]
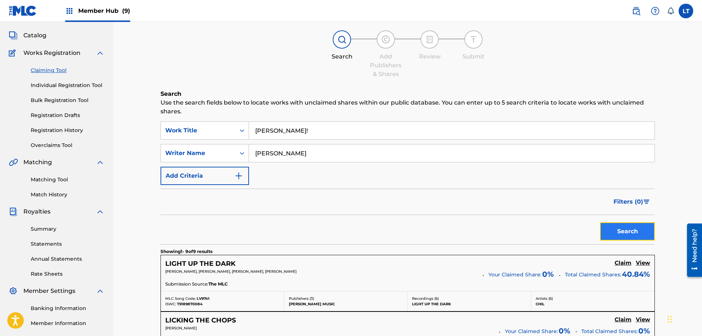
click at [631, 231] on button "Search" at bounding box center [627, 231] width 55 height 18
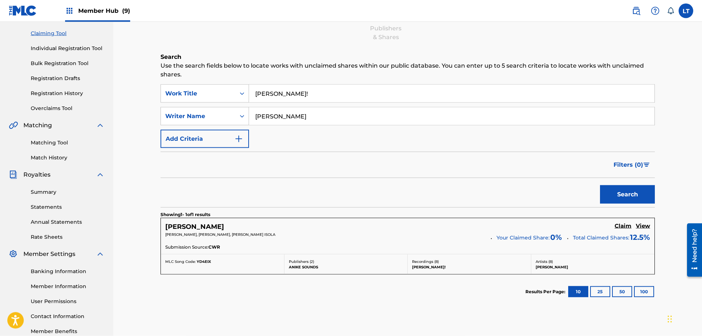
scroll to position [112, 0]
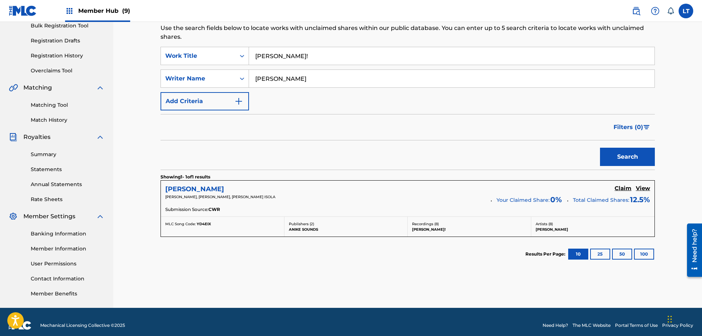
click at [171, 188] on h5 "[PERSON_NAME]" at bounding box center [194, 189] width 59 height 8
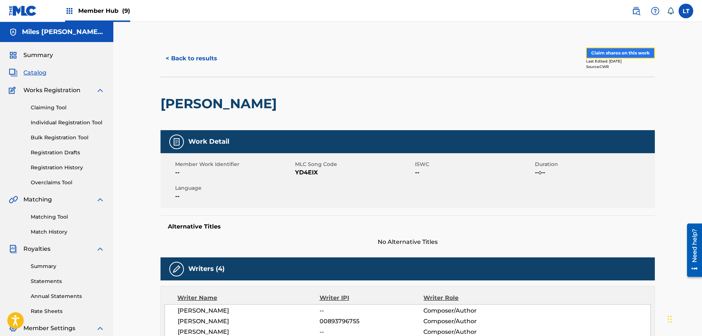
click at [635, 52] on button "Claim shares on this work" at bounding box center [620, 53] width 69 height 11
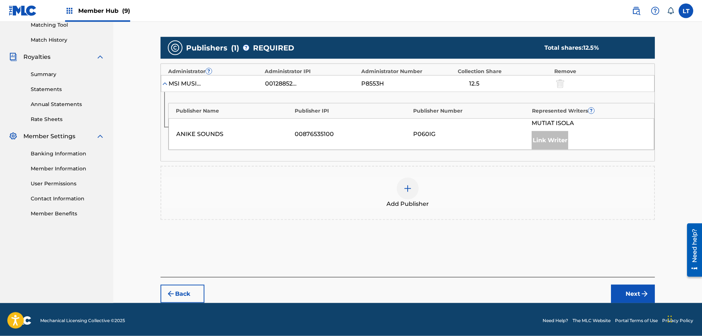
scroll to position [194, 0]
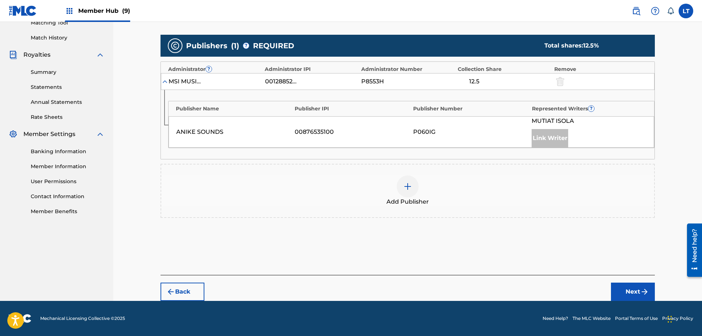
click at [407, 188] on img at bounding box center [407, 186] width 9 height 9
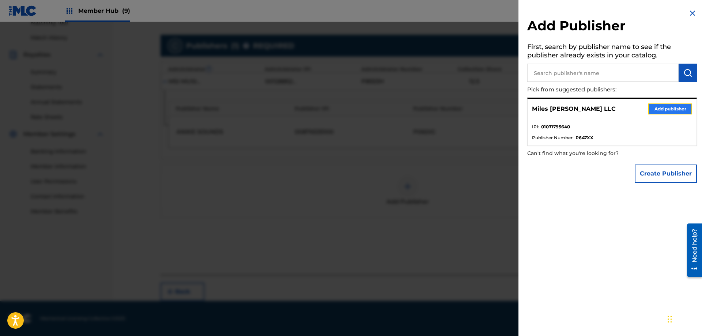
click at [661, 106] on button "Add publisher" at bounding box center [671, 109] width 44 height 11
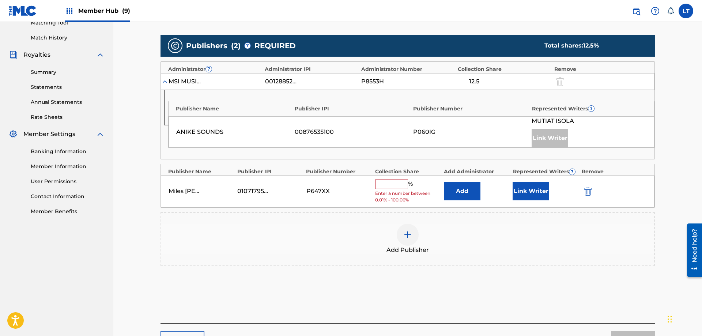
click at [393, 182] on input "text" at bounding box center [391, 185] width 33 height 10
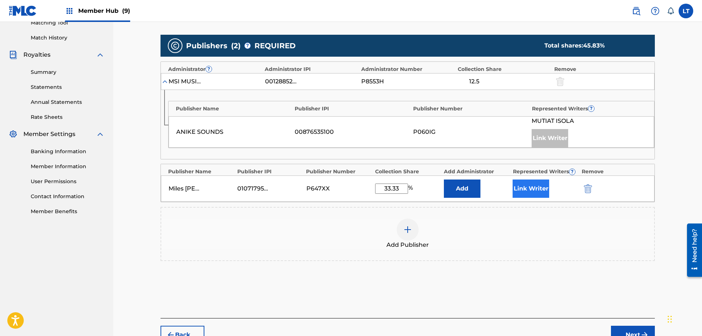
type input "33.33"
click at [538, 191] on button "Link Writer" at bounding box center [531, 189] width 37 height 18
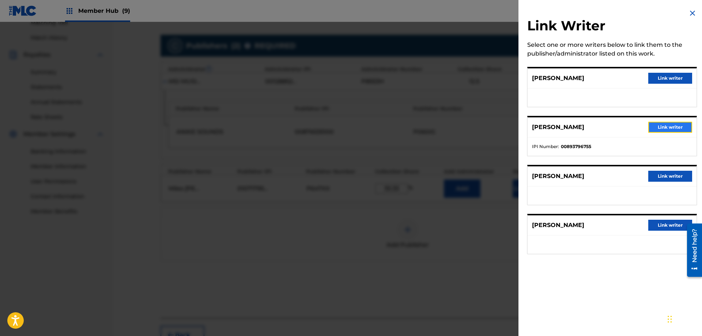
click at [674, 126] on button "Link writer" at bounding box center [671, 127] width 44 height 11
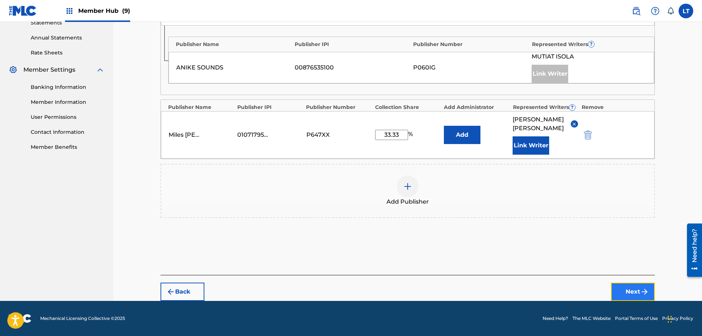
click at [631, 292] on button "Next" at bounding box center [633, 292] width 44 height 18
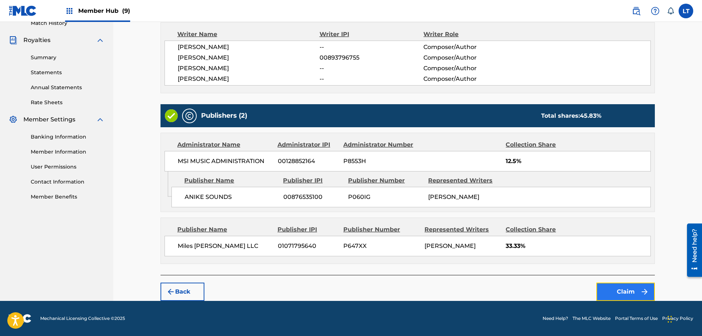
click at [628, 293] on button "Claim" at bounding box center [626, 292] width 59 height 18
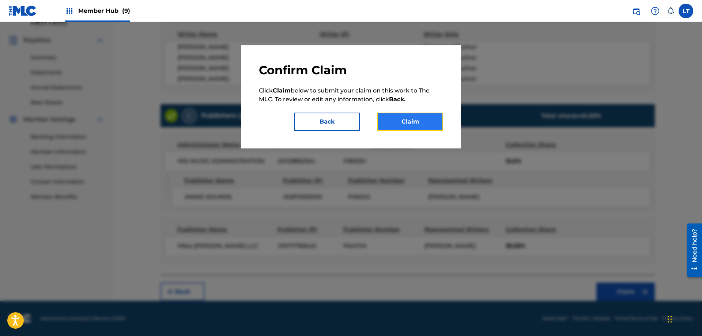
click at [408, 124] on button "Claim" at bounding box center [411, 122] width 66 height 18
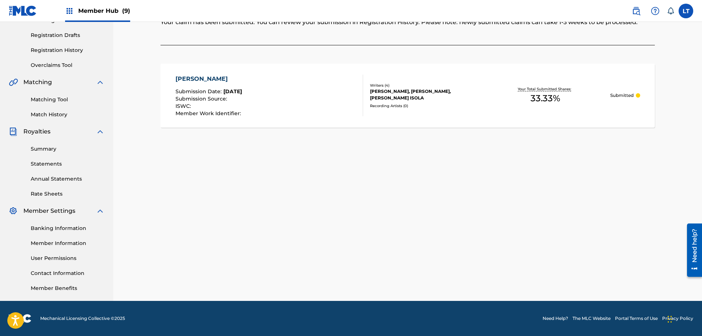
scroll to position [0, 0]
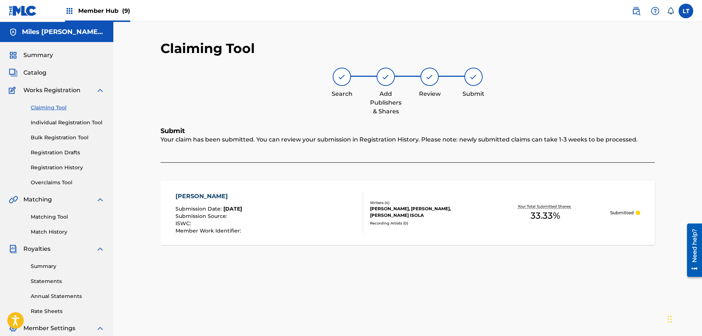
click at [48, 109] on link "Claiming Tool" at bounding box center [68, 108] width 74 height 8
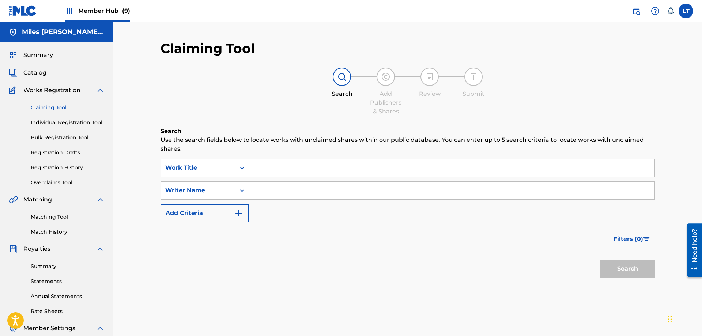
click at [268, 166] on input "Search Form" at bounding box center [452, 168] width 406 height 18
paste input "WYM"
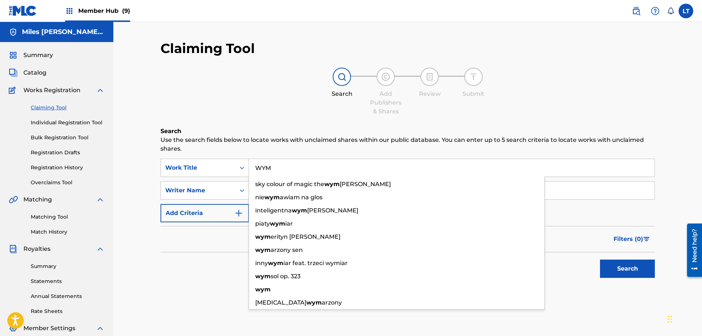
type input "WYM"
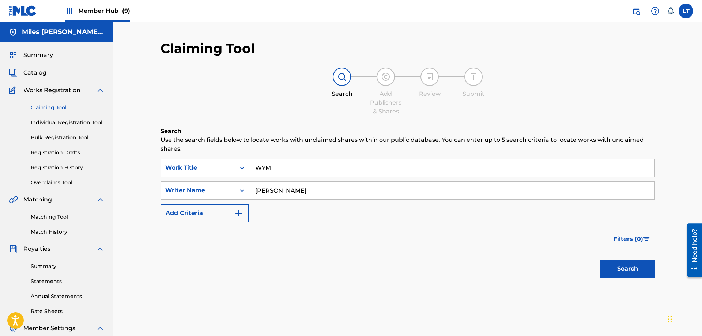
type input "[PERSON_NAME]"
click at [600, 260] on button "Search" at bounding box center [627, 269] width 55 height 18
click at [294, 165] on input "WYM" at bounding box center [452, 168] width 406 height 18
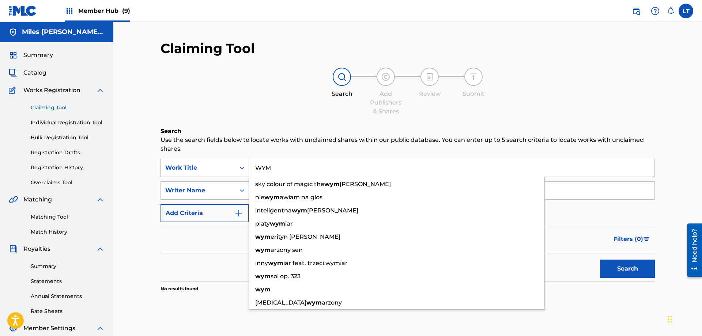
drag, startPoint x: 291, startPoint y: 168, endPoint x: 232, endPoint y: 170, distance: 59.3
click at [249, 168] on input "WYM" at bounding box center [452, 168] width 406 height 18
paste input "ON'T I"
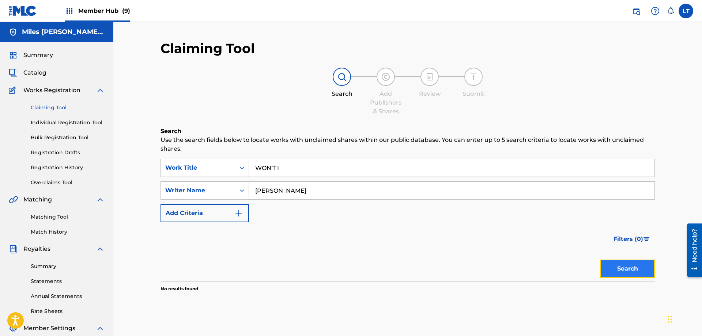
click at [626, 265] on button "Search" at bounding box center [627, 269] width 55 height 18
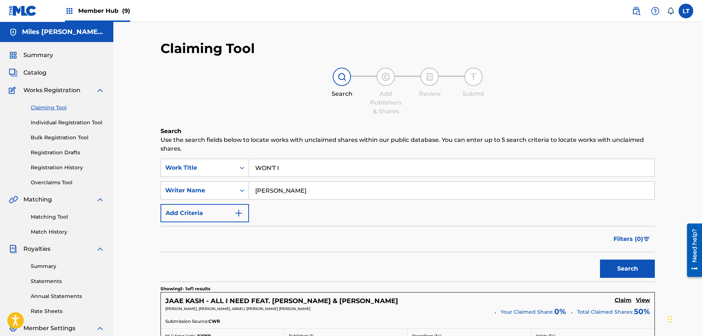
drag, startPoint x: 300, startPoint y: 168, endPoint x: 121, endPoint y: 161, distance: 179.4
click at [249, 164] on input "WON'T I" at bounding box center [452, 168] width 406 height 18
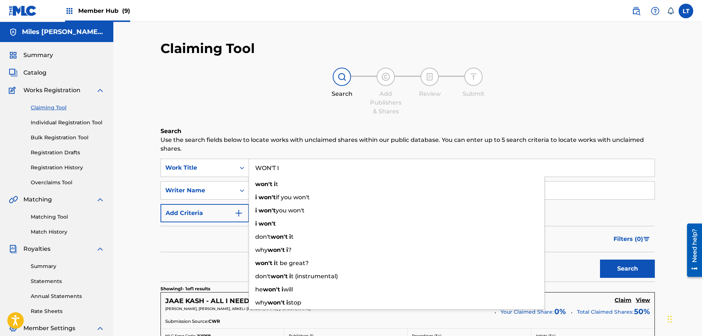
paste input "ILD SUMMER"
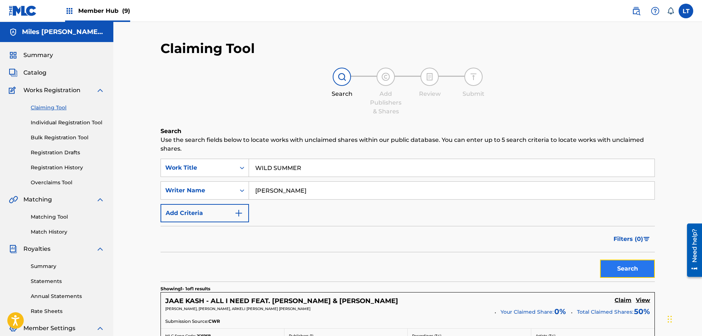
click at [632, 272] on button "Search" at bounding box center [627, 269] width 55 height 18
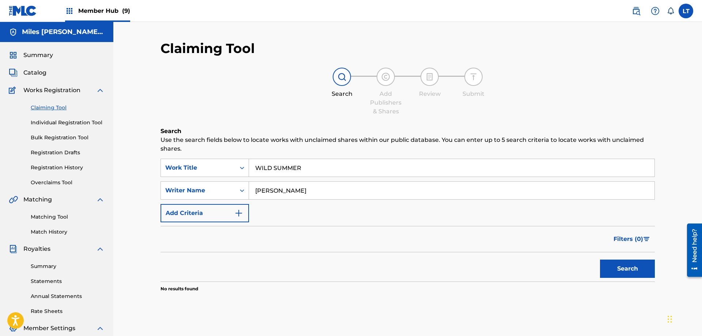
click at [290, 170] on input "WILD SUMMER" at bounding box center [452, 168] width 406 height 18
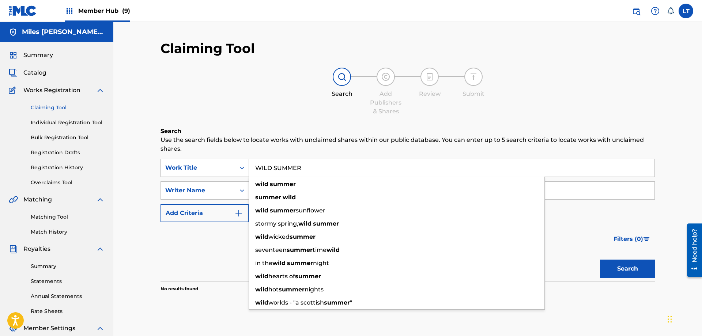
drag, startPoint x: 301, startPoint y: 168, endPoint x: 191, endPoint y: 159, distance: 110.1
click at [249, 160] on input "WILD SUMMER" at bounding box center [452, 168] width 406 height 18
paste input "HAT I LOOK LIKE"
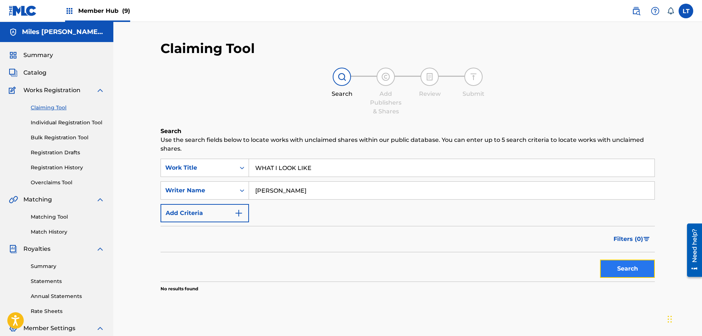
click at [613, 270] on button "Search" at bounding box center [627, 269] width 55 height 18
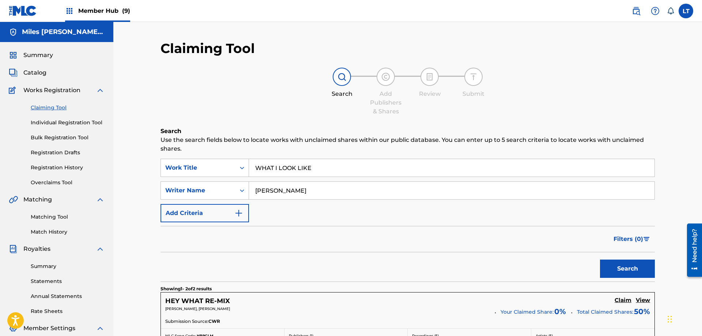
drag, startPoint x: 313, startPoint y: 172, endPoint x: 134, endPoint y: 160, distance: 179.3
click at [249, 160] on input "WHAT I LOOK LIKE" at bounding box center [452, 168] width 406 height 18
paste input "ATCHIN'"
click at [622, 274] on button "Search" at bounding box center [627, 269] width 55 height 18
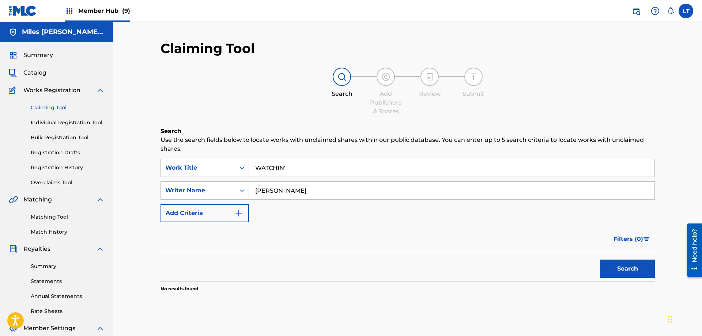
click at [317, 172] on input "WATCHIN'" at bounding box center [452, 168] width 406 height 18
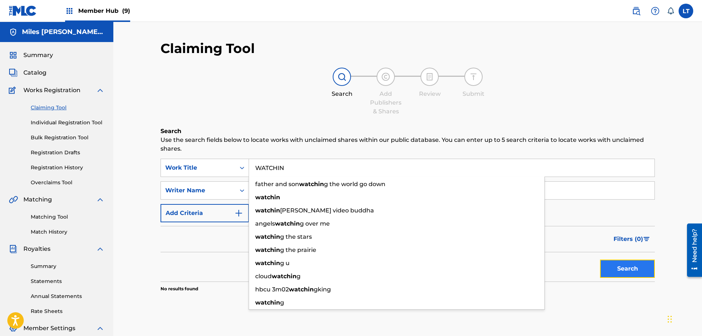
click at [622, 271] on button "Search" at bounding box center [627, 269] width 55 height 18
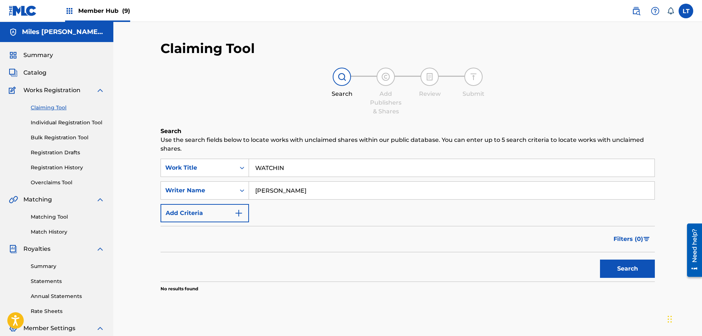
click at [286, 173] on input "WATCHIN" at bounding box center [452, 168] width 406 height 18
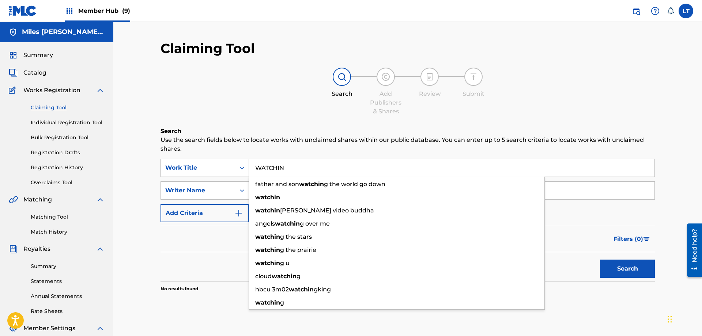
drag, startPoint x: 296, startPoint y: 168, endPoint x: 211, endPoint y: 166, distance: 84.2
click at [249, 167] on input "WATCHIN" at bounding box center [452, 168] width 406 height 18
paste input "LK BY FAITH"
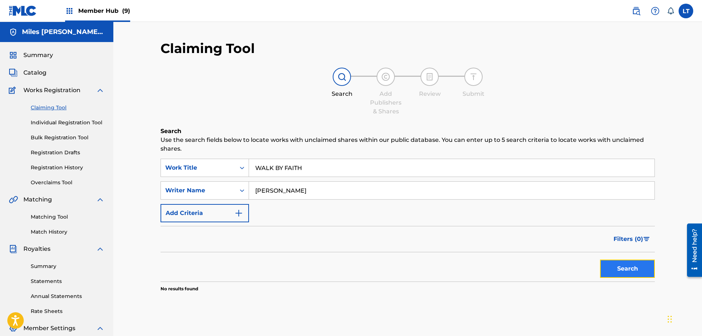
click at [632, 269] on button "Search" at bounding box center [627, 269] width 55 height 18
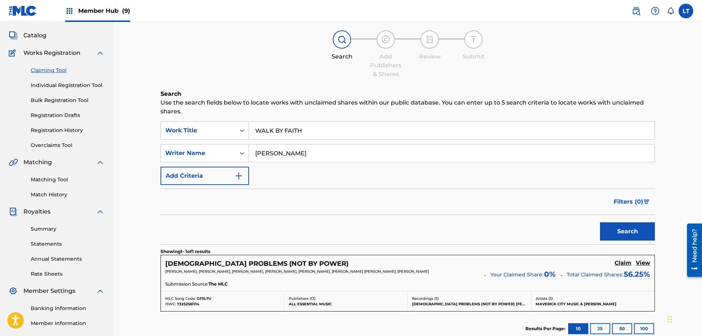
scroll to position [75, 0]
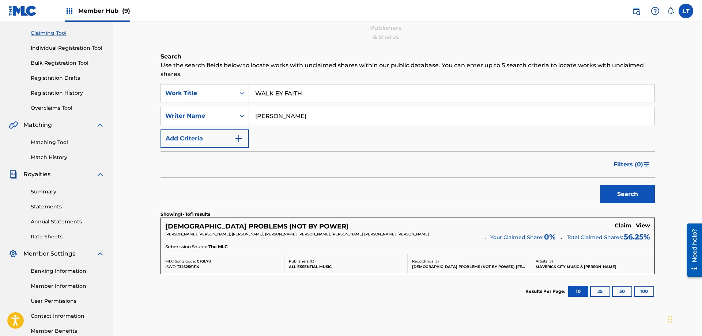
click at [291, 89] on input "WALK BY FAITH" at bounding box center [452, 94] width 406 height 18
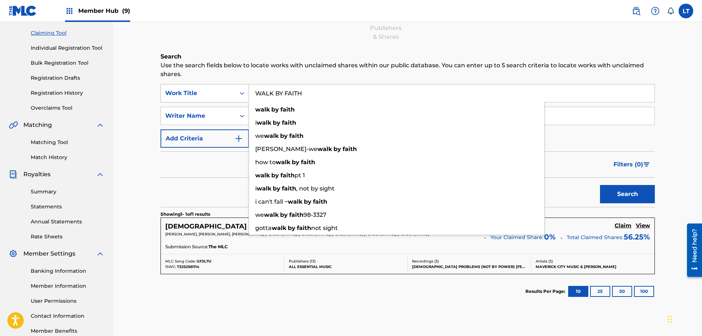
drag, startPoint x: 290, startPoint y: 94, endPoint x: 200, endPoint y: 91, distance: 90.0
click at [249, 91] on input "WALK BY FAITH" at bounding box center [452, 94] width 406 height 18
paste input "YT"
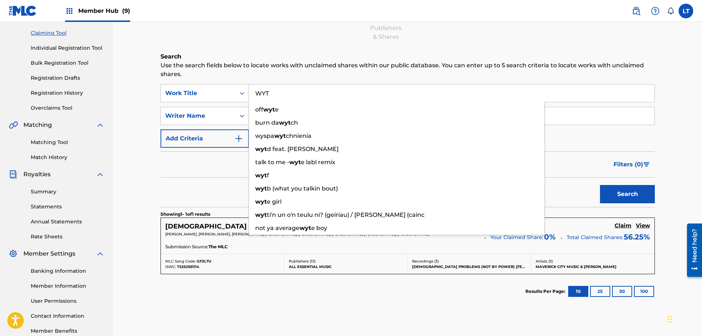
type input "WYT"
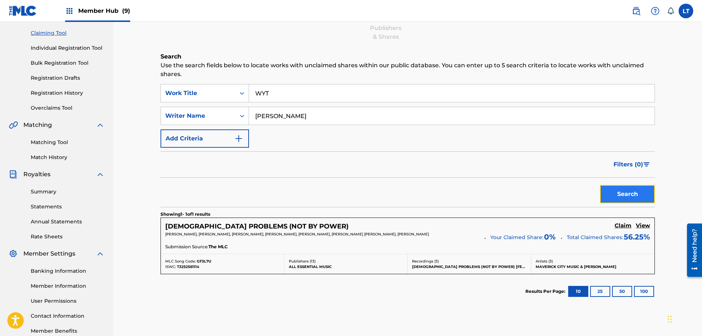
click at [628, 196] on button "Search" at bounding box center [627, 194] width 55 height 18
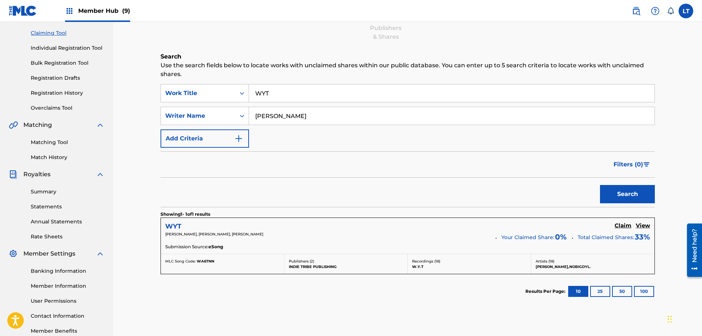
click at [169, 223] on h5 "WYT" at bounding box center [173, 226] width 16 height 8
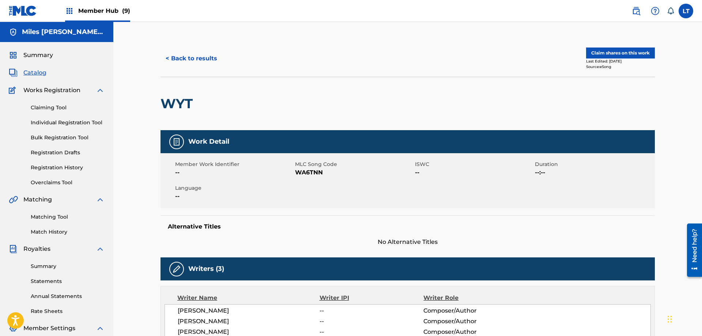
click at [179, 103] on h2 "WYT" at bounding box center [179, 103] width 36 height 16
copy h2 "WYT"
click at [56, 106] on link "Claiming Tool" at bounding box center [68, 108] width 74 height 8
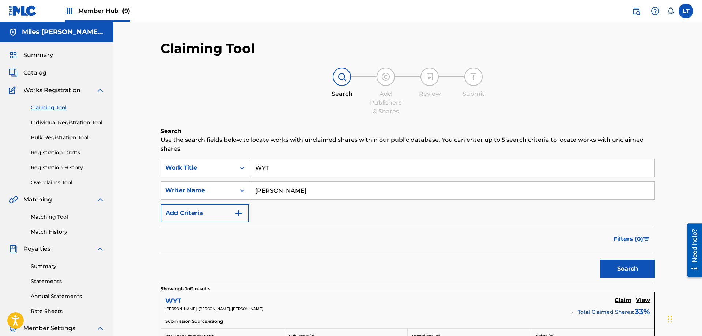
click at [171, 299] on h5 "WYT" at bounding box center [173, 301] width 16 height 8
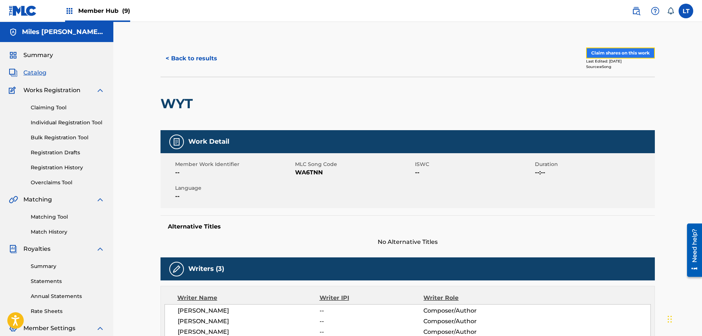
click at [611, 53] on button "Claim shares on this work" at bounding box center [620, 53] width 69 height 11
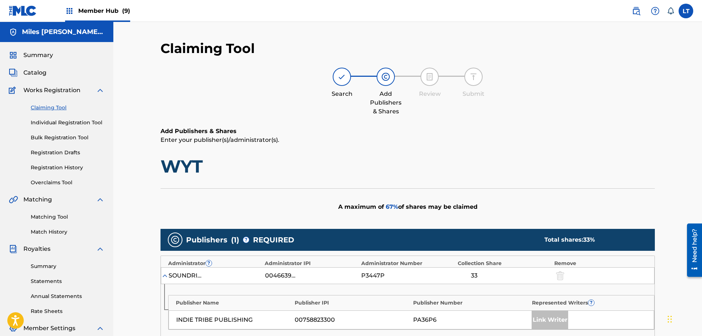
scroll to position [182, 0]
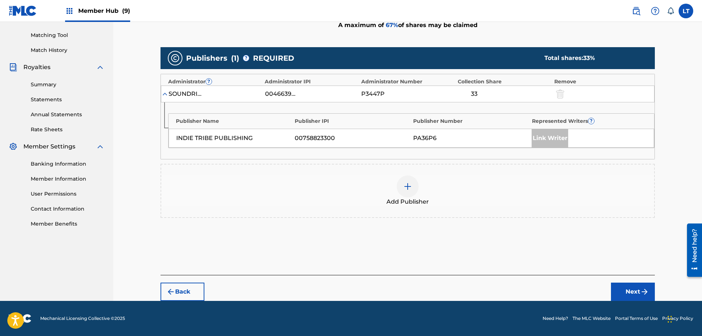
click at [406, 188] on img at bounding box center [407, 186] width 9 height 9
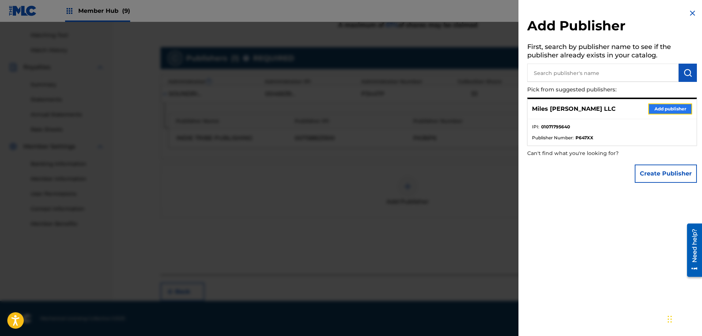
click at [667, 111] on button "Add publisher" at bounding box center [671, 109] width 44 height 11
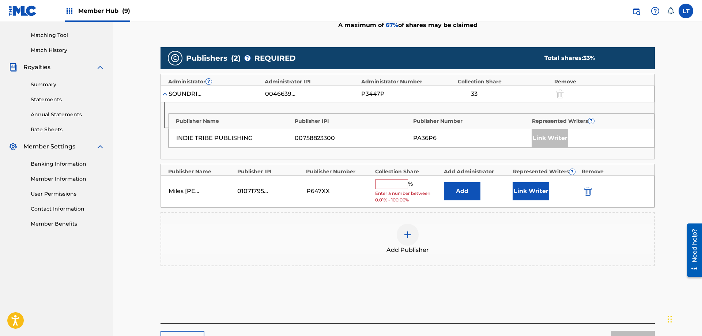
click at [388, 185] on input "text" at bounding box center [391, 185] width 33 height 10
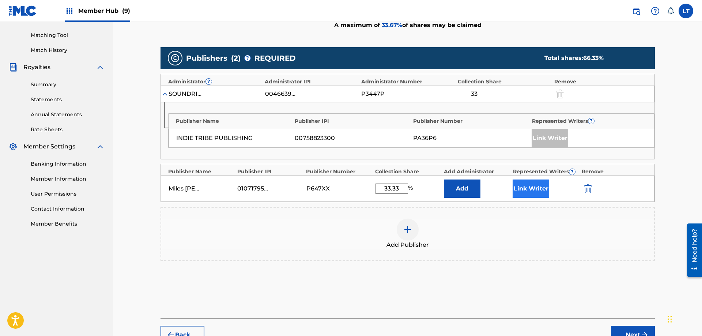
type input "33.33"
click at [534, 189] on button "Link Writer" at bounding box center [531, 189] width 37 height 18
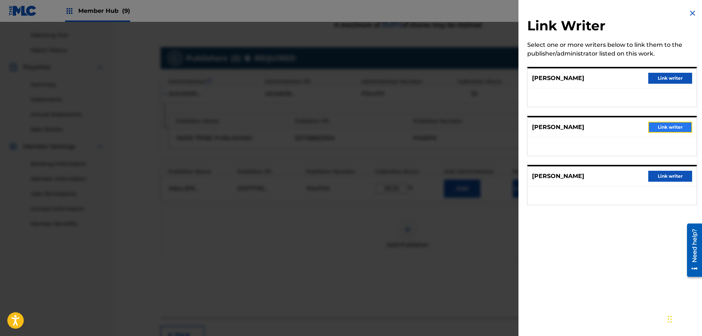
click at [668, 126] on button "Link writer" at bounding box center [671, 127] width 44 height 11
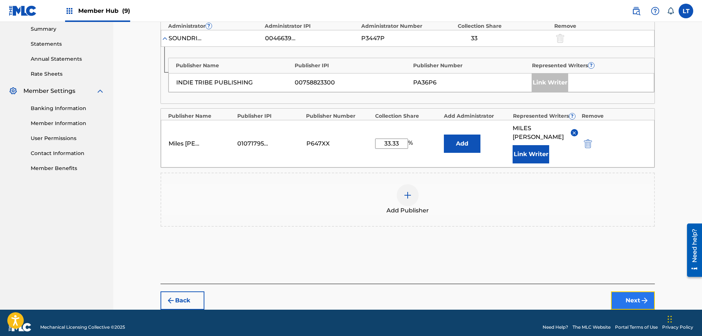
click at [637, 292] on button "Next" at bounding box center [633, 301] width 44 height 18
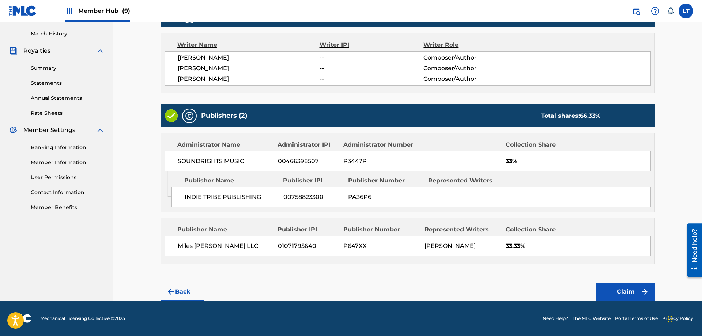
scroll to position [198, 0]
click at [629, 292] on button "Claim" at bounding box center [626, 292] width 59 height 18
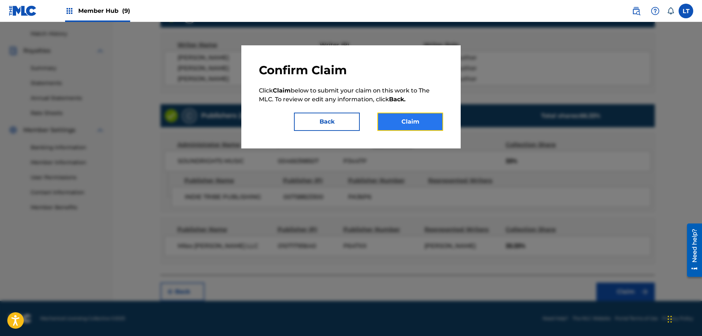
click at [409, 125] on button "Claim" at bounding box center [411, 122] width 66 height 18
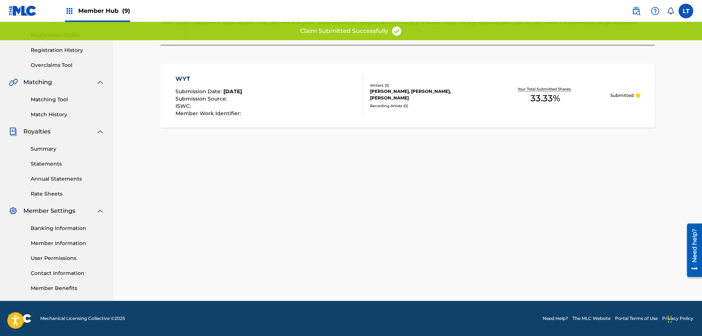
scroll to position [0, 0]
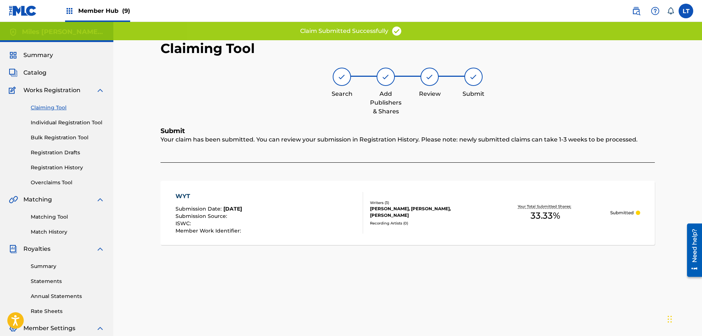
click at [51, 107] on link "Claiming Tool" at bounding box center [68, 108] width 74 height 8
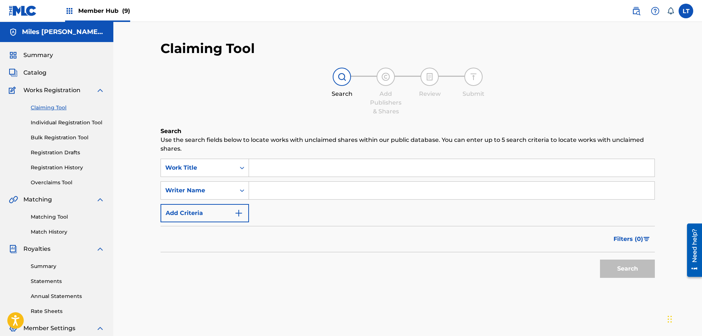
click at [280, 167] on input "Search Form" at bounding box center [452, 168] width 406 height 18
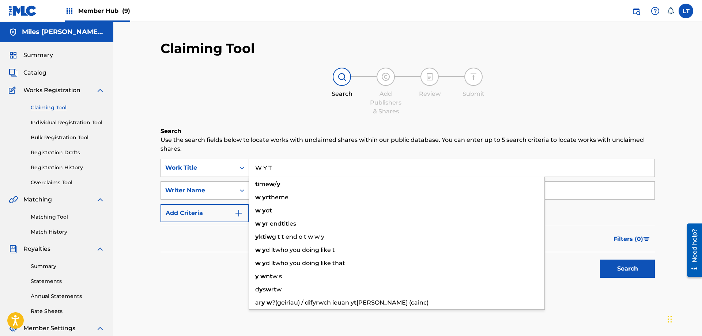
type input "W Y T"
click at [600, 260] on button "Search" at bounding box center [627, 269] width 55 height 18
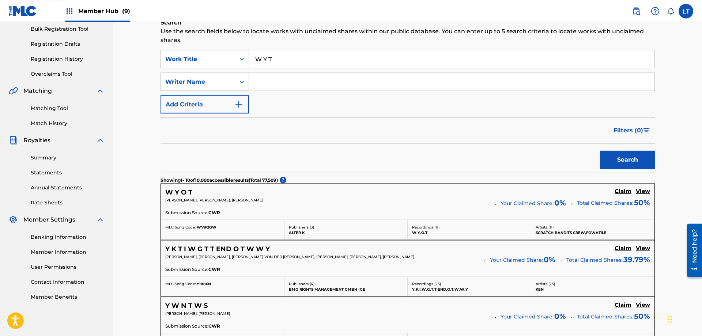
scroll to position [112, 0]
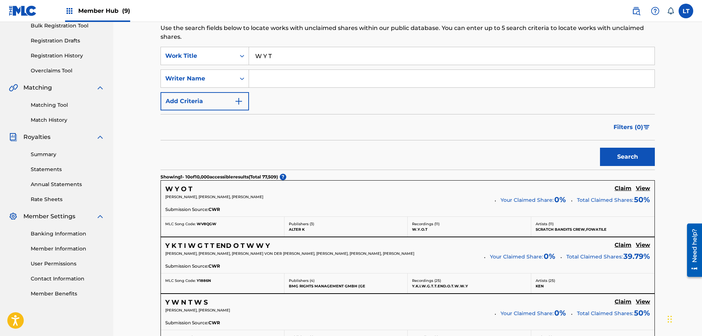
click at [279, 76] on input "Search Form" at bounding box center [452, 79] width 406 height 18
type input "[PERSON_NAME]"
click at [600, 148] on button "Search" at bounding box center [627, 157] width 55 height 18
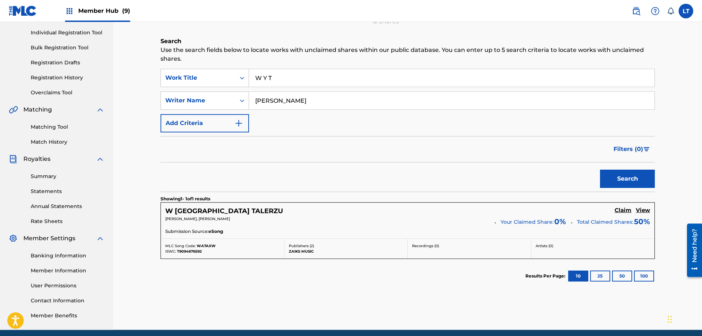
scroll to position [37, 0]
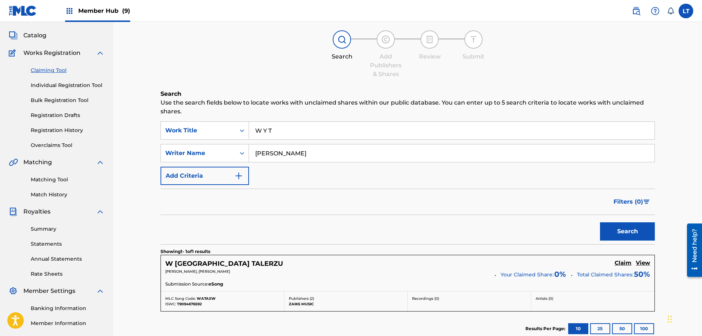
drag, startPoint x: 279, startPoint y: 133, endPoint x: 142, endPoint y: 116, distance: 138.9
click at [249, 125] on input "W Y T" at bounding box center [452, 131] width 406 height 18
click at [600, 222] on button "Search" at bounding box center [627, 231] width 55 height 18
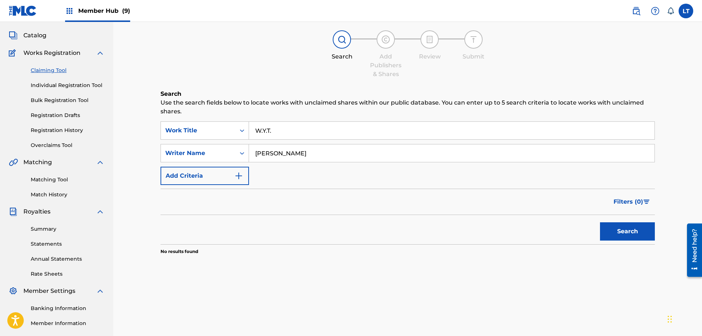
click at [288, 130] on input "W.Y.T." at bounding box center [452, 131] width 406 height 18
click at [600, 222] on button "Search" at bounding box center [627, 231] width 55 height 18
drag, startPoint x: 281, startPoint y: 134, endPoint x: 219, endPoint y: 131, distance: 61.9
click at [249, 131] on input "W.Y.T" at bounding box center [452, 131] width 406 height 18
paste input "UNKNOWN"
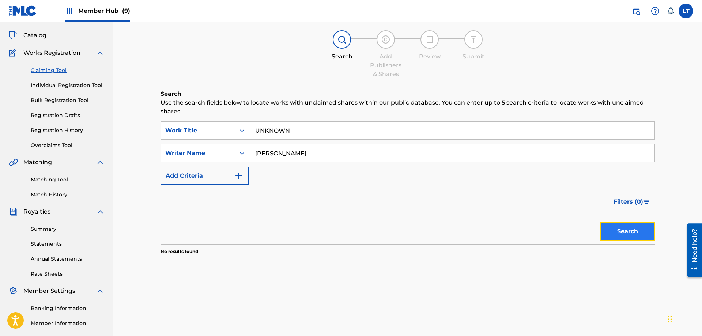
click at [634, 232] on button "Search" at bounding box center [627, 231] width 55 height 18
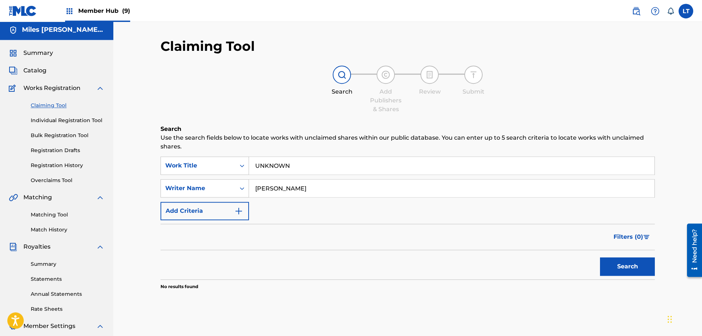
scroll to position [0, 0]
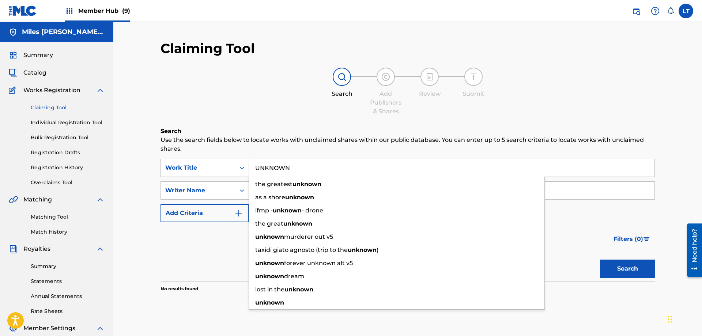
drag, startPoint x: 299, startPoint y: 170, endPoint x: 226, endPoint y: 170, distance: 72.4
click at [249, 170] on input "UNKNOWN" at bounding box center [452, 168] width 406 height 18
paste input "DO"
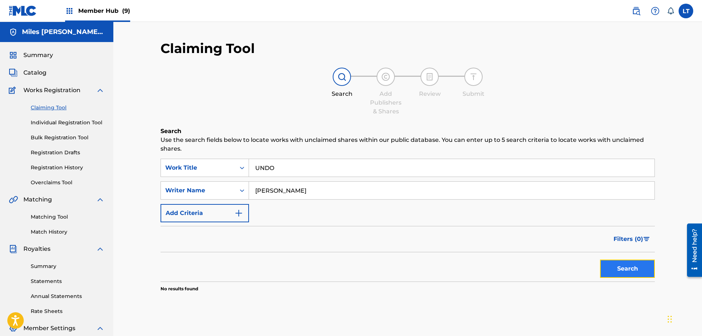
click at [622, 265] on button "Search" at bounding box center [627, 269] width 55 height 18
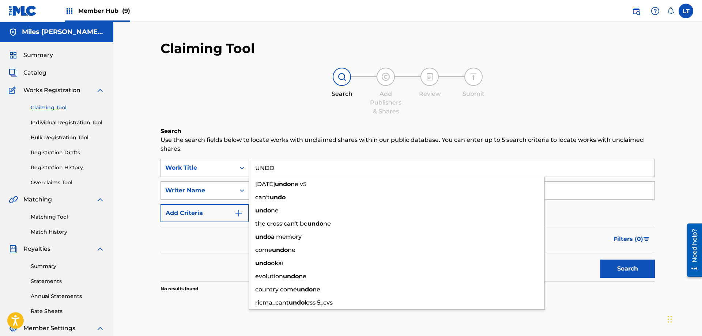
drag, startPoint x: 286, startPoint y: 168, endPoint x: 249, endPoint y: 170, distance: 37.0
click at [249, 170] on input "UNDO" at bounding box center [452, 168] width 406 height 18
paste input "TWIN"
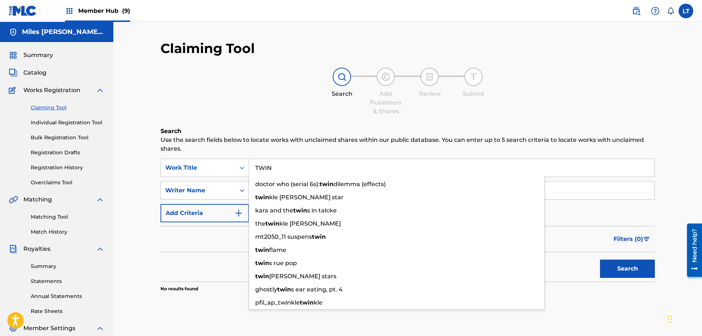
type input "TWIN"
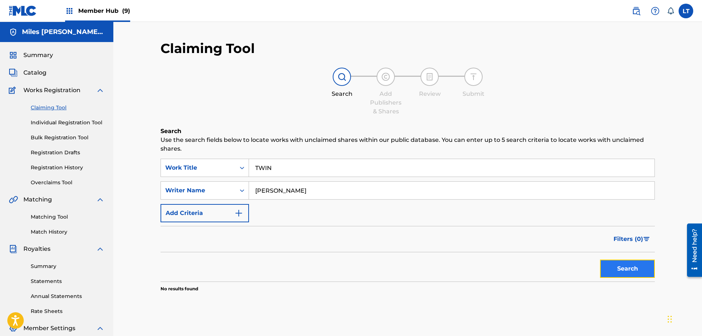
click at [624, 269] on button "Search" at bounding box center [627, 269] width 55 height 18
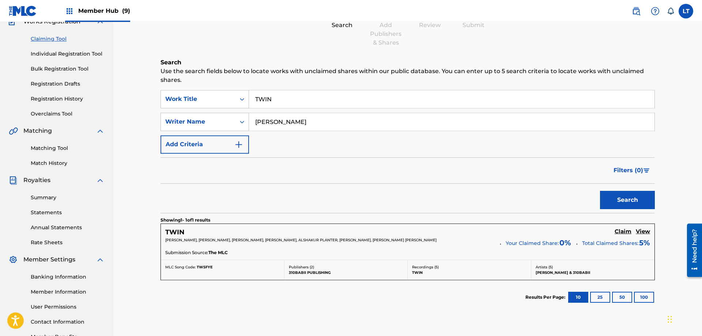
scroll to position [75, 0]
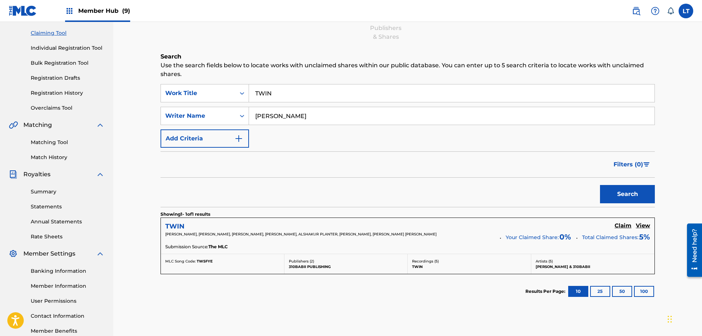
click at [173, 224] on h5 "TWIN" at bounding box center [174, 226] width 19 height 8
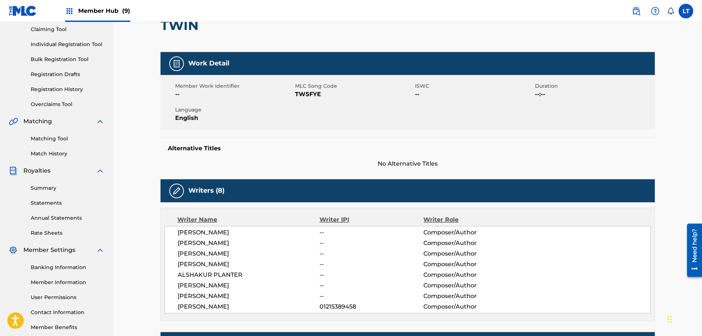
scroll to position [37, 0]
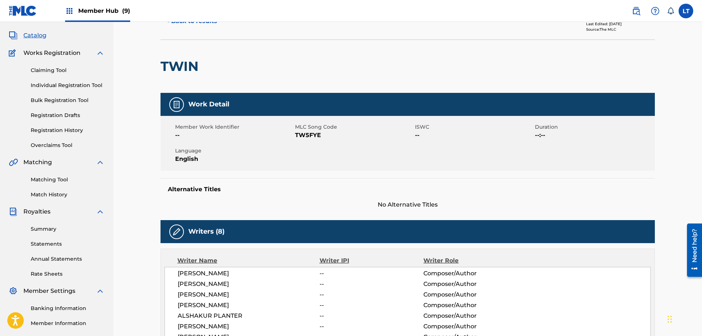
click at [370, 153] on div "Member Work Identifier -- MLC Song Code TW5FYE ISWC -- Duration --:-- Language …" at bounding box center [408, 143] width 495 height 55
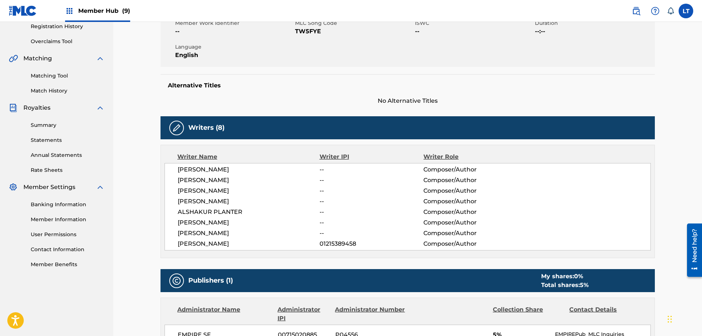
scroll to position [0, 0]
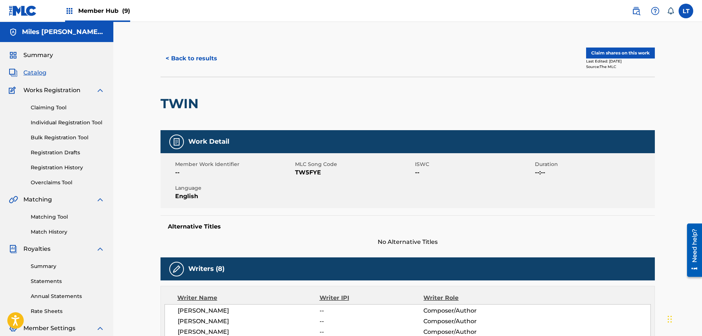
click at [180, 102] on h2 "TWIN" at bounding box center [182, 103] width 42 height 16
copy h2 "TWIN"
click at [56, 108] on link "Claiming Tool" at bounding box center [68, 108] width 74 height 8
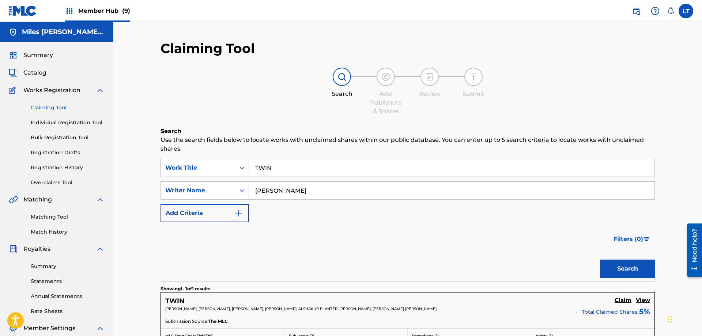
scroll to position [119, 0]
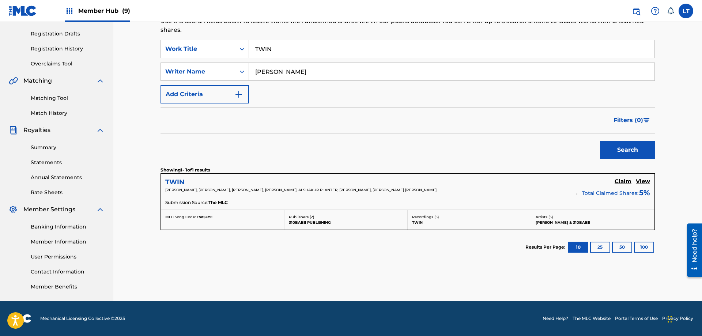
click at [173, 181] on h5 "TWIN" at bounding box center [174, 182] width 19 height 8
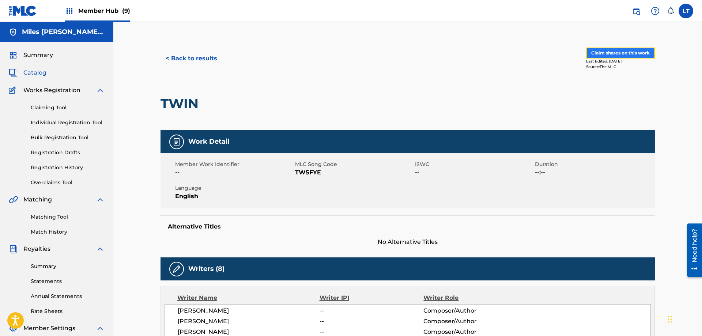
click at [616, 53] on button "Claim shares on this work" at bounding box center [620, 53] width 69 height 11
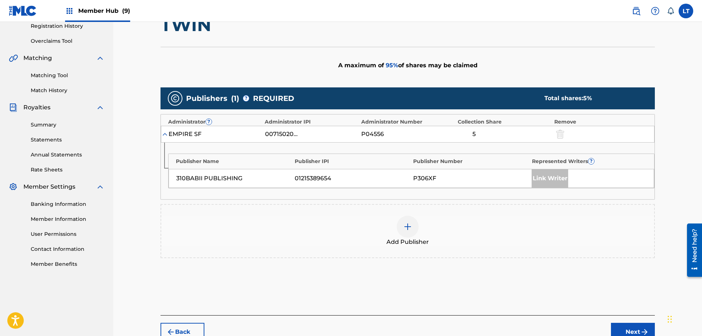
scroll to position [182, 0]
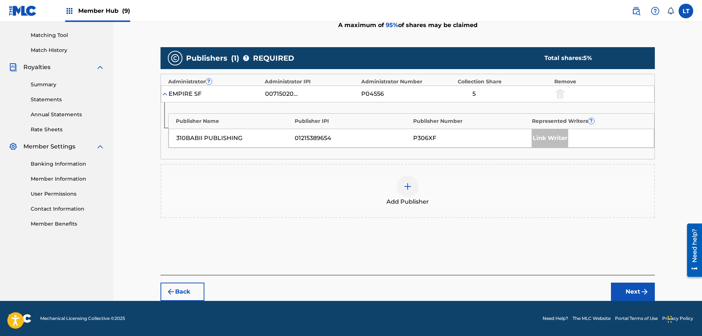
click at [406, 189] on img at bounding box center [407, 186] width 9 height 9
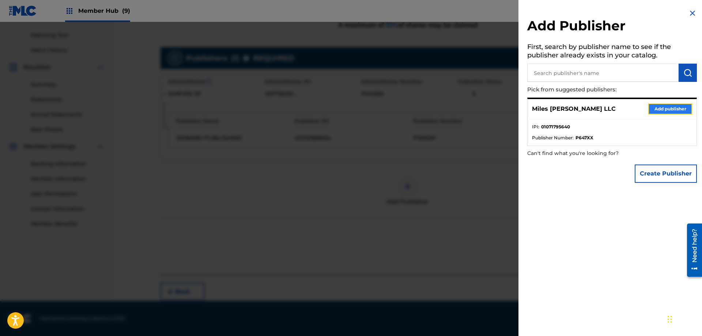
click at [661, 108] on button "Add publisher" at bounding box center [671, 109] width 44 height 11
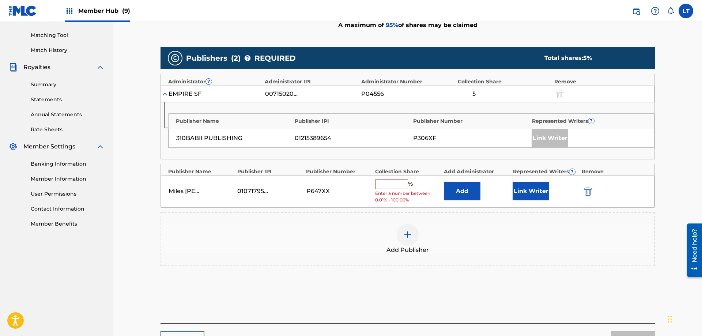
click at [390, 185] on input "text" at bounding box center [391, 185] width 33 height 10
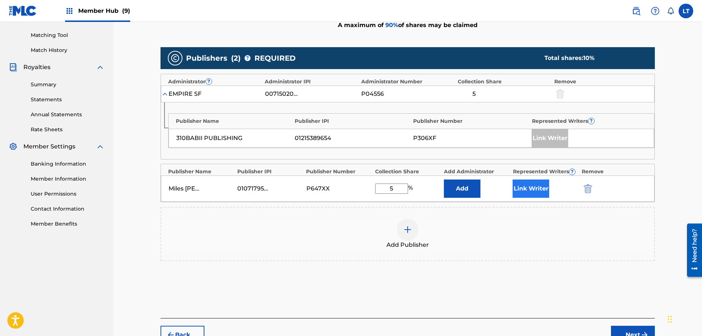
type input "5"
click at [536, 188] on button "Link Writer" at bounding box center [531, 189] width 37 height 18
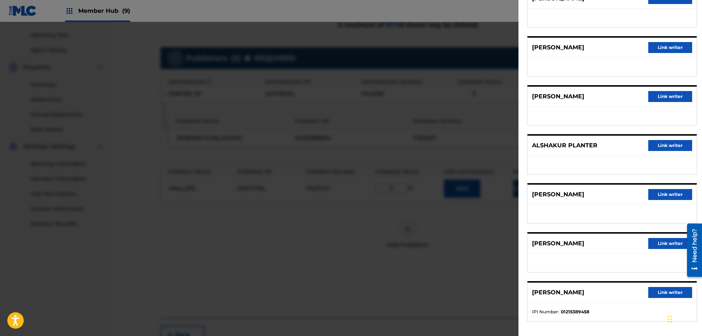
scroll to position [132, 0]
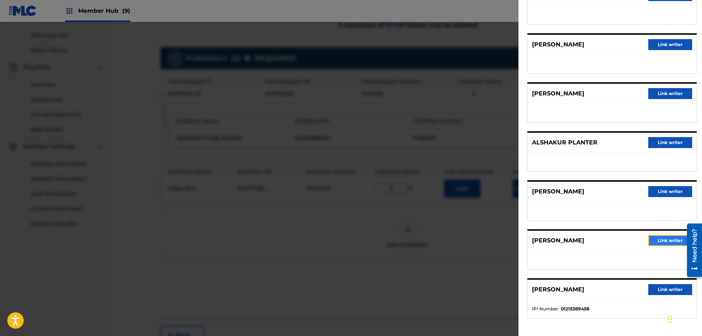
click at [661, 241] on button "Link writer" at bounding box center [671, 240] width 44 height 11
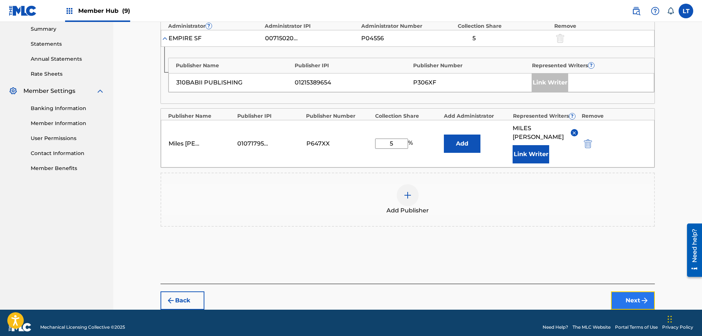
click at [634, 292] on button "Next" at bounding box center [633, 301] width 44 height 18
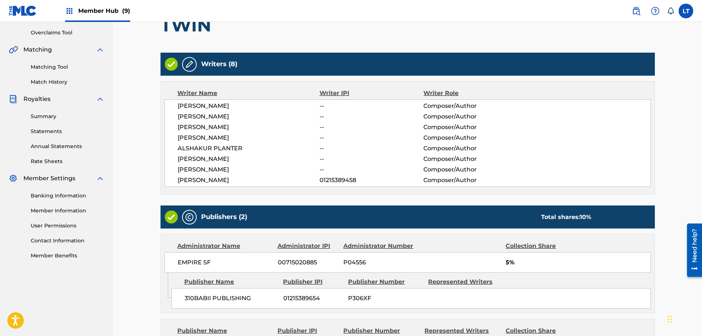
scroll to position [251, 0]
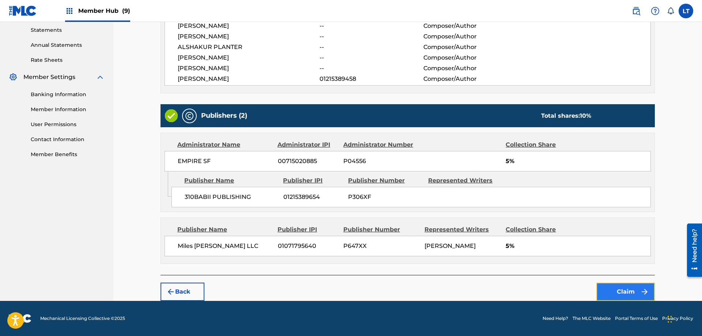
click at [631, 292] on button "Claim" at bounding box center [626, 292] width 59 height 18
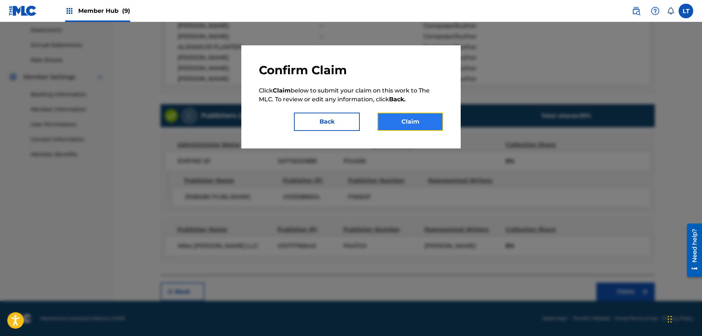
click at [409, 121] on button "Claim" at bounding box center [411, 122] width 66 height 18
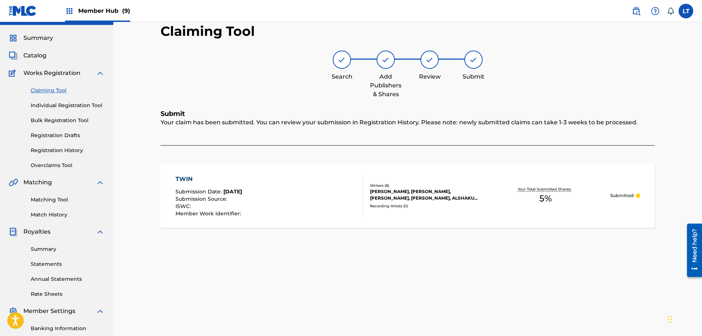
scroll to position [0, 0]
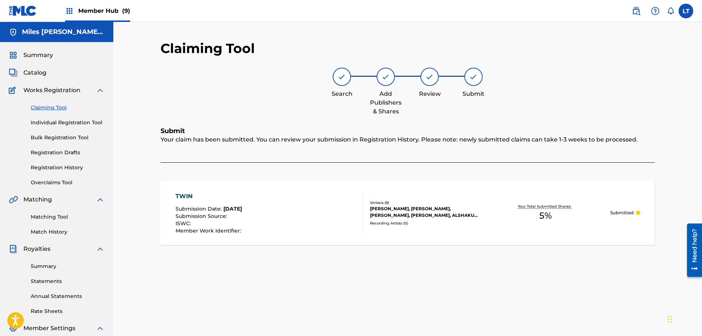
click at [51, 107] on link "Claiming Tool" at bounding box center [68, 108] width 74 height 8
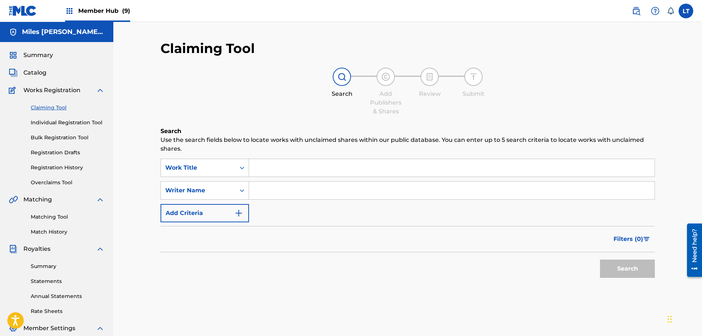
click at [274, 167] on input "Search Form" at bounding box center [452, 168] width 406 height 18
paste input "TOP NOTCH"
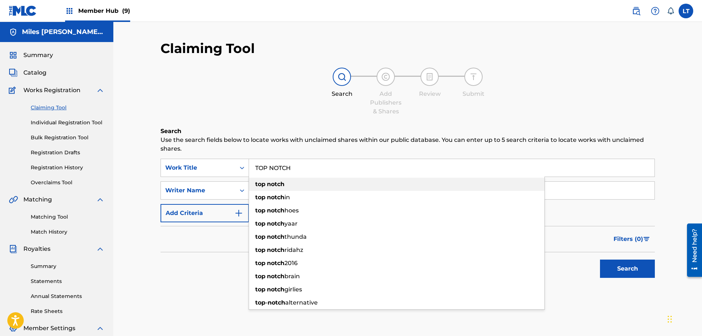
type input "TOP NOTCH"
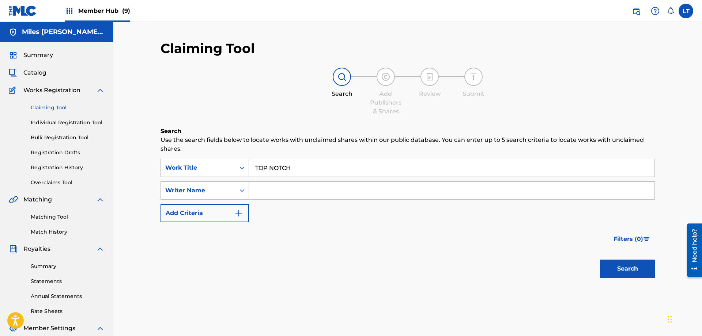
click at [287, 192] on input "Search Form" at bounding box center [452, 191] width 406 height 18
type input "[PERSON_NAME]"
click at [600, 260] on button "Search" at bounding box center [627, 269] width 55 height 18
click at [283, 161] on input "TOP NOTCH" at bounding box center [452, 168] width 406 height 18
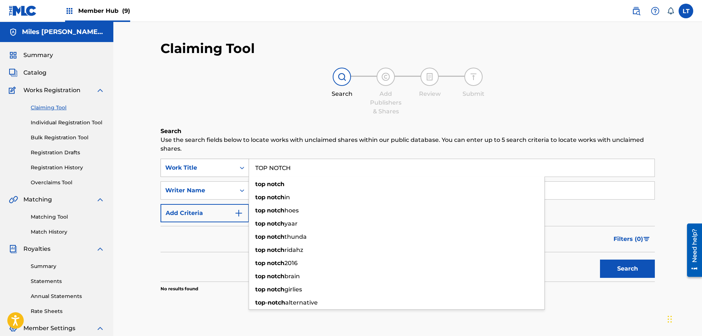
click at [249, 168] on input "TOP NOTCH" at bounding box center [452, 168] width 406 height 18
paste input "HIS YEAR"
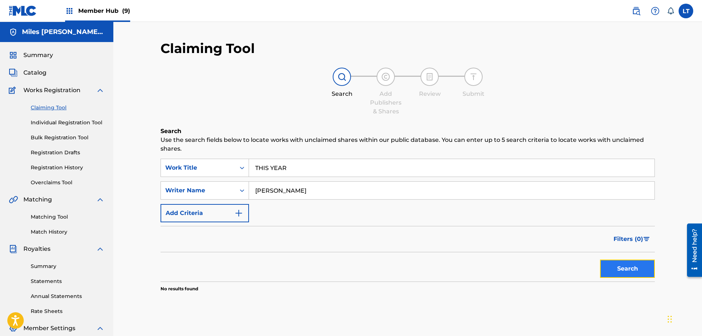
click at [638, 269] on button "Search" at bounding box center [627, 269] width 55 height 18
drag, startPoint x: 286, startPoint y: 168, endPoint x: 190, endPoint y: 157, distance: 96.5
click at [249, 159] on input "THIS YEAR" at bounding box center [452, 168] width 406 height 18
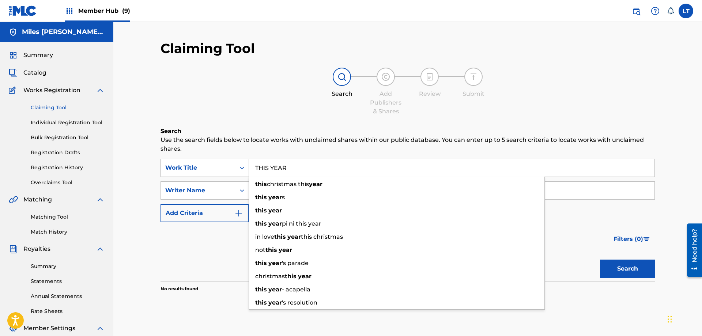
paste input "SIDE"
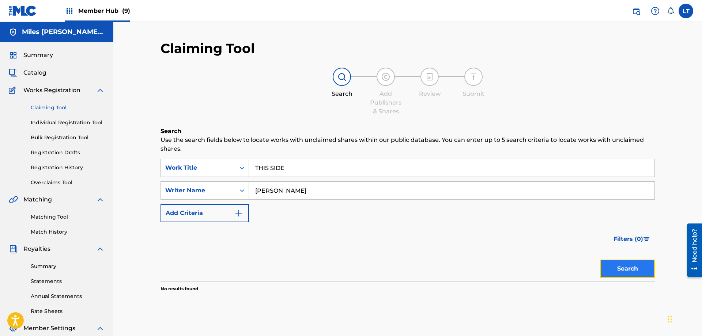
click at [628, 271] on button "Search" at bounding box center [627, 269] width 55 height 18
click at [274, 170] on input "THIS SIDE" at bounding box center [452, 168] width 406 height 18
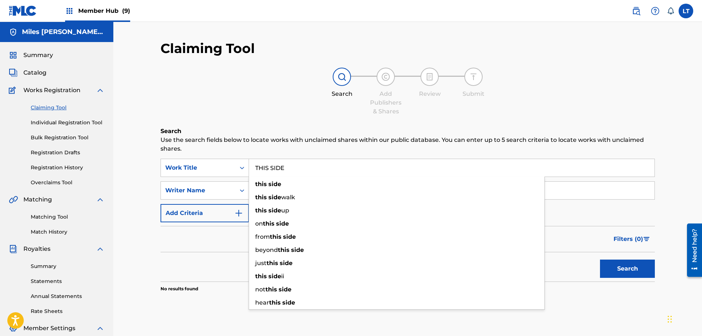
drag, startPoint x: 281, startPoint y: 170, endPoint x: 219, endPoint y: 166, distance: 62.4
click at [249, 166] on input "THIS SIDE" at bounding box center [452, 168] width 406 height 18
paste input "E METHOD"
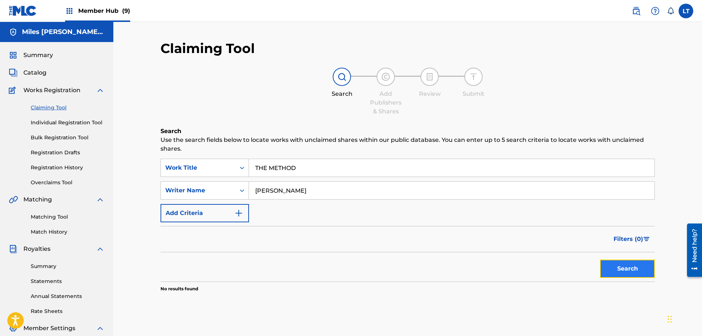
click at [634, 271] on button "Search" at bounding box center [627, 269] width 55 height 18
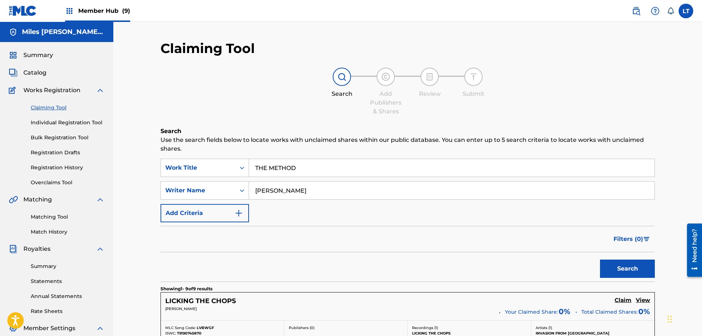
drag, startPoint x: 270, startPoint y: 165, endPoint x: 146, endPoint y: 153, distance: 124.3
click at [249, 159] on input "THE METHOD" at bounding box center [452, 168] width 406 height 18
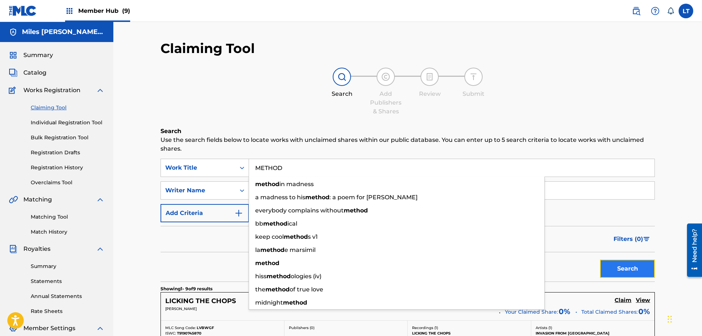
click at [626, 270] on button "Search" at bounding box center [627, 269] width 55 height 18
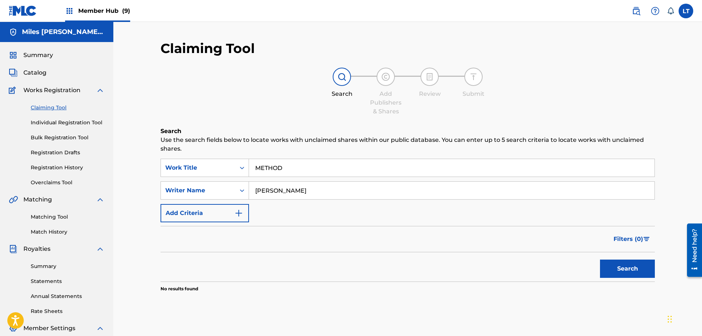
click at [269, 163] on input "METHOD" at bounding box center [452, 168] width 406 height 18
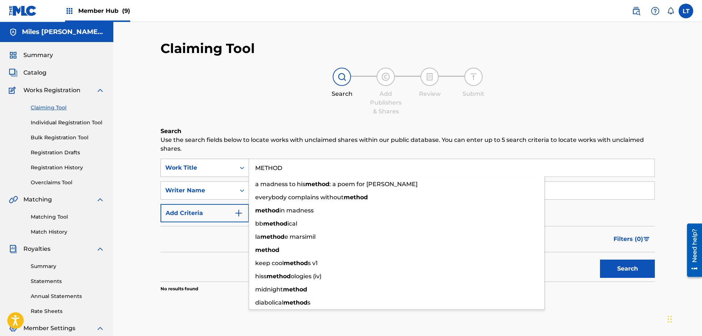
drag, startPoint x: 239, startPoint y: 167, endPoint x: 215, endPoint y: 164, distance: 24.7
click at [249, 164] on input "METHOD" at bounding box center [452, 168] width 406 height 18
paste input "THE ANTIDOTE"
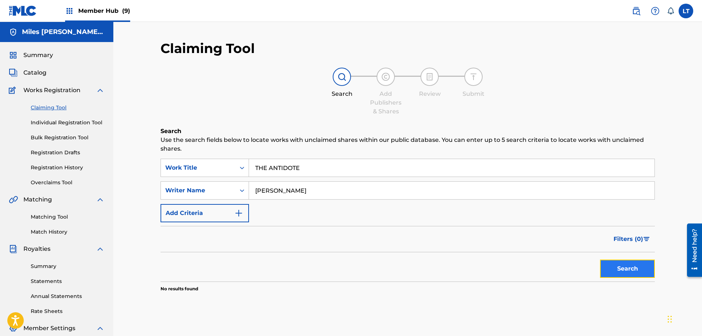
click at [622, 274] on button "Search" at bounding box center [627, 269] width 55 height 18
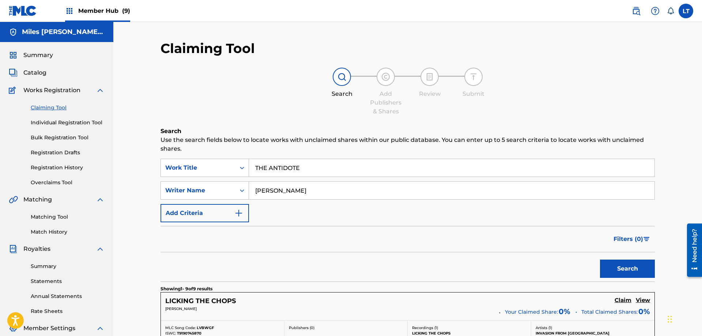
drag, startPoint x: 303, startPoint y: 166, endPoint x: 208, endPoint y: 158, distance: 95.1
click at [249, 160] on input "THE ANTIDOTE" at bounding box center [452, 168] width 406 height 18
paste input "AT AIN'T IT"
click at [620, 266] on button "Search" at bounding box center [627, 269] width 55 height 18
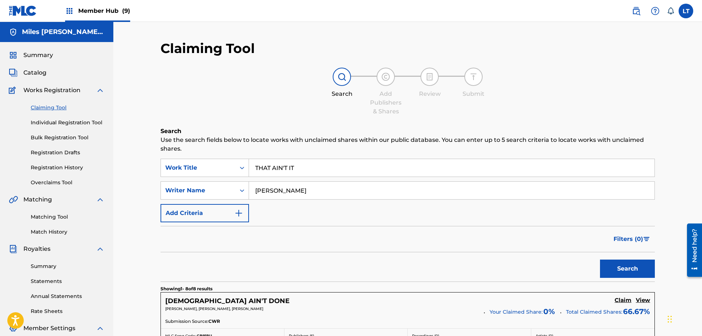
drag, startPoint x: 305, startPoint y: 168, endPoint x: 173, endPoint y: 155, distance: 132.3
click at [249, 159] on input "THAT AIN'T IT" at bounding box center [452, 168] width 406 height 18
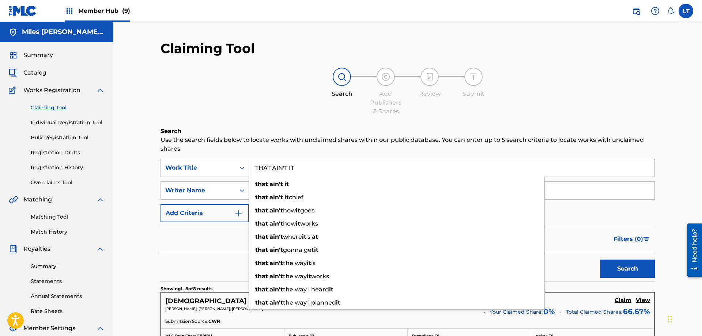
paste input "EAM"
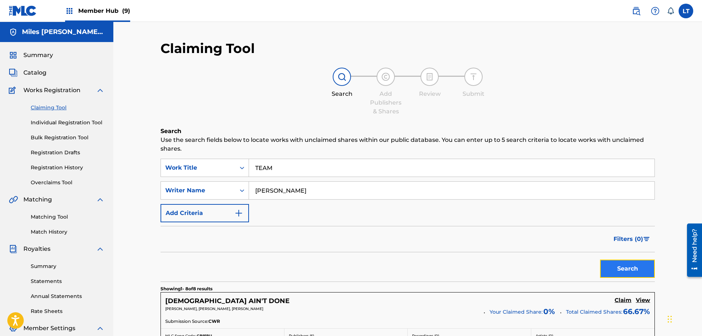
click at [627, 269] on button "Search" at bounding box center [627, 269] width 55 height 18
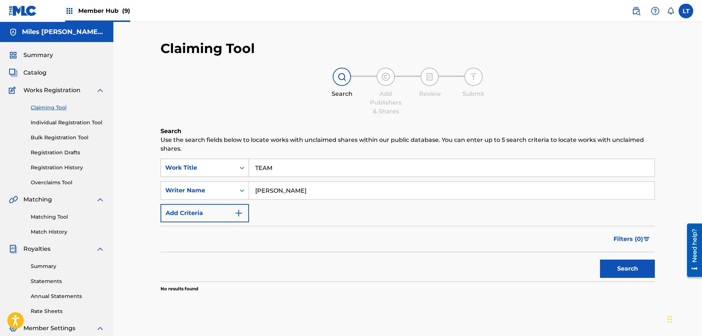
drag, startPoint x: 267, startPoint y: 169, endPoint x: 203, endPoint y: 164, distance: 64.2
click at [249, 162] on input "TEAM" at bounding box center [452, 168] width 406 height 18
paste input "STILL UP"
click at [623, 272] on button "Search" at bounding box center [627, 269] width 55 height 18
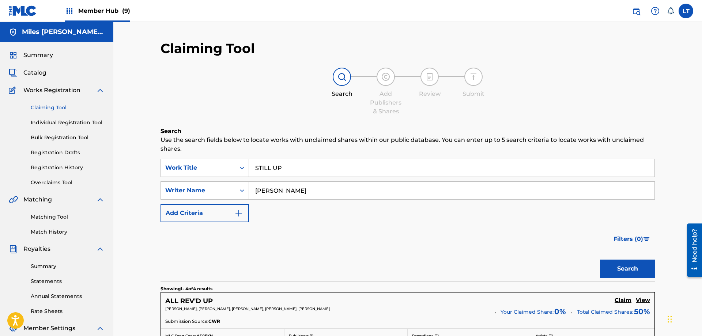
drag, startPoint x: 286, startPoint y: 169, endPoint x: 177, endPoint y: 156, distance: 109.8
click at [249, 159] on input "STILL UP" at bounding box center [452, 168] width 406 height 18
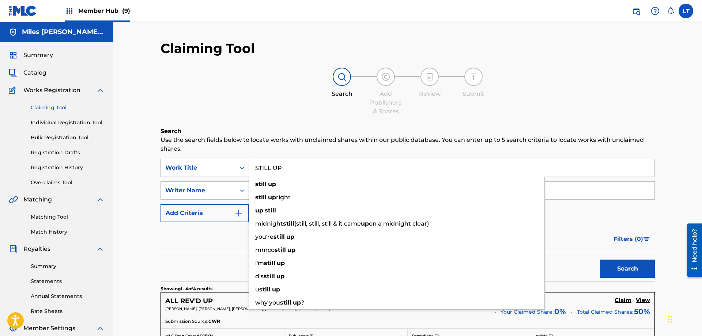
paste input "[PERSON_NAME]"
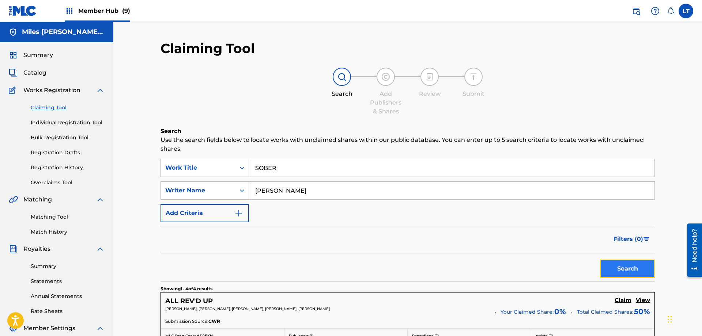
click at [625, 271] on button "Search" at bounding box center [627, 269] width 55 height 18
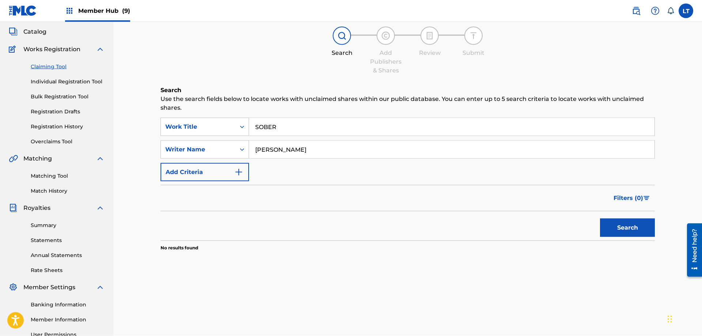
scroll to position [75, 0]
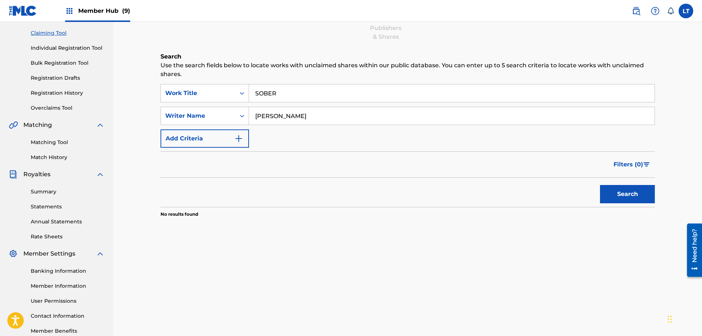
click at [270, 90] on input "SOBER" at bounding box center [452, 94] width 406 height 18
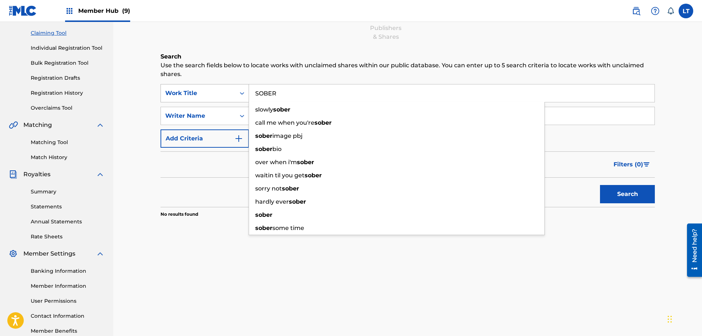
drag, startPoint x: 267, startPoint y: 93, endPoint x: 210, endPoint y: 92, distance: 57.1
click at [249, 93] on input "SOBER" at bounding box center [452, 94] width 406 height 18
paste input "LIDIN'"
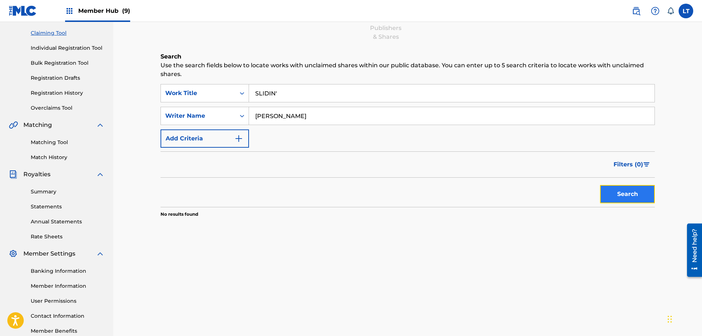
click at [627, 192] on button "Search" at bounding box center [627, 194] width 55 height 18
click at [297, 93] on input "SLIDIN'" at bounding box center [452, 94] width 406 height 18
click at [638, 198] on button "Search" at bounding box center [627, 194] width 55 height 18
drag, startPoint x: 261, startPoint y: 89, endPoint x: 281, endPoint y: 90, distance: 20.1
click at [261, 89] on input "SLIDIN" at bounding box center [452, 94] width 406 height 18
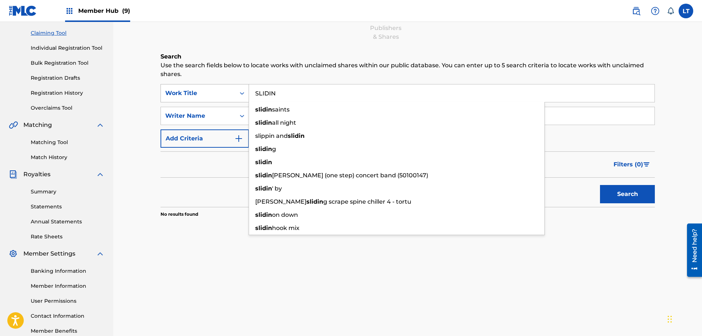
drag, startPoint x: 219, startPoint y: 91, endPoint x: 215, endPoint y: 91, distance: 4.8
click at [249, 91] on input "SLIDIN" at bounding box center [452, 94] width 406 height 18
paste input "ICK WID IT"
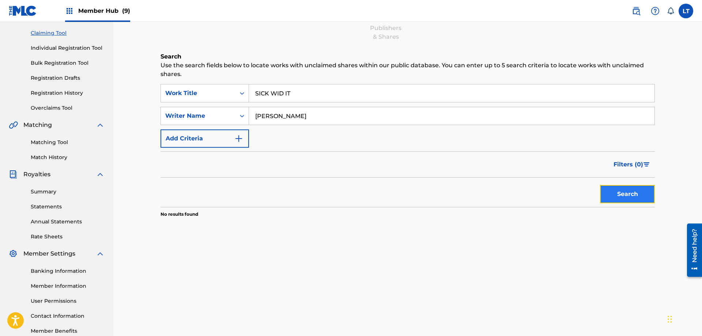
click at [630, 200] on button "Search" at bounding box center [627, 194] width 55 height 18
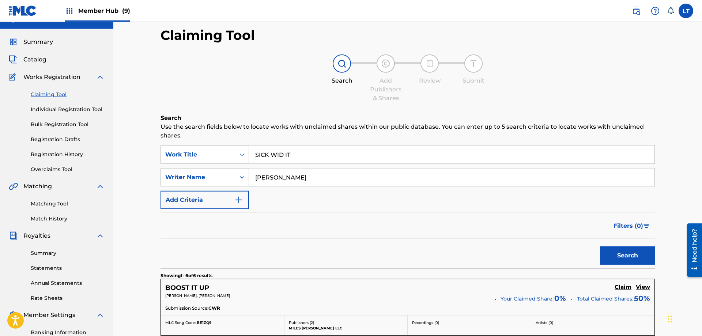
scroll to position [0, 0]
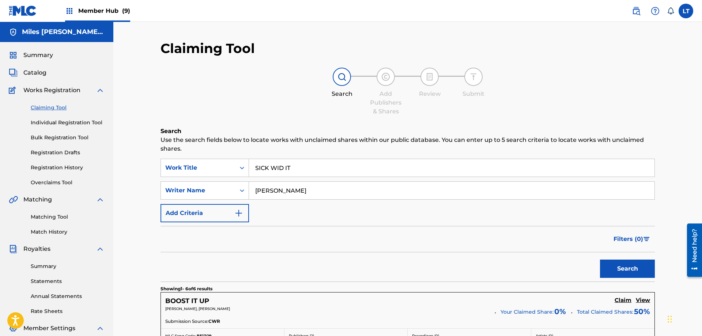
drag, startPoint x: 308, startPoint y: 163, endPoint x: 117, endPoint y: 158, distance: 191.0
click at [249, 159] on input "SICK WID IT" at bounding box center [452, 168] width 406 height 18
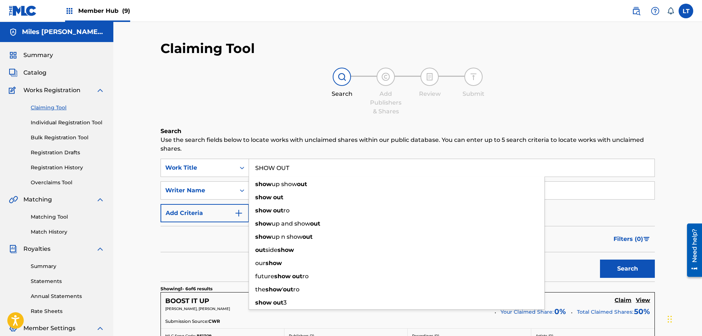
click at [600, 260] on button "Search" at bounding box center [627, 269] width 55 height 18
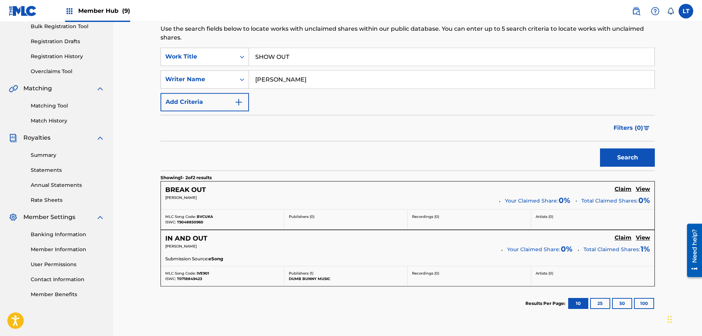
scroll to position [18, 0]
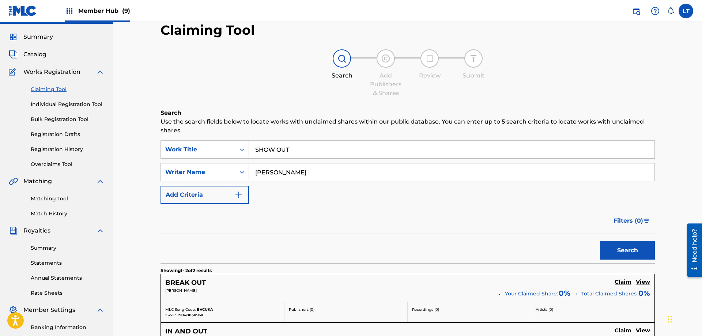
drag, startPoint x: 191, startPoint y: 148, endPoint x: 138, endPoint y: 143, distance: 53.3
click at [249, 145] on input "SHOW OUT" at bounding box center [452, 150] width 406 height 18
click at [627, 254] on button "Search" at bounding box center [627, 250] width 55 height 18
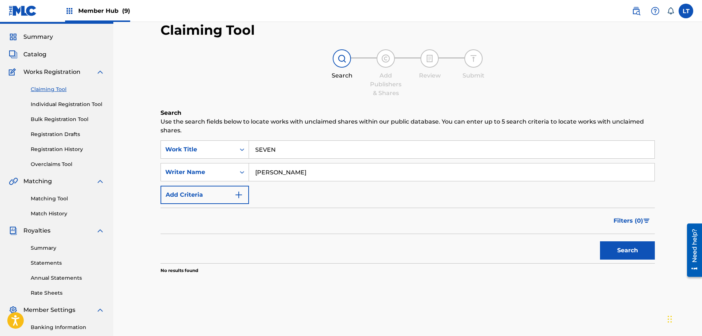
click at [302, 148] on input "SEVEN" at bounding box center [452, 150] width 406 height 18
type input "SEVEN."
click at [621, 249] on button "Search" at bounding box center [627, 250] width 55 height 18
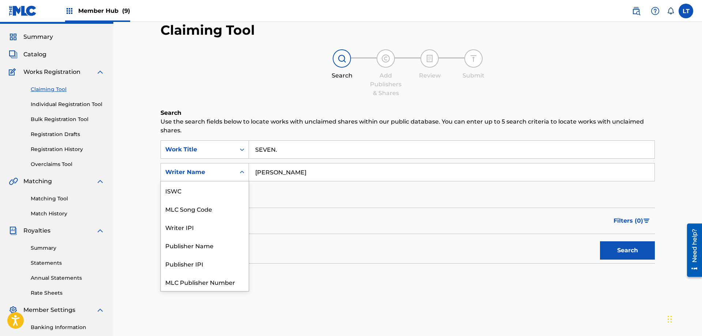
click at [238, 173] on div "Search Form" at bounding box center [242, 172] width 13 height 13
click at [218, 189] on div "MLC Song Code" at bounding box center [205, 190] width 88 height 18
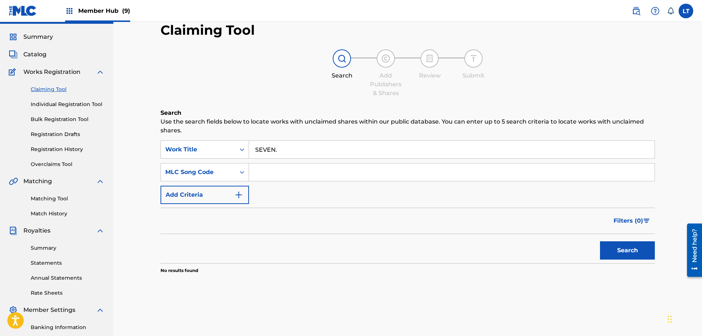
click at [286, 170] on input "Search Form" at bounding box center [452, 173] width 406 height 18
paste input "SC8P9L"
type input "SC8P9L"
click at [640, 254] on button "Search" at bounding box center [627, 250] width 55 height 18
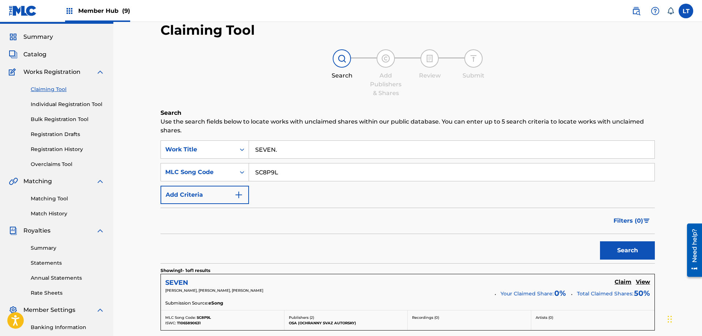
click at [176, 282] on h5 "SEVEN" at bounding box center [176, 283] width 23 height 8
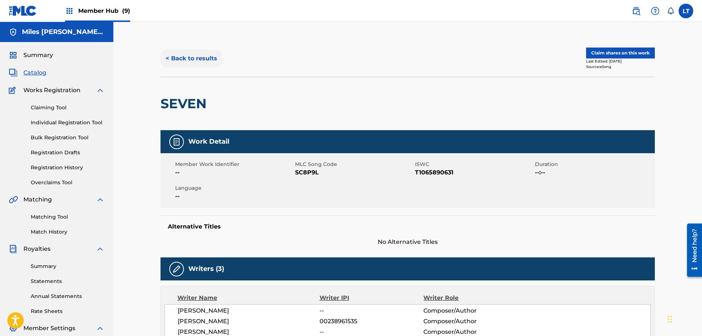
click at [197, 59] on button "< Back to results" at bounding box center [192, 58] width 62 height 18
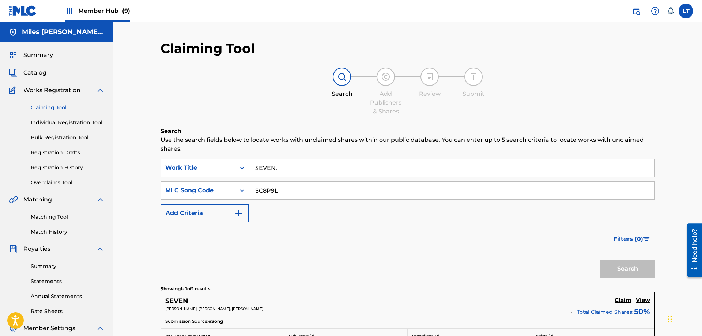
scroll to position [18, 0]
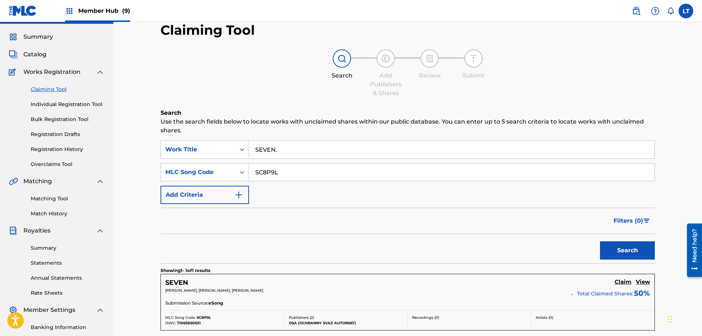
drag, startPoint x: 288, startPoint y: 147, endPoint x: 202, endPoint y: 148, distance: 86.0
click at [249, 146] on input "SEVEN." at bounding box center [452, 150] width 406 height 18
paste input "ROUND HERE"
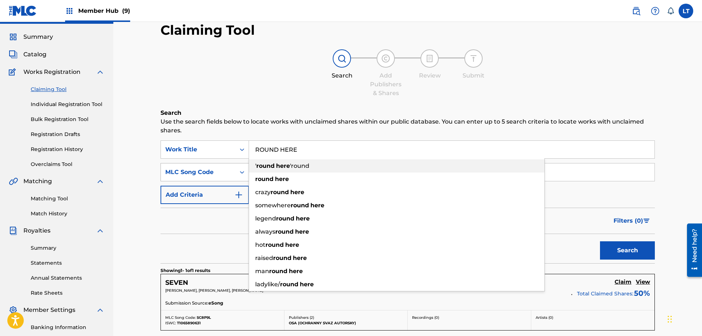
type input "ROUND HERE"
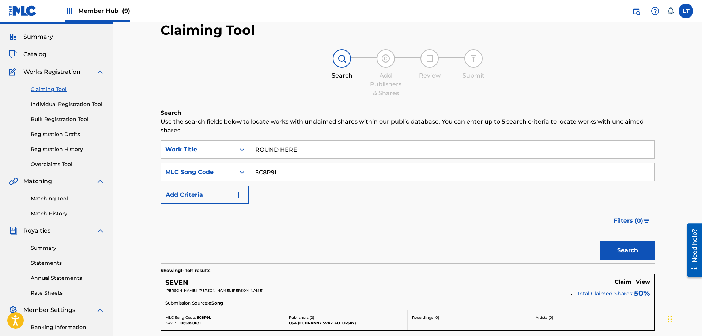
drag, startPoint x: 288, startPoint y: 174, endPoint x: 165, endPoint y: 168, distance: 122.7
click at [249, 169] on input "SC8P9L" at bounding box center [452, 173] width 406 height 18
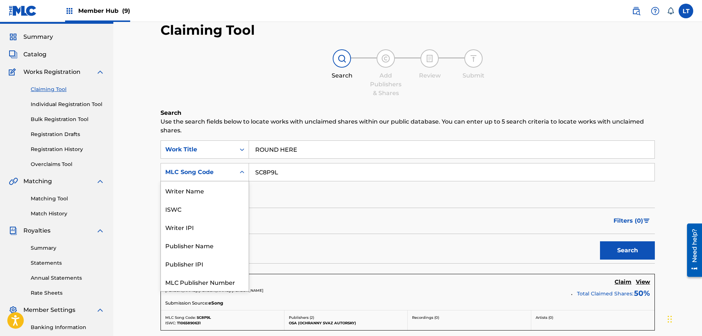
click at [240, 171] on icon "Search Form" at bounding box center [242, 172] width 7 height 7
click at [204, 193] on div "Writer Name" at bounding box center [205, 190] width 88 height 18
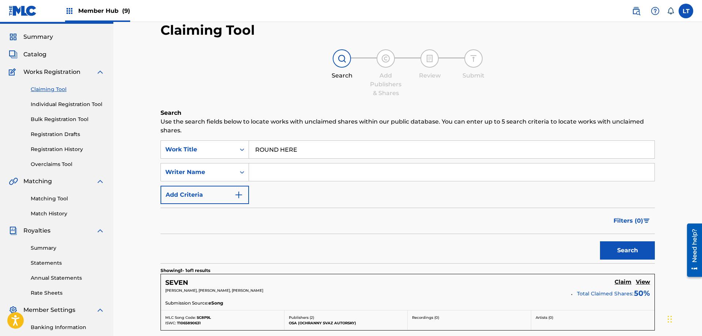
click at [285, 172] on input "Search Form" at bounding box center [452, 173] width 406 height 18
type input "[PERSON_NAME]"
click at [600, 241] on button "Search" at bounding box center [627, 250] width 55 height 18
click at [187, 282] on h5 "ROUND HERE" at bounding box center [188, 283] width 47 height 8
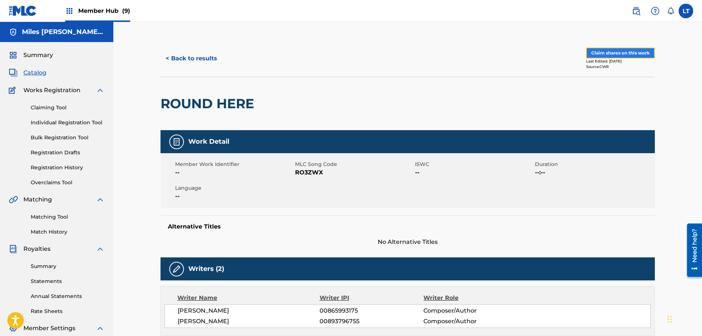
click at [615, 53] on button "Claim shares on this work" at bounding box center [620, 53] width 69 height 11
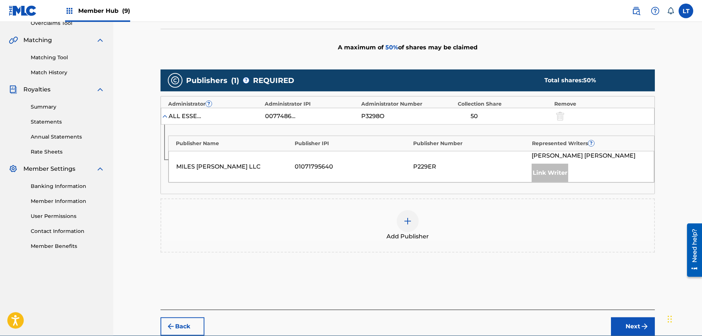
scroll to position [194, 0]
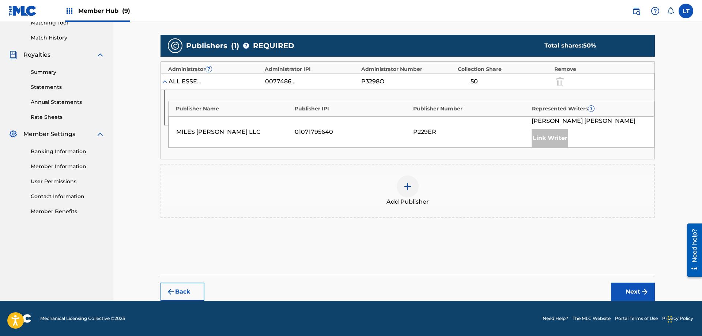
click at [406, 185] on img at bounding box center [407, 186] width 9 height 9
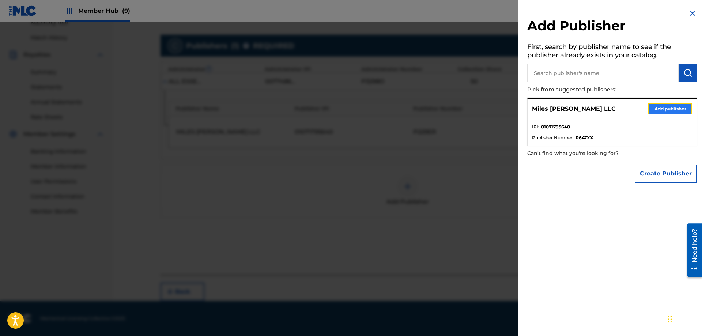
click at [665, 109] on button "Add publisher" at bounding box center [671, 109] width 44 height 11
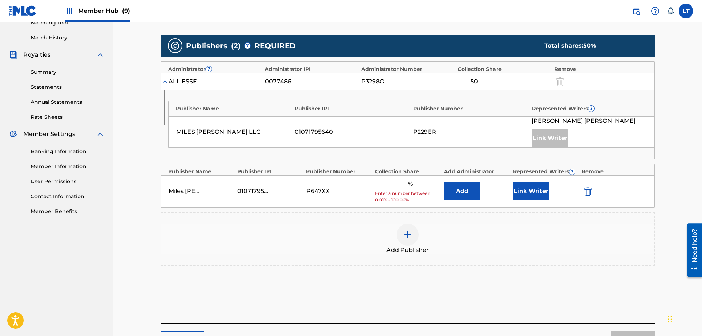
click at [385, 183] on input "text" at bounding box center [391, 185] width 33 height 10
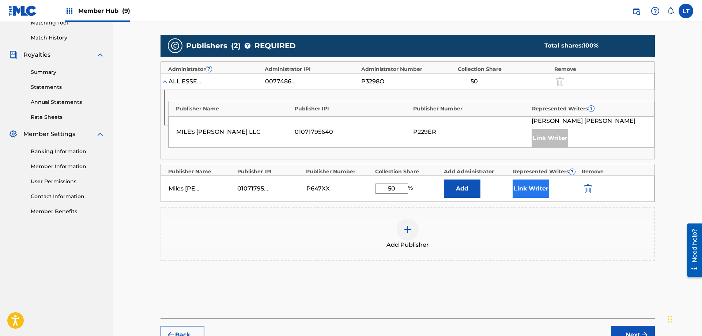
type input "50"
click at [547, 189] on button "Link Writer" at bounding box center [531, 189] width 37 height 18
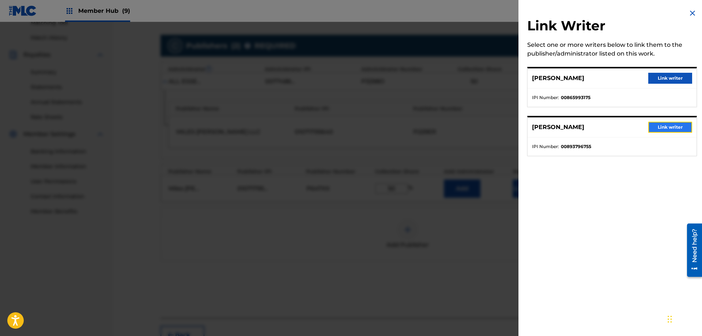
click at [671, 129] on button "Link writer" at bounding box center [671, 127] width 44 height 11
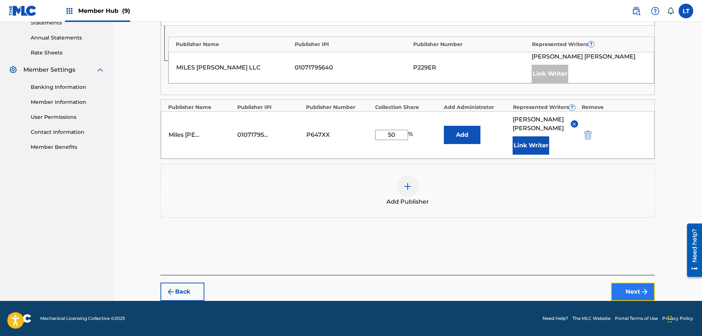
click at [636, 292] on button "Next" at bounding box center [633, 292] width 44 height 18
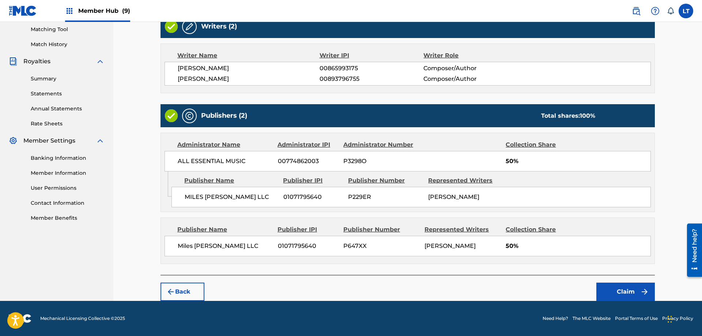
scroll to position [188, 0]
click at [637, 292] on button "Claim" at bounding box center [626, 292] width 59 height 18
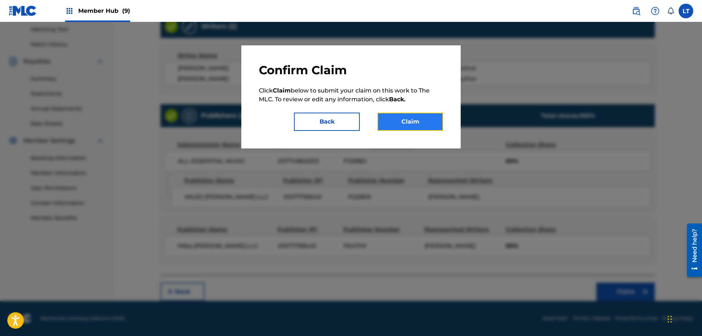
click at [417, 121] on button "Claim" at bounding box center [411, 122] width 66 height 18
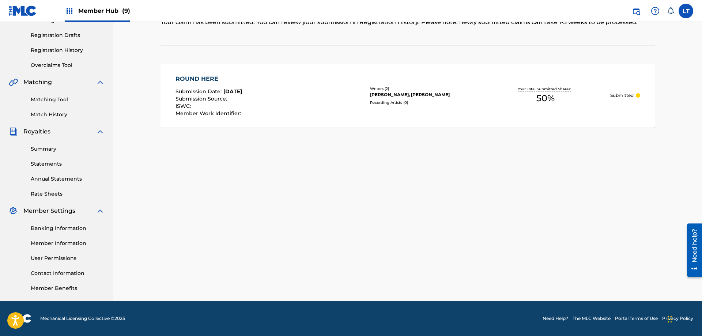
scroll to position [0, 0]
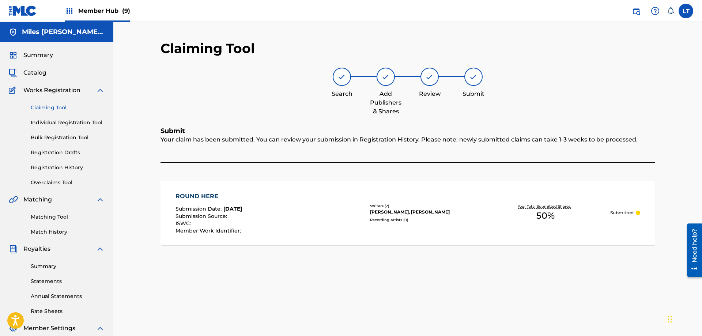
click at [55, 109] on link "Claiming Tool" at bounding box center [68, 108] width 74 height 8
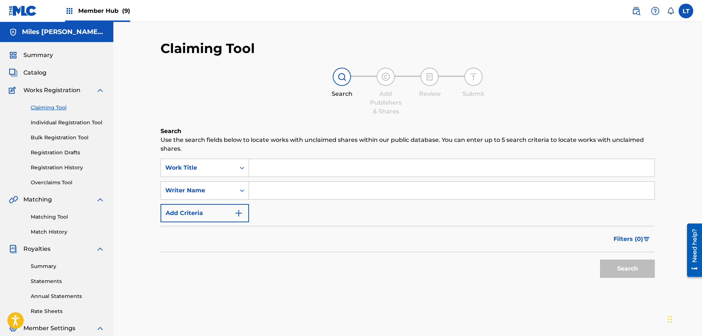
click at [302, 169] on input "Search Form" at bounding box center [452, 168] width 406 height 18
paste input "RINGS ON ME"
type input "RINGS ON ME"
click at [290, 194] on input "Search Form" at bounding box center [452, 191] width 406 height 18
click at [600, 260] on button "Search" at bounding box center [627, 269] width 55 height 18
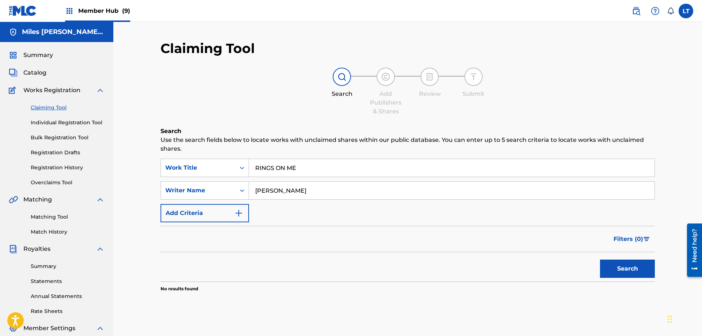
type input "[PERSON_NAME]"
click at [600, 260] on button "Search" at bounding box center [627, 269] width 55 height 18
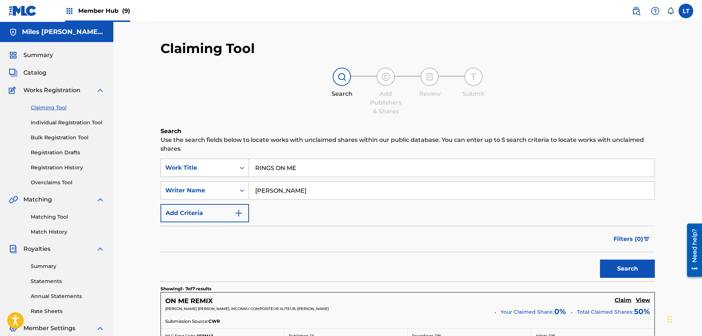
click at [249, 166] on input "RINGS ON ME" at bounding box center [452, 168] width 406 height 18
paste input "EVIVAL KIT"
click at [629, 272] on button "Search" at bounding box center [627, 269] width 55 height 18
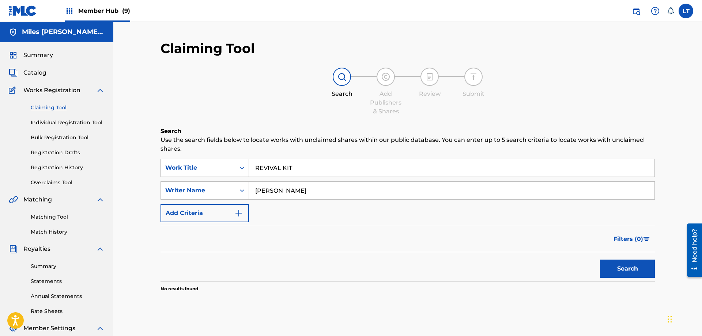
drag, startPoint x: 294, startPoint y: 168, endPoint x: 192, endPoint y: 163, distance: 102.2
click at [249, 165] on input "REVIVAL KIT" at bounding box center [452, 168] width 406 height 18
paste input "PENTANCE"
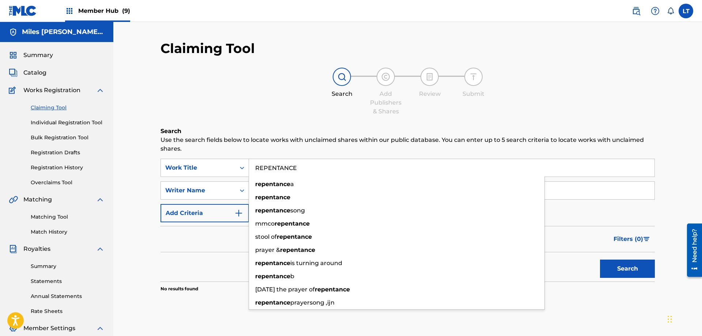
type input "REPENTANCE"
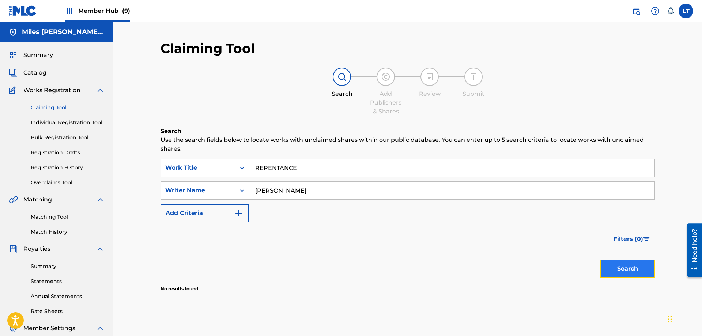
click at [626, 269] on button "Search" at bounding box center [627, 269] width 55 height 18
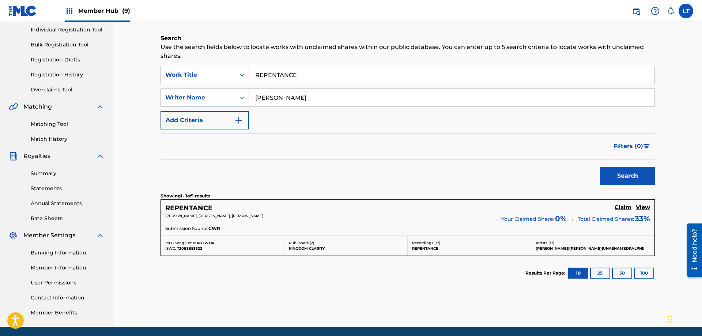
scroll to position [112, 0]
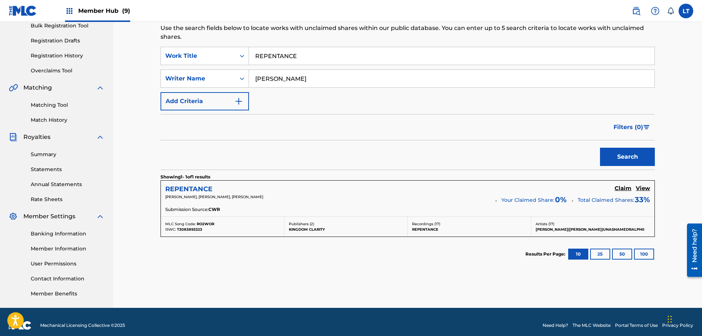
click at [191, 188] on h5 "REPENTANCE" at bounding box center [188, 189] width 47 height 8
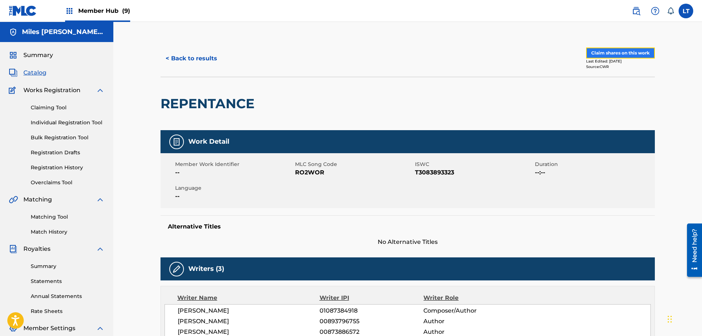
click at [624, 53] on button "Claim shares on this work" at bounding box center [620, 53] width 69 height 11
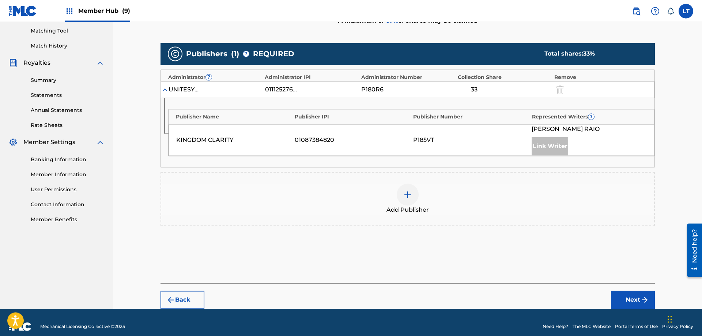
scroll to position [194, 0]
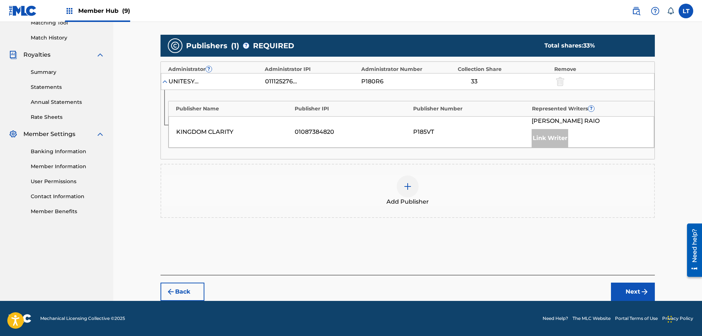
click at [407, 186] on img at bounding box center [407, 186] width 9 height 9
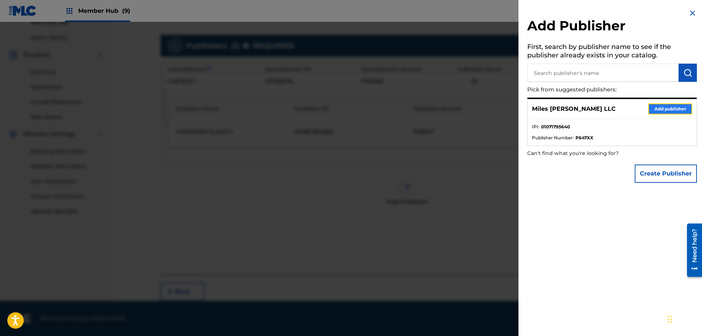
click at [673, 109] on button "Add publisher" at bounding box center [671, 109] width 44 height 11
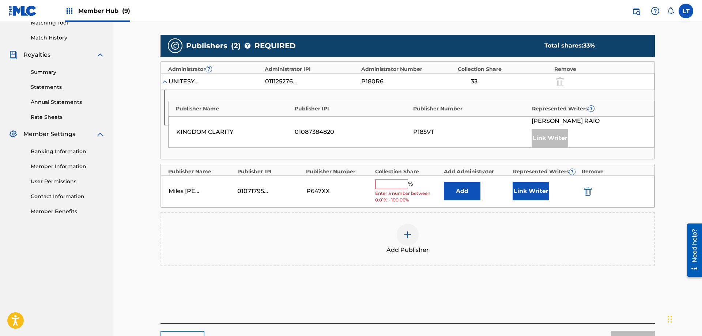
click at [379, 181] on input "text" at bounding box center [391, 185] width 33 height 10
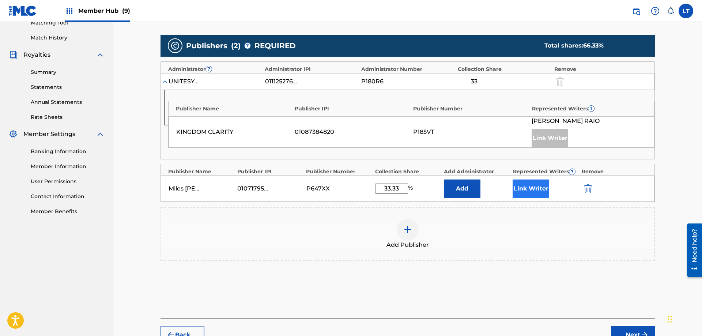
type input "33.33"
click at [537, 187] on button "Link Writer" at bounding box center [531, 189] width 37 height 18
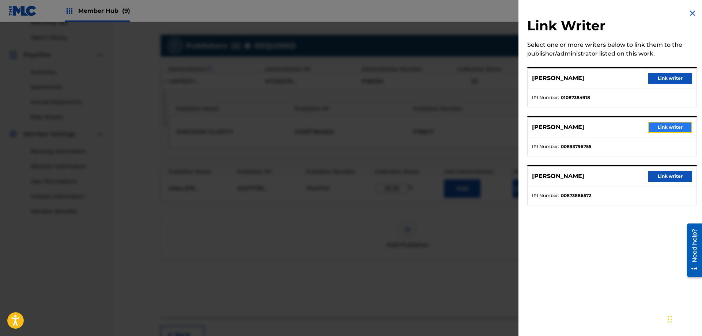
click at [671, 125] on button "Link writer" at bounding box center [671, 127] width 44 height 11
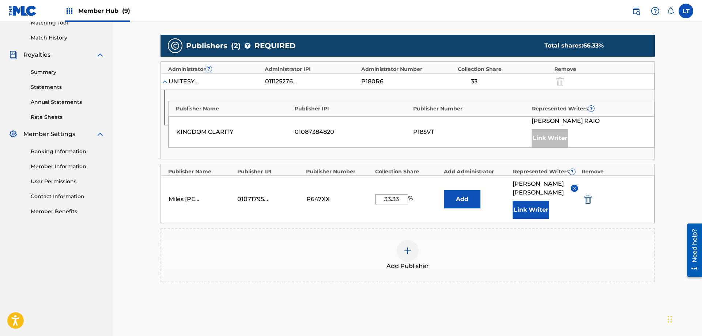
scroll to position [259, 0]
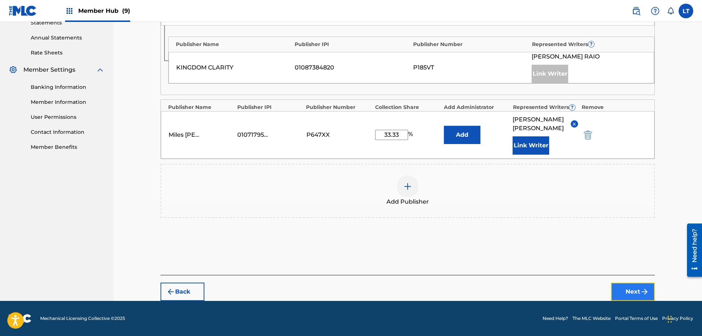
click at [642, 292] on img "submit" at bounding box center [645, 292] width 9 height 9
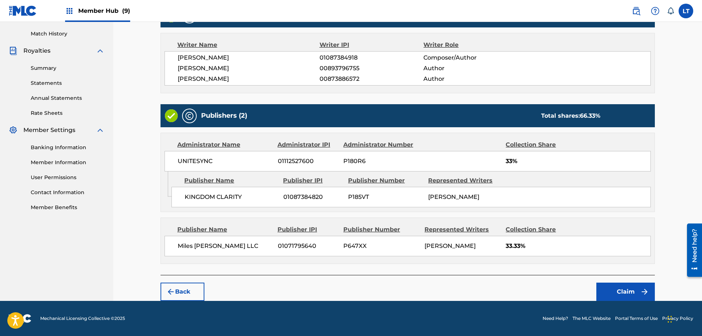
scroll to position [198, 0]
click at [627, 291] on button "Claim" at bounding box center [626, 292] width 59 height 18
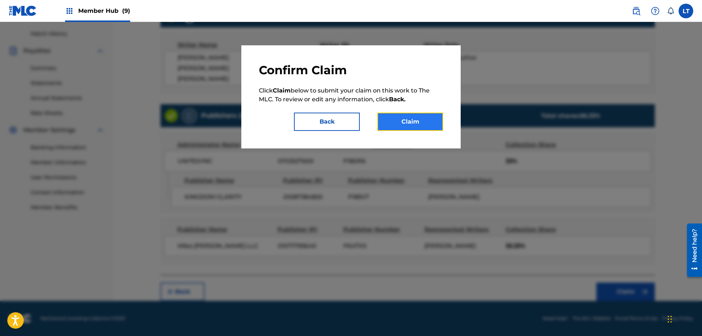
click at [416, 122] on button "Claim" at bounding box center [411, 122] width 66 height 18
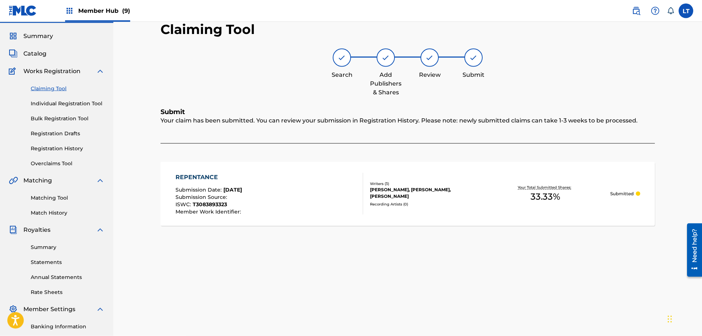
scroll to position [0, 0]
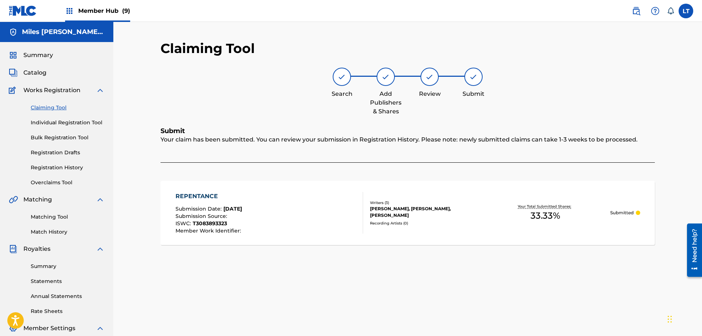
click at [47, 107] on link "Claiming Tool" at bounding box center [68, 108] width 74 height 8
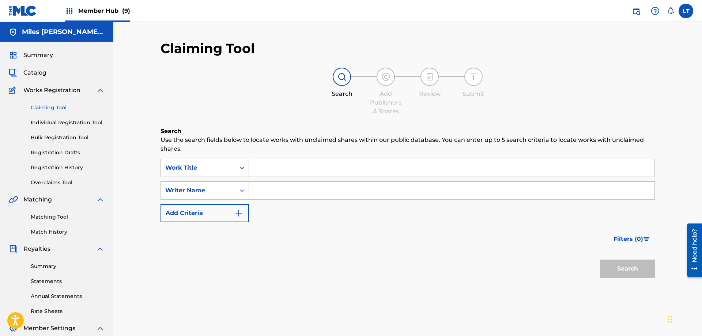
click at [283, 168] on input "Search Form" at bounding box center [452, 168] width 406 height 18
paste input "REMOTE JOB"
type input "REMOTE JOB"
click at [288, 194] on input "Search Form" at bounding box center [452, 191] width 406 height 18
type input "[PERSON_NAME]"
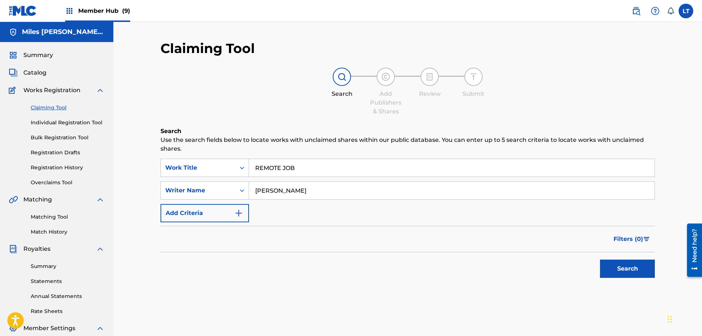
click at [600, 260] on button "Search" at bounding box center [627, 269] width 55 height 18
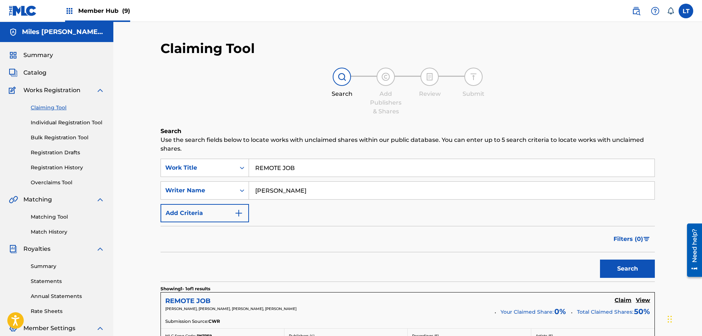
click at [207, 299] on h5 "REMOTE JOB" at bounding box center [187, 301] width 45 height 8
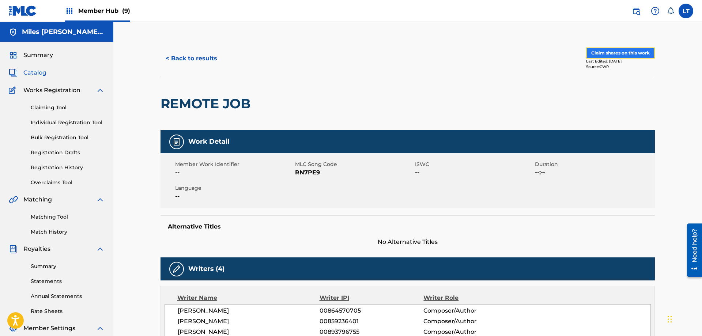
click at [635, 57] on button "Claim shares on this work" at bounding box center [620, 53] width 69 height 11
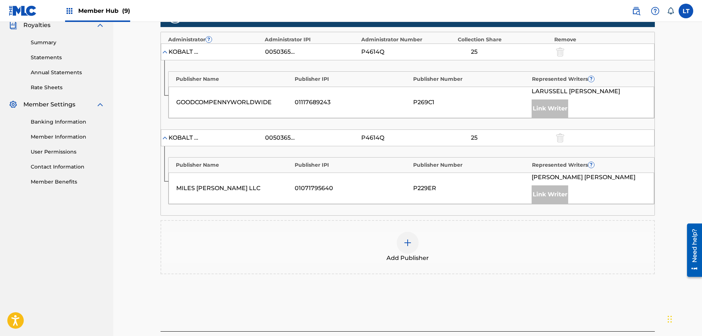
scroll to position [280, 0]
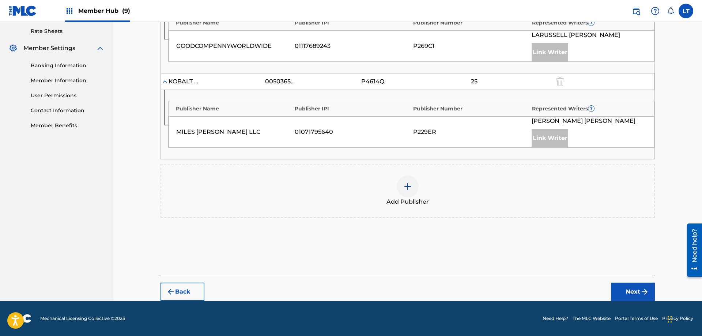
click at [405, 187] on img at bounding box center [407, 186] width 9 height 9
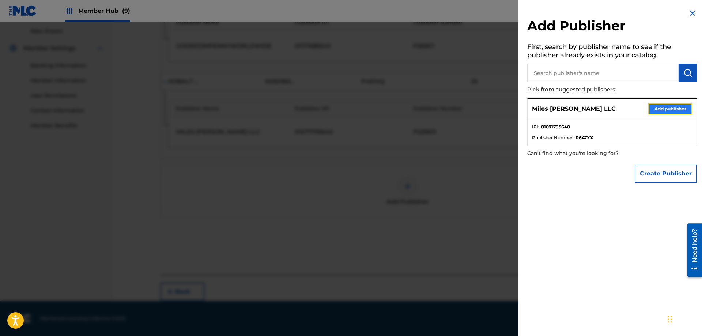
click at [668, 109] on button "Add publisher" at bounding box center [671, 109] width 44 height 11
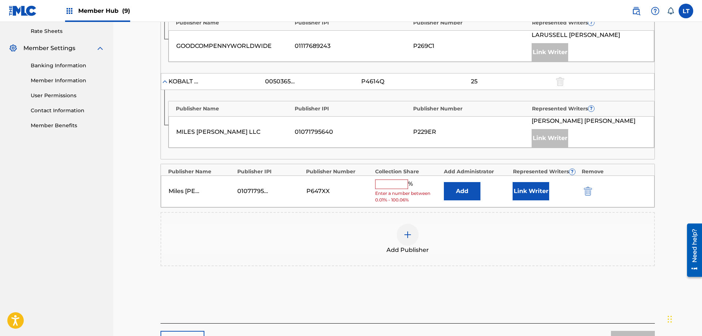
click at [395, 184] on input "text" at bounding box center [391, 185] width 33 height 10
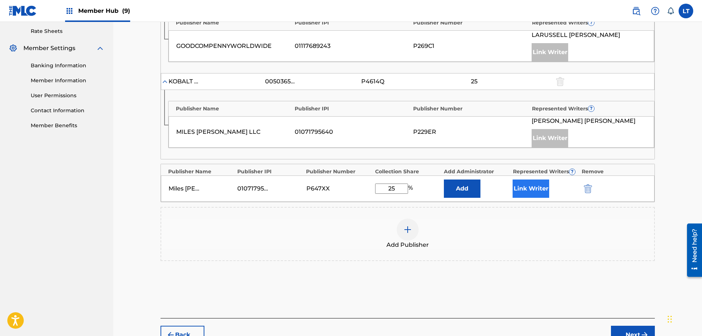
type input "25"
click at [536, 189] on button "Link Writer" at bounding box center [531, 189] width 37 height 18
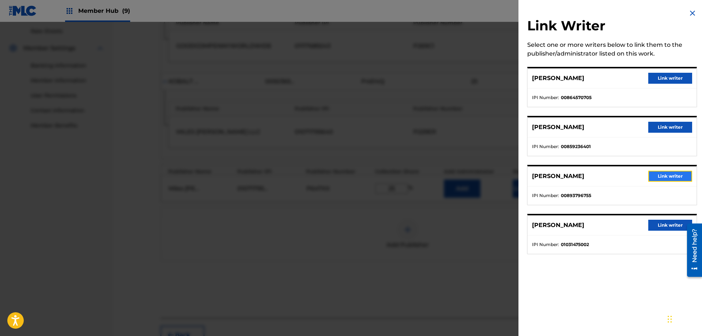
click at [670, 176] on button "Link writer" at bounding box center [671, 176] width 44 height 11
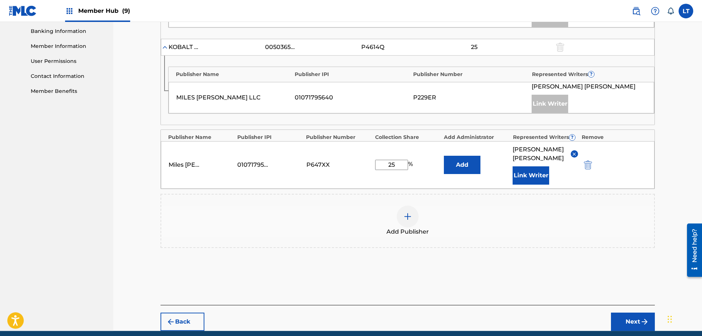
scroll to position [345, 0]
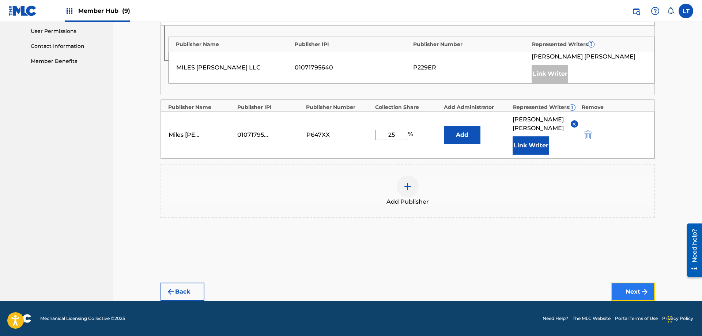
click at [634, 292] on button "Next" at bounding box center [633, 292] width 44 height 18
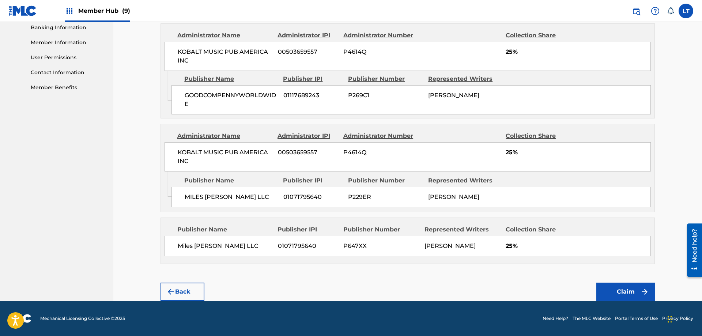
scroll to position [318, 0]
click at [626, 292] on button "Claim" at bounding box center [626, 292] width 59 height 18
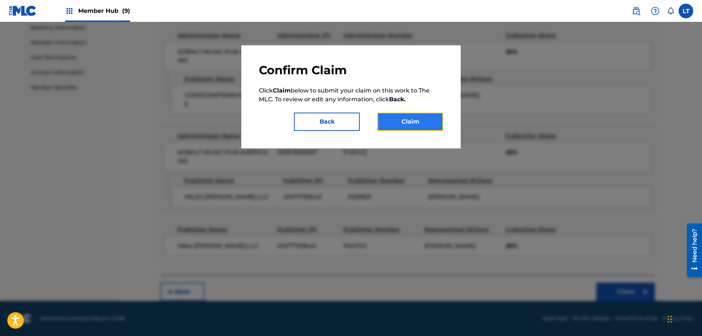
click at [414, 124] on button "Claim" at bounding box center [411, 122] width 66 height 18
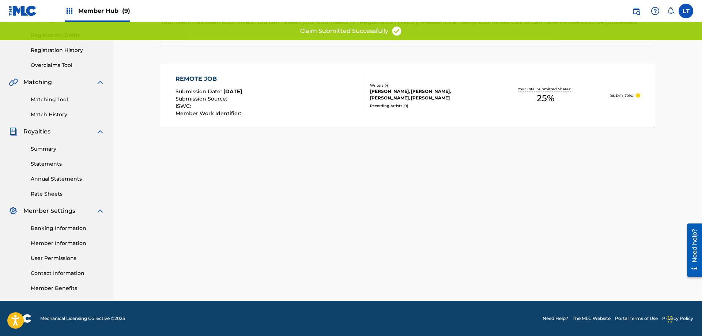
scroll to position [117, 0]
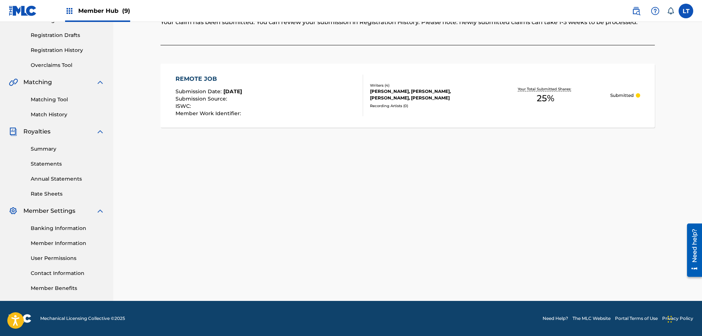
click at [207, 160] on div "Claiming Tool Search Add Publishers & Shares Review Submit Submit Your claim ha…" at bounding box center [408, 112] width 512 height 378
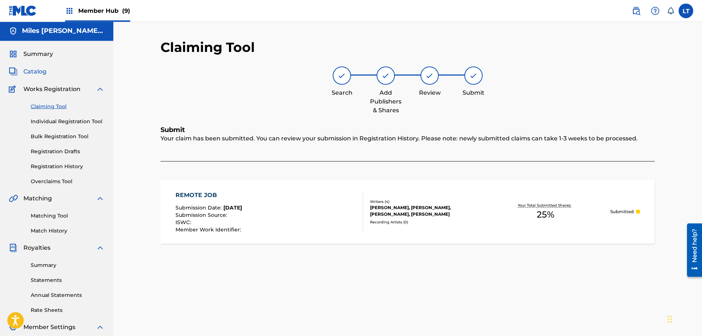
scroll to position [0, 0]
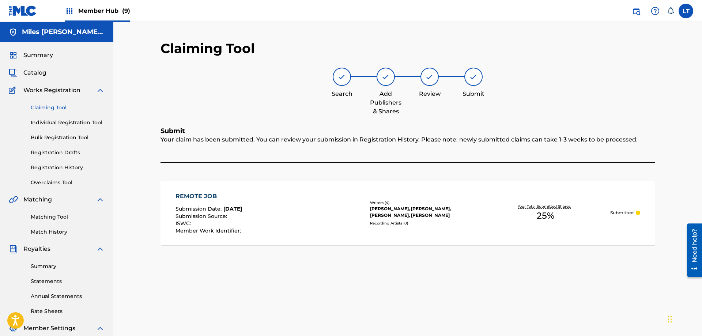
click at [52, 106] on link "Claiming Tool" at bounding box center [68, 108] width 74 height 8
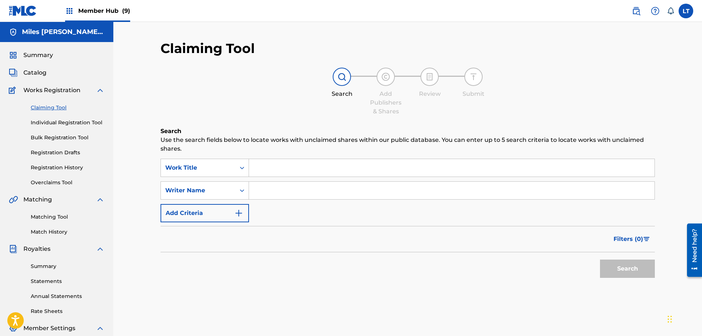
click at [264, 166] on input "Search Form" at bounding box center [452, 168] width 406 height 18
paste input "RAID"
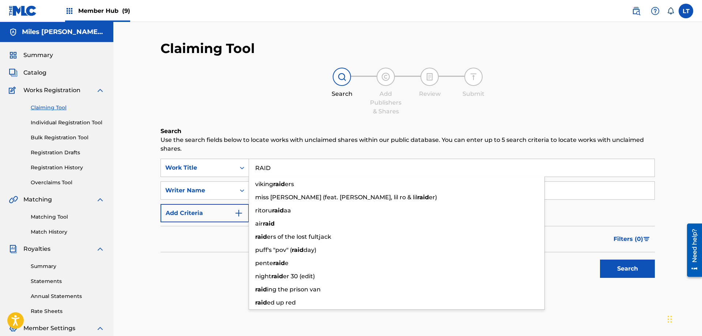
click at [315, 171] on input "RAID" at bounding box center [452, 168] width 406 height 18
type input "RAID"
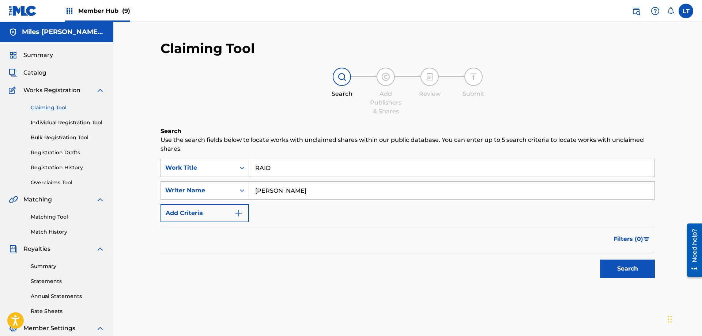
type input "[PERSON_NAME]"
click at [600, 260] on button "Search" at bounding box center [627, 269] width 55 height 18
drag, startPoint x: 208, startPoint y: 162, endPoint x: 193, endPoint y: 161, distance: 15.4
click at [249, 161] on input "RAID" at bounding box center [452, 168] width 406 height 18
paste input "PLUTO"
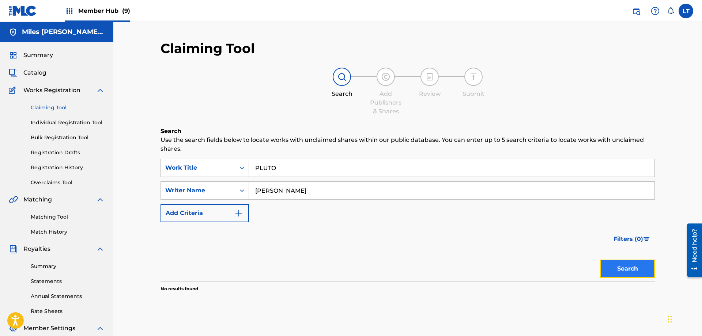
click at [630, 265] on button "Search" at bounding box center [627, 269] width 55 height 18
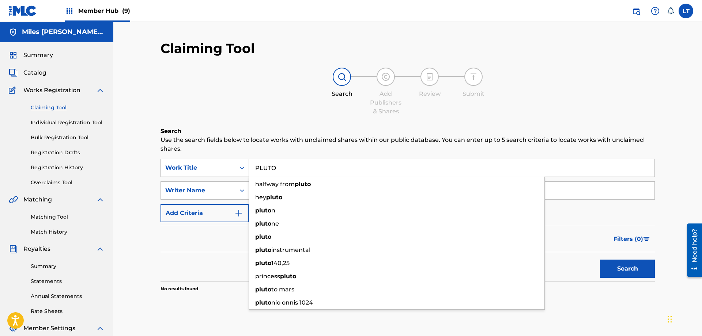
drag, startPoint x: 285, startPoint y: 161, endPoint x: 229, endPoint y: 165, distance: 56.1
click at [249, 165] on input "PLUTO" at bounding box center [452, 168] width 406 height 18
paste input "OUTSIIIDE"
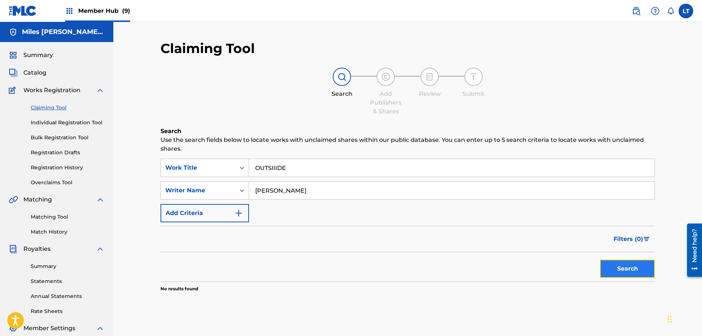
click at [631, 269] on button "Search" at bounding box center [627, 269] width 55 height 18
drag, startPoint x: 299, startPoint y: 170, endPoint x: 192, endPoint y: 154, distance: 107.6
click at [249, 159] on input "OUTSIIIDE" at bounding box center [452, 168] width 406 height 18
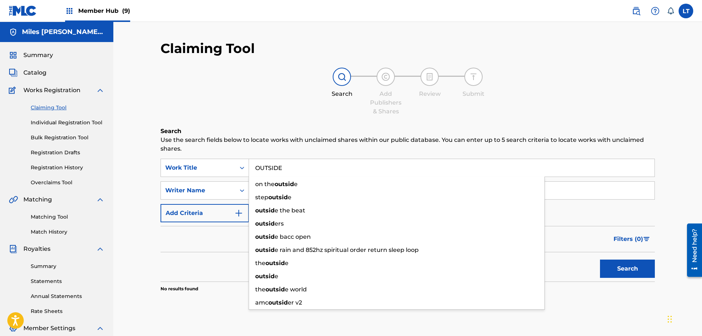
click at [600, 260] on button "Search" at bounding box center [627, 269] width 55 height 18
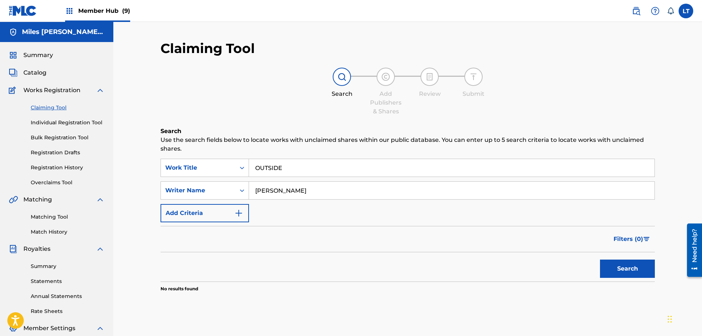
drag, startPoint x: 290, startPoint y: 167, endPoint x: 177, endPoint y: 157, distance: 113.8
click at [249, 159] on input "OUTSIDE" at bounding box center [452, 168] width 406 height 18
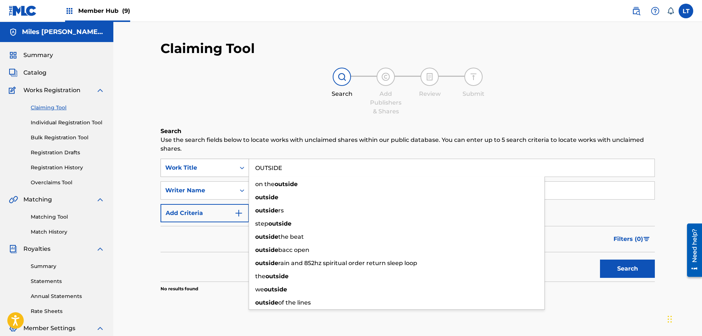
paste input "OUUHH!!"
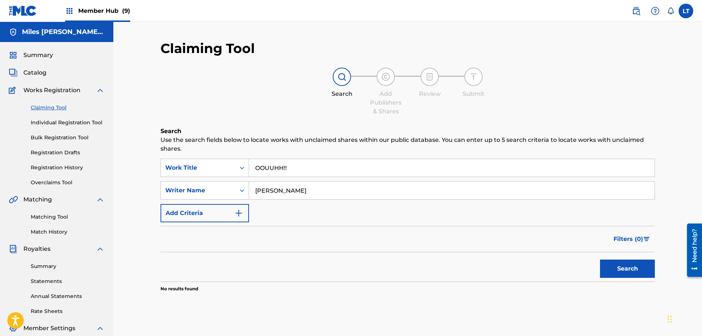
type input "OOUUHH!!"
click at [623, 271] on button "Search" at bounding box center [627, 269] width 55 height 18
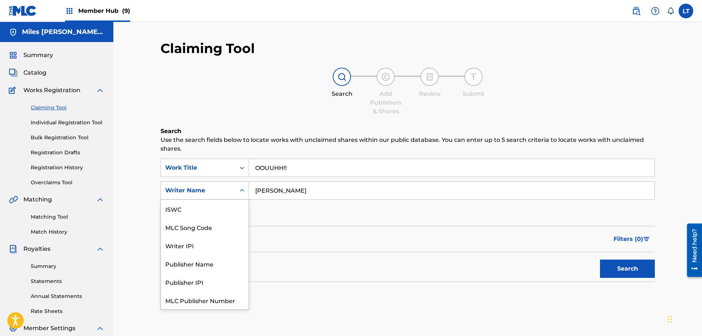
click at [240, 190] on icon "Search Form" at bounding box center [242, 190] width 7 height 7
click at [223, 207] on div "MLC Song Code" at bounding box center [205, 209] width 88 height 18
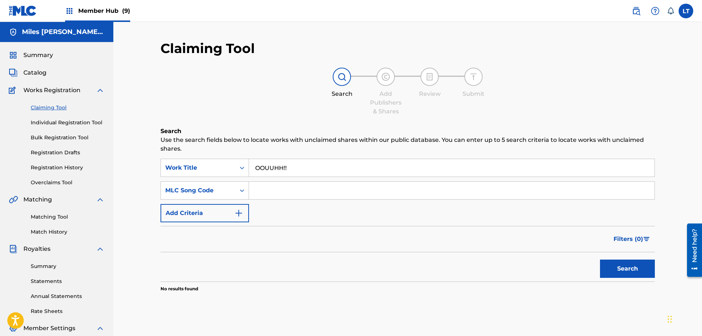
click at [304, 192] on input "Search Form" at bounding box center [452, 191] width 406 height 18
paste input "OD4NZN"
type input "OD4NZN"
click at [631, 273] on button "Search" at bounding box center [627, 269] width 55 height 18
drag, startPoint x: 308, startPoint y: 170, endPoint x: 140, endPoint y: 162, distance: 167.7
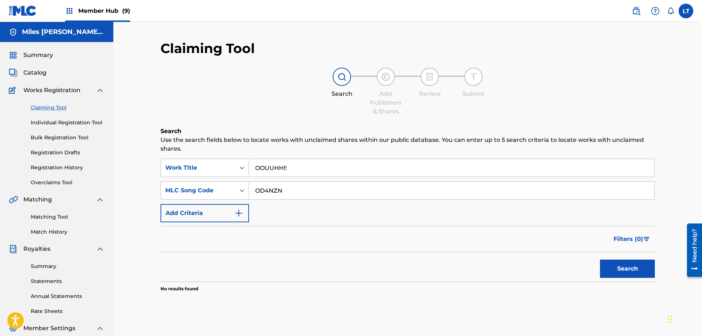
click at [249, 162] on input "OOUUHH!!" at bounding box center [452, 168] width 406 height 18
type input "OO"
click at [600, 260] on button "Search" at bounding box center [627, 269] width 55 height 18
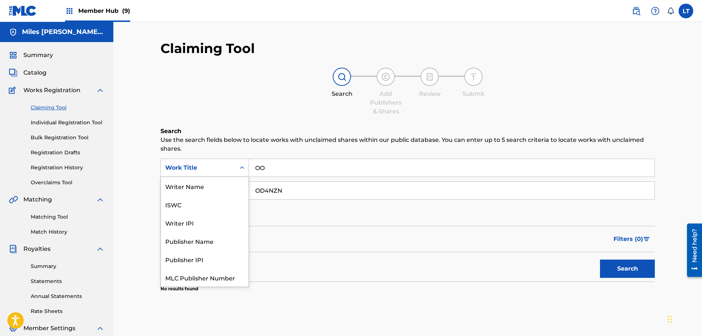
click at [240, 168] on icon "Search Form" at bounding box center [242, 167] width 7 height 7
click at [209, 190] on div "Writer Name" at bounding box center [205, 186] width 88 height 18
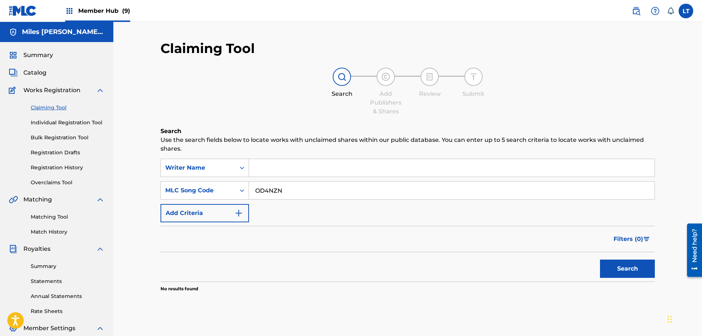
click at [281, 170] on input "Search Form" at bounding box center [452, 168] width 406 height 18
type input "[PERSON_NAME]"
click at [600, 260] on button "Search" at bounding box center [627, 269] width 55 height 18
click at [238, 165] on div "Search Form" at bounding box center [242, 167] width 13 height 13
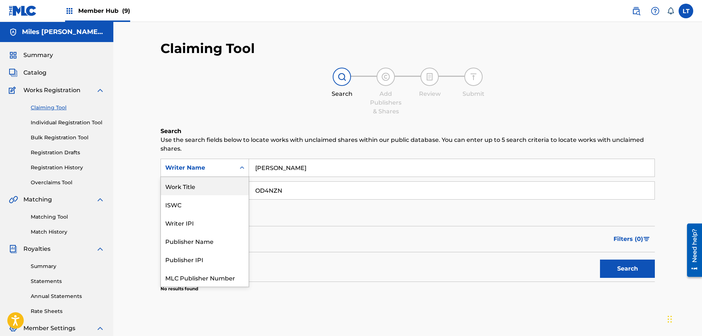
click at [211, 187] on div "Work Title" at bounding box center [205, 186] width 88 height 18
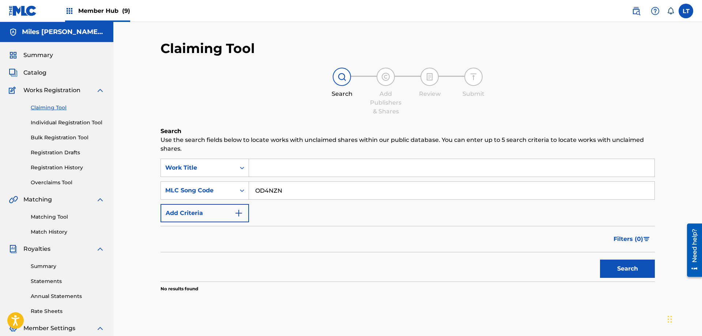
click at [299, 168] on input "Search Form" at bounding box center [452, 168] width 406 height 18
paste input "ONE SQUAD"
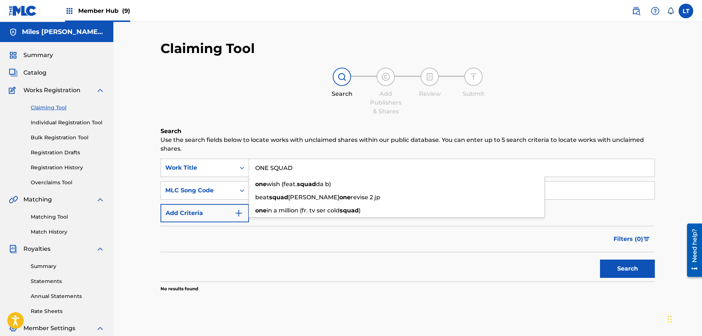
type input "ONE SQUAD"
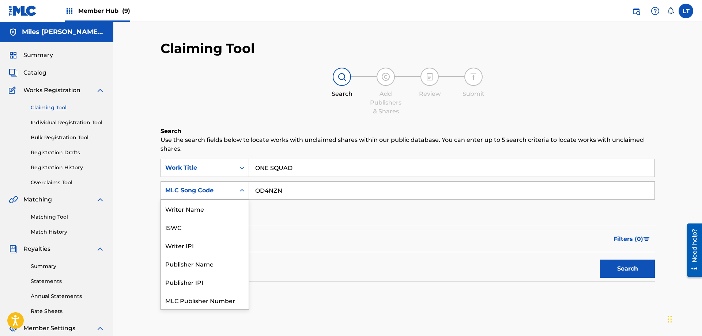
click at [242, 192] on icon "Search Form" at bounding box center [242, 190] width 7 height 7
click at [203, 209] on div "Writer Name" at bounding box center [205, 209] width 88 height 18
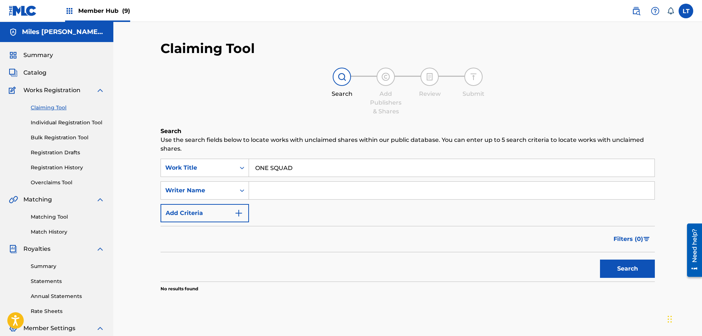
click at [296, 191] on input "Search Form" at bounding box center [452, 191] width 406 height 18
type input "[PERSON_NAME]"
click at [600, 260] on button "Search" at bounding box center [627, 269] width 55 height 18
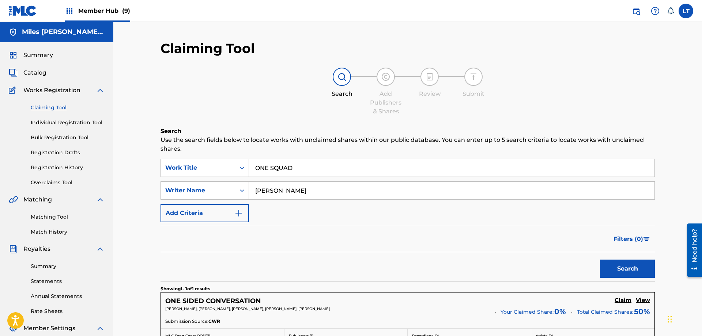
drag, startPoint x: 281, startPoint y: 168, endPoint x: 161, endPoint y: 154, distance: 121.6
click at [249, 159] on input "ONE SQUAD" at bounding box center [452, 168] width 406 height 18
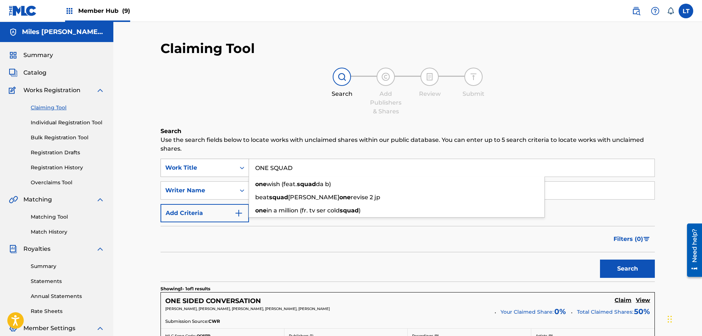
paste input "TIME"
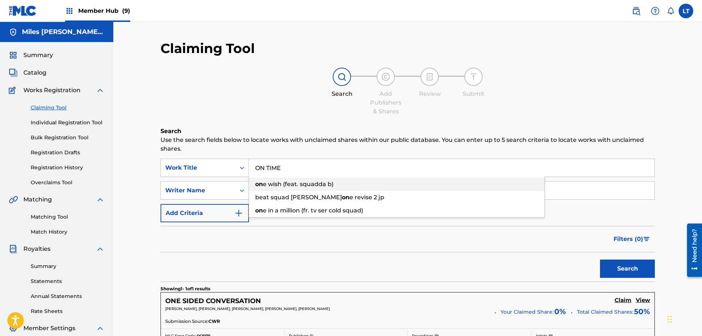
type input "ON TIME"
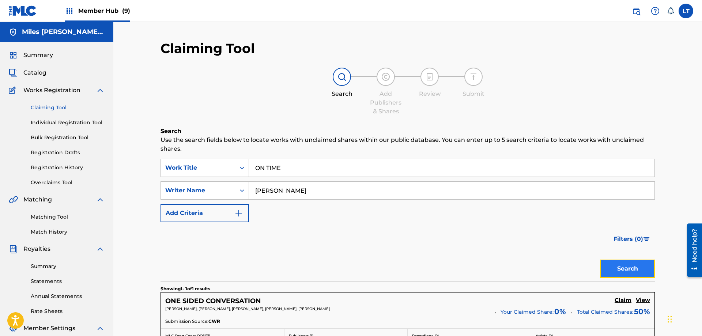
click at [628, 268] on button "Search" at bounding box center [627, 269] width 55 height 18
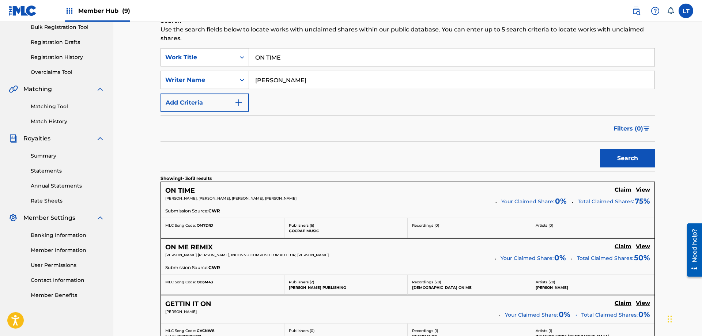
scroll to position [112, 0]
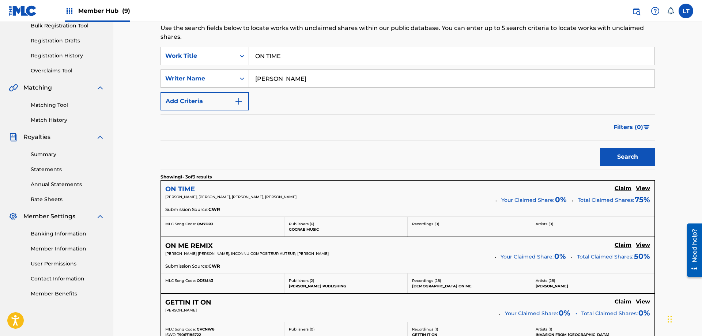
click at [177, 189] on h5 "ON TIME" at bounding box center [180, 189] width 30 height 8
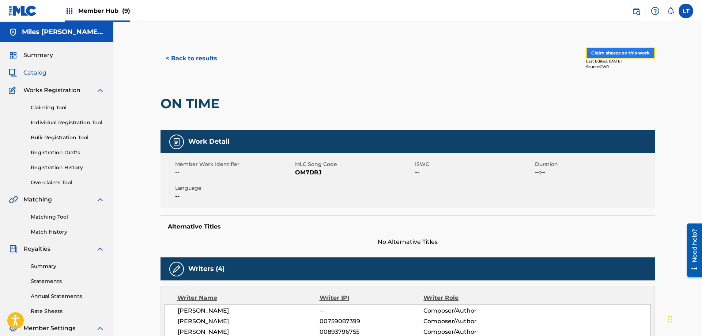
click at [631, 50] on button "Claim shares on this work" at bounding box center [620, 53] width 69 height 11
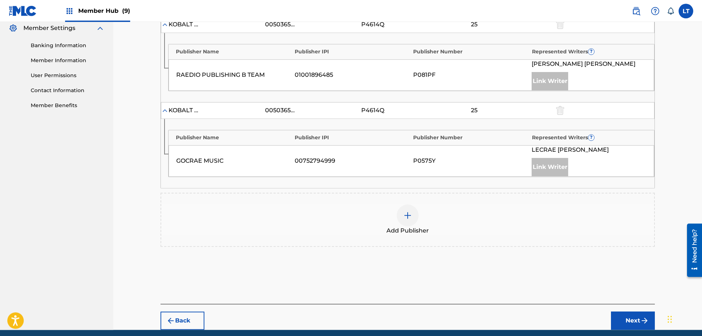
scroll to position [329, 0]
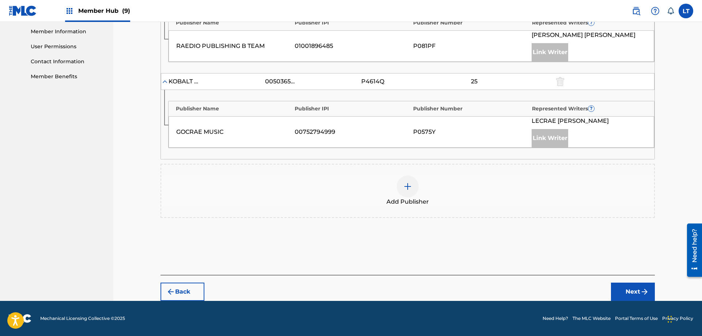
click at [409, 188] on img at bounding box center [407, 186] width 9 height 9
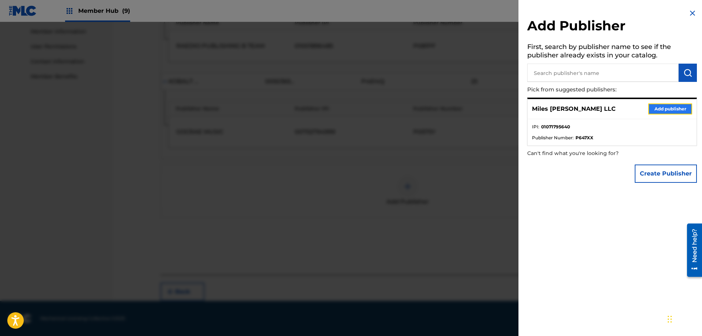
click at [667, 109] on button "Add publisher" at bounding box center [671, 109] width 44 height 11
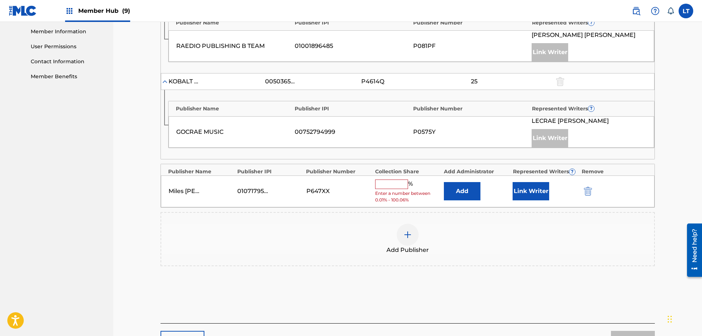
click at [383, 185] on input "text" at bounding box center [391, 185] width 33 height 10
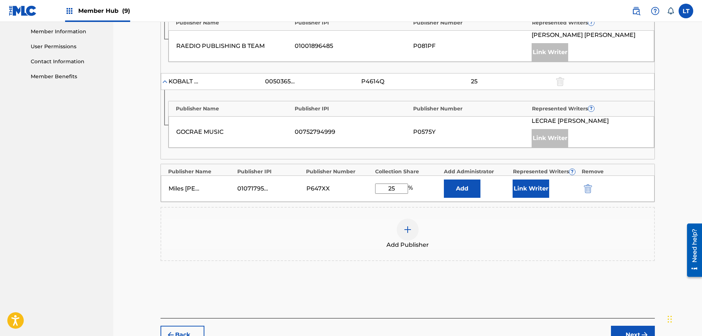
type input "25"
click at [529, 191] on button "Link Writer" at bounding box center [531, 189] width 37 height 18
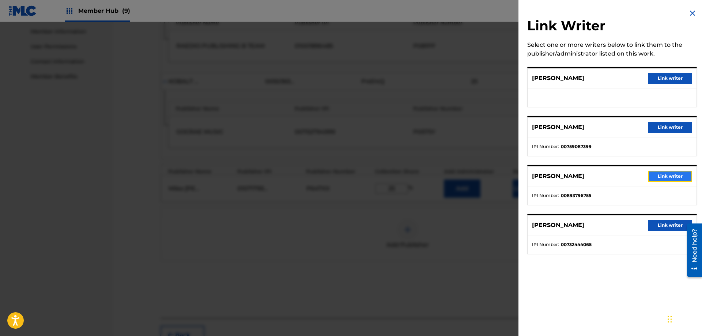
click at [672, 177] on button "Link writer" at bounding box center [671, 176] width 44 height 11
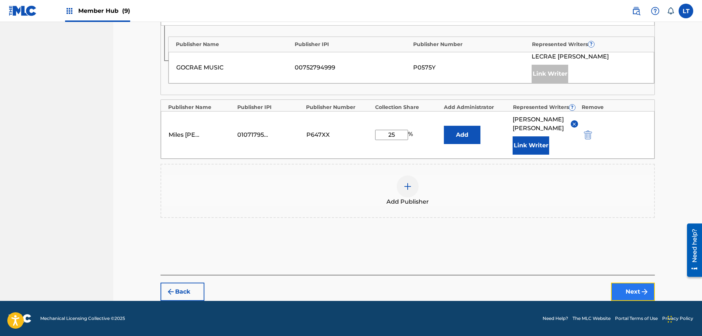
click at [633, 295] on button "Next" at bounding box center [633, 292] width 44 height 18
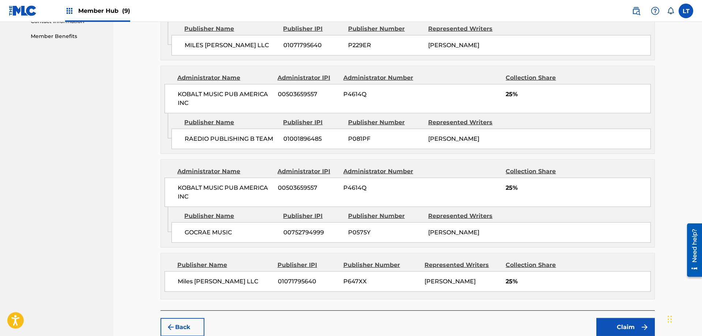
scroll to position [405, 0]
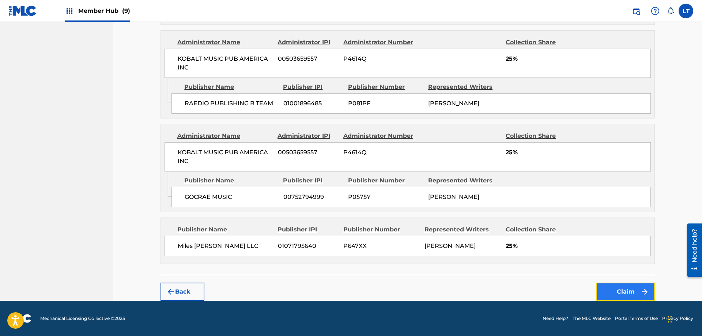
click at [632, 293] on button "Claim" at bounding box center [626, 292] width 59 height 18
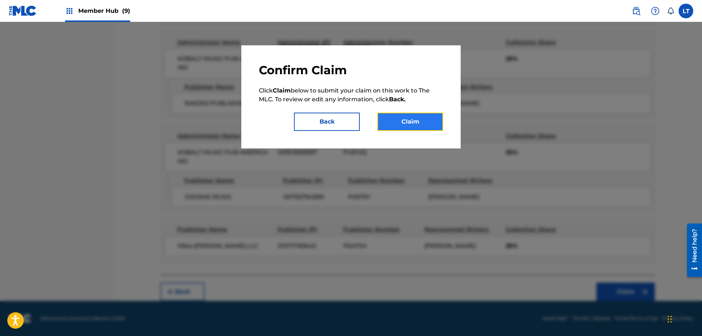
click at [413, 122] on button "Claim" at bounding box center [411, 122] width 66 height 18
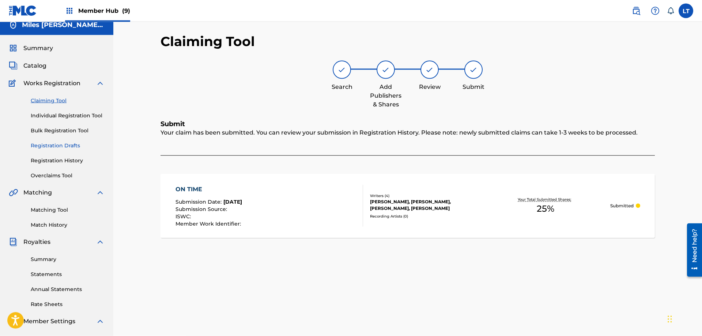
scroll to position [5, 0]
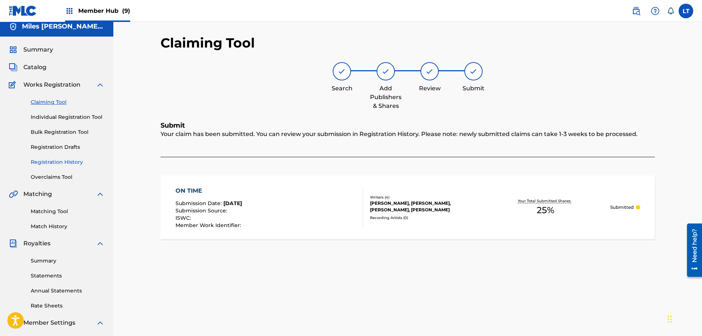
click at [62, 161] on link "Registration History" at bounding box center [68, 162] width 74 height 8
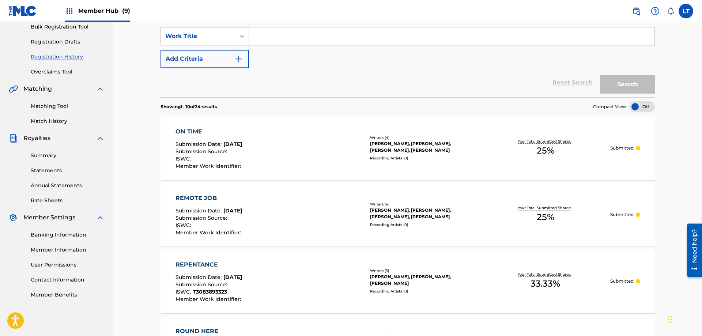
scroll to position [112, 0]
click at [243, 216] on div "Submission Source :" at bounding box center [209, 217] width 67 height 7
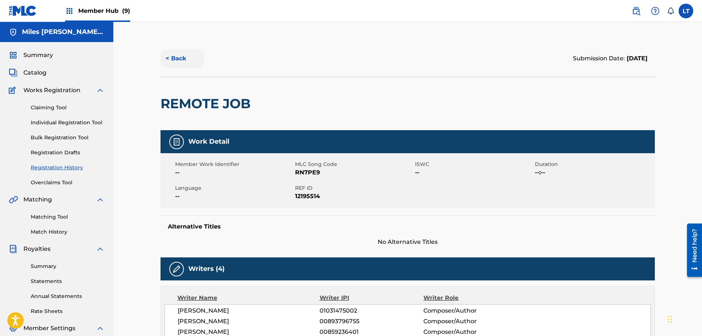
click at [174, 57] on button "< Back" at bounding box center [183, 58] width 44 height 18
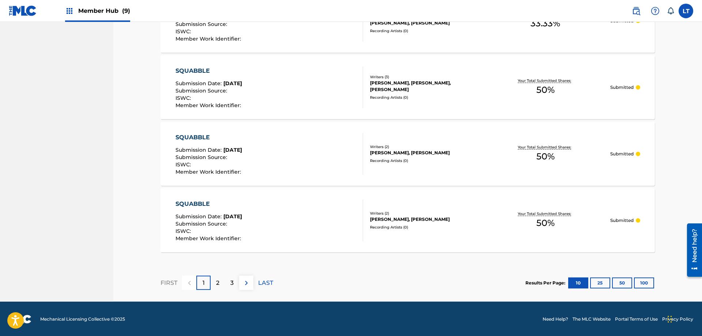
scroll to position [638, 0]
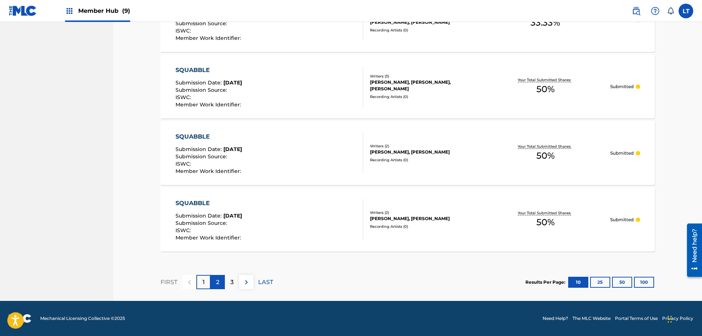
click at [217, 282] on p "2" at bounding box center [217, 282] width 3 height 9
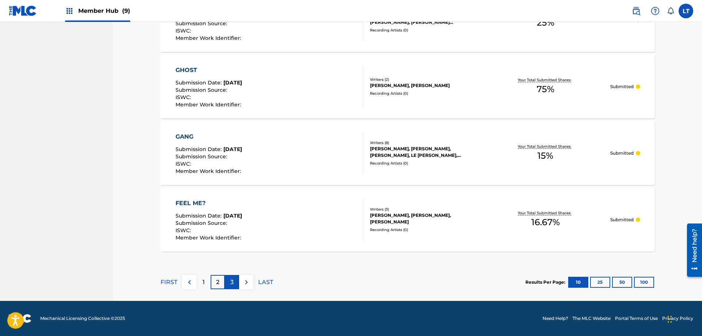
click at [232, 284] on p "3" at bounding box center [231, 282] width 3 height 9
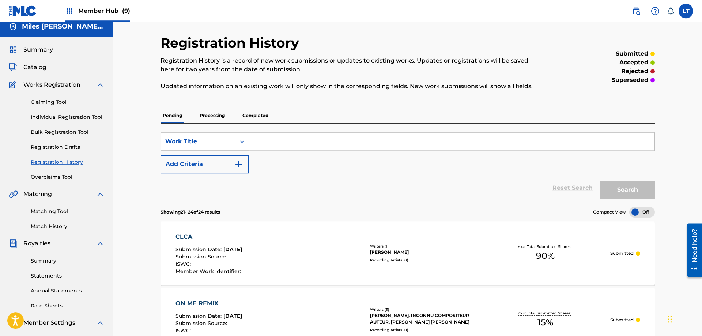
scroll to position [0, 0]
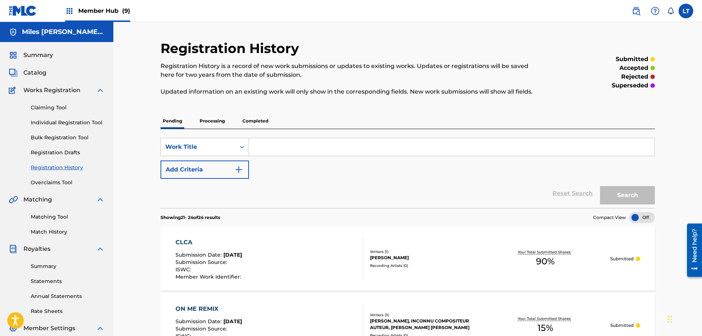
click at [282, 145] on input "Search Form" at bounding box center [452, 147] width 406 height 18
paste input "OLD WAYS 2"
type input "OLD WAYS 2"
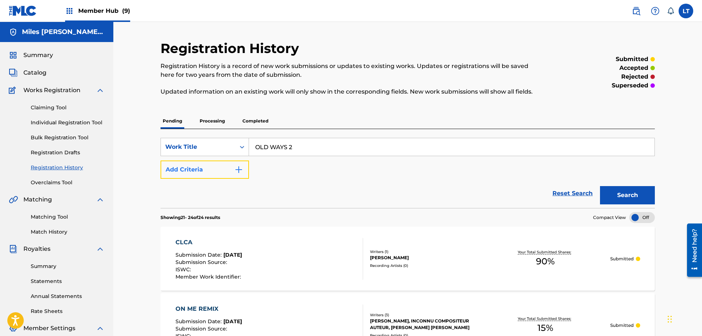
click at [239, 171] on img "Search Form" at bounding box center [238, 169] width 9 height 9
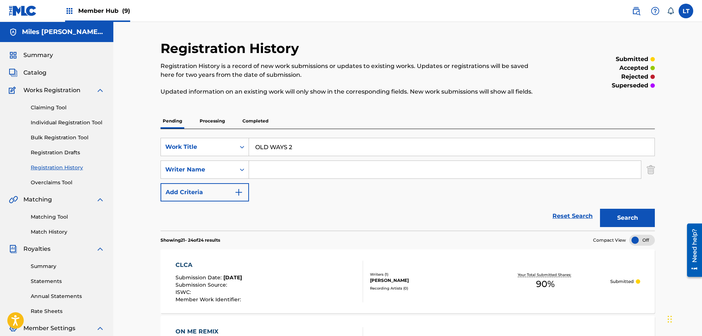
click at [276, 176] on input "Search Form" at bounding box center [445, 170] width 392 height 18
type input "[PERSON_NAME]"
click at [600, 209] on button "Search" at bounding box center [627, 218] width 55 height 18
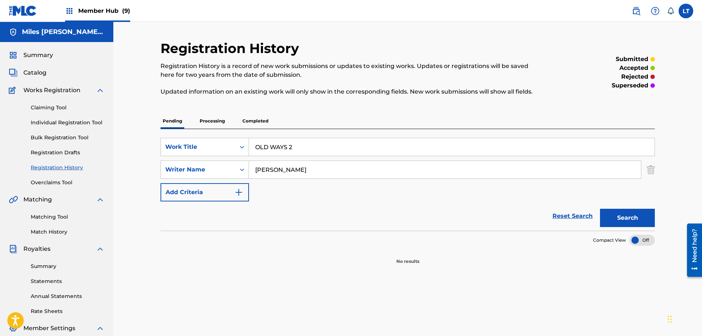
drag, startPoint x: 312, startPoint y: 149, endPoint x: 174, endPoint y: 134, distance: 138.3
click at [249, 138] on input "OLD WAYS 2" at bounding box center [452, 147] width 406 height 18
paste
click at [635, 219] on button "Search" at bounding box center [627, 218] width 55 height 18
drag, startPoint x: 326, startPoint y: 146, endPoint x: 114, endPoint y: 123, distance: 213.0
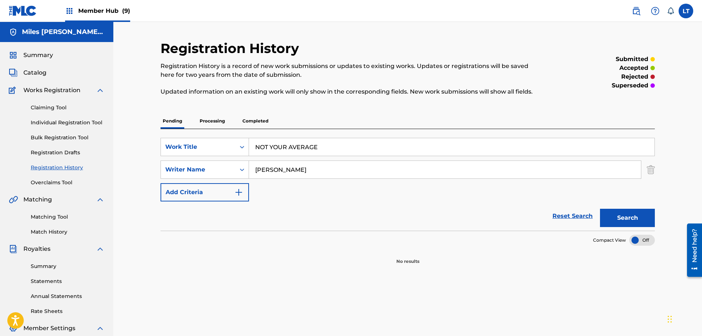
click at [249, 138] on input "NOT YOUR AVERAGE" at bounding box center [452, 147] width 406 height 18
click at [627, 220] on button "Search" at bounding box center [627, 218] width 55 height 18
click at [296, 144] on input "NOT MY JOB" at bounding box center [452, 147] width 406 height 18
drag, startPoint x: 228, startPoint y: 140, endPoint x: 221, endPoint y: 138, distance: 7.2
click at [249, 140] on input "NOT MY JOB" at bounding box center [452, 147] width 406 height 18
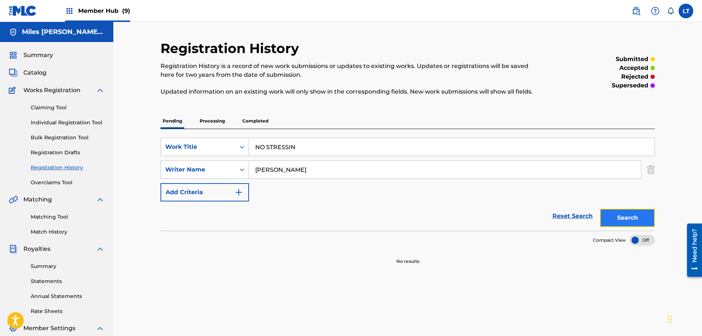
click at [644, 216] on button "Search" at bounding box center [627, 218] width 55 height 18
drag, startPoint x: 315, startPoint y: 149, endPoint x: 185, endPoint y: 130, distance: 131.1
click at [249, 138] on input "NO STRESSIN" at bounding box center [452, 147] width 406 height 18
type input "NO POPSTAR"
click at [626, 217] on button "Search" at bounding box center [627, 218] width 55 height 18
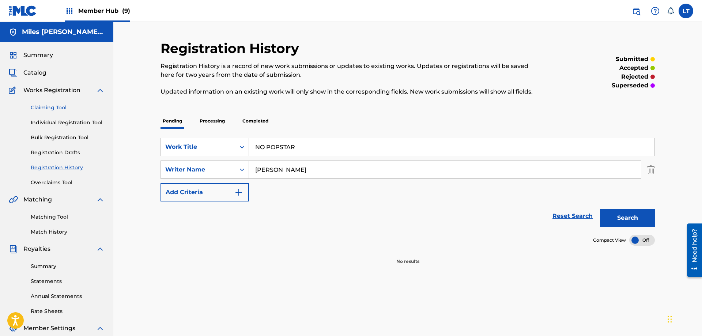
click at [51, 106] on link "Claiming Tool" at bounding box center [68, 108] width 74 height 8
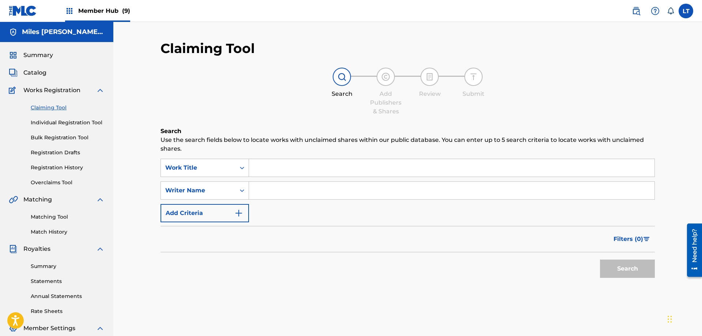
click at [290, 167] on input "Search Form" at bounding box center [452, 168] width 406 height 18
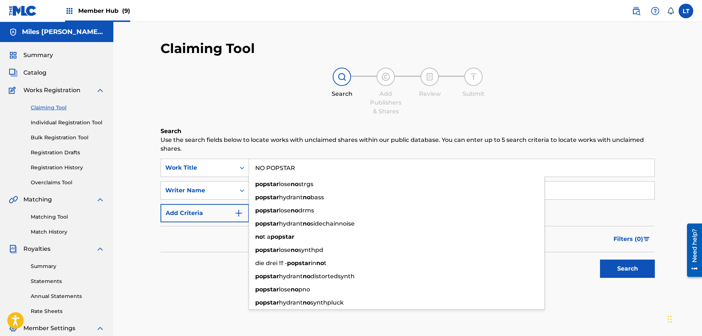
type input "NO POPSTAR"
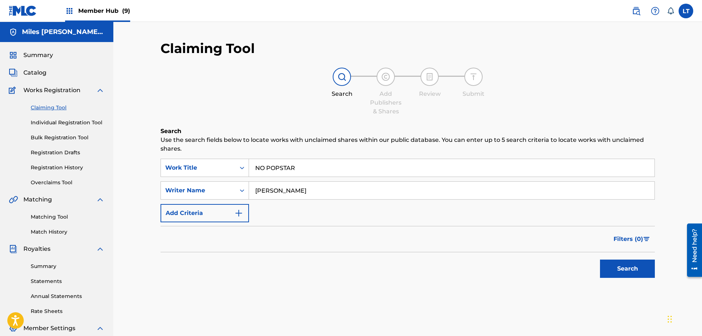
type input "[PERSON_NAME]"
click at [600, 260] on button "Search" at bounding box center [627, 269] width 55 height 18
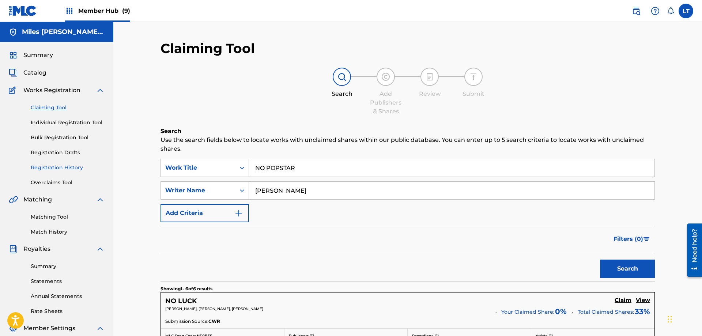
click at [70, 167] on link "Registration History" at bounding box center [68, 168] width 74 height 8
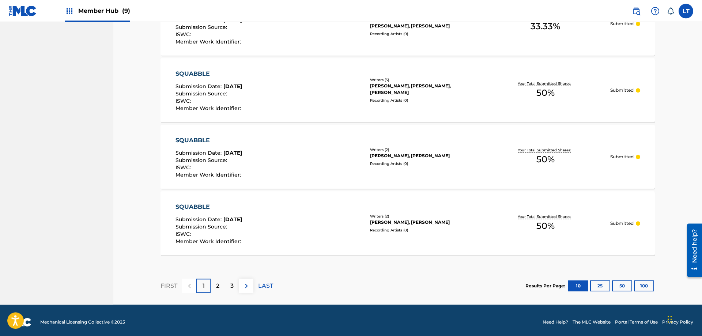
scroll to position [638, 0]
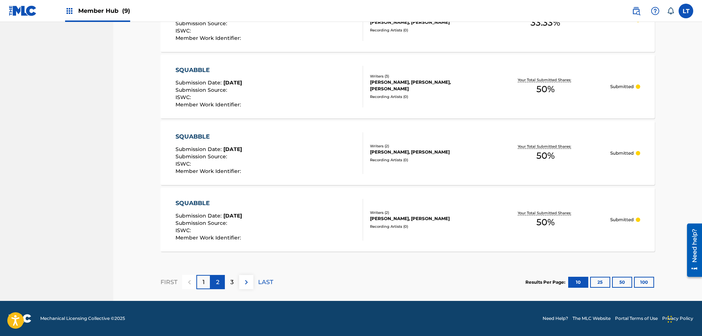
click at [218, 285] on p "2" at bounding box center [217, 282] width 3 height 9
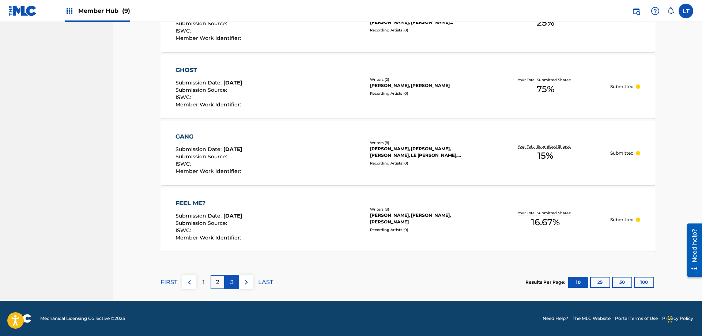
click at [232, 285] on p "3" at bounding box center [231, 282] width 3 height 9
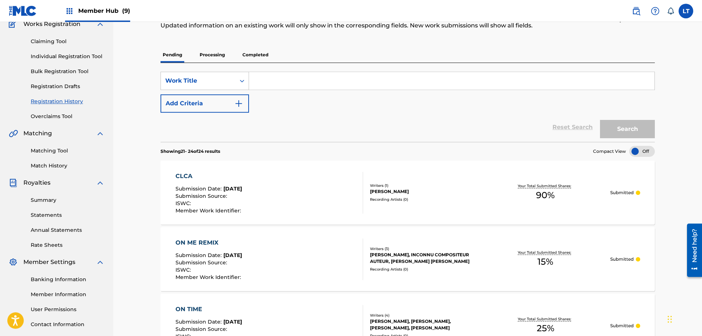
scroll to position [0, 0]
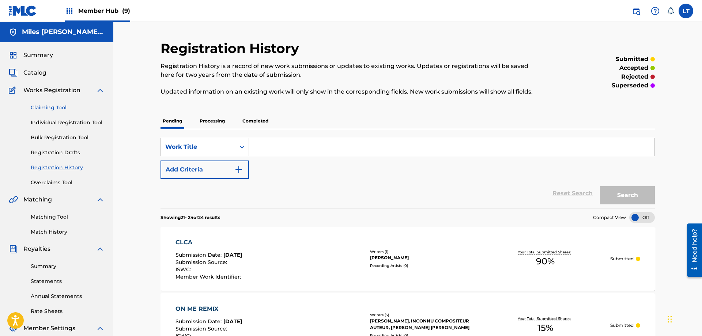
click at [51, 109] on link "Claiming Tool" at bounding box center [68, 108] width 74 height 8
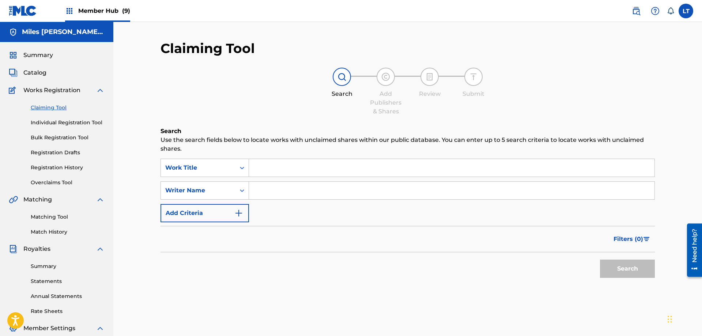
click at [315, 166] on input "Search Form" at bounding box center [452, 168] width 406 height 18
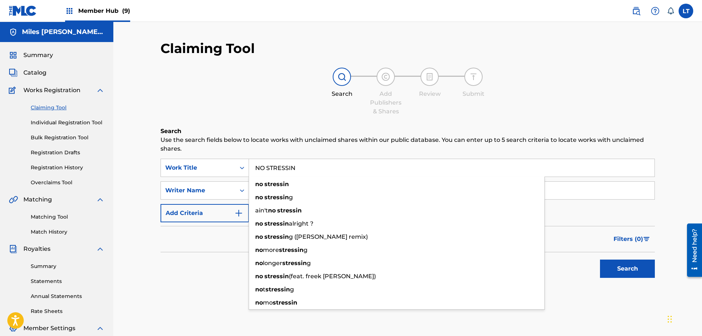
type input "NO STRESSIN"
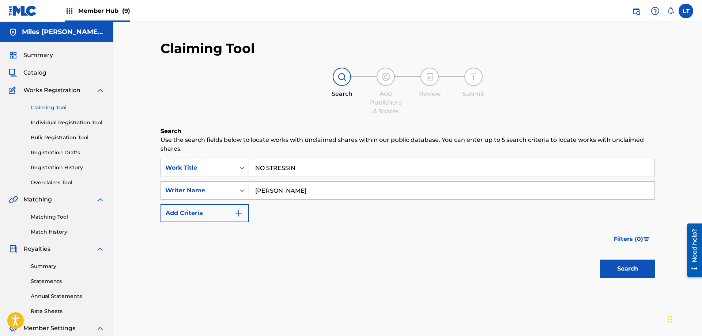
type input "[PERSON_NAME]"
click at [600, 260] on button "Search" at bounding box center [627, 269] width 55 height 18
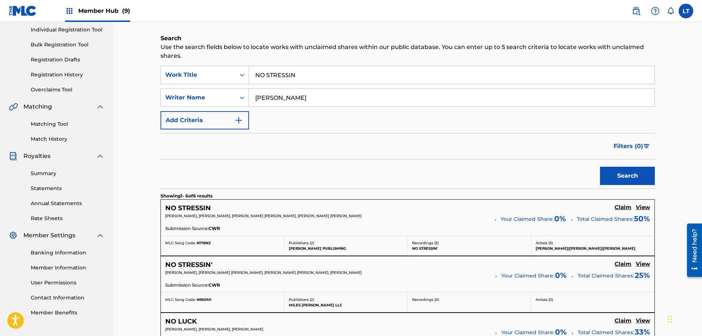
scroll to position [112, 0]
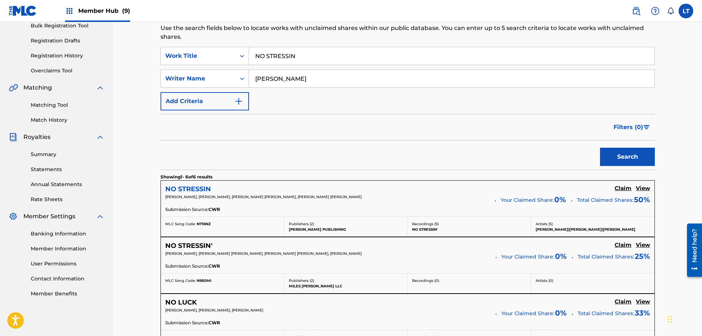
click at [196, 188] on h5 "NO STRESSIN" at bounding box center [188, 189] width 46 height 8
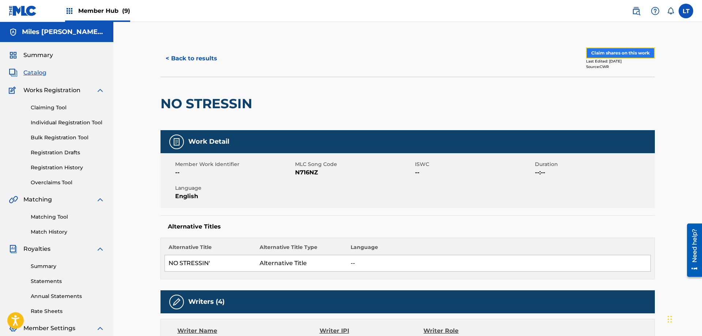
click at [619, 54] on button "Claim shares on this work" at bounding box center [620, 53] width 69 height 11
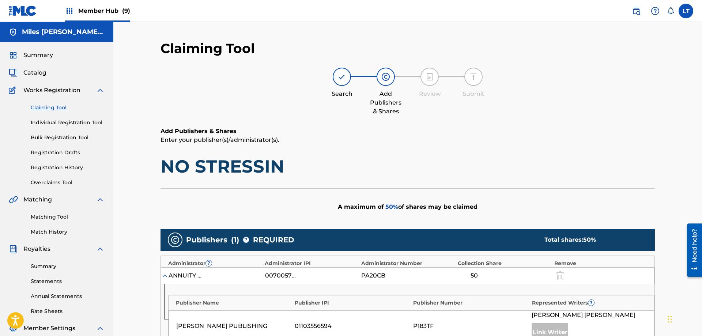
scroll to position [194, 0]
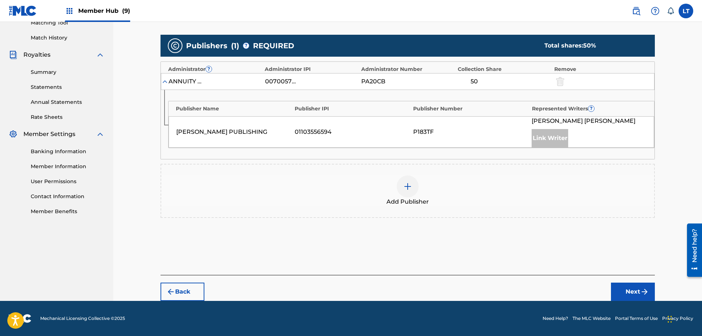
click at [407, 185] on img at bounding box center [407, 186] width 9 height 9
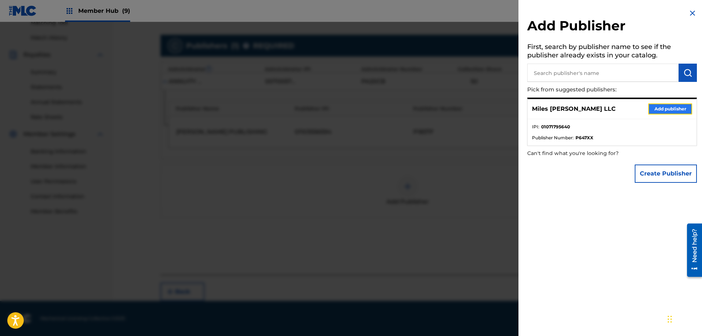
click at [666, 107] on button "Add publisher" at bounding box center [671, 109] width 44 height 11
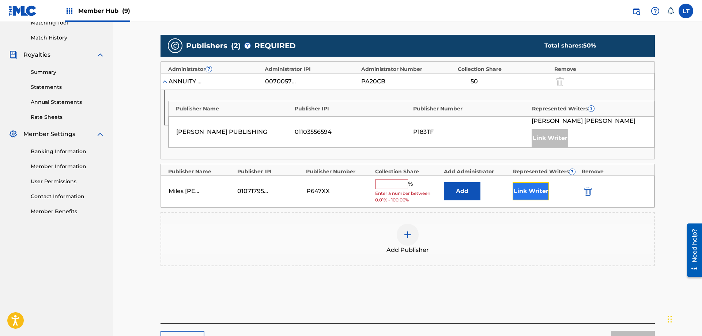
click at [532, 188] on button "Link Writer" at bounding box center [531, 191] width 37 height 18
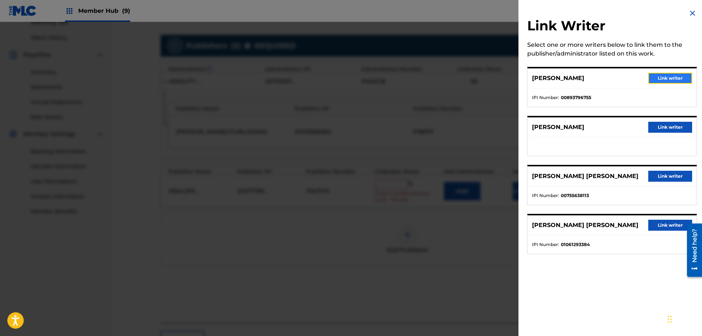
click at [663, 76] on button "Link writer" at bounding box center [671, 78] width 44 height 11
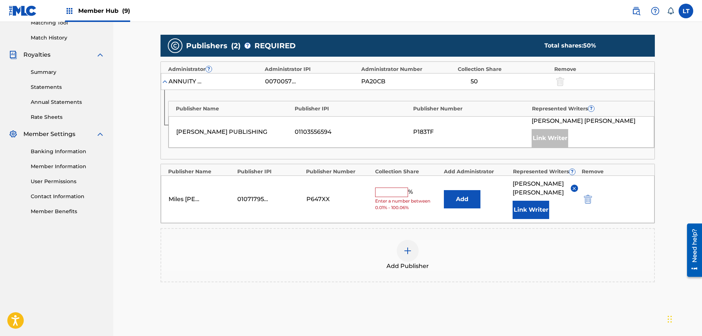
click at [383, 193] on input "text" at bounding box center [391, 193] width 33 height 10
type input "25"
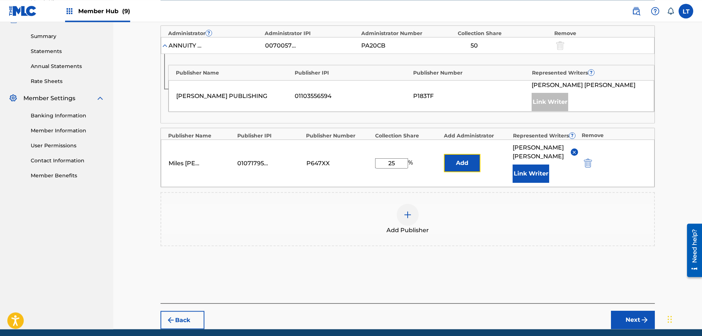
scroll to position [259, 0]
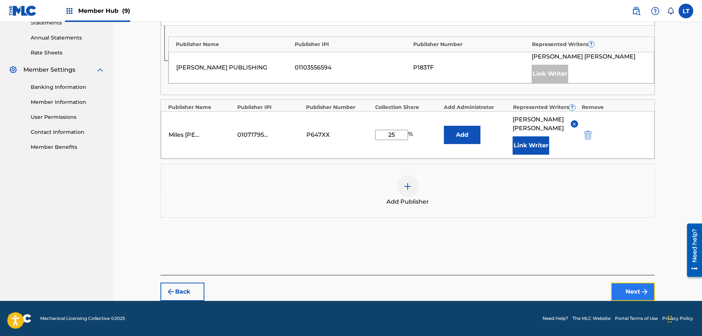
click at [634, 291] on button "Next" at bounding box center [633, 292] width 44 height 18
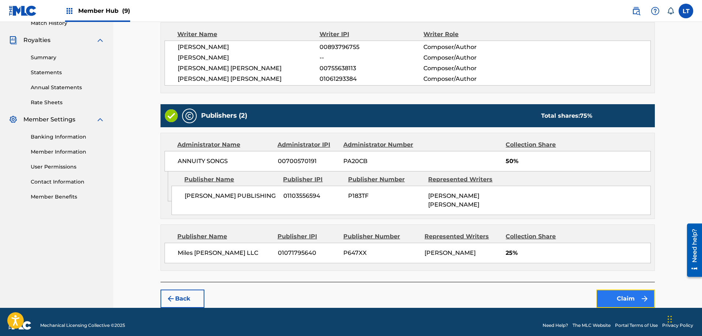
click at [626, 290] on button "Claim" at bounding box center [626, 299] width 59 height 18
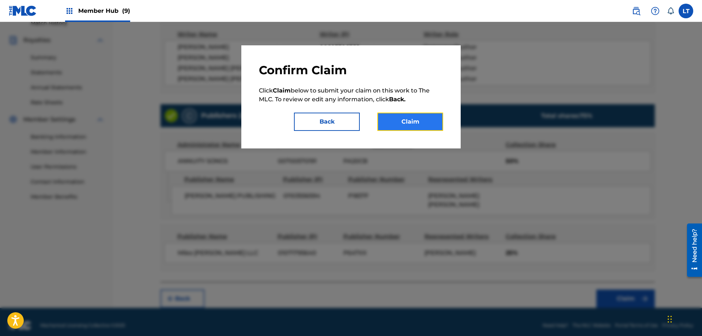
click at [414, 120] on button "Claim" at bounding box center [411, 122] width 66 height 18
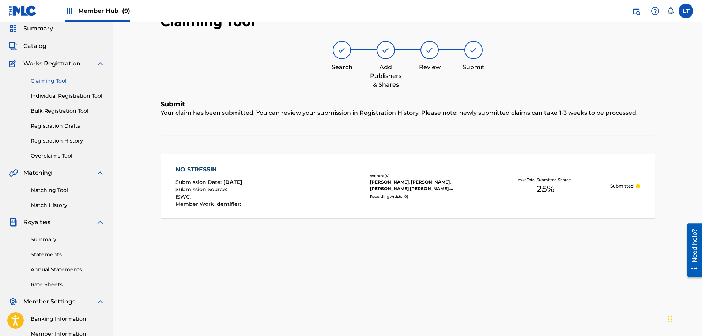
scroll to position [0, 0]
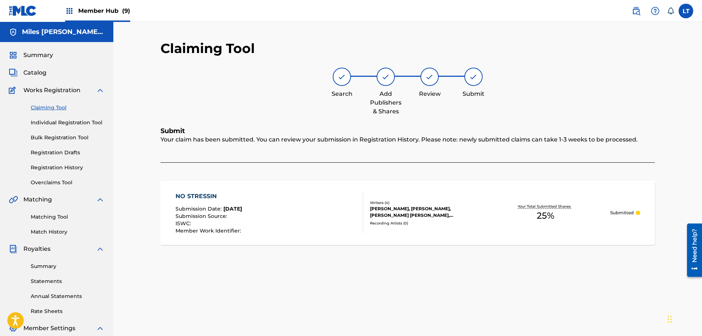
click at [51, 108] on link "Claiming Tool" at bounding box center [68, 108] width 74 height 8
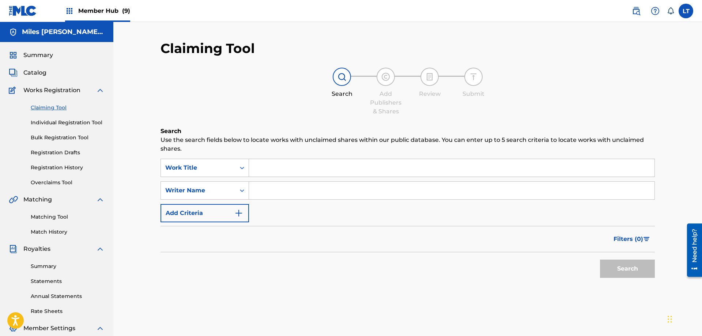
click at [278, 166] on input "Search Form" at bounding box center [452, 168] width 406 height 18
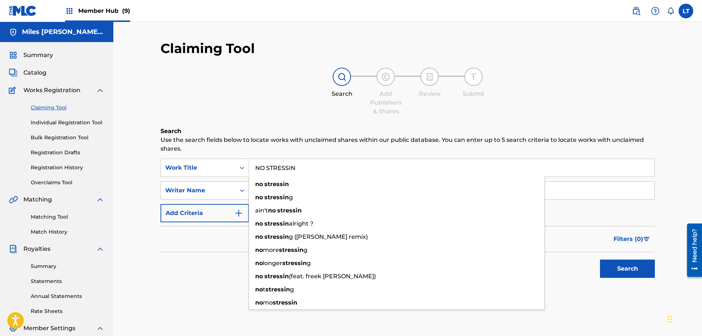
type input "NO STRESSIN"
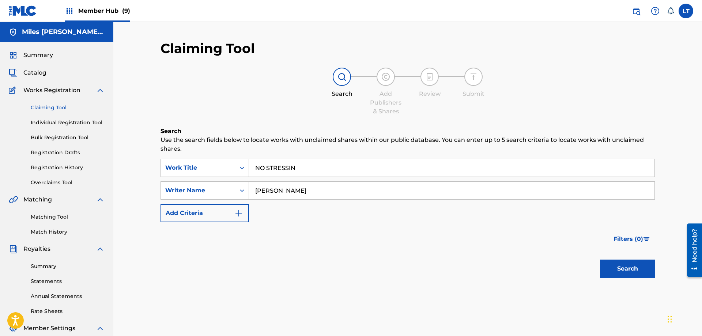
type input "[PERSON_NAME]"
click at [600, 260] on button "Search" at bounding box center [627, 269] width 55 height 18
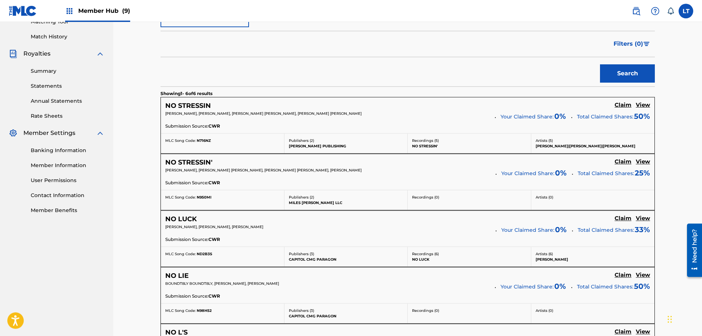
scroll to position [224, 0]
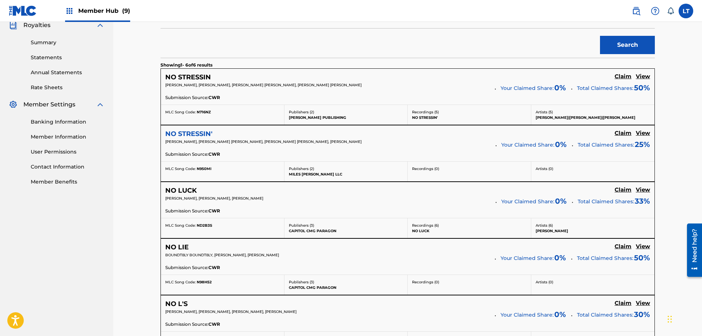
click at [200, 132] on h5 "NO STRESSIN'" at bounding box center [188, 134] width 47 height 8
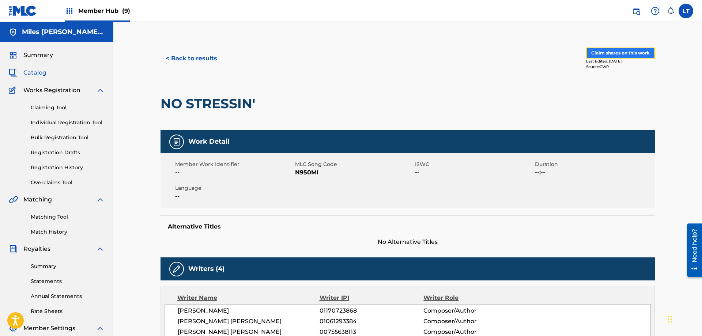
click at [624, 54] on button "Claim shares on this work" at bounding box center [620, 53] width 69 height 11
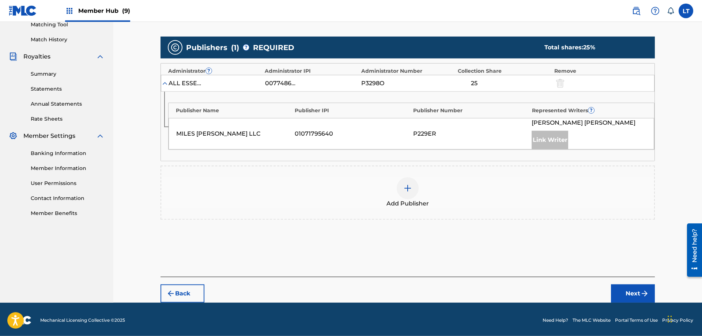
scroll to position [194, 0]
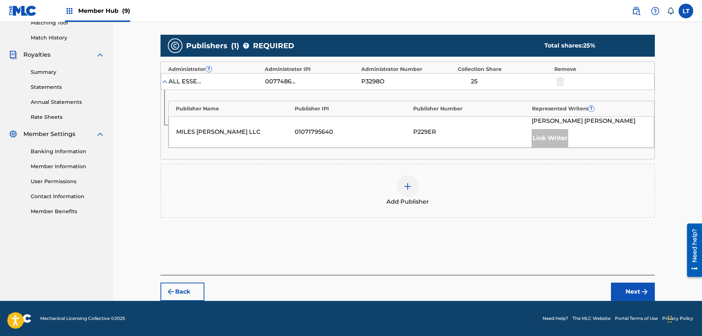
click at [408, 185] on img at bounding box center [407, 186] width 9 height 9
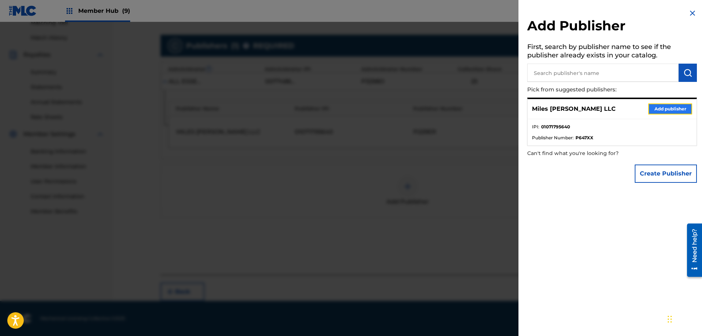
click at [667, 108] on button "Add publisher" at bounding box center [671, 109] width 44 height 11
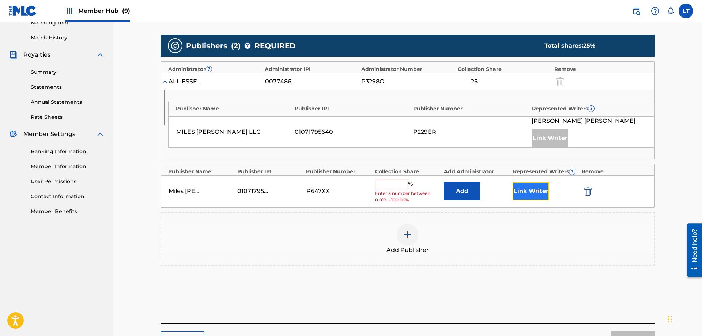
click at [538, 193] on button "Link Writer" at bounding box center [531, 191] width 37 height 18
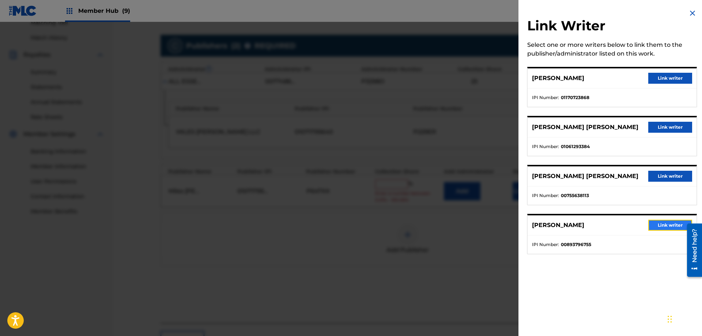
click at [669, 225] on button "Link writer" at bounding box center [671, 225] width 44 height 11
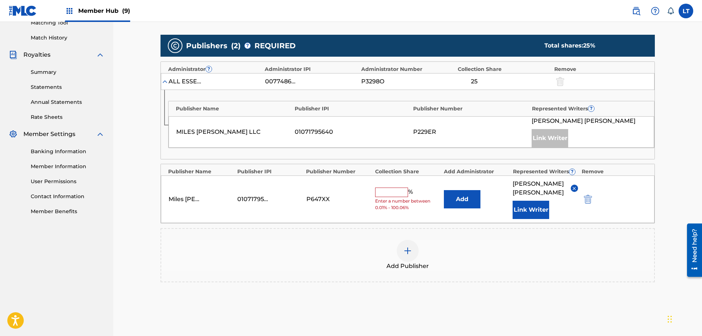
click at [386, 193] on input "text" at bounding box center [391, 193] width 33 height 10
type input "25"
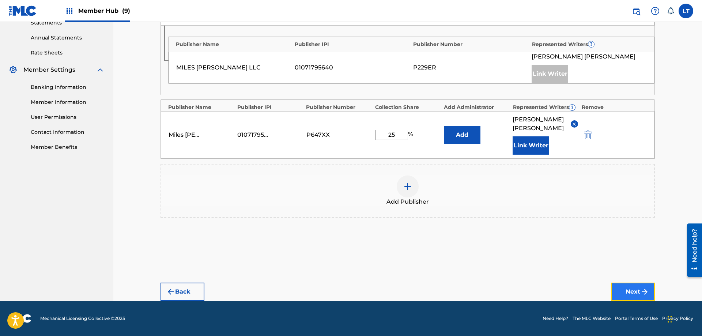
click at [636, 292] on button "Next" at bounding box center [633, 292] width 44 height 18
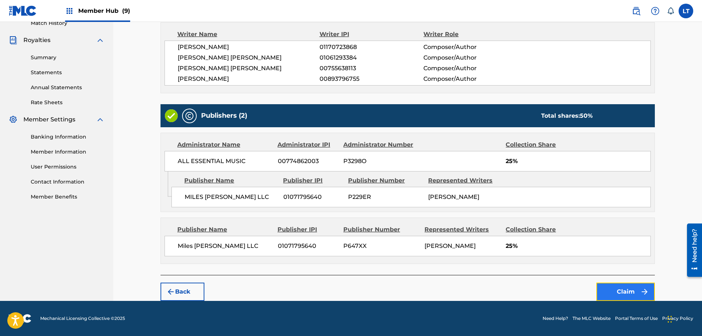
click at [627, 292] on button "Claim" at bounding box center [626, 292] width 59 height 18
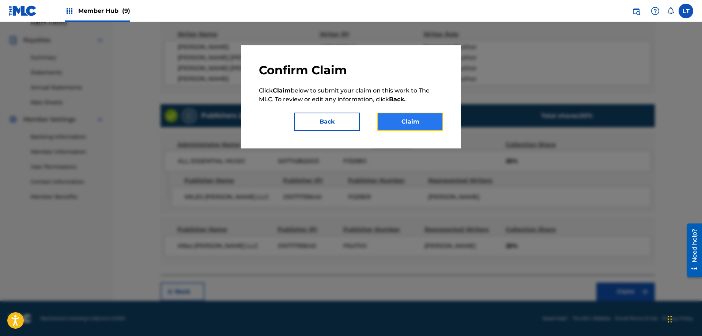
click at [417, 123] on button "Claim" at bounding box center [411, 122] width 66 height 18
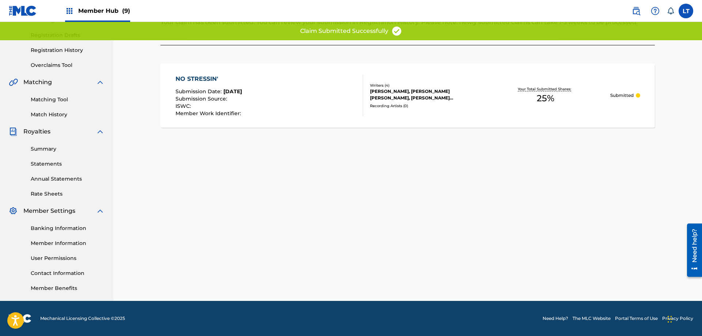
scroll to position [0, 0]
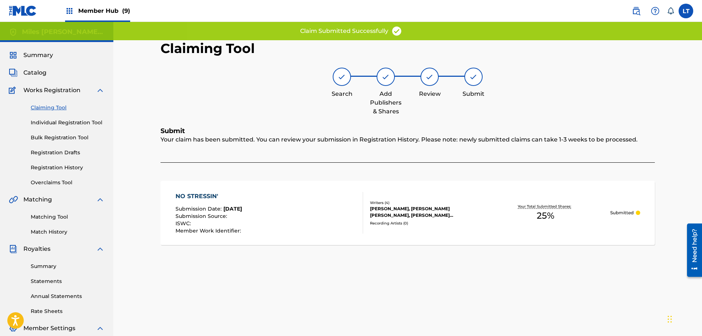
click at [48, 108] on link "Claiming Tool" at bounding box center [68, 108] width 74 height 8
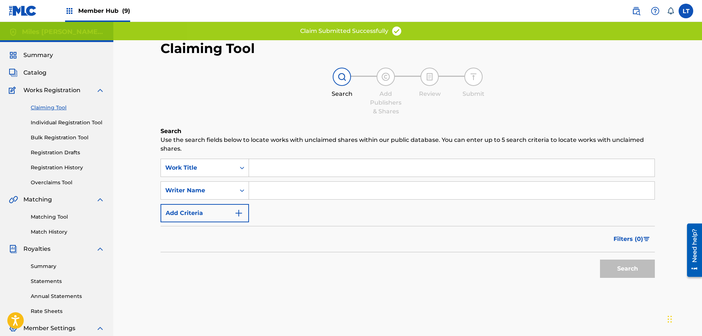
drag, startPoint x: 268, startPoint y: 169, endPoint x: 256, endPoint y: 161, distance: 14.5
click at [268, 169] on input "Search Form" at bounding box center [452, 168] width 406 height 18
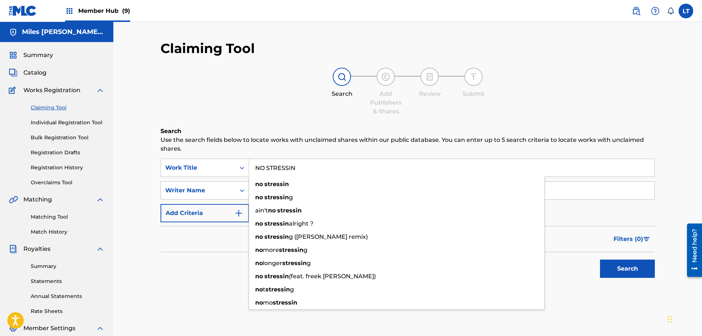
type input "NO STRESSIN"
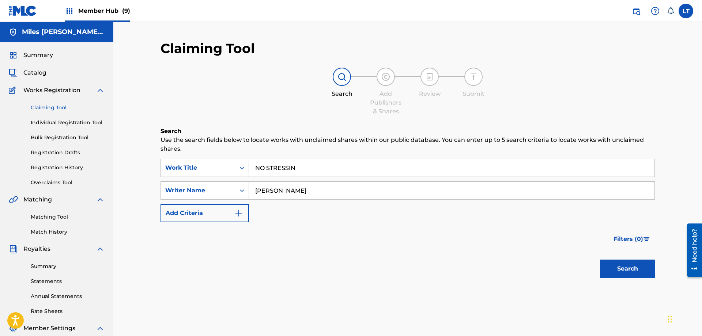
type input "[PERSON_NAME]"
click at [600, 260] on button "Search" at bounding box center [627, 269] width 55 height 18
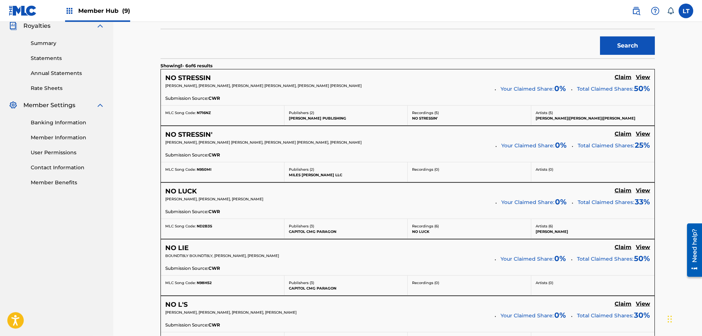
scroll to position [224, 0]
click at [187, 188] on h5 "NO LUCK" at bounding box center [180, 191] width 31 height 8
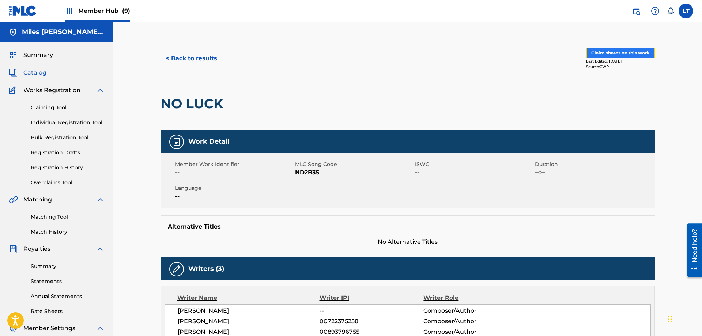
click at [635, 51] on button "Claim shares on this work" at bounding box center [620, 53] width 69 height 11
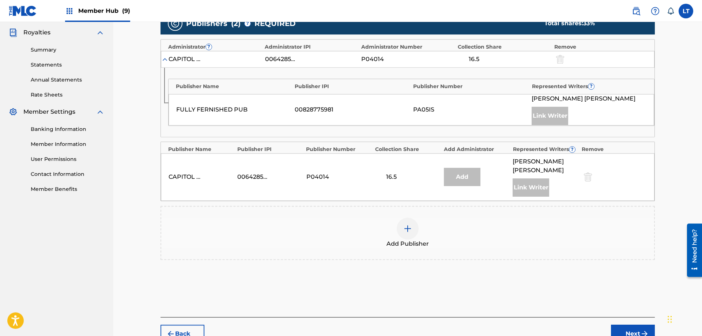
scroll to position [259, 0]
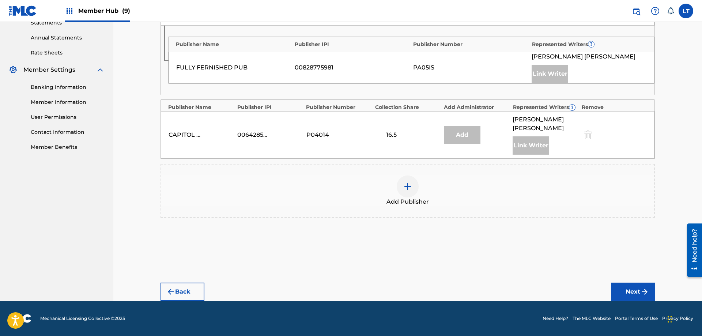
click at [406, 189] on img at bounding box center [407, 186] width 9 height 9
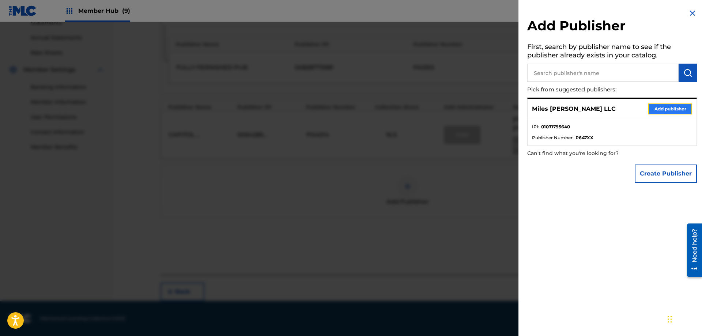
click at [658, 109] on button "Add publisher" at bounding box center [671, 109] width 44 height 11
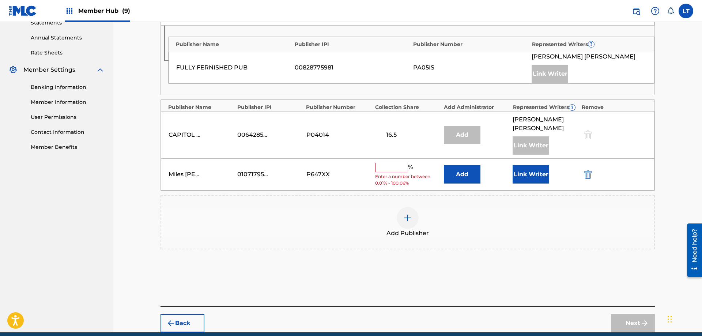
click at [379, 166] on input "text" at bounding box center [391, 168] width 33 height 10
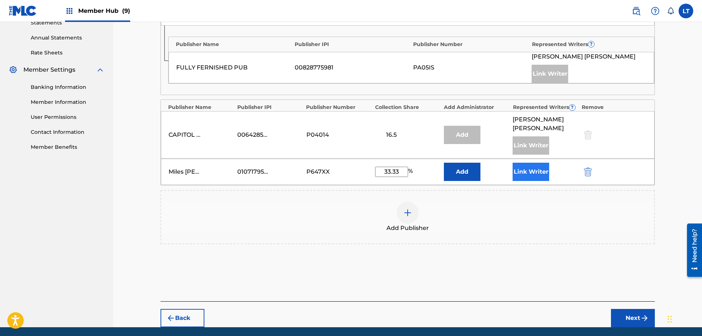
type input "33.33"
click at [536, 174] on button "Link Writer" at bounding box center [531, 172] width 37 height 18
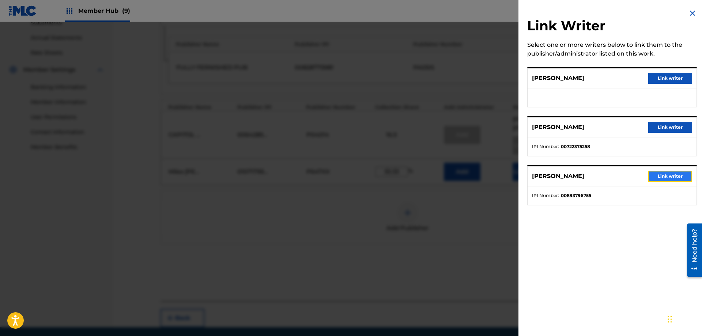
click at [673, 175] on button "Link writer" at bounding box center [671, 176] width 44 height 11
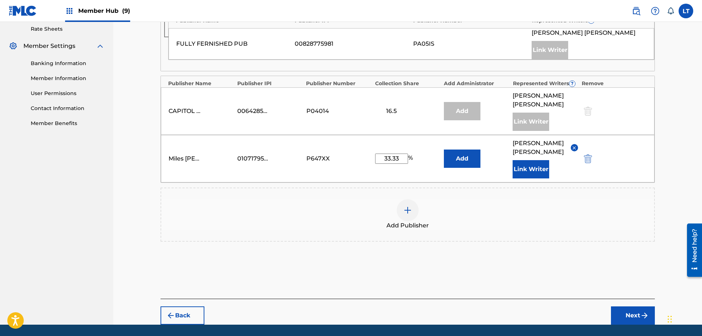
scroll to position [306, 0]
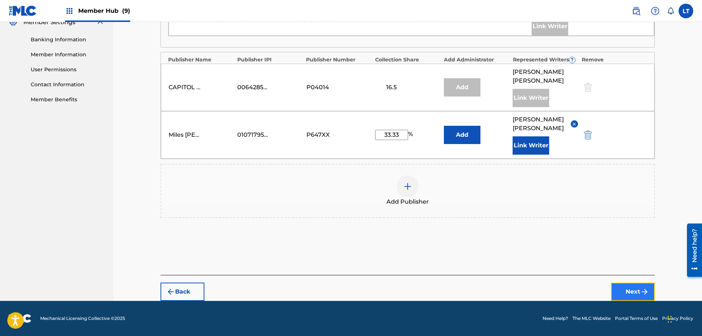
click at [628, 292] on button "Next" at bounding box center [633, 292] width 44 height 18
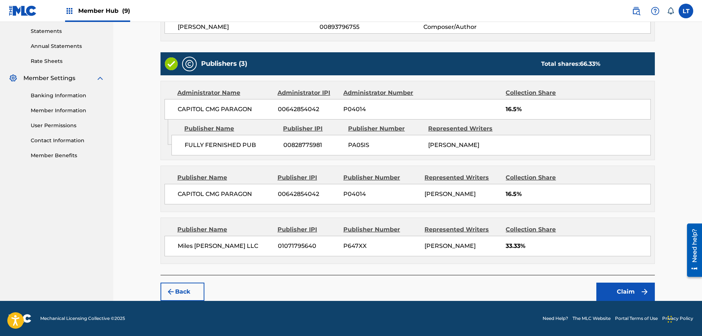
scroll to position [250, 0]
click at [628, 288] on button "Claim" at bounding box center [626, 292] width 59 height 18
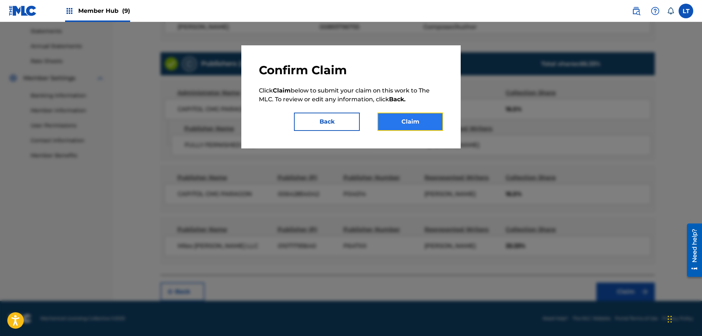
click at [414, 124] on button "Claim" at bounding box center [411, 122] width 66 height 18
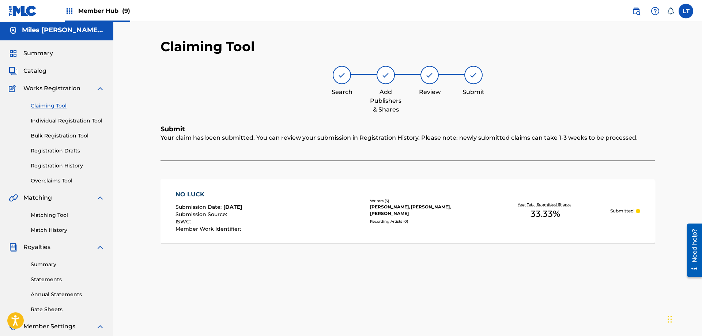
scroll to position [0, 0]
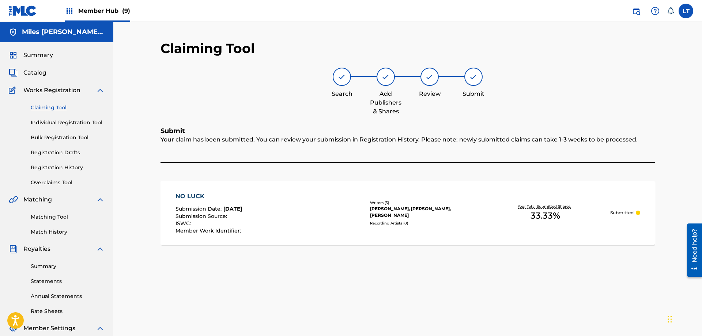
click at [49, 108] on link "Claiming Tool" at bounding box center [68, 108] width 74 height 8
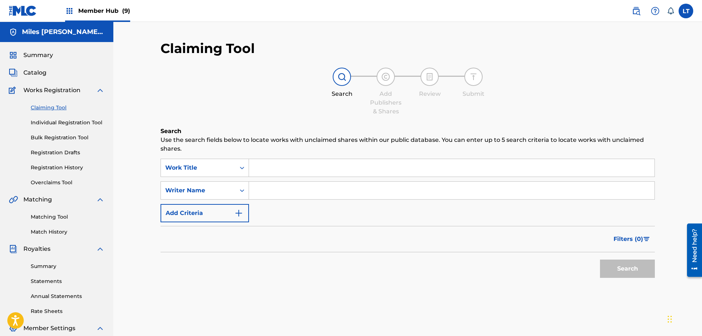
click at [300, 165] on input "Search Form" at bounding box center [452, 168] width 406 height 18
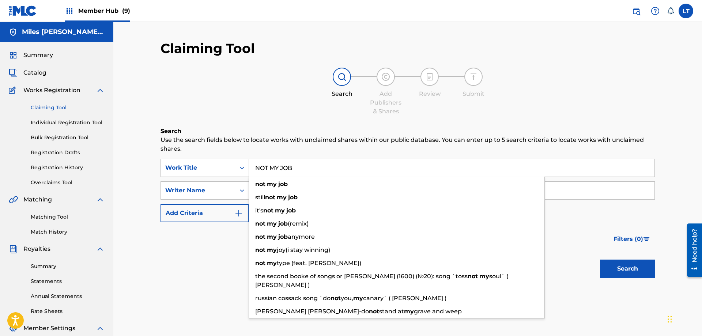
type input "NOT MY JOB"
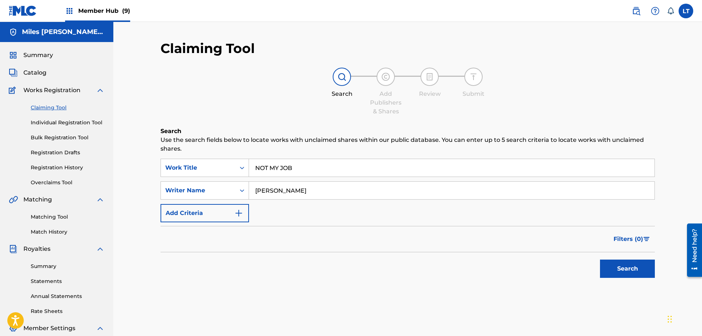
type input "[PERSON_NAME]"
click at [600, 260] on button "Search" at bounding box center [627, 269] width 55 height 18
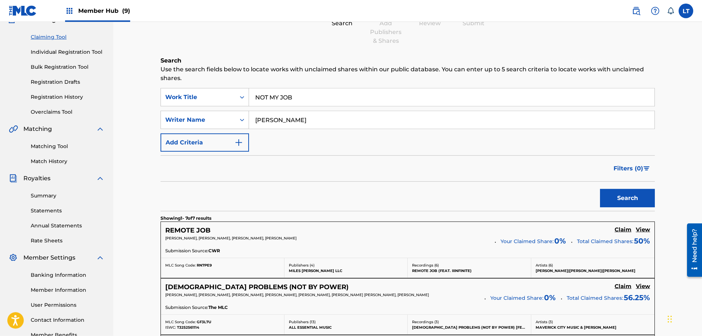
scroll to position [54, 0]
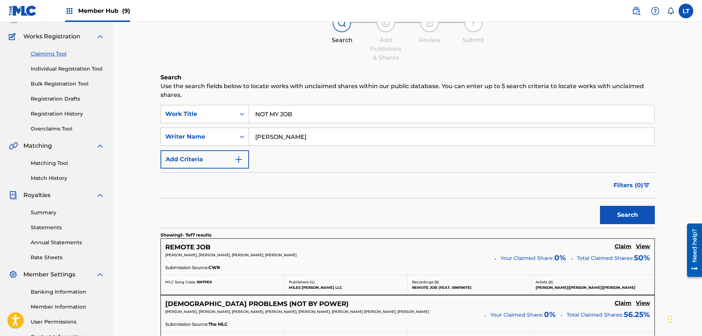
drag, startPoint x: 279, startPoint y: 116, endPoint x: 210, endPoint y: 99, distance: 71.2
click at [249, 107] on input "NOT MY JOB" at bounding box center [452, 114] width 406 height 18
click at [600, 206] on button "Search" at bounding box center [627, 215] width 55 height 18
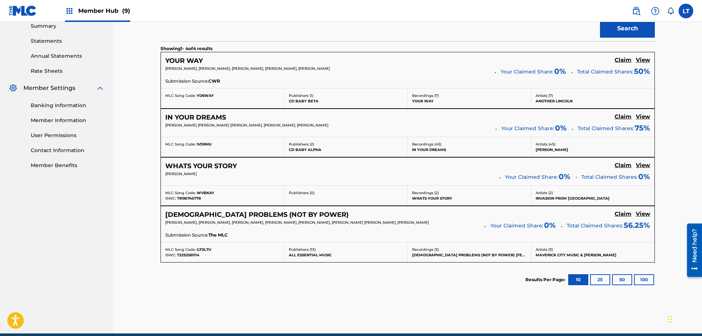
scroll to position [0, 0]
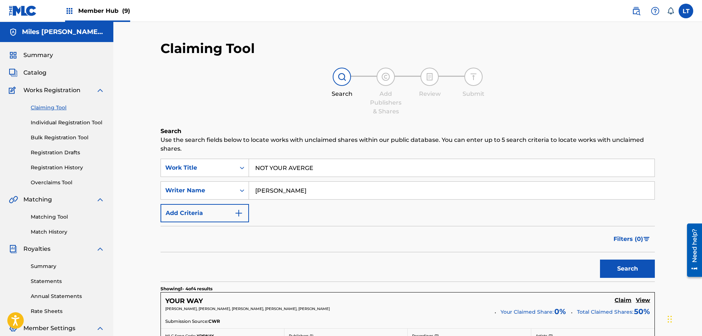
drag, startPoint x: 320, startPoint y: 166, endPoint x: 175, endPoint y: 155, distance: 145.3
click at [249, 159] on input "NOT YOUR AVERGE" at bounding box center [452, 168] width 406 height 18
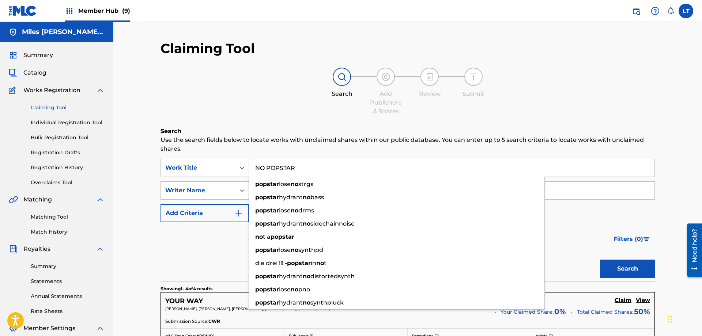
click at [600, 260] on button "Search" at bounding box center [627, 269] width 55 height 18
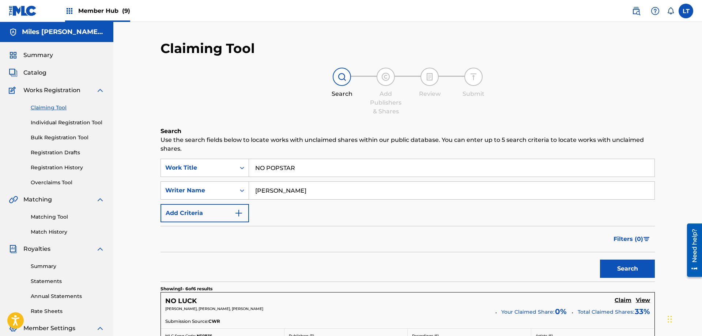
drag, startPoint x: 307, startPoint y: 170, endPoint x: 150, endPoint y: 123, distance: 163.6
click at [249, 159] on input "NO POPSTAR" at bounding box center [452, 168] width 406 height 18
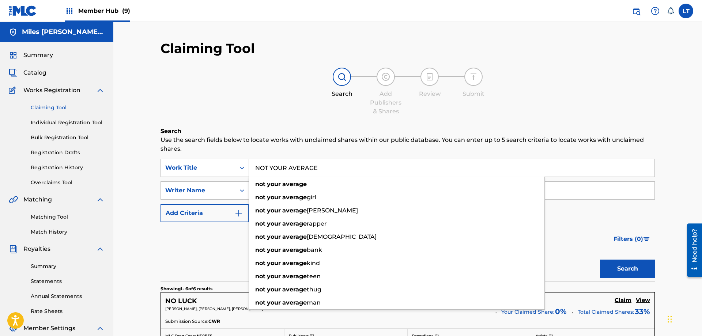
click at [600, 260] on button "Search" at bounding box center [627, 269] width 55 height 18
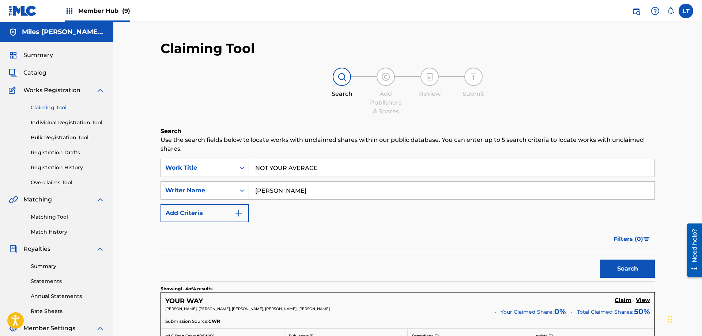
drag, startPoint x: 336, startPoint y: 163, endPoint x: 213, endPoint y: 156, distance: 123.1
click at [249, 159] on input "NOT YOUR AVERAGE" at bounding box center [452, 168] width 406 height 18
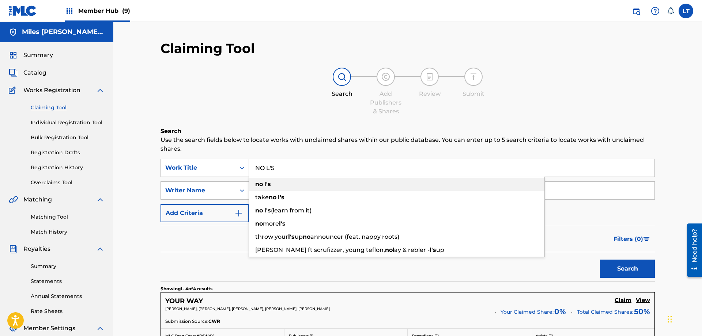
type input "NO L'S"
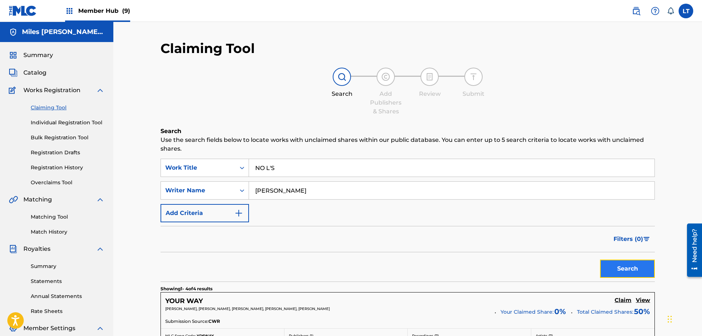
click at [626, 269] on button "Search" at bounding box center [627, 269] width 55 height 18
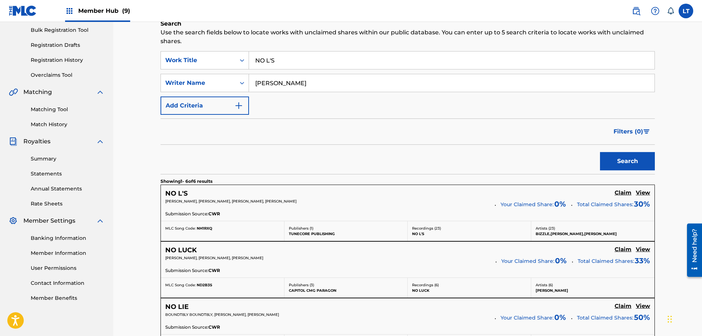
scroll to position [112, 0]
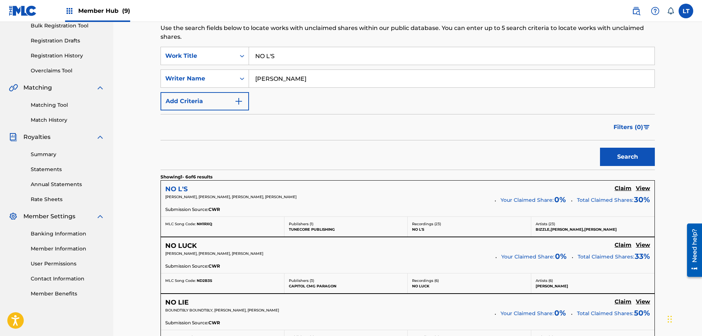
click at [175, 186] on h5 "NO L'S" at bounding box center [176, 189] width 22 height 8
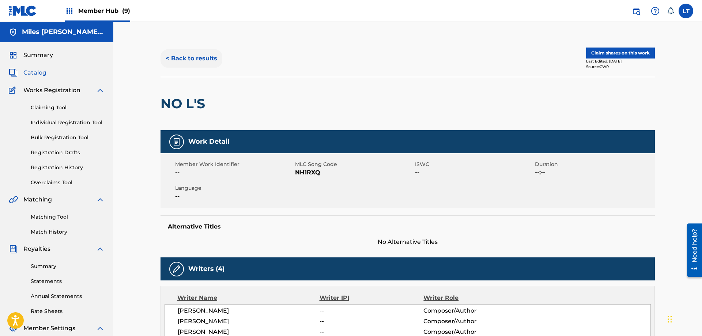
click at [193, 56] on button "< Back to results" at bounding box center [192, 58] width 62 height 18
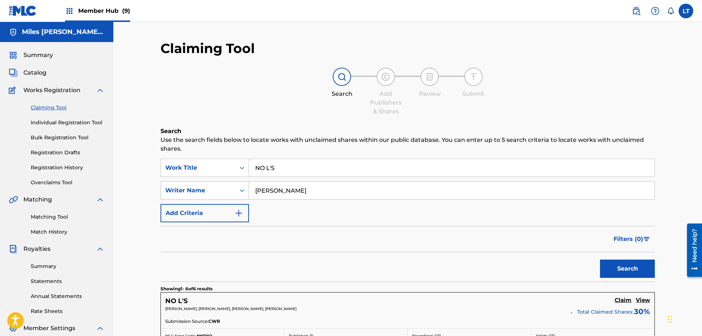
scroll to position [112, 0]
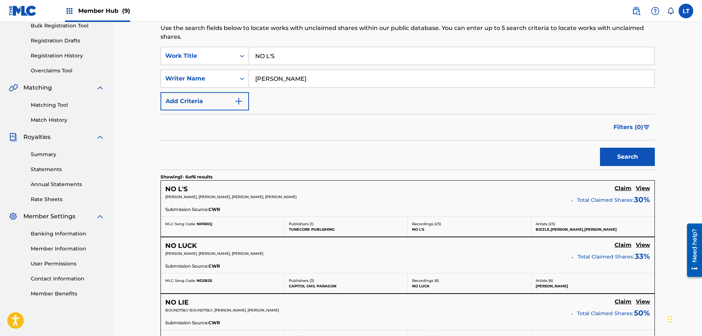
drag, startPoint x: 204, startPoint y: 52, endPoint x: 184, endPoint y: 48, distance: 20.6
click at [249, 48] on input "NO L'S" at bounding box center [452, 56] width 406 height 18
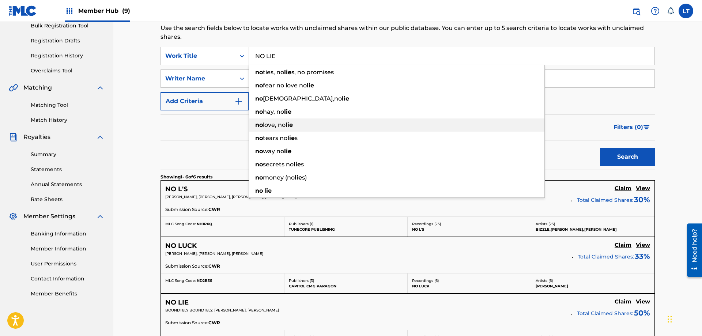
type input "NO LIE"
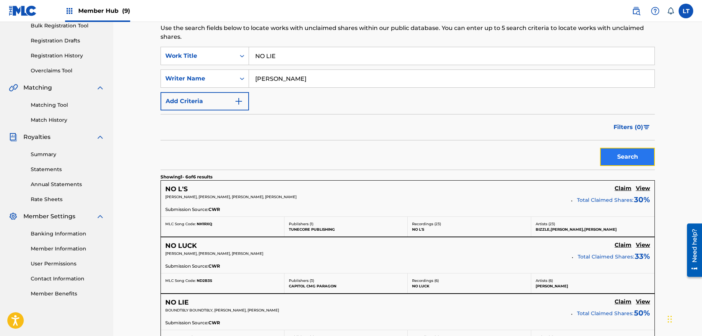
click at [624, 159] on button "Search" at bounding box center [627, 157] width 55 height 18
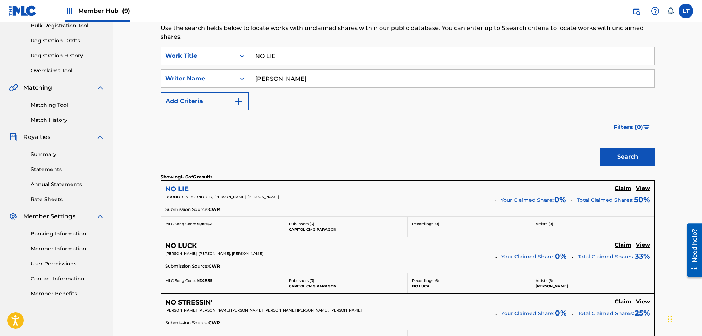
click at [172, 188] on h5 "NO LIE" at bounding box center [176, 189] width 23 height 8
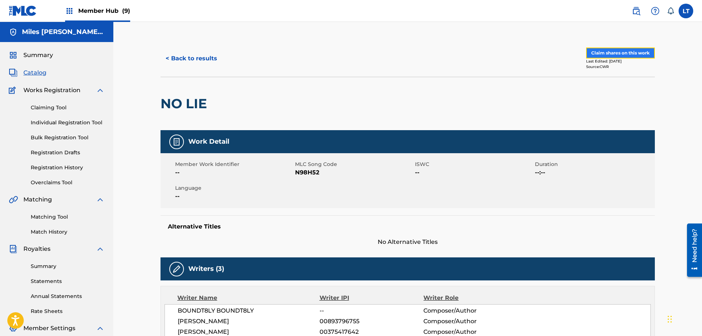
click at [619, 51] on button "Claim shares on this work" at bounding box center [620, 53] width 69 height 11
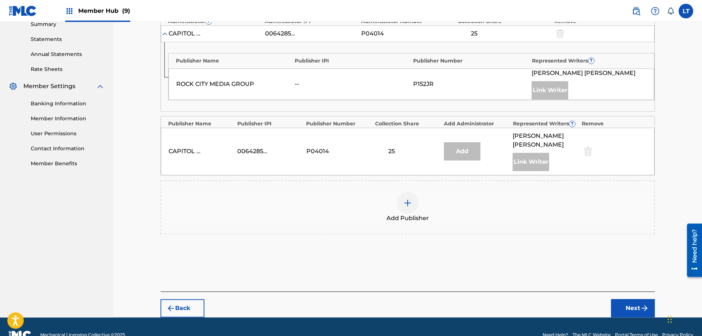
scroll to position [250, 0]
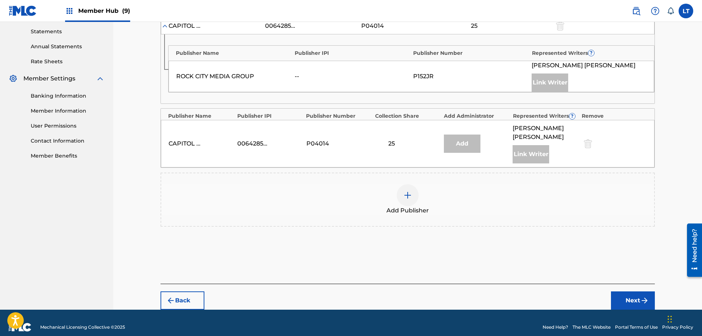
click at [407, 191] on img at bounding box center [407, 195] width 9 height 9
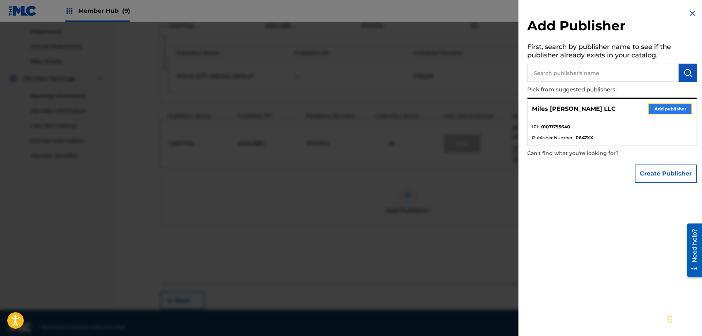
click at [662, 110] on button "Add publisher" at bounding box center [671, 109] width 44 height 11
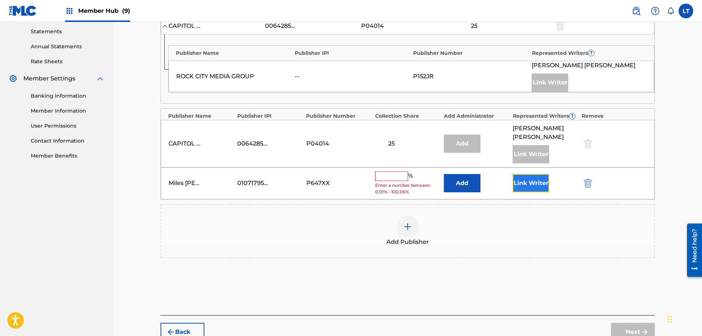
click at [533, 175] on button "Link Writer" at bounding box center [531, 183] width 37 height 18
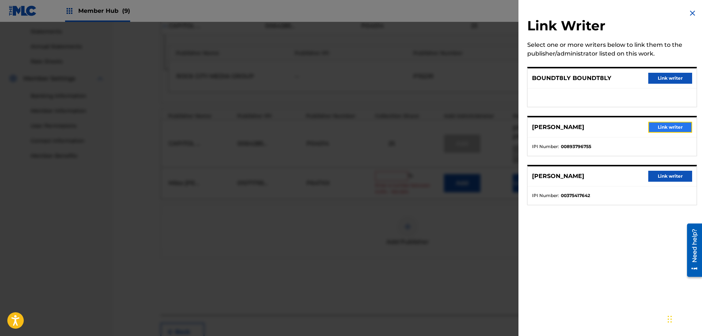
click at [669, 125] on button "Link writer" at bounding box center [671, 127] width 44 height 11
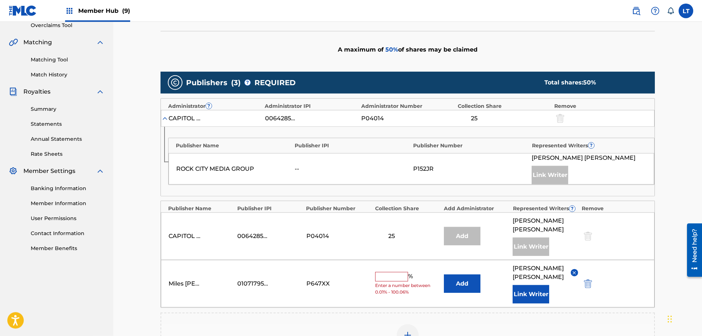
scroll to position [175, 0]
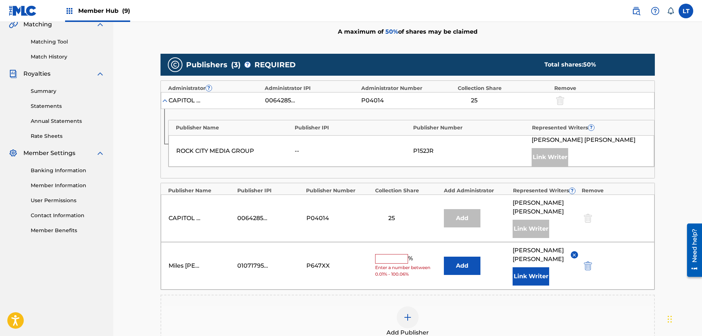
click at [393, 254] on input "text" at bounding box center [391, 259] width 33 height 10
type input "30"
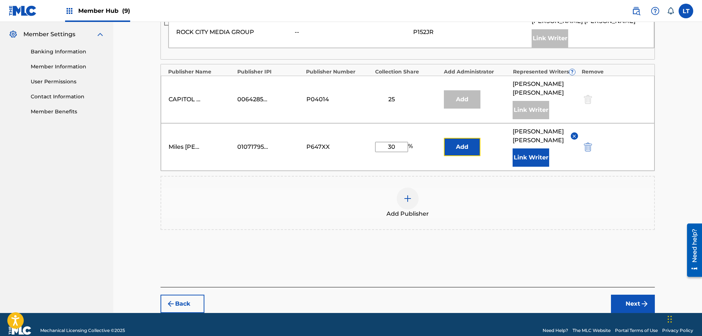
scroll to position [297, 0]
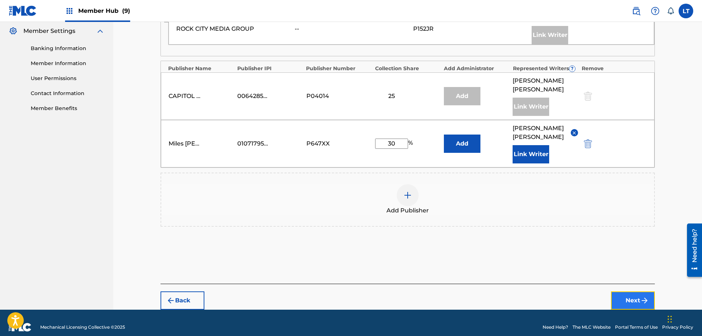
click at [637, 292] on button "Next" at bounding box center [633, 301] width 44 height 18
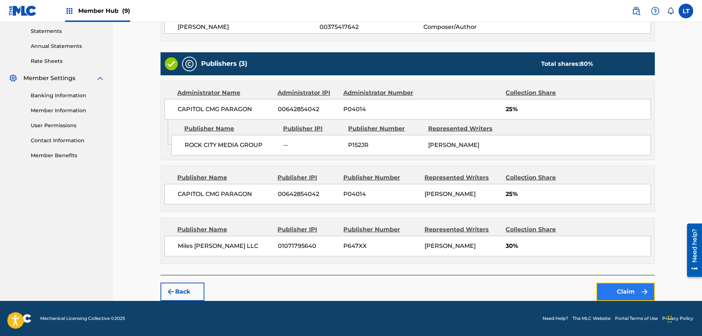
click at [639, 292] on button "Claim" at bounding box center [626, 292] width 59 height 18
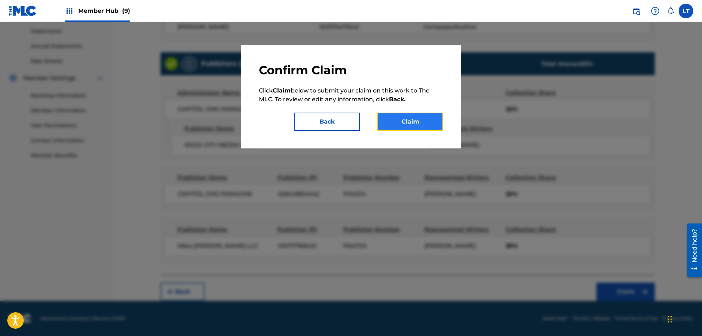
click at [418, 126] on button "Claim" at bounding box center [411, 122] width 66 height 18
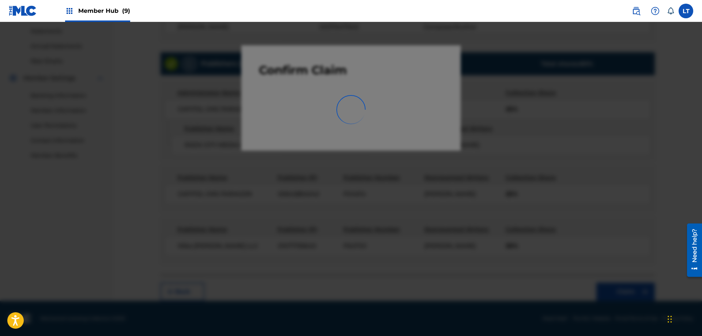
scroll to position [117, 0]
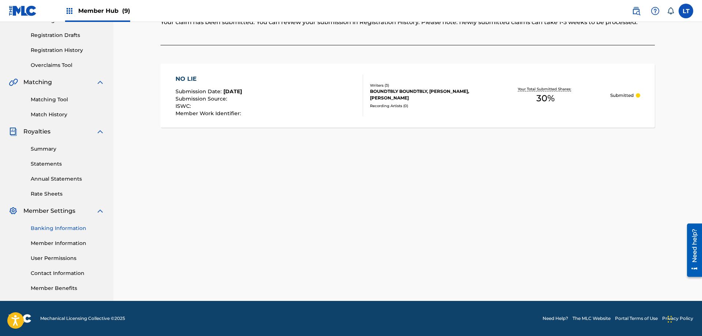
click at [68, 229] on link "Banking Information" at bounding box center [68, 229] width 74 height 8
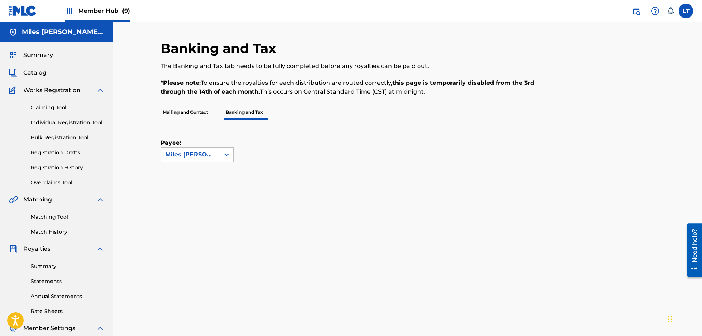
click at [190, 111] on p "Mailing and Contact" at bounding box center [186, 112] width 50 height 15
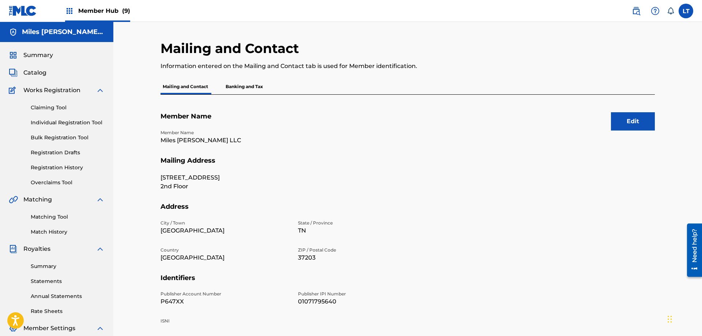
click at [258, 86] on p "Banking and Tax" at bounding box center [245, 86] width 42 height 15
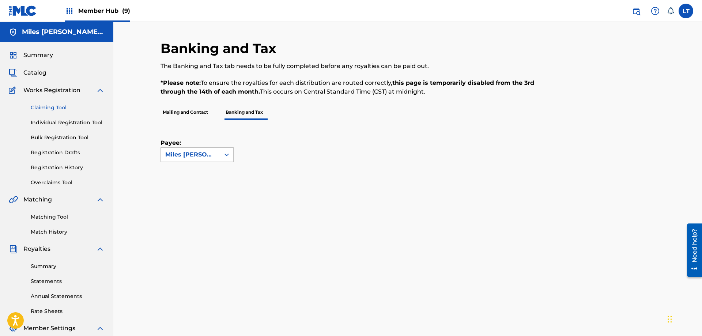
click at [52, 109] on link "Claiming Tool" at bounding box center [68, 108] width 74 height 8
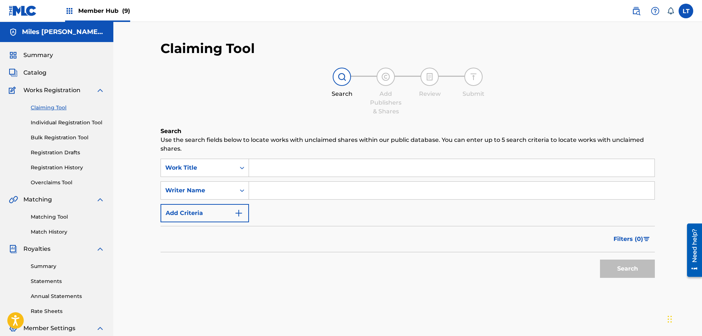
click at [278, 170] on input "Search Form" at bounding box center [452, 168] width 406 height 18
type input "NEW MAINSTREAM"
type input "[PERSON_NAME]"
click at [600, 260] on button "Search" at bounding box center [627, 269] width 55 height 18
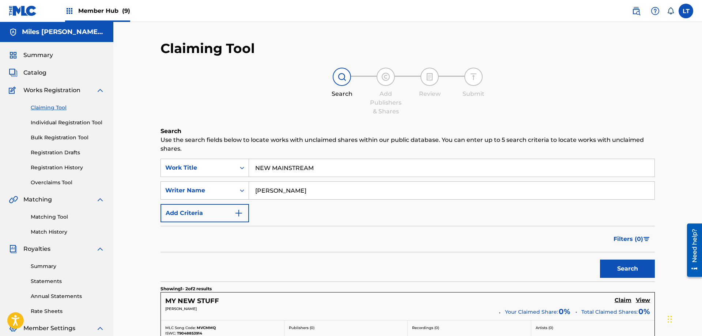
click at [320, 164] on input "NEW MAINSTREAM" at bounding box center [452, 168] width 406 height 18
drag, startPoint x: 210, startPoint y: 161, endPoint x: 200, endPoint y: 162, distance: 10.2
click at [249, 162] on input "NEW MAINSTREAM" at bounding box center [452, 168] width 406 height 18
click at [627, 269] on button "Search" at bounding box center [627, 269] width 55 height 18
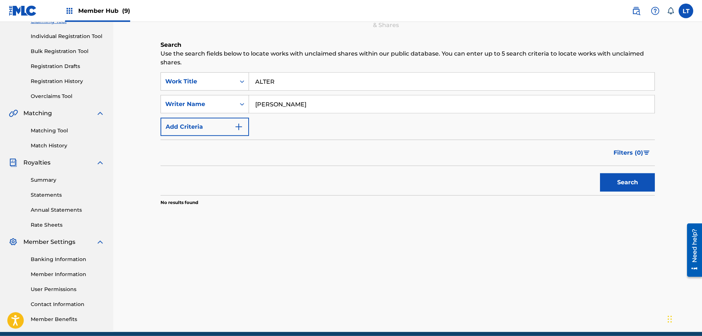
scroll to position [75, 0]
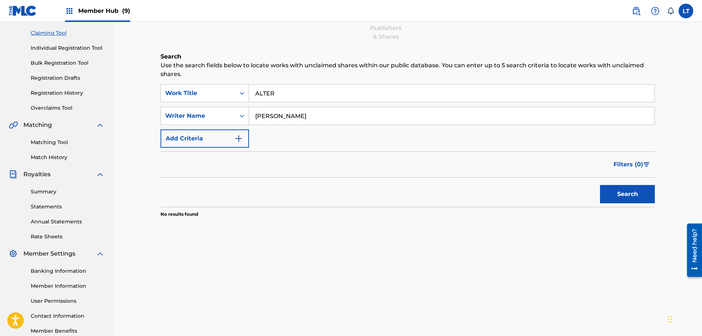
click at [312, 79] on div "Search Use the search fields below to locate works with unclaimed shares within…" at bounding box center [408, 153] width 495 height 202
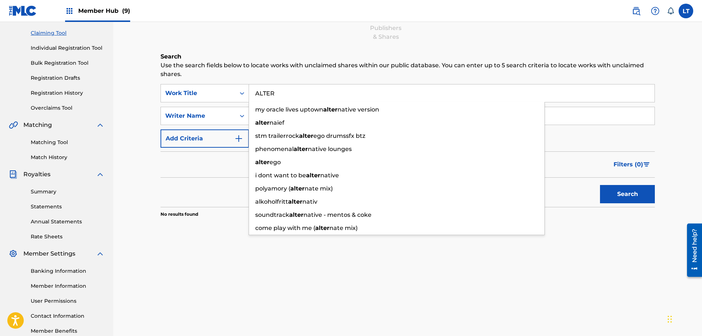
drag, startPoint x: 284, startPoint y: 91, endPoint x: 226, endPoint y: 91, distance: 58.2
click at [249, 91] on input "ALTER" at bounding box center [452, 94] width 406 height 18
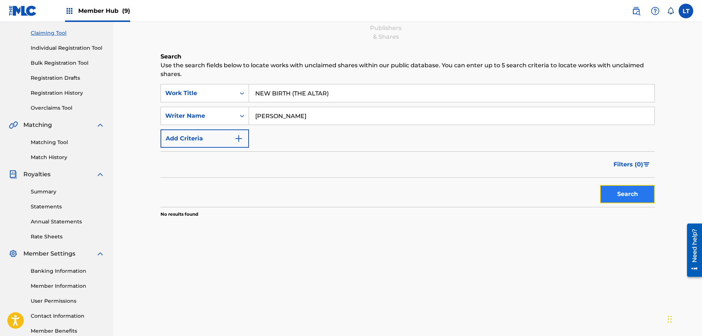
click at [618, 196] on button "Search" at bounding box center [627, 194] width 55 height 18
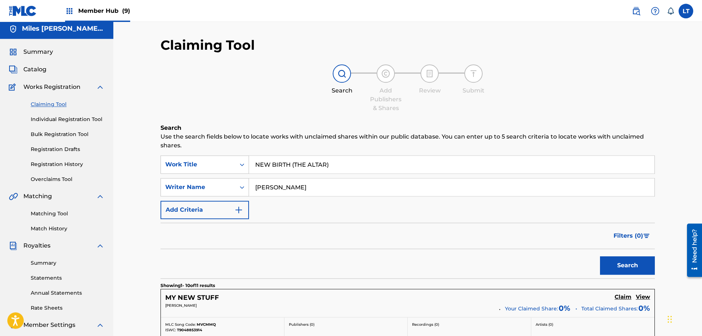
scroll to position [0, 0]
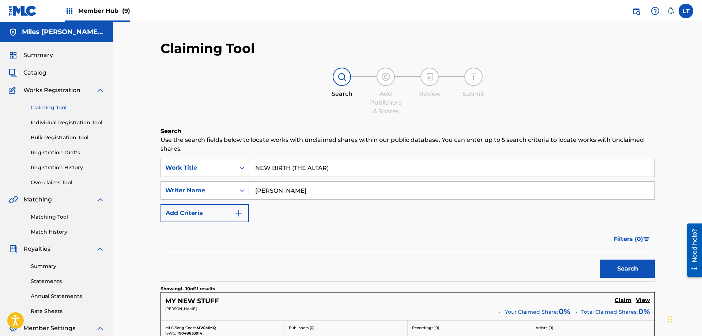
drag, startPoint x: 291, startPoint y: 166, endPoint x: 441, endPoint y: 170, distance: 150.4
click at [441, 170] on input "NEW BIRTH (THE ALTAR)" at bounding box center [452, 168] width 406 height 18
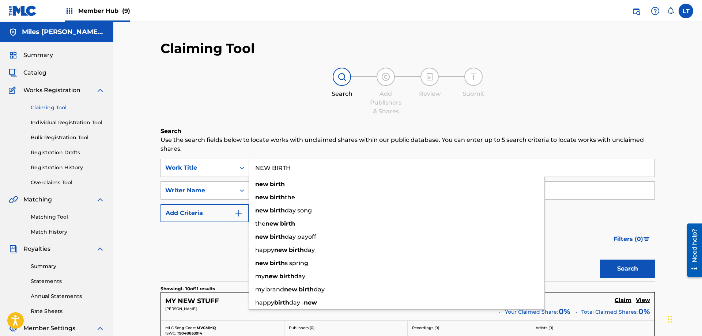
click at [600, 260] on button "Search" at bounding box center [627, 269] width 55 height 18
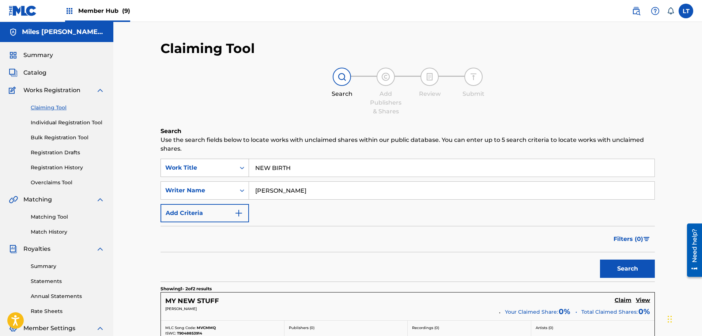
drag, startPoint x: 295, startPoint y: 170, endPoint x: 214, endPoint y: 166, distance: 81.7
click at [249, 168] on input "NEW BIRTH" at bounding box center [452, 168] width 406 height 18
click at [641, 270] on button "Search" at bounding box center [627, 269] width 55 height 18
drag, startPoint x: 280, startPoint y: 169, endPoint x: 190, endPoint y: 161, distance: 90.7
click at [249, 161] on input "MY FRIEND" at bounding box center [452, 168] width 406 height 18
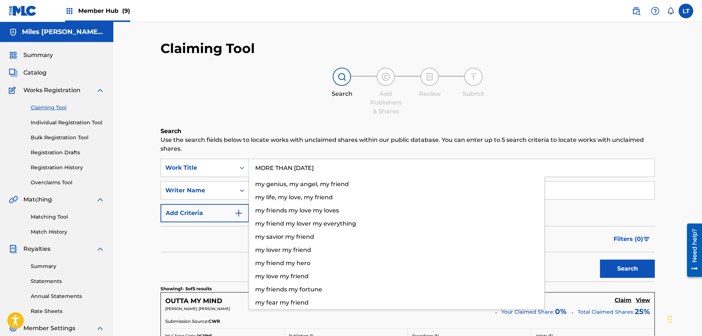
type input "MORE THAN [DATE]"
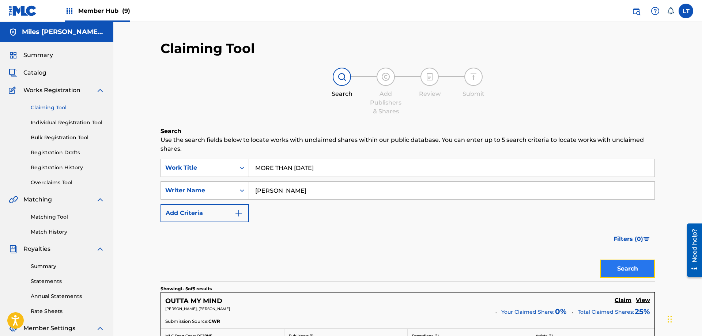
click at [623, 269] on button "Search" at bounding box center [627, 269] width 55 height 18
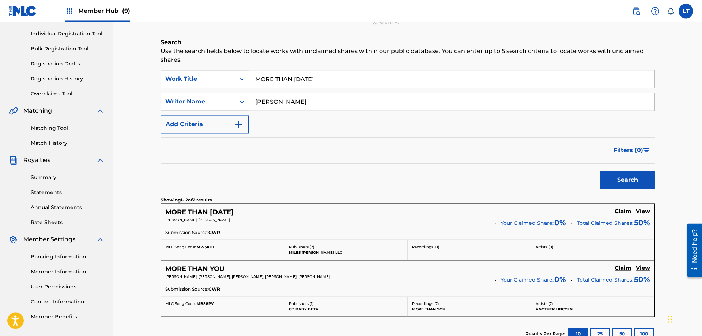
scroll to position [112, 0]
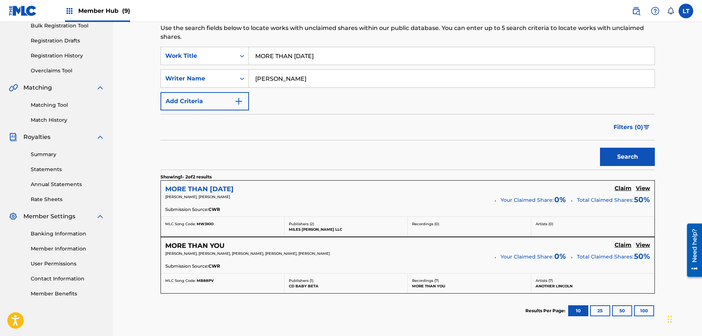
click at [221, 188] on h5 "MORE THAN [DATE]" at bounding box center [199, 189] width 68 height 8
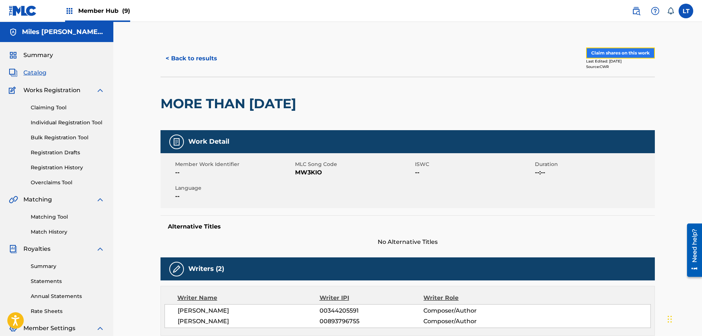
click at [613, 53] on button "Claim shares on this work" at bounding box center [620, 53] width 69 height 11
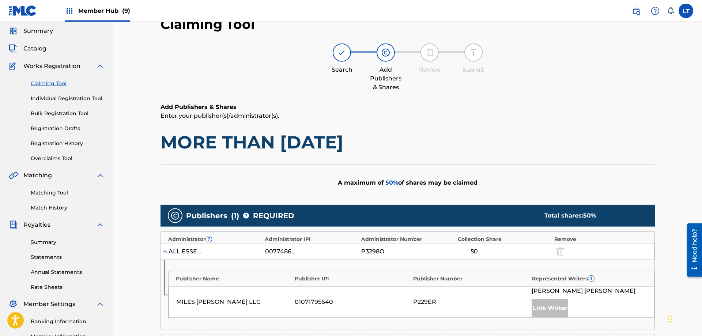
scroll to position [194, 0]
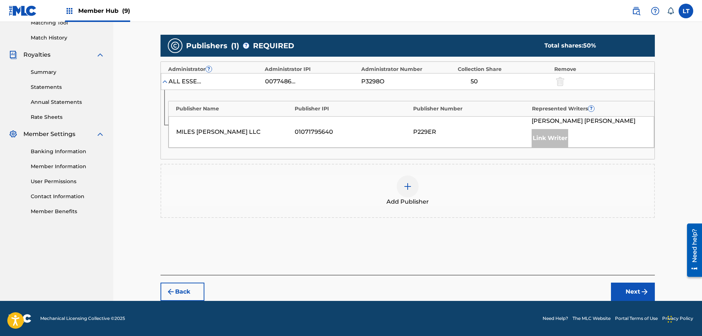
click at [408, 186] on img at bounding box center [407, 186] width 9 height 9
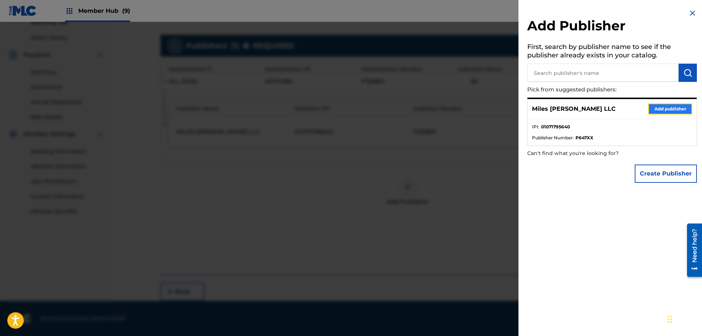
click at [672, 108] on button "Add publisher" at bounding box center [671, 109] width 44 height 11
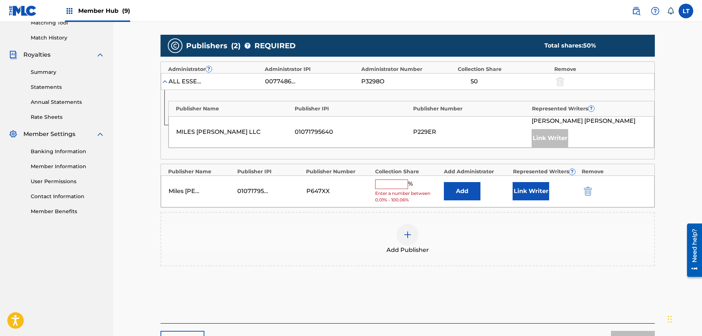
click at [387, 187] on input "text" at bounding box center [391, 185] width 33 height 10
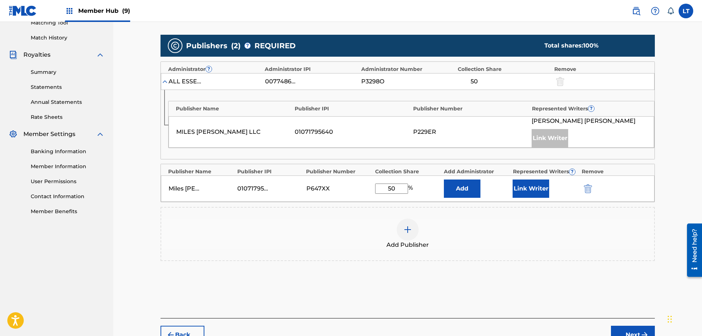
type input "50"
click at [533, 191] on button "Link Writer" at bounding box center [531, 189] width 37 height 18
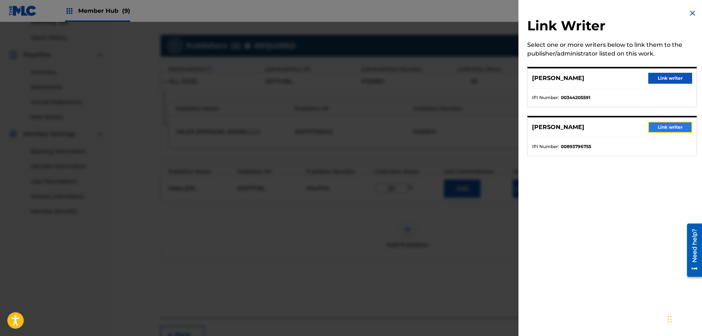
click at [670, 128] on button "Link writer" at bounding box center [671, 127] width 44 height 11
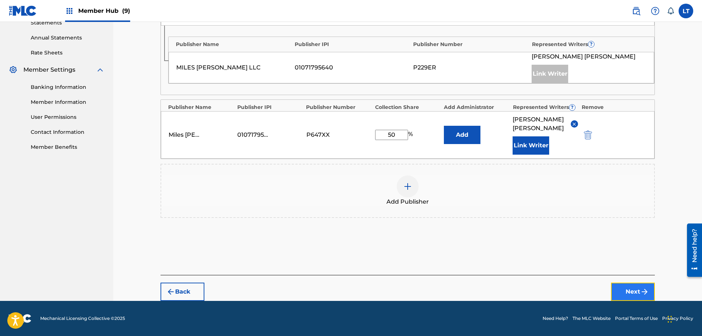
click at [635, 288] on button "Next" at bounding box center [633, 292] width 44 height 18
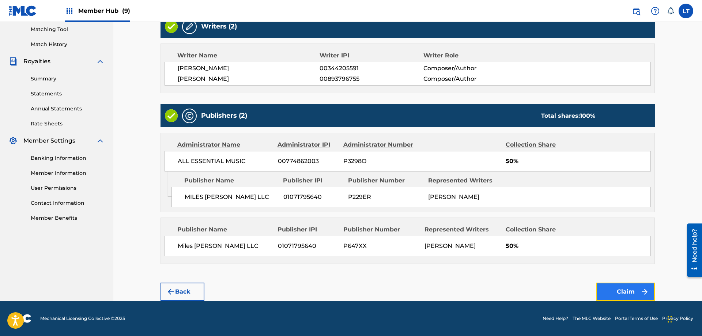
click at [633, 289] on button "Claim" at bounding box center [626, 292] width 59 height 18
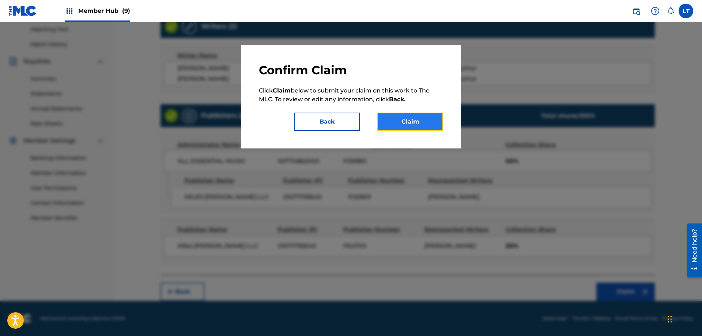
click at [418, 120] on button "Claim" at bounding box center [411, 122] width 66 height 18
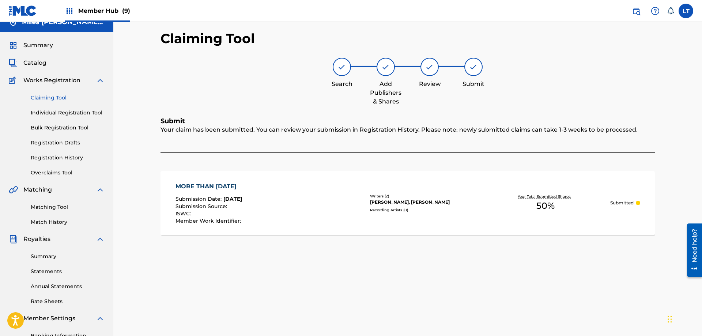
scroll to position [0, 0]
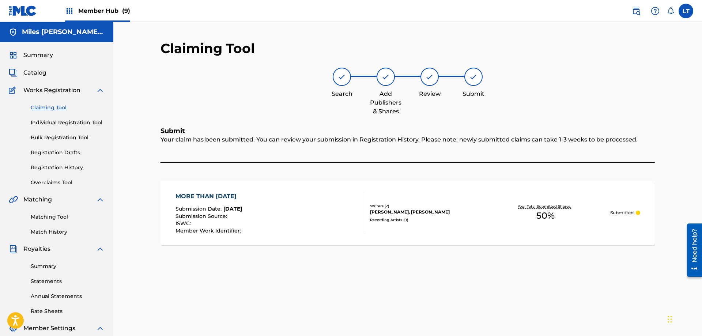
click at [51, 107] on link "Claiming Tool" at bounding box center [68, 108] width 74 height 8
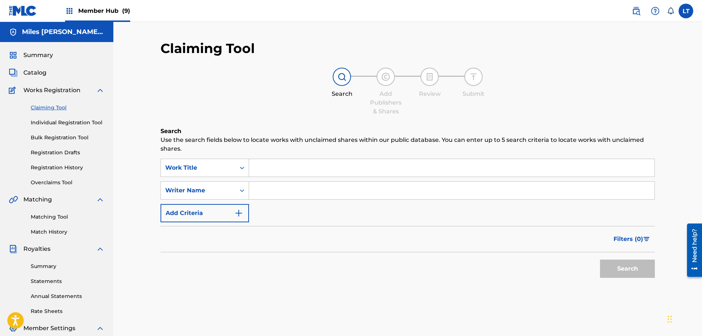
click at [279, 166] on input "Search Form" at bounding box center [452, 168] width 406 height 18
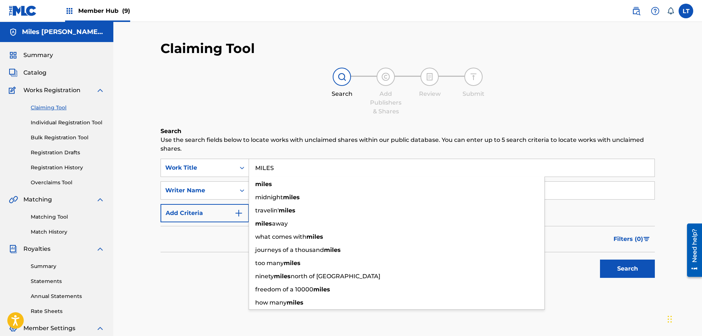
type input "MILES"
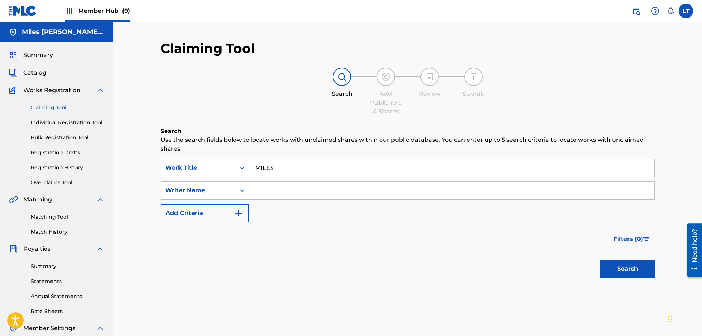
click at [305, 192] on input "Search Form" at bounding box center [452, 191] width 406 height 18
type input "[PERSON_NAME]"
click at [631, 274] on button "Search" at bounding box center [627, 269] width 55 height 18
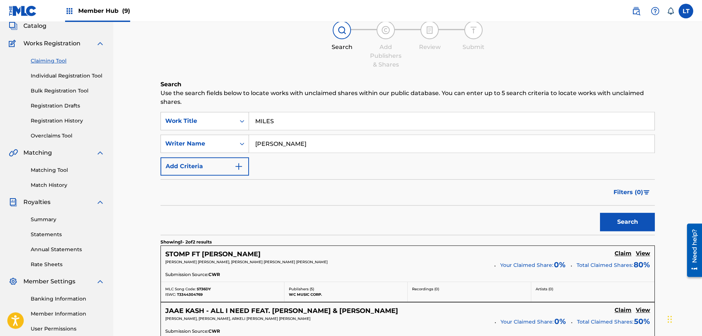
scroll to position [112, 0]
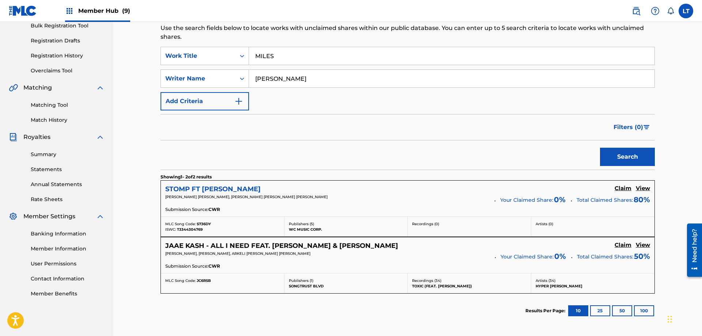
click at [221, 191] on h5 "STOMP FT [PERSON_NAME]" at bounding box center [212, 189] width 95 height 8
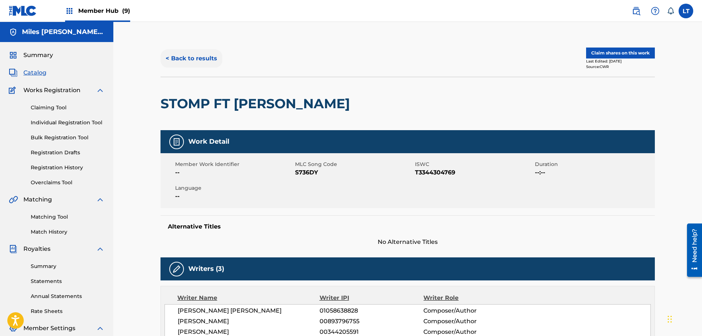
click at [193, 59] on button "< Back to results" at bounding box center [192, 58] width 62 height 18
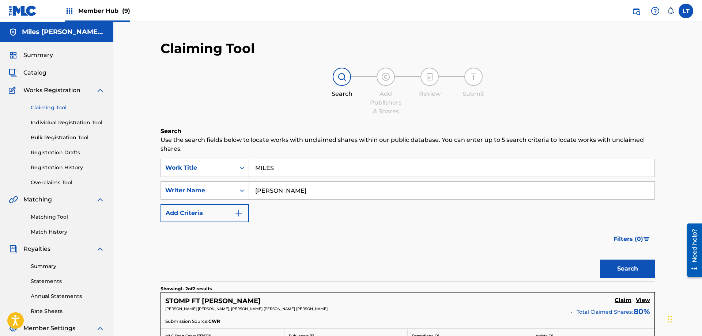
scroll to position [112, 0]
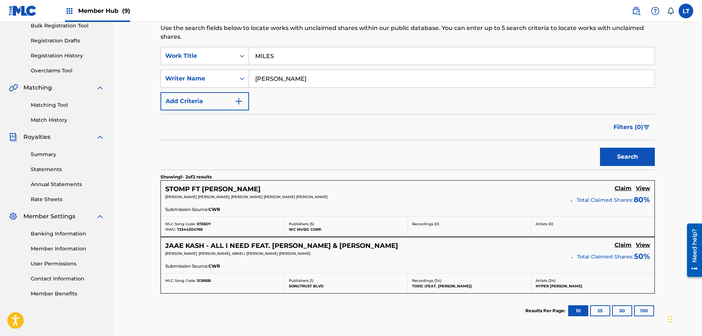
drag, startPoint x: 279, startPoint y: 56, endPoint x: 196, endPoint y: 49, distance: 82.9
click at [249, 49] on input "MILES" at bounding box center [452, 56] width 406 height 18
click at [622, 157] on button "Search" at bounding box center [627, 157] width 55 height 18
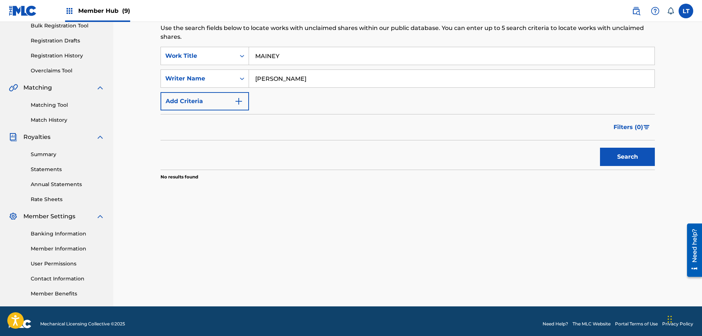
click at [274, 55] on input "MAINEY" at bounding box center [452, 56] width 406 height 18
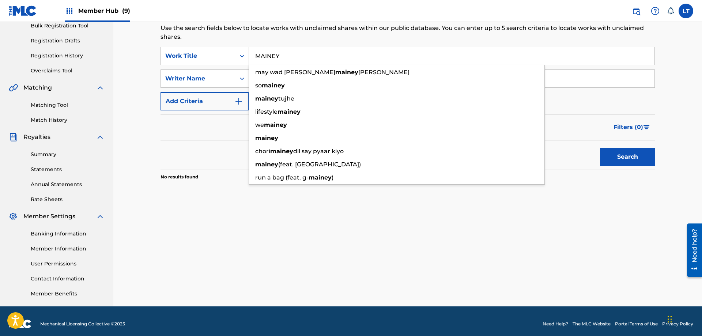
drag, startPoint x: 283, startPoint y: 54, endPoint x: 236, endPoint y: 55, distance: 47.2
click at [249, 55] on input "MAINEY" at bounding box center [452, 56] width 406 height 18
type input "LOWKEY WILDIN"
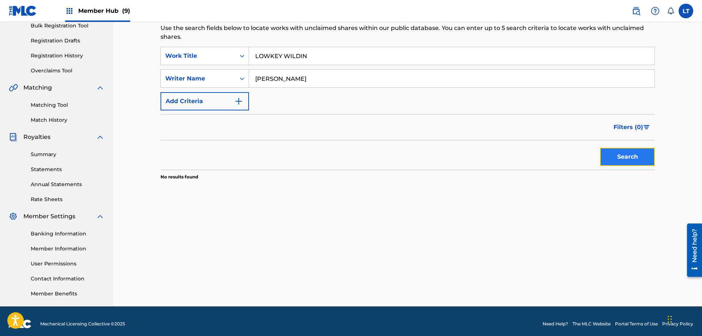
click at [619, 155] on button "Search" at bounding box center [627, 157] width 55 height 18
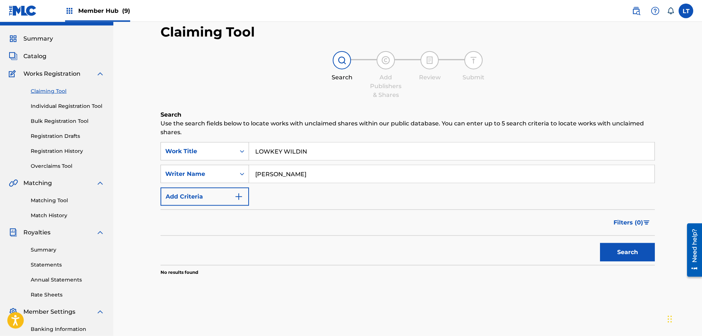
scroll to position [0, 0]
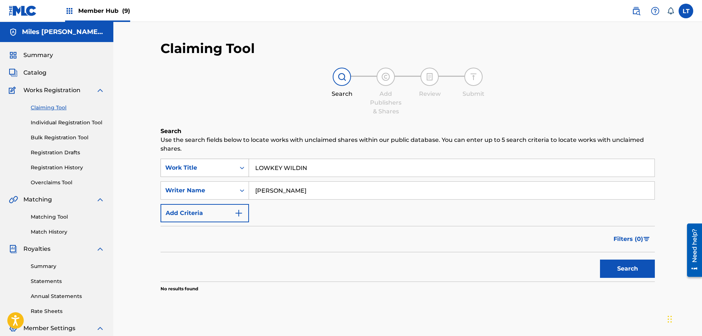
click at [247, 169] on div "Search Form" at bounding box center [242, 167] width 13 height 13
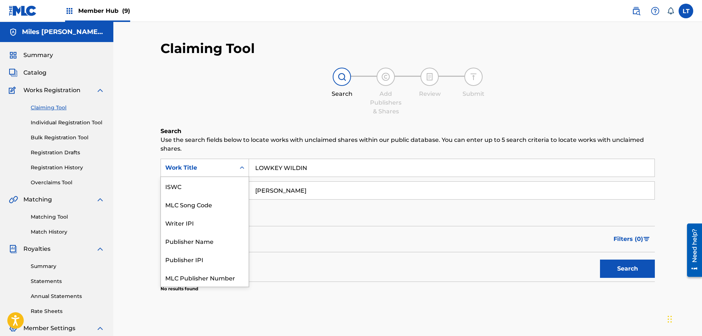
scroll to position [18, 0]
click at [238, 168] on div "Search Form" at bounding box center [242, 167] width 13 height 13
click at [236, 169] on div "Search Form" at bounding box center [242, 167] width 13 height 13
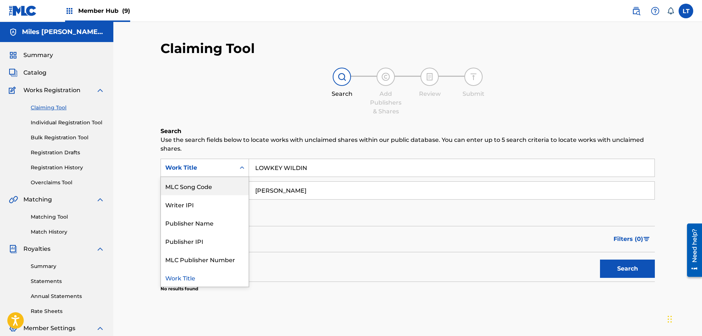
click at [211, 191] on div "MLC Song Code" at bounding box center [205, 186] width 88 height 18
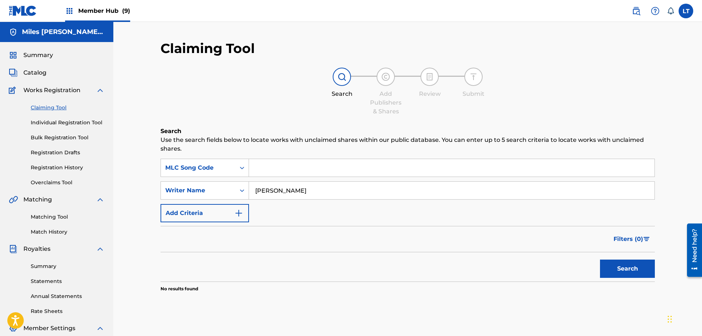
click at [301, 168] on input "Search Form" at bounding box center [452, 168] width 406 height 18
type input "LS4P3I"
click at [626, 270] on button "Search" at bounding box center [627, 269] width 55 height 18
drag, startPoint x: 283, startPoint y: 188, endPoint x: 137, endPoint y: 174, distance: 147.0
click at [249, 182] on input "[PERSON_NAME]" at bounding box center [452, 191] width 406 height 18
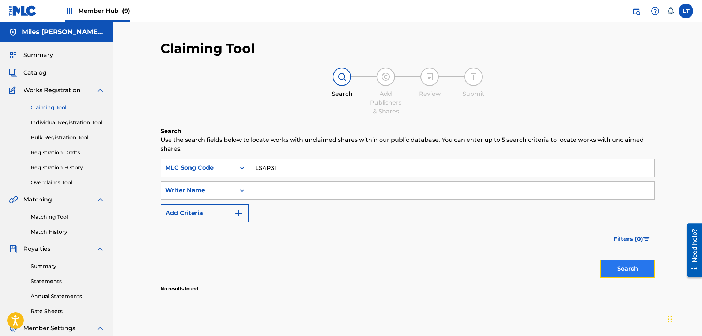
click at [630, 267] on button "Search" at bounding box center [627, 269] width 55 height 18
click at [240, 166] on icon "Search Form" at bounding box center [242, 167] width 7 height 7
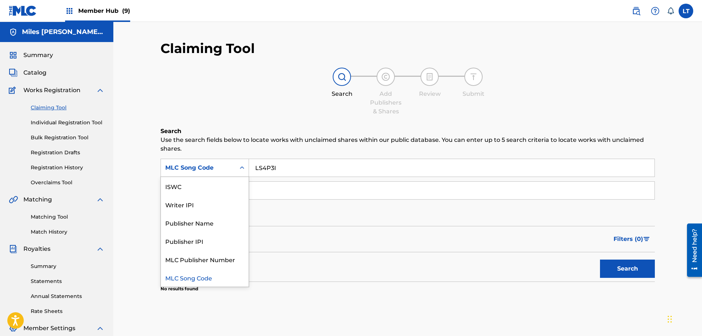
scroll to position [0, 0]
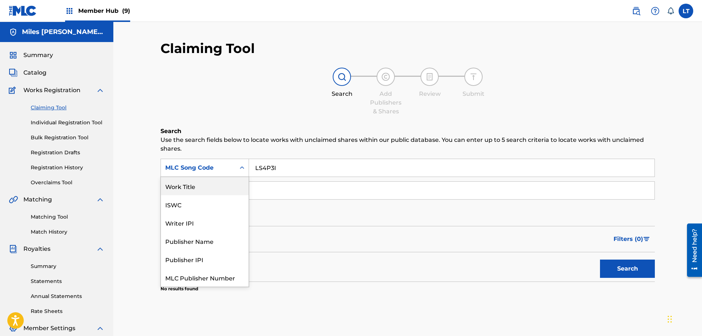
click at [208, 191] on div "Work Title" at bounding box center [205, 186] width 88 height 18
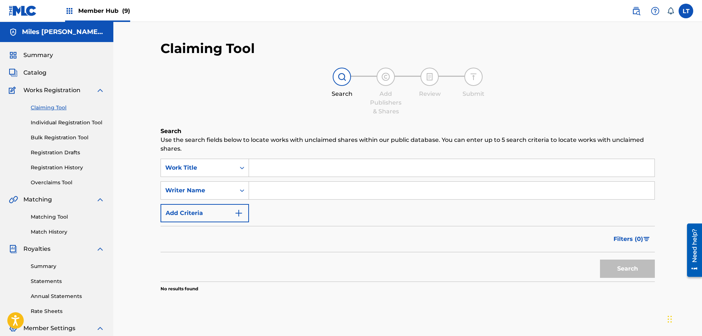
click at [278, 169] on input "Search Form" at bounding box center [452, 168] width 406 height 18
type input "LOVE IS A WEAPON"
type input "[PERSON_NAME]"
click at [600, 260] on button "Search" at bounding box center [627, 269] width 55 height 18
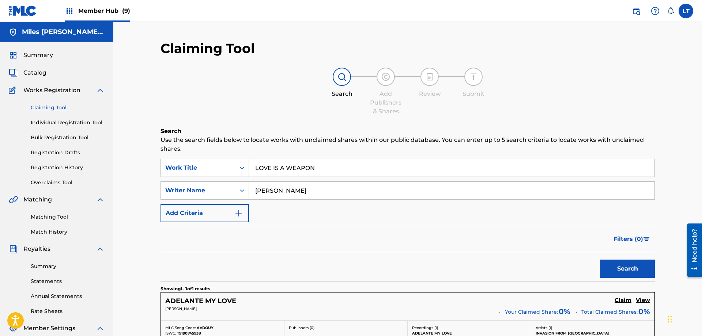
drag, startPoint x: 321, startPoint y: 166, endPoint x: 180, endPoint y: 153, distance: 141.5
click at [249, 159] on input "LOVE IS A WEAPON" at bounding box center [452, 168] width 406 height 18
click at [624, 265] on button "Search" at bounding box center [627, 269] width 55 height 18
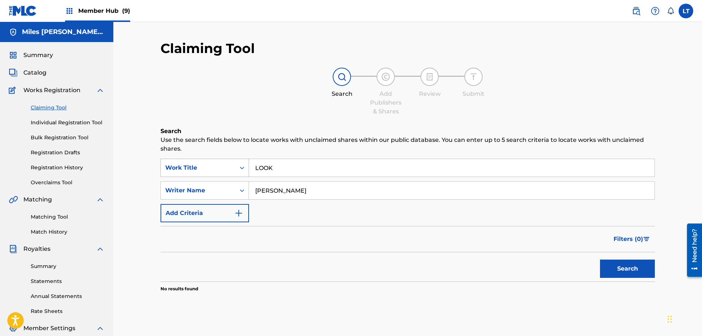
drag, startPoint x: 280, startPoint y: 162, endPoint x: 220, endPoint y: 159, distance: 60.1
click at [249, 160] on input "LOOK" at bounding box center [452, 168] width 406 height 18
click at [625, 270] on button "Search" at bounding box center [627, 269] width 55 height 18
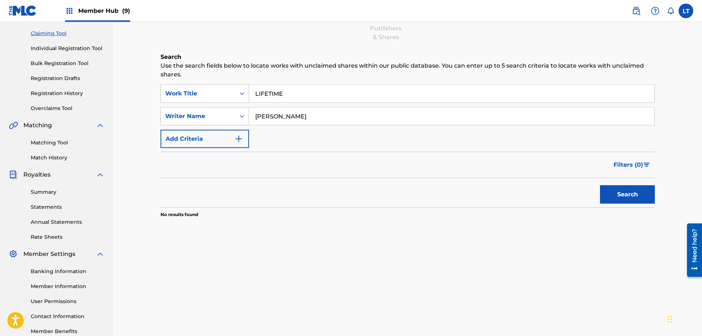
scroll to position [43, 0]
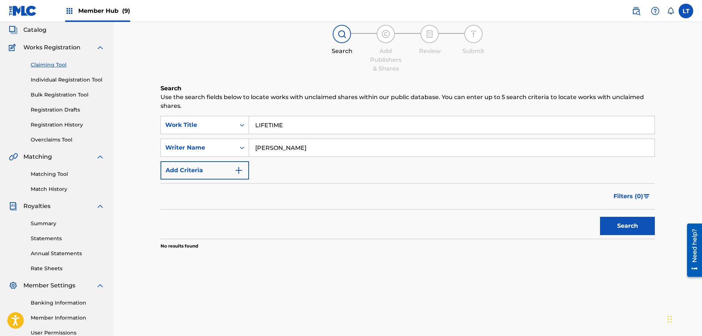
drag, startPoint x: 299, startPoint y: 125, endPoint x: 129, endPoint y: 114, distance: 169.8
click at [249, 116] on input "LIFETIME" at bounding box center [452, 125] width 406 height 18
click at [625, 229] on button "Search" at bounding box center [627, 226] width 55 height 18
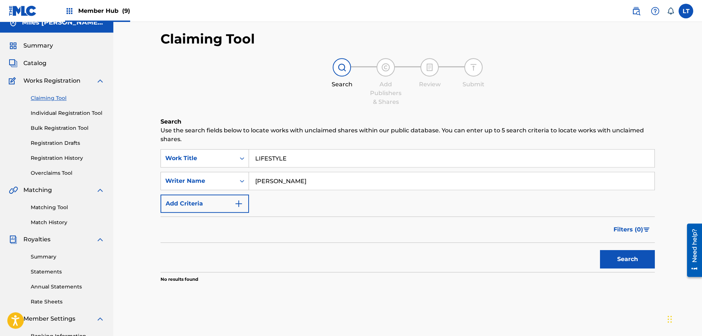
scroll to position [0, 0]
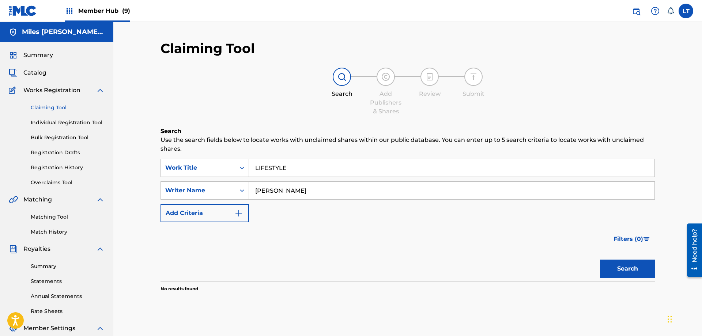
drag, startPoint x: 207, startPoint y: 161, endPoint x: 197, endPoint y: 158, distance: 10.2
click at [249, 159] on input "LIFESTYLE" at bounding box center [452, 168] width 406 height 18
click at [622, 271] on button "Search" at bounding box center [627, 269] width 55 height 18
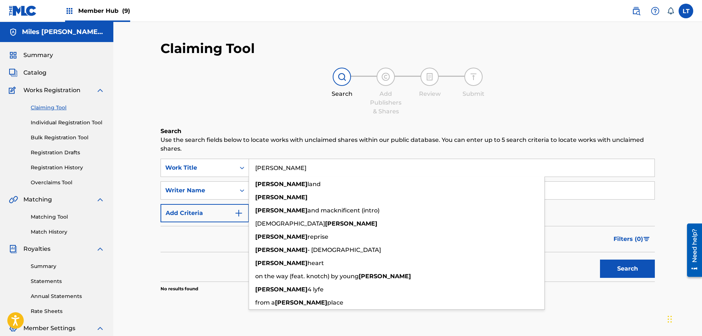
drag, startPoint x: 211, startPoint y: 161, endPoint x: 153, endPoint y: 149, distance: 59.3
click at [249, 159] on input "[PERSON_NAME]" at bounding box center [452, 168] width 406 height 18
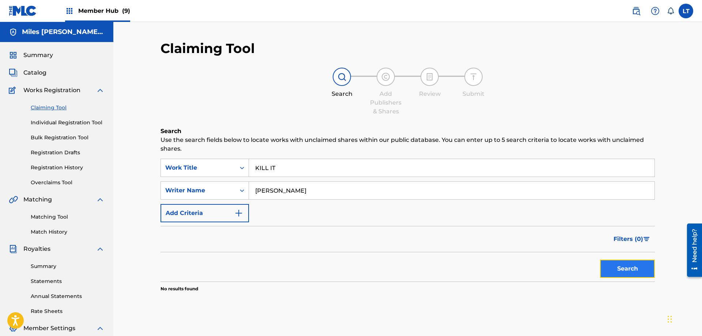
click at [620, 269] on button "Search" at bounding box center [627, 269] width 55 height 18
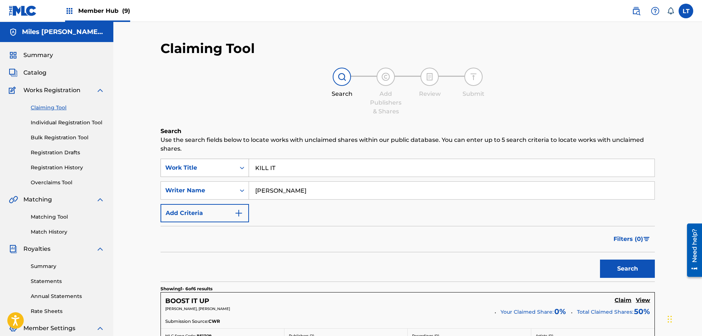
drag, startPoint x: 292, startPoint y: 168, endPoint x: 197, endPoint y: 165, distance: 95.1
click at [249, 165] on input "KILL IT" at bounding box center [452, 168] width 406 height 18
click at [634, 270] on button "Search" at bounding box center [627, 269] width 55 height 18
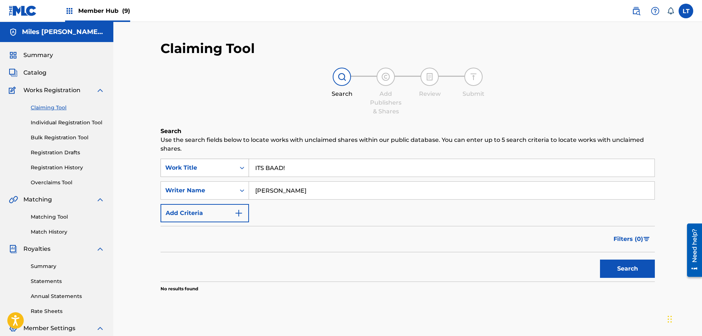
drag, startPoint x: 295, startPoint y: 171, endPoint x: 202, endPoint y: 159, distance: 94.0
click at [249, 160] on input "ITS BAAD!" at bounding box center [452, 168] width 406 height 18
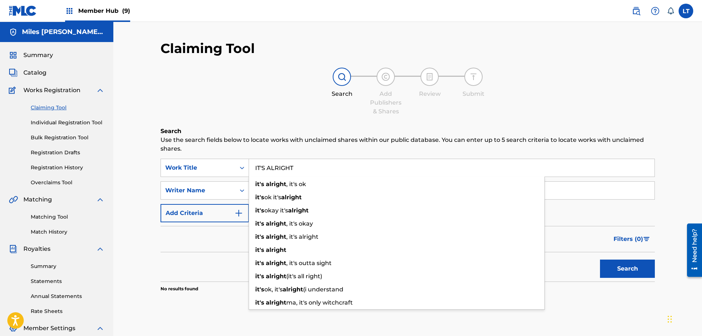
type input "IT'S ALRIGHT"
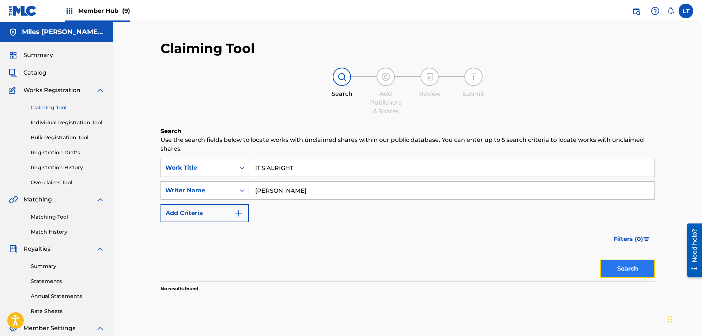
click at [621, 271] on button "Search" at bounding box center [627, 269] width 55 height 18
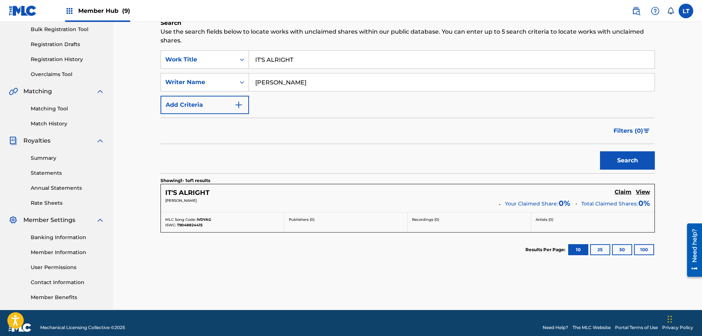
scroll to position [112, 0]
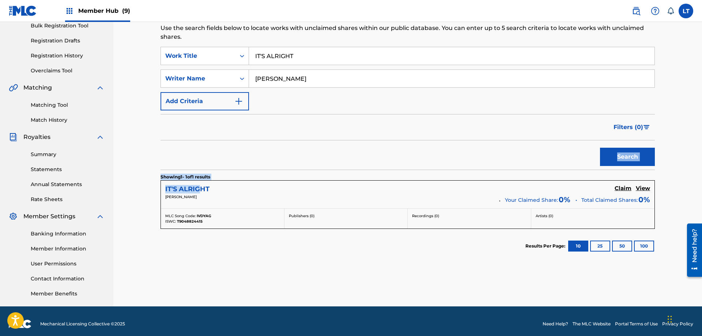
drag, startPoint x: 199, startPoint y: 187, endPoint x: 225, endPoint y: 163, distance: 34.7
click at [210, 185] on h5 "IT'S ALRIGHT" at bounding box center [187, 189] width 44 height 8
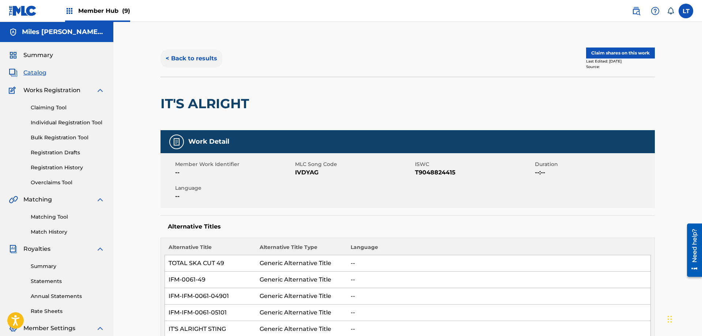
click at [196, 56] on button "< Back to results" at bounding box center [192, 58] width 62 height 18
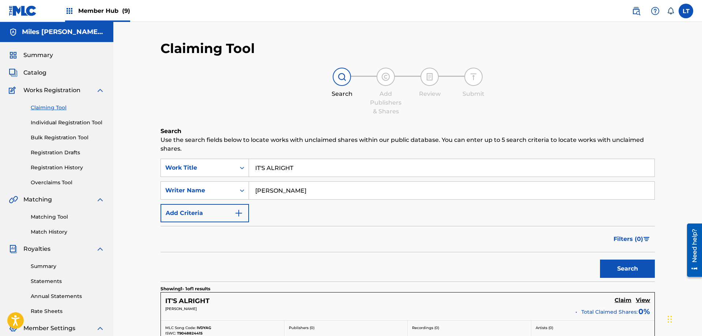
drag, startPoint x: 187, startPoint y: 157, endPoint x: 178, endPoint y: 154, distance: 10.1
click at [249, 159] on input "IT'S ALRIGHT" at bounding box center [452, 168] width 406 height 18
click at [631, 268] on button "Search" at bounding box center [627, 269] width 55 height 18
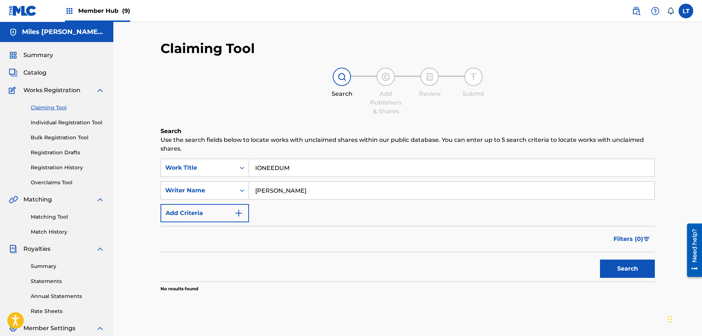
drag, startPoint x: 173, startPoint y: 150, endPoint x: 182, endPoint y: 147, distance: 9.4
click at [249, 159] on input "IONEEDUM" at bounding box center [452, 168] width 406 height 18
click at [631, 271] on button "Search" at bounding box center [627, 269] width 55 height 18
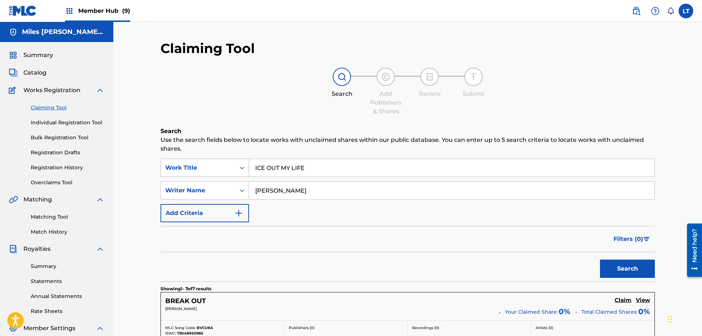
drag, startPoint x: 303, startPoint y: 166, endPoint x: 194, endPoint y: 161, distance: 109.5
click at [249, 162] on input "ICE OUT MY LIFE" at bounding box center [452, 168] width 406 height 18
drag, startPoint x: 222, startPoint y: 165, endPoint x: 202, endPoint y: 150, distance: 24.7
click at [249, 161] on input ""i80 I80"" at bounding box center [452, 168] width 406 height 18
click at [600, 260] on button "Search" at bounding box center [627, 269] width 55 height 18
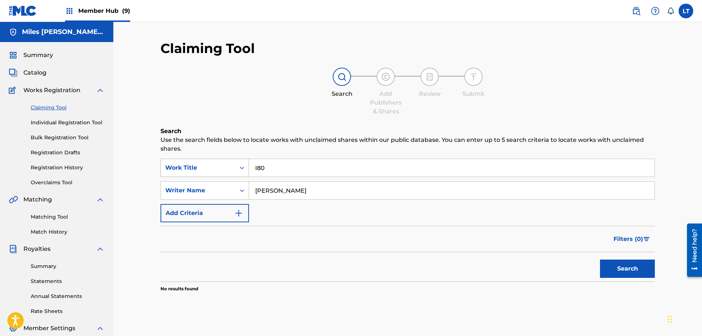
drag, startPoint x: 257, startPoint y: 169, endPoint x: 245, endPoint y: 169, distance: 11.3
click at [249, 169] on input "I80" at bounding box center [452, 168] width 406 height 18
click at [600, 260] on button "Search" at bounding box center [627, 269] width 55 height 18
drag, startPoint x: 278, startPoint y: 164, endPoint x: 188, endPoint y: 162, distance: 89.7
click at [249, 162] on input "I80" at bounding box center [452, 168] width 406 height 18
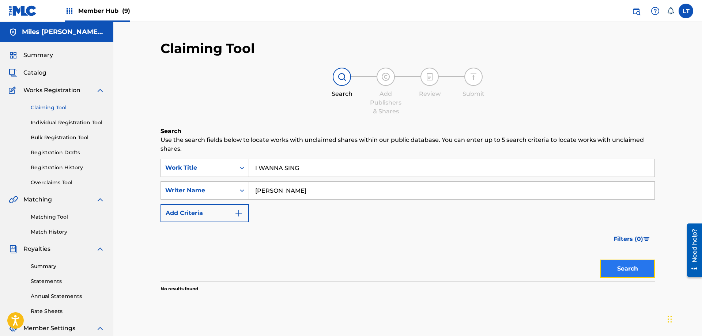
click at [634, 272] on button "Search" at bounding box center [627, 269] width 55 height 18
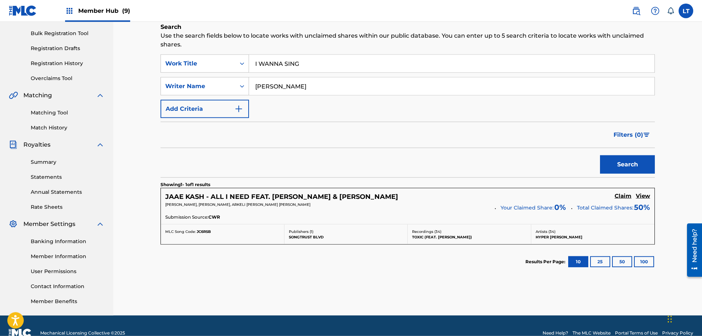
scroll to position [112, 0]
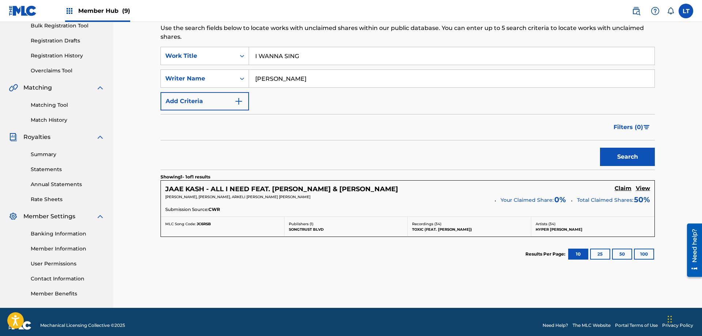
drag, startPoint x: 295, startPoint y: 56, endPoint x: 165, endPoint y: 47, distance: 130.5
click at [249, 47] on input "I WANNA SING" at bounding box center [452, 56] width 406 height 18
click at [624, 153] on button "Search" at bounding box center [627, 157] width 55 height 18
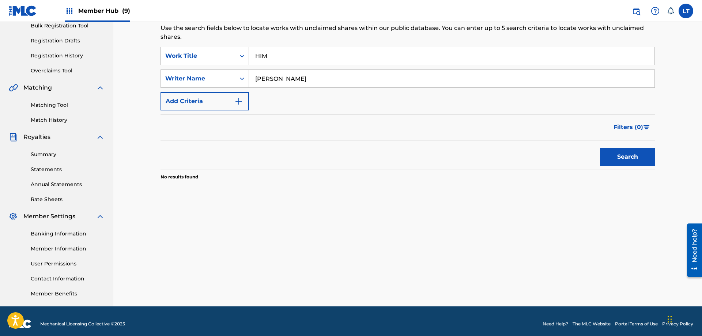
drag, startPoint x: 215, startPoint y: 56, endPoint x: 199, endPoint y: 55, distance: 16.5
click at [249, 55] on input "HIM" at bounding box center [452, 56] width 406 height 18
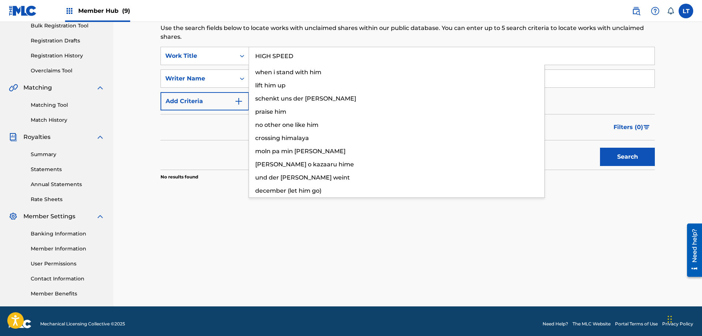
type input "HIGH SPEED"
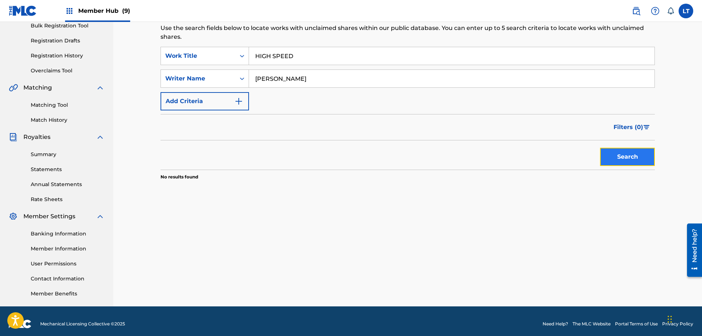
click at [628, 157] on button "Search" at bounding box center [627, 157] width 55 height 18
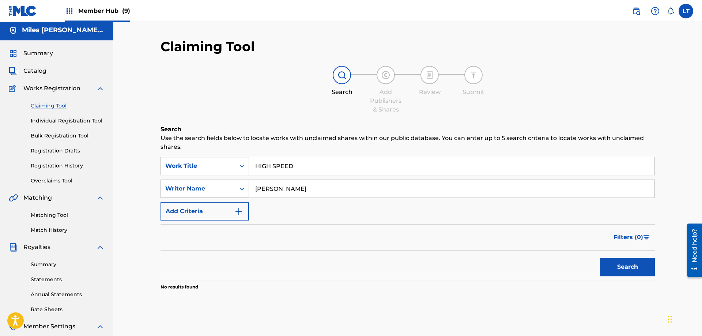
scroll to position [0, 0]
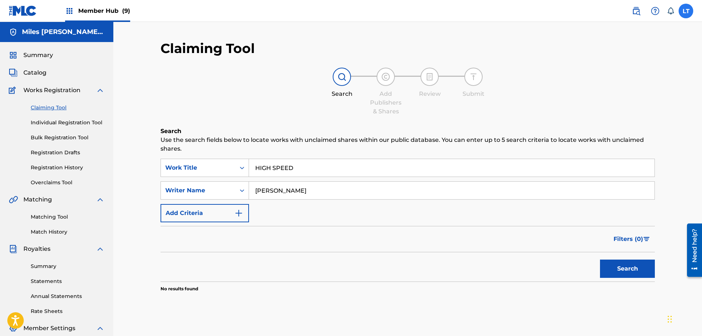
click at [687, 13] on label at bounding box center [686, 11] width 15 height 15
click at [686, 11] on input "LT [PERSON_NAME] [EMAIL_ADDRESS][DOMAIN_NAME] Notification Preferences Profile …" at bounding box center [686, 11] width 0 height 0
click at [68, 10] on img at bounding box center [69, 11] width 9 height 9
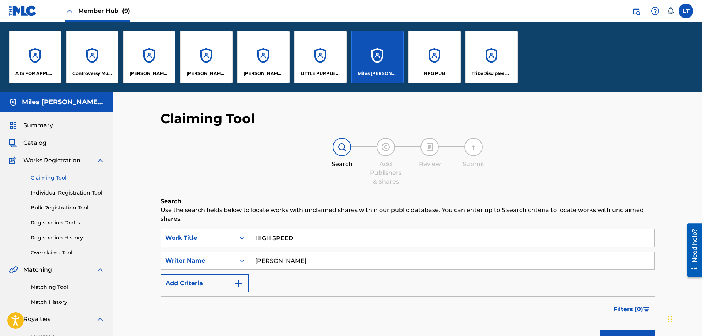
click at [563, 61] on div "A IS FOR APPLE J IS FOR JACKS MUSIC Controversy Music [PERSON_NAME] GLOBAL PUBL…" at bounding box center [351, 57] width 702 height 70
click at [203, 59] on div "[PERSON_NAME] PUBLISHING" at bounding box center [206, 57] width 53 height 53
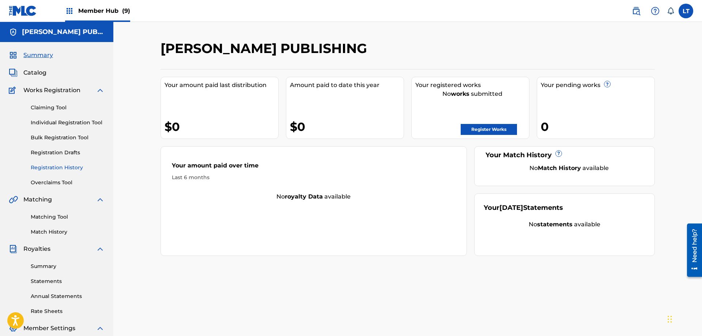
click at [61, 168] on link "Registration History" at bounding box center [68, 168] width 74 height 8
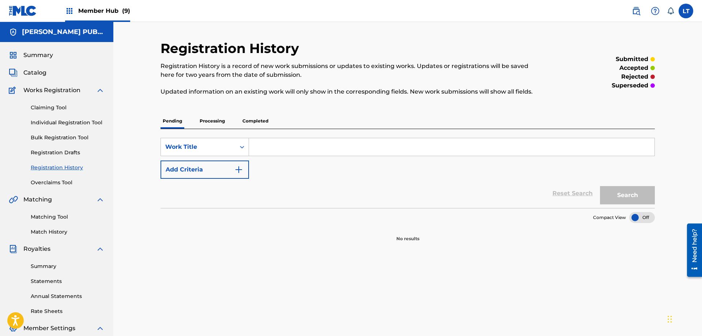
click at [213, 121] on p "Processing" at bounding box center [213, 120] width 30 height 15
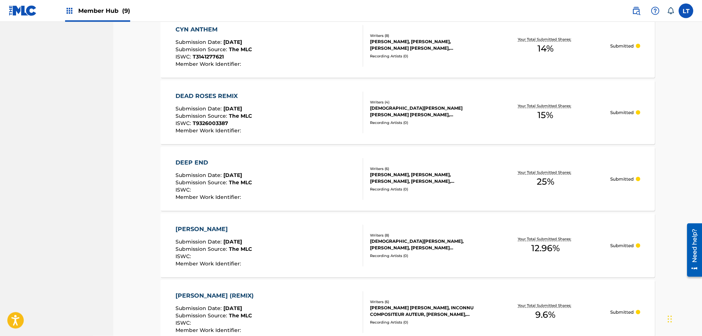
scroll to position [638, 0]
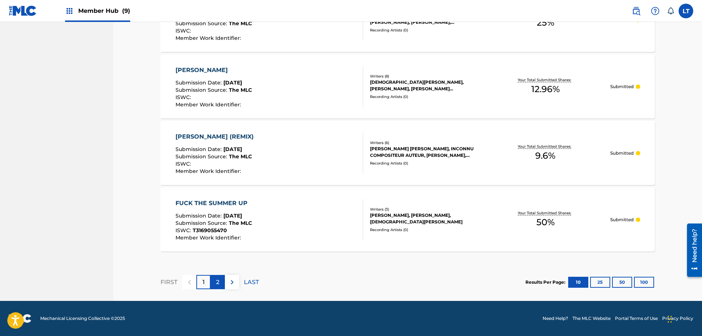
click at [219, 284] on p "2" at bounding box center [217, 282] width 3 height 9
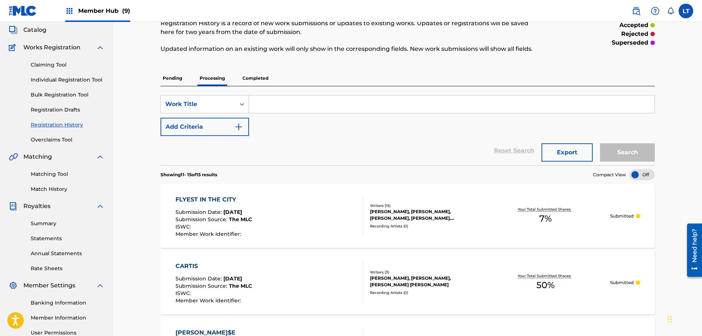
scroll to position [0, 0]
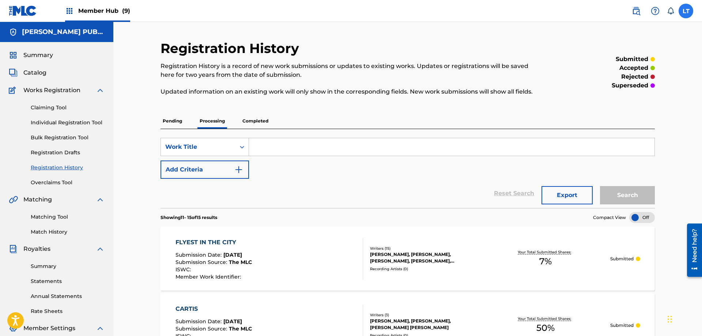
click at [685, 9] on label at bounding box center [686, 11] width 15 height 15
click at [686, 11] on input "LT [PERSON_NAME] [EMAIL_ADDRESS][DOMAIN_NAME] Notification Preferences Profile …" at bounding box center [686, 11] width 0 height 0
click at [70, 11] on img at bounding box center [69, 11] width 9 height 9
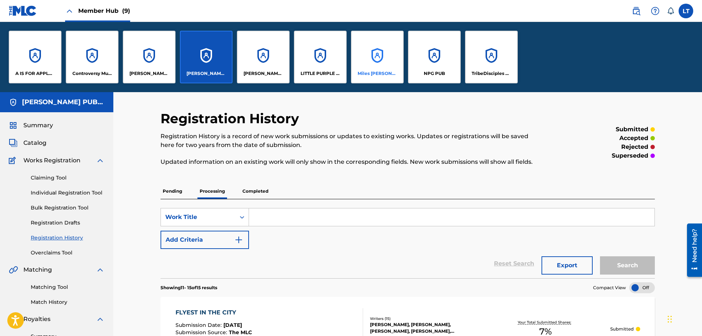
click at [384, 63] on div "Miles [PERSON_NAME] LLC" at bounding box center [377, 57] width 53 height 53
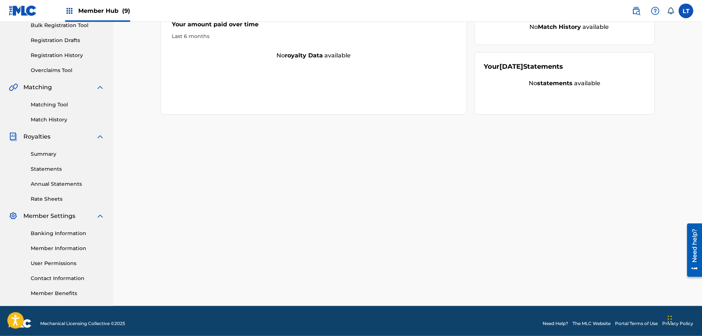
scroll to position [117, 0]
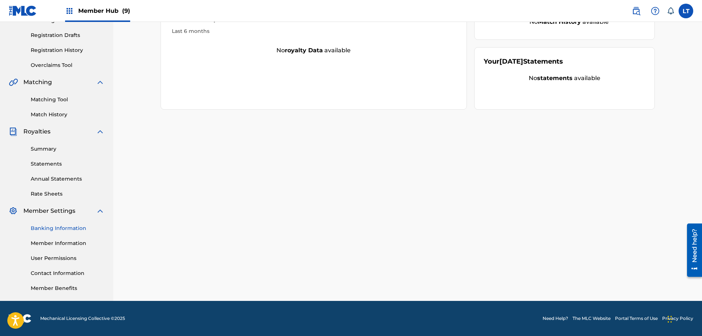
click at [61, 230] on link "Banking Information" at bounding box center [68, 229] width 74 height 8
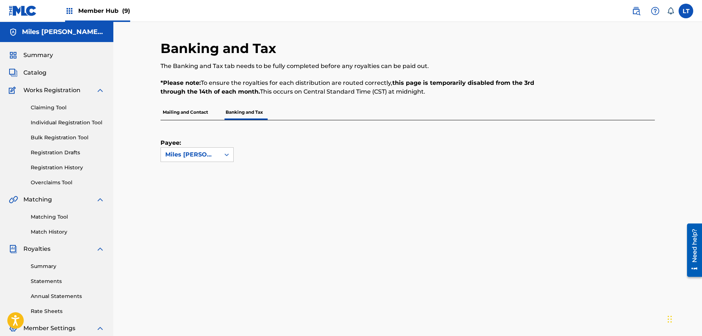
click at [69, 10] on img at bounding box center [69, 11] width 9 height 9
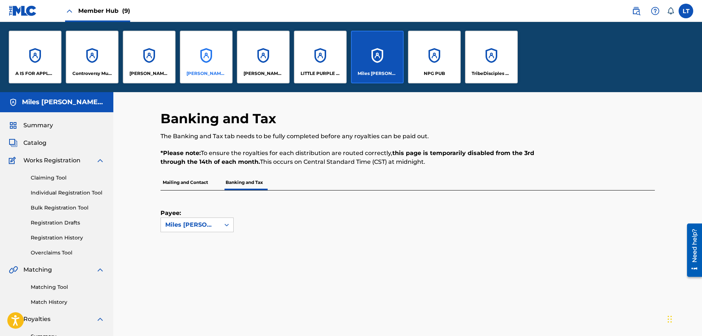
click at [204, 64] on div "[PERSON_NAME] PUBLISHING" at bounding box center [206, 57] width 53 height 53
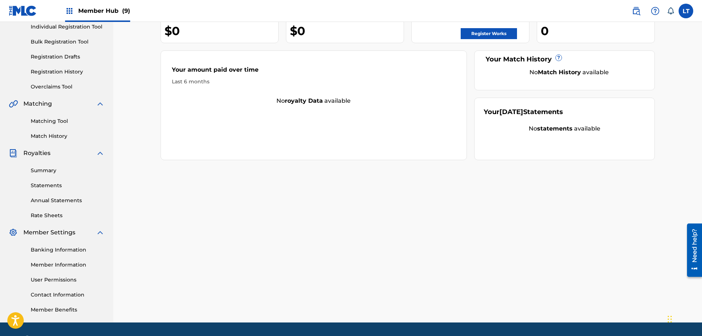
scroll to position [117, 0]
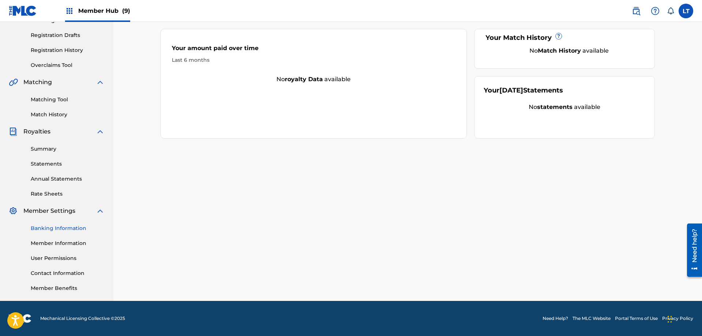
click at [64, 228] on link "Banking Information" at bounding box center [68, 229] width 74 height 8
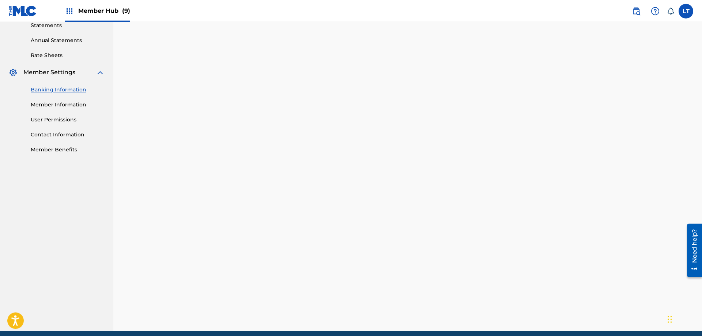
scroll to position [286, 0]
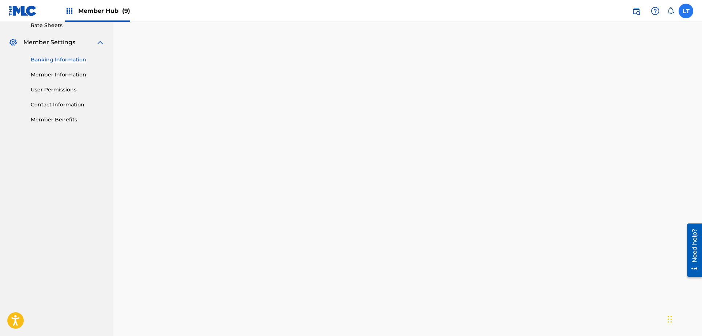
click at [687, 12] on label at bounding box center [686, 11] width 15 height 15
click at [686, 11] on input "LT [PERSON_NAME] [EMAIL_ADDRESS][DOMAIN_NAME] Notification Preferences Profile …" at bounding box center [686, 11] width 0 height 0
click at [615, 103] on p "Log out" at bounding box center [615, 103] width 17 height 7
click at [686, 11] on input "LT [PERSON_NAME] [EMAIL_ADDRESS][DOMAIN_NAME] Notification Preferences Profile …" at bounding box center [686, 11] width 0 height 0
